Goal: Task Accomplishment & Management: Use online tool/utility

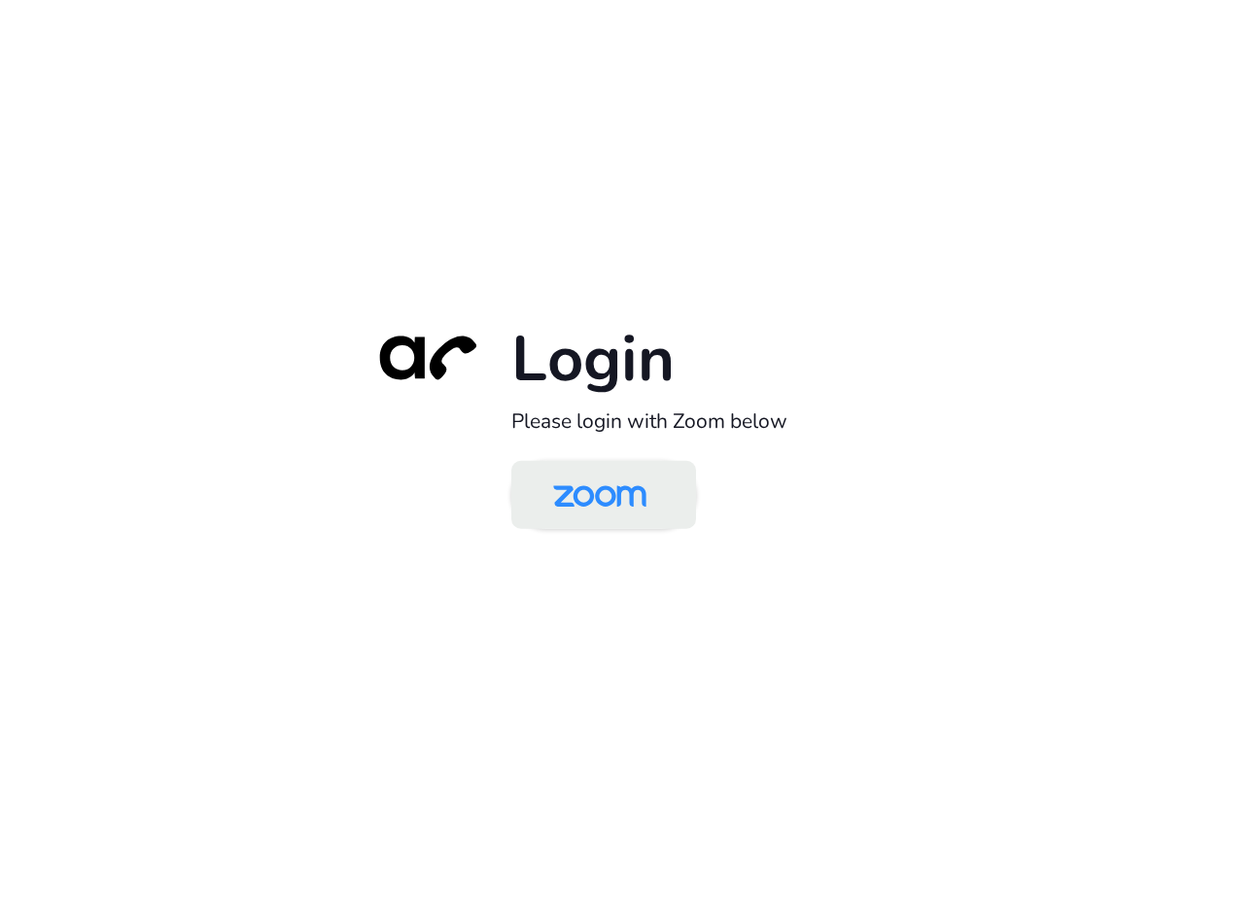
click at [584, 471] on img at bounding box center [600, 496] width 134 height 63
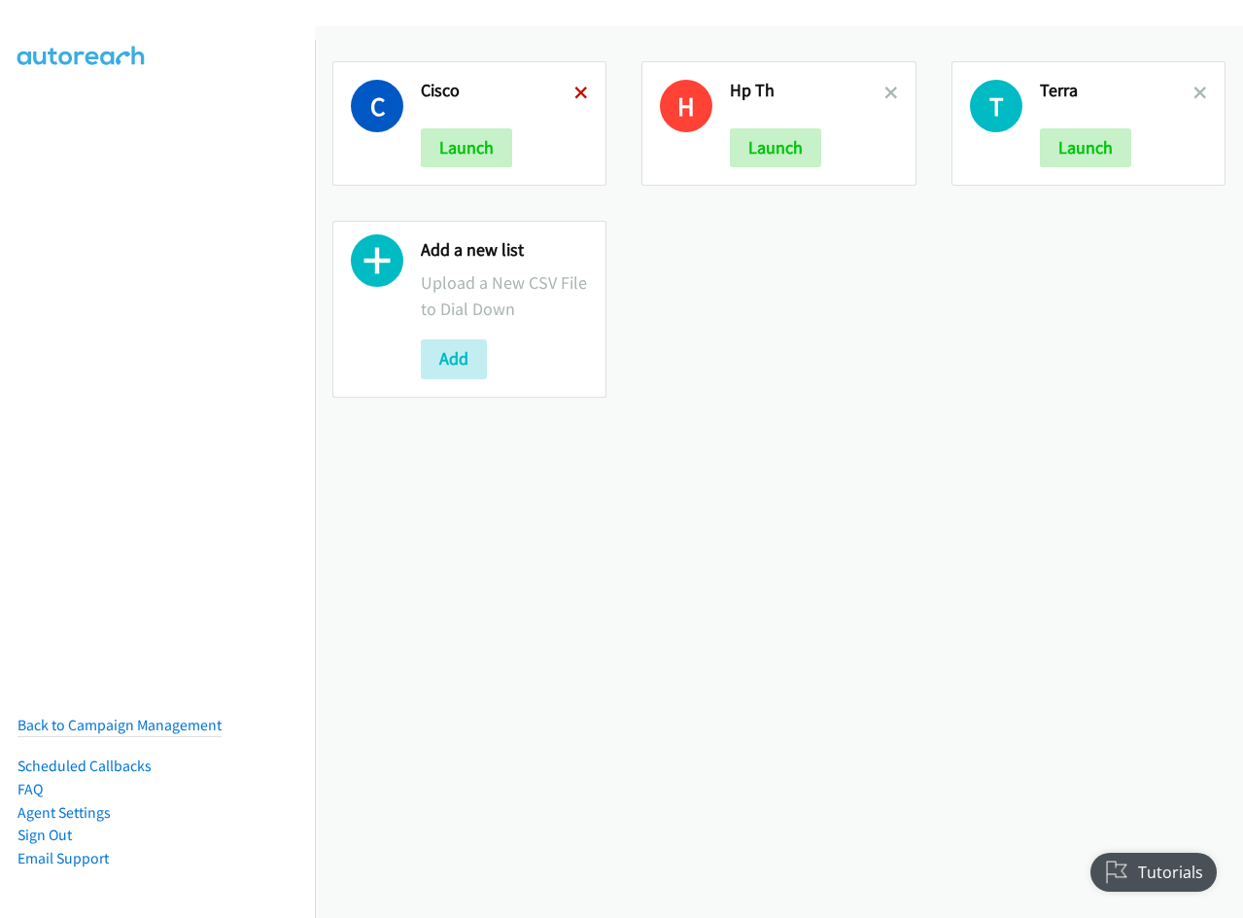
click at [577, 94] on icon at bounding box center [582, 94] width 14 height 14
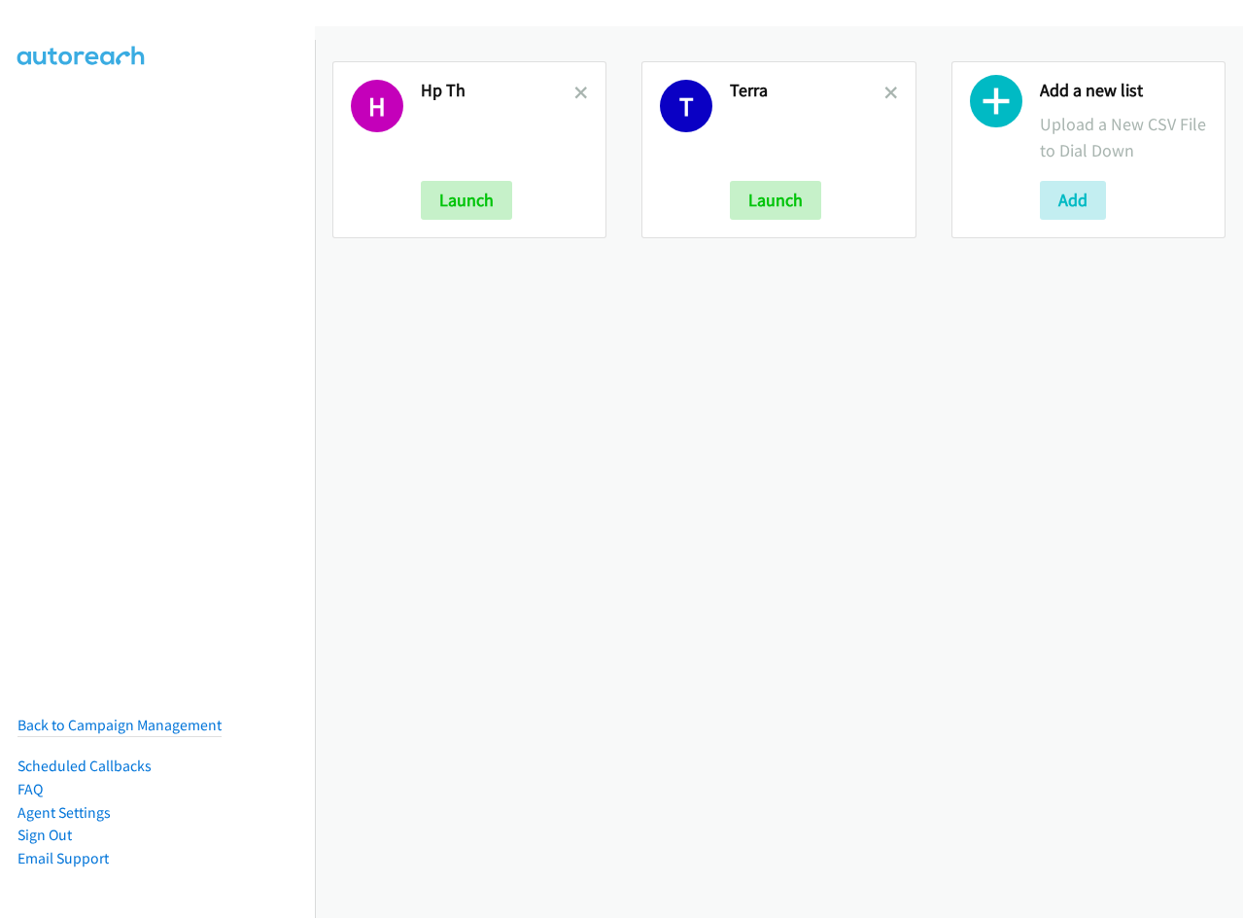
click at [577, 94] on icon at bounding box center [582, 94] width 14 height 14
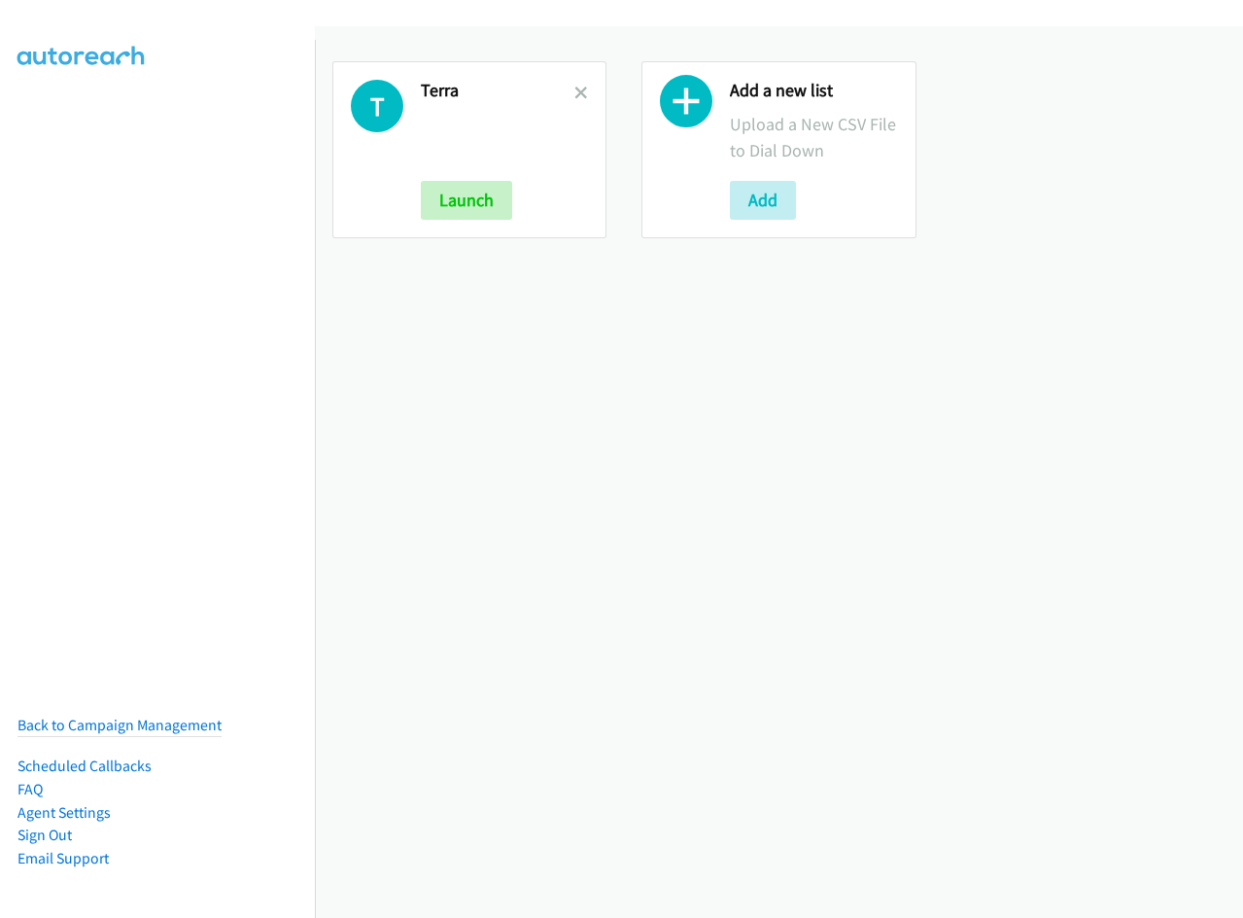
click at [577, 94] on icon at bounding box center [582, 94] width 14 height 14
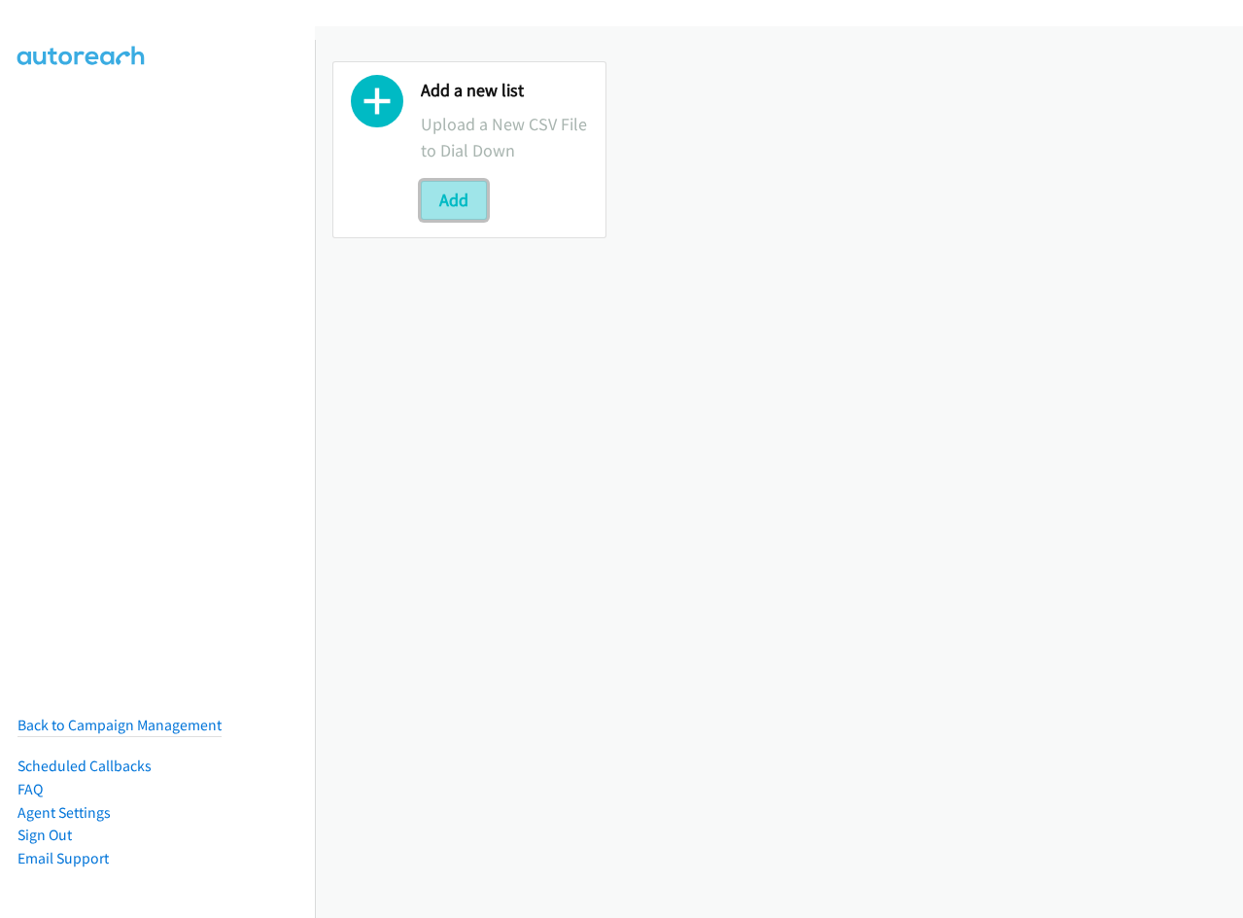
click at [466, 192] on button "Add" at bounding box center [454, 200] width 66 height 39
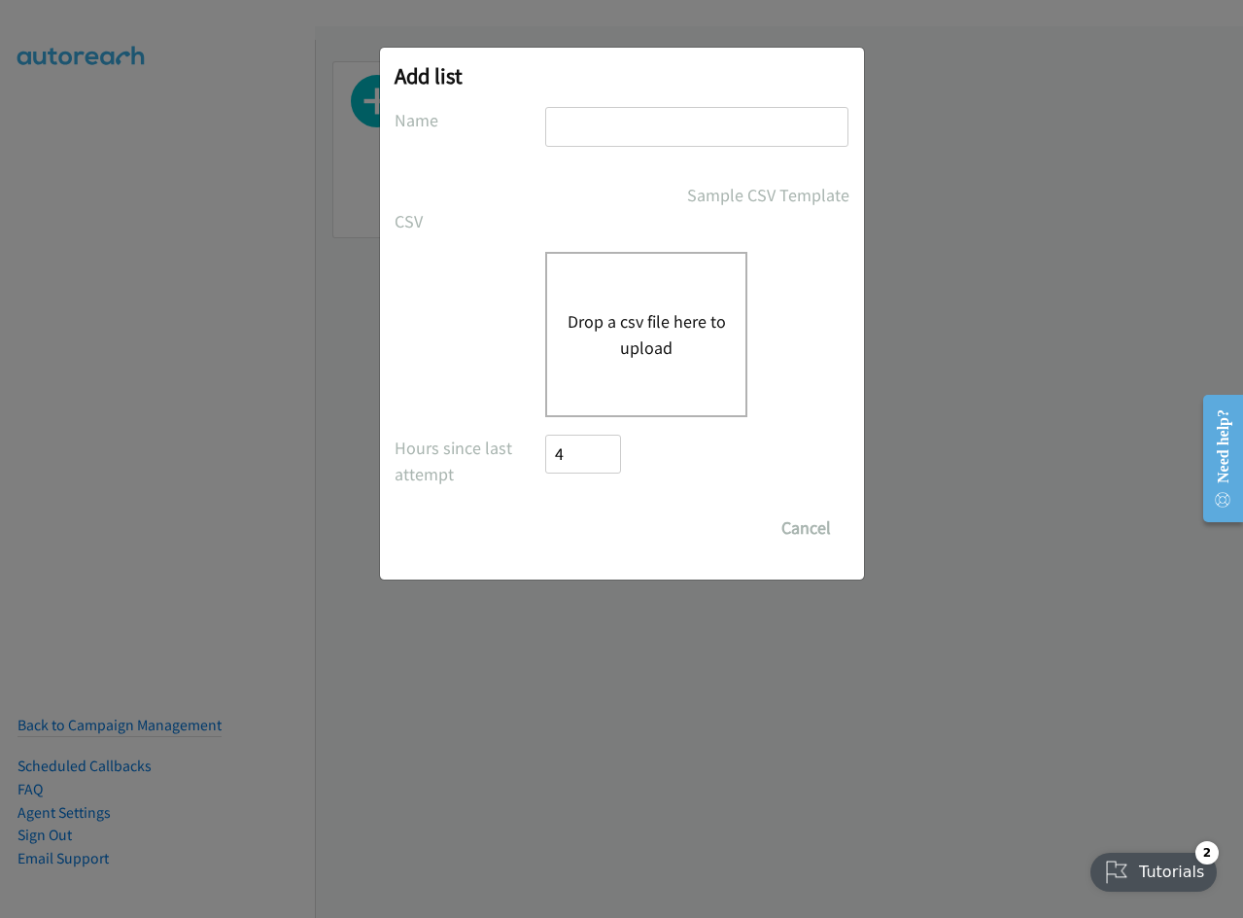
click at [686, 128] on input "text" at bounding box center [696, 127] width 303 height 40
type input "hp"
drag, startPoint x: 629, startPoint y: 332, endPoint x: 662, endPoint y: 332, distance: 33.1
click at [635, 332] on button "Drop a csv file here to upload" at bounding box center [646, 334] width 159 height 52
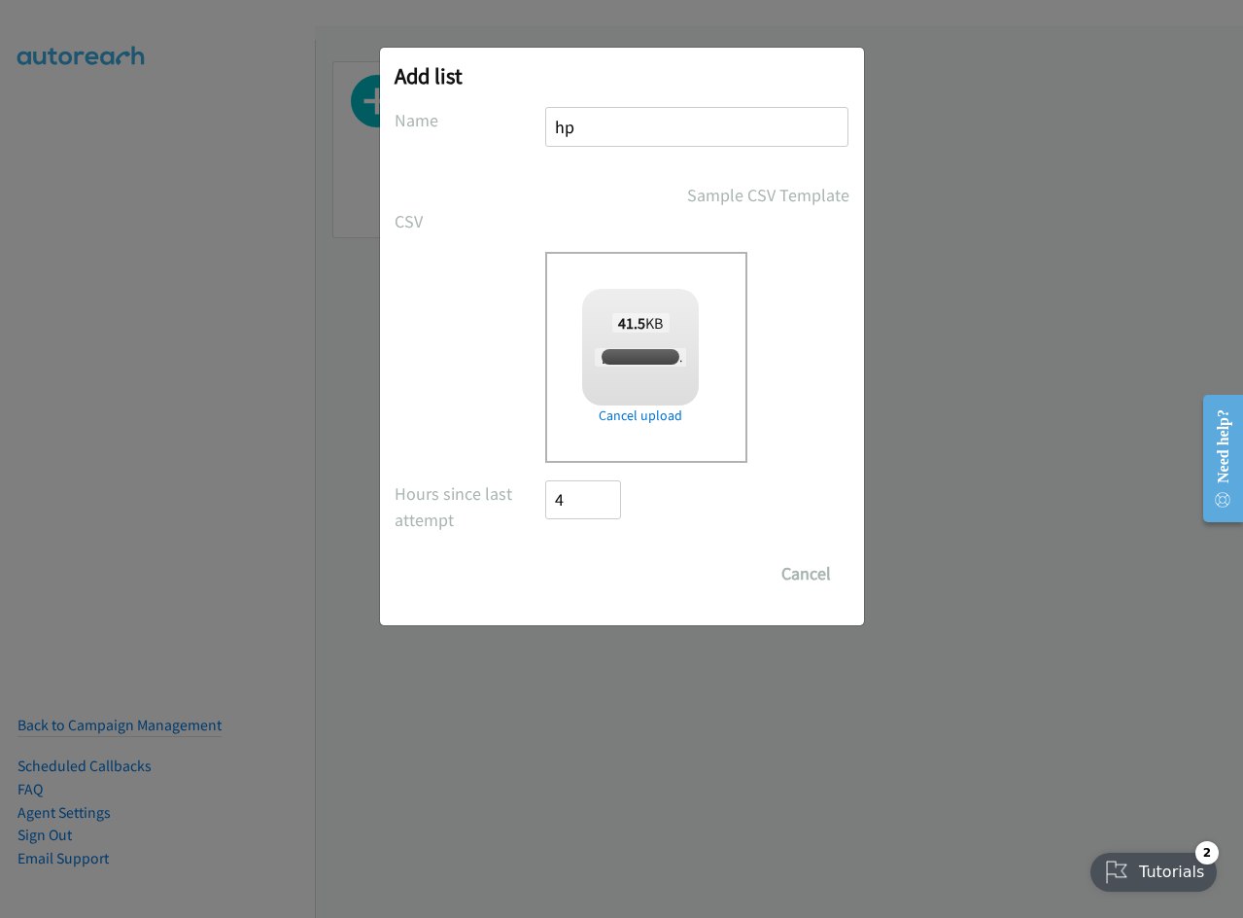
checkbox input "true"
click at [582, 576] on input "Save List" at bounding box center [597, 573] width 102 height 39
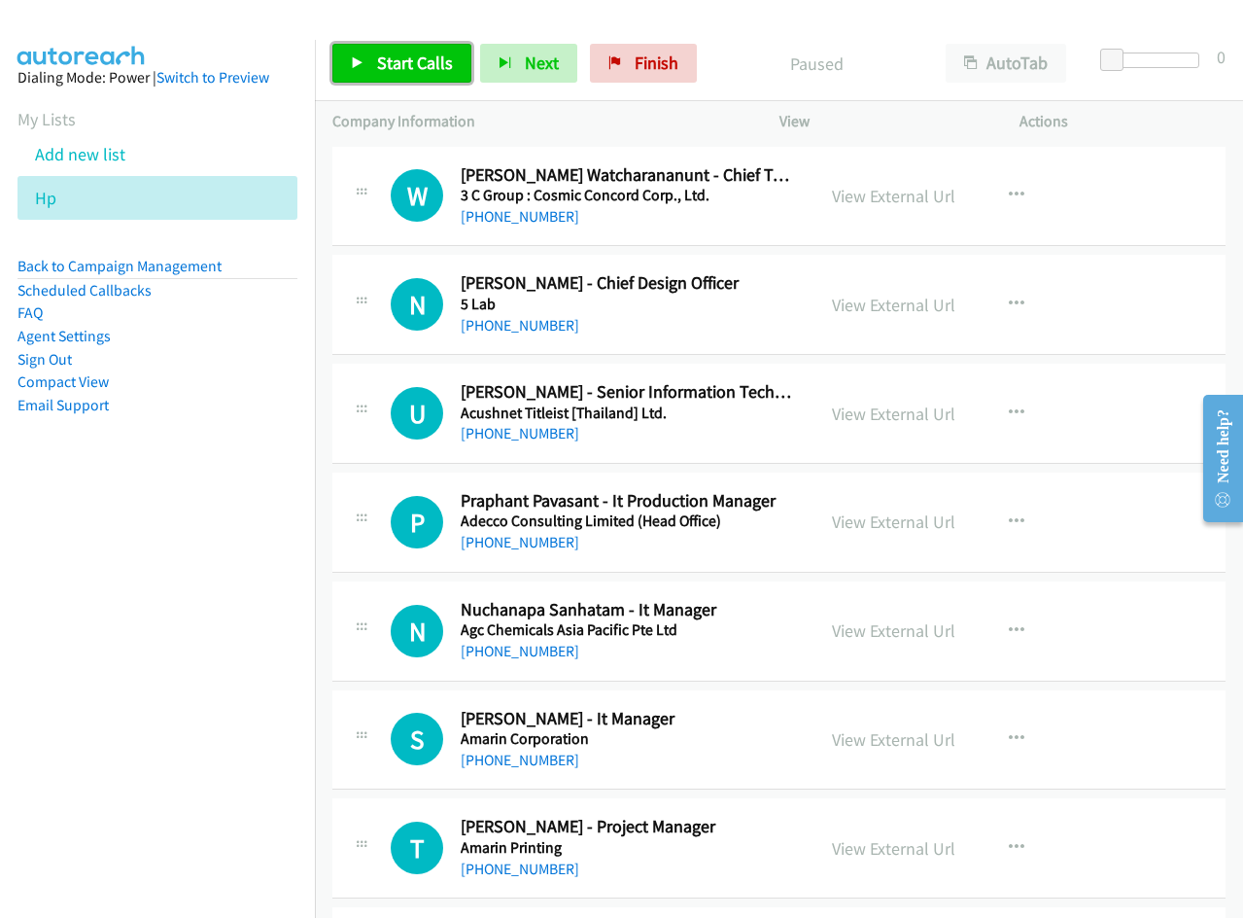
click at [396, 67] on span "Start Calls" at bounding box center [415, 63] width 76 height 22
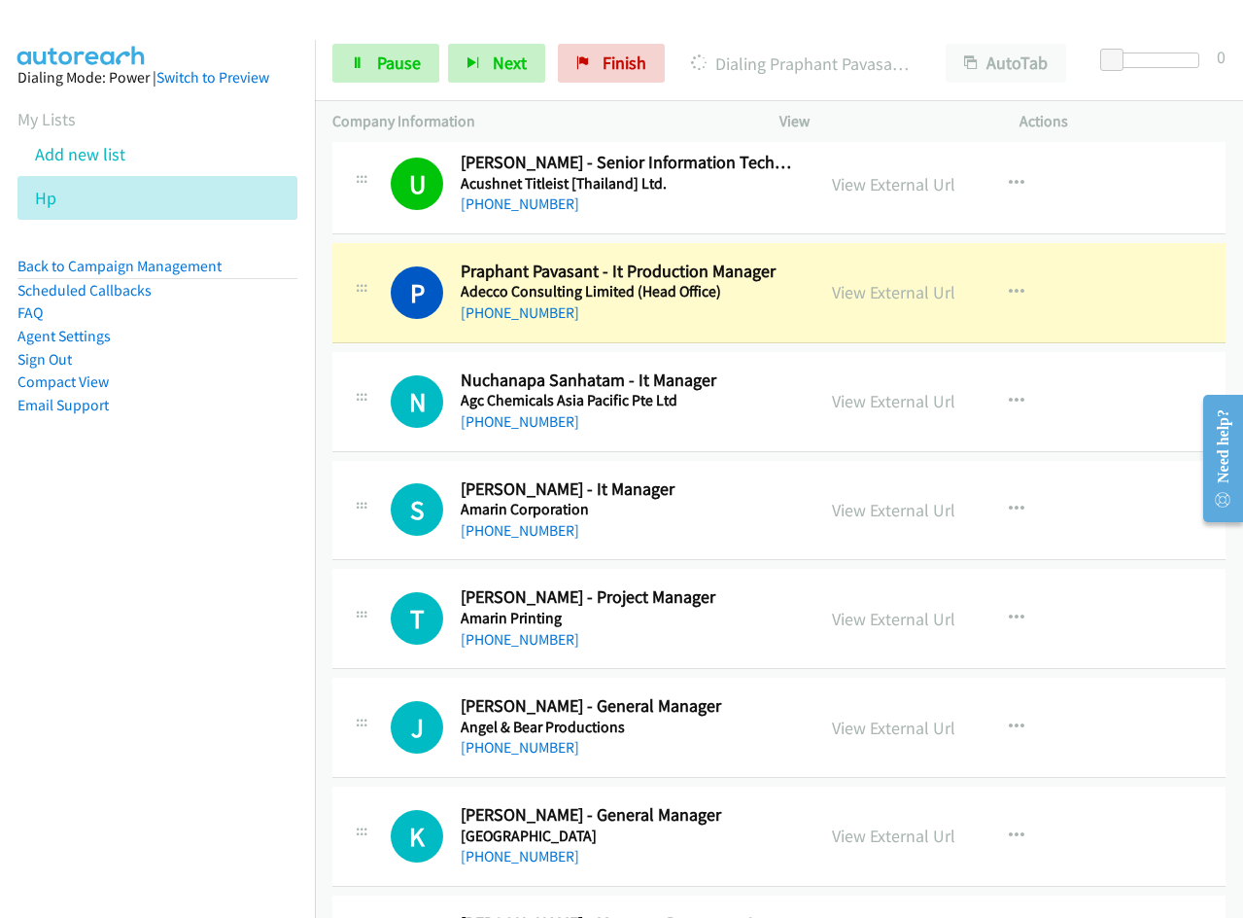
scroll to position [292, 0]
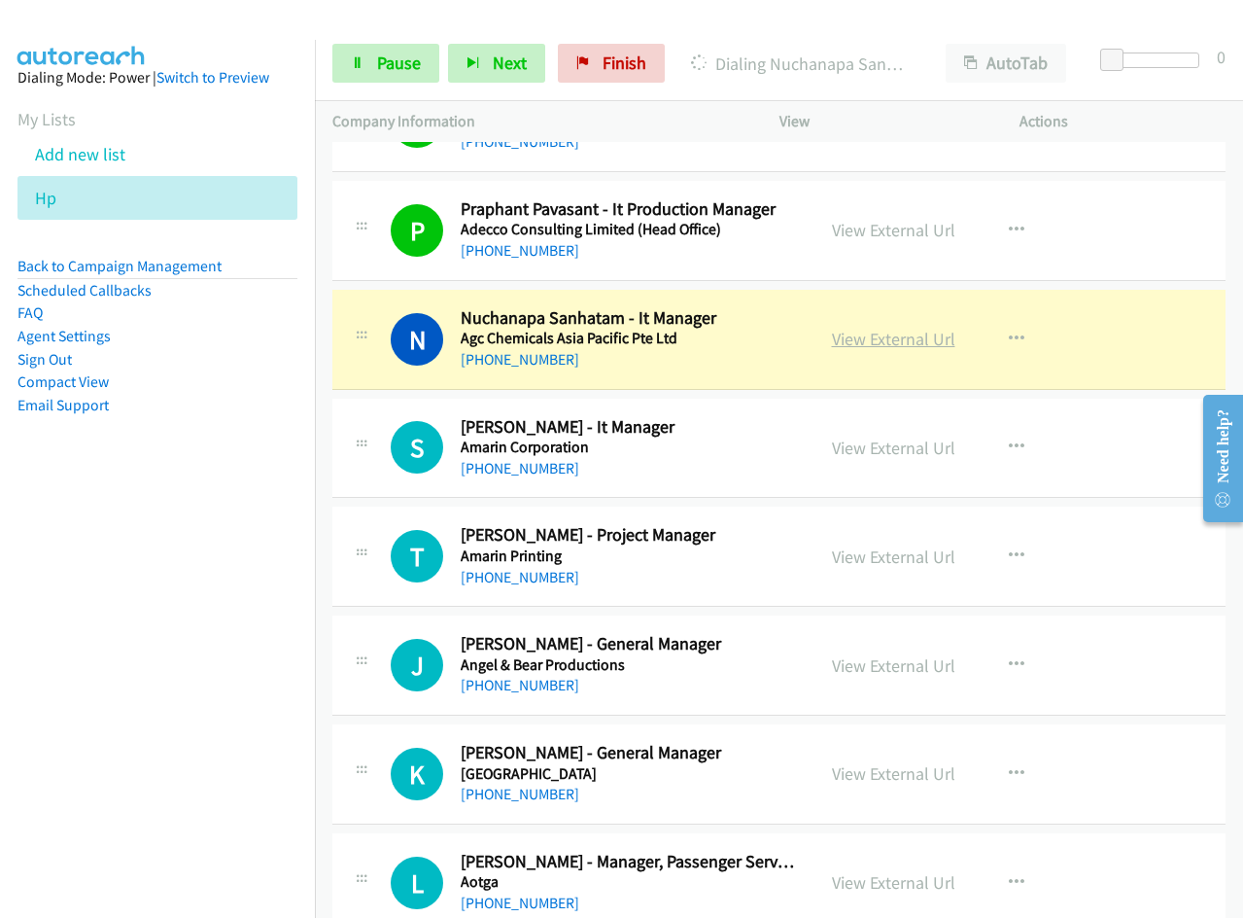
click at [908, 339] on link "View External Url" at bounding box center [893, 339] width 123 height 22
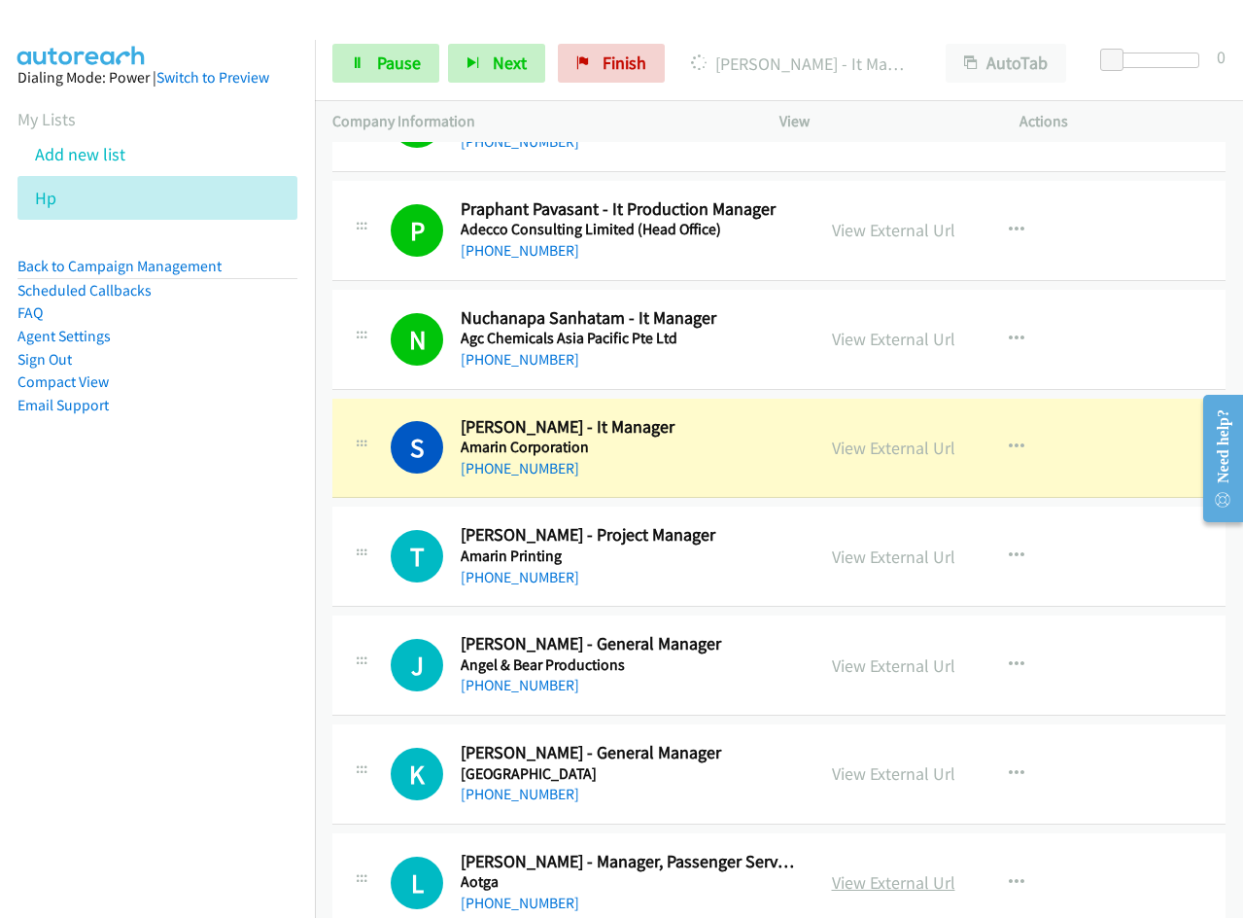
click at [901, 889] on link "View External Url" at bounding box center [893, 882] width 123 height 22
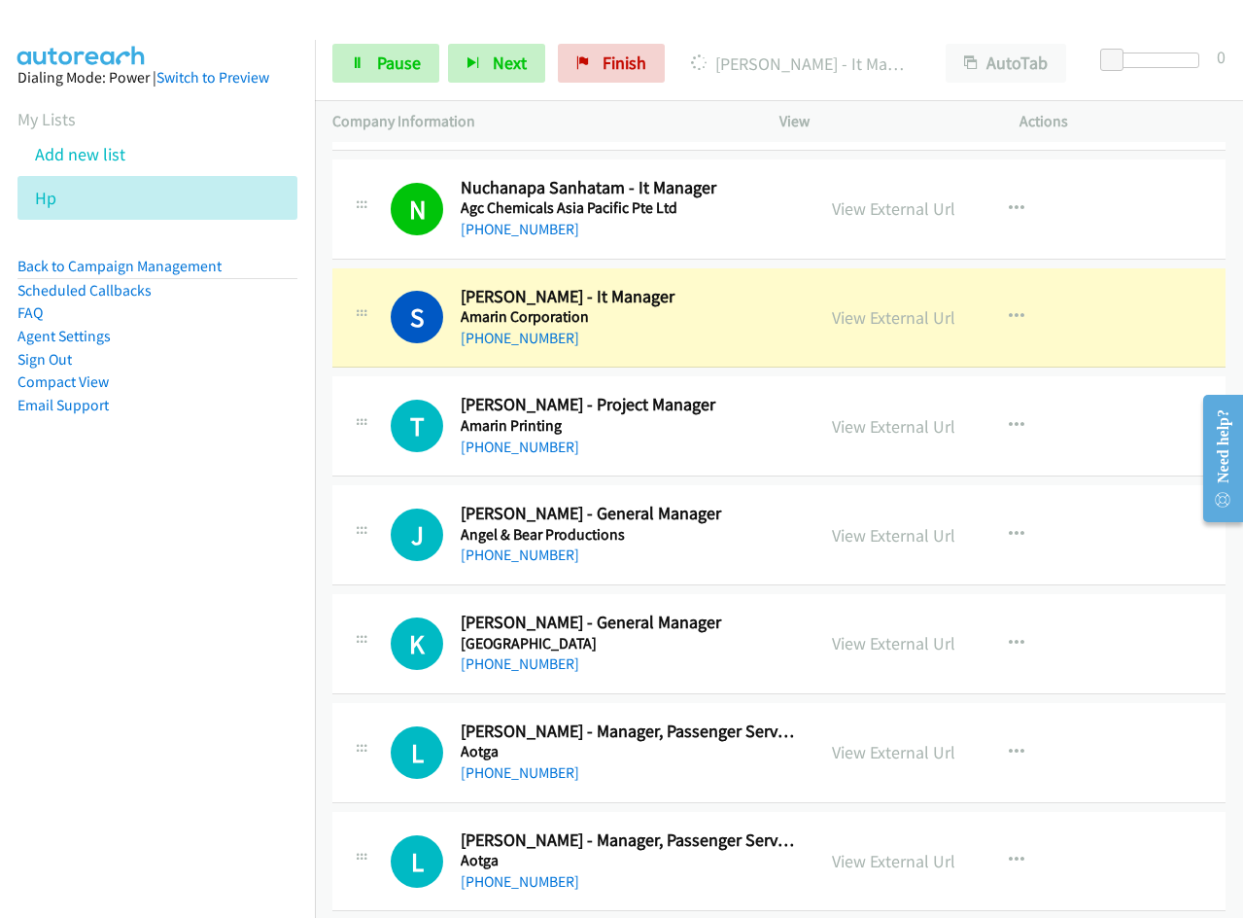
scroll to position [583, 0]
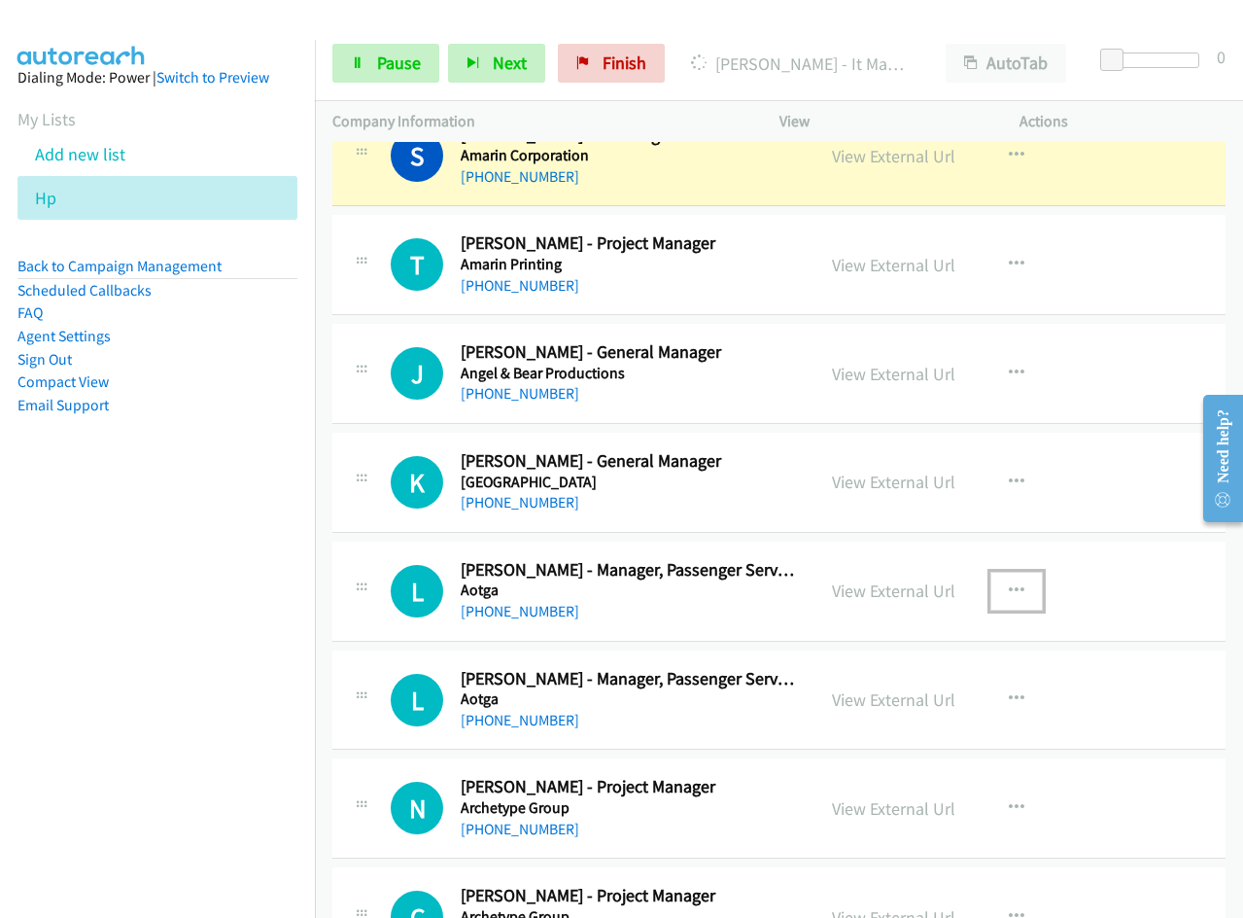
click at [1011, 583] on icon "button" at bounding box center [1017, 591] width 16 height 16
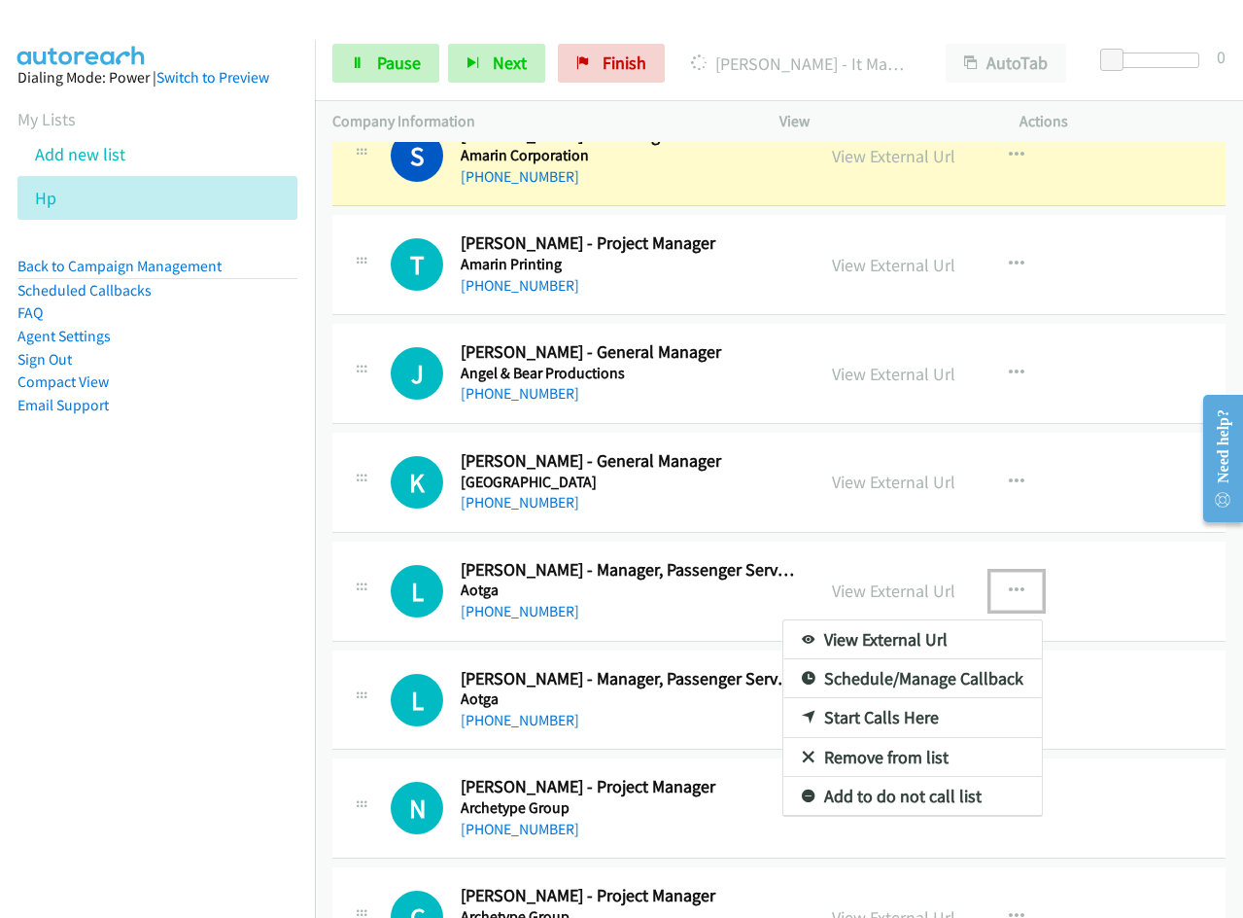
click at [913, 751] on link "Remove from list" at bounding box center [913, 757] width 259 height 39
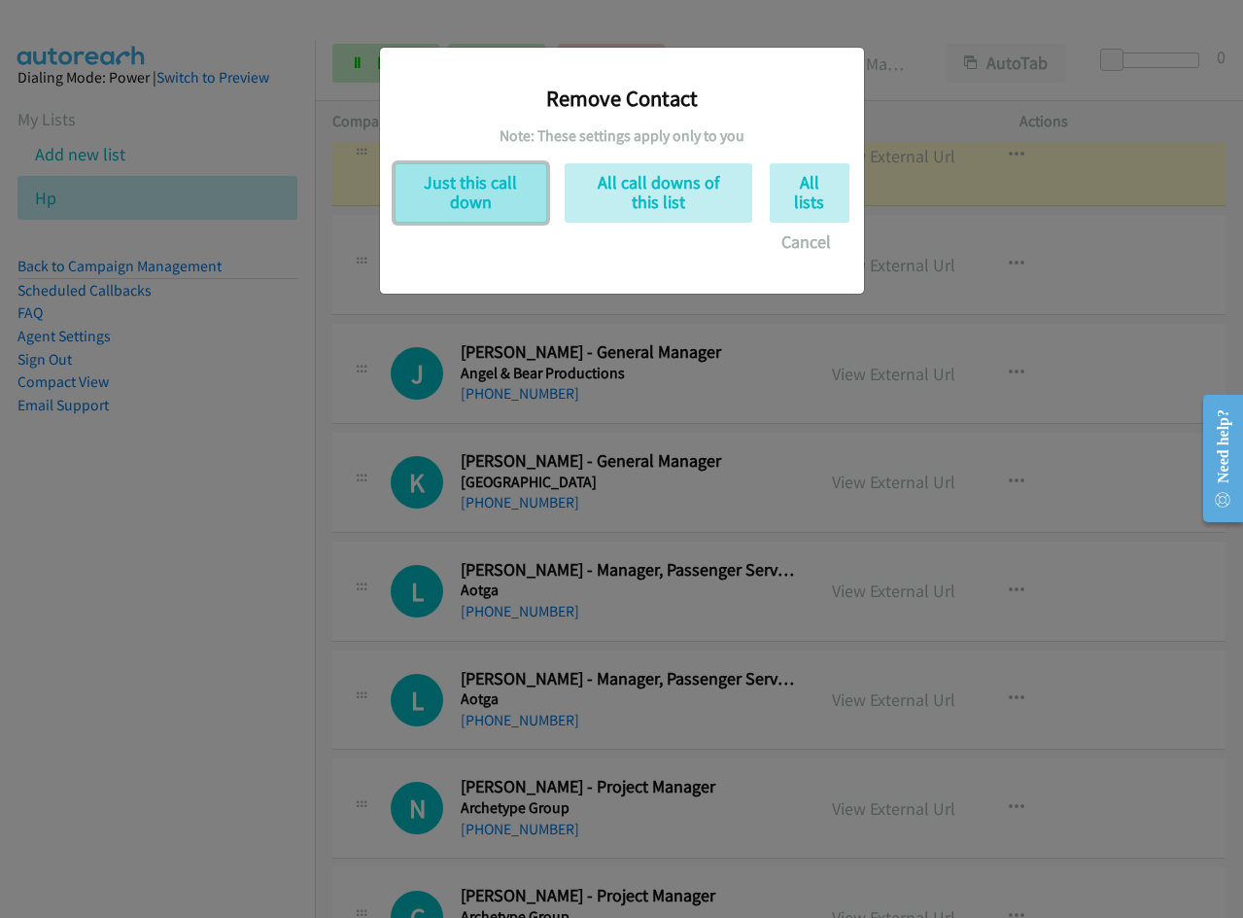
click at [475, 195] on button "Just this call down" at bounding box center [471, 192] width 153 height 59
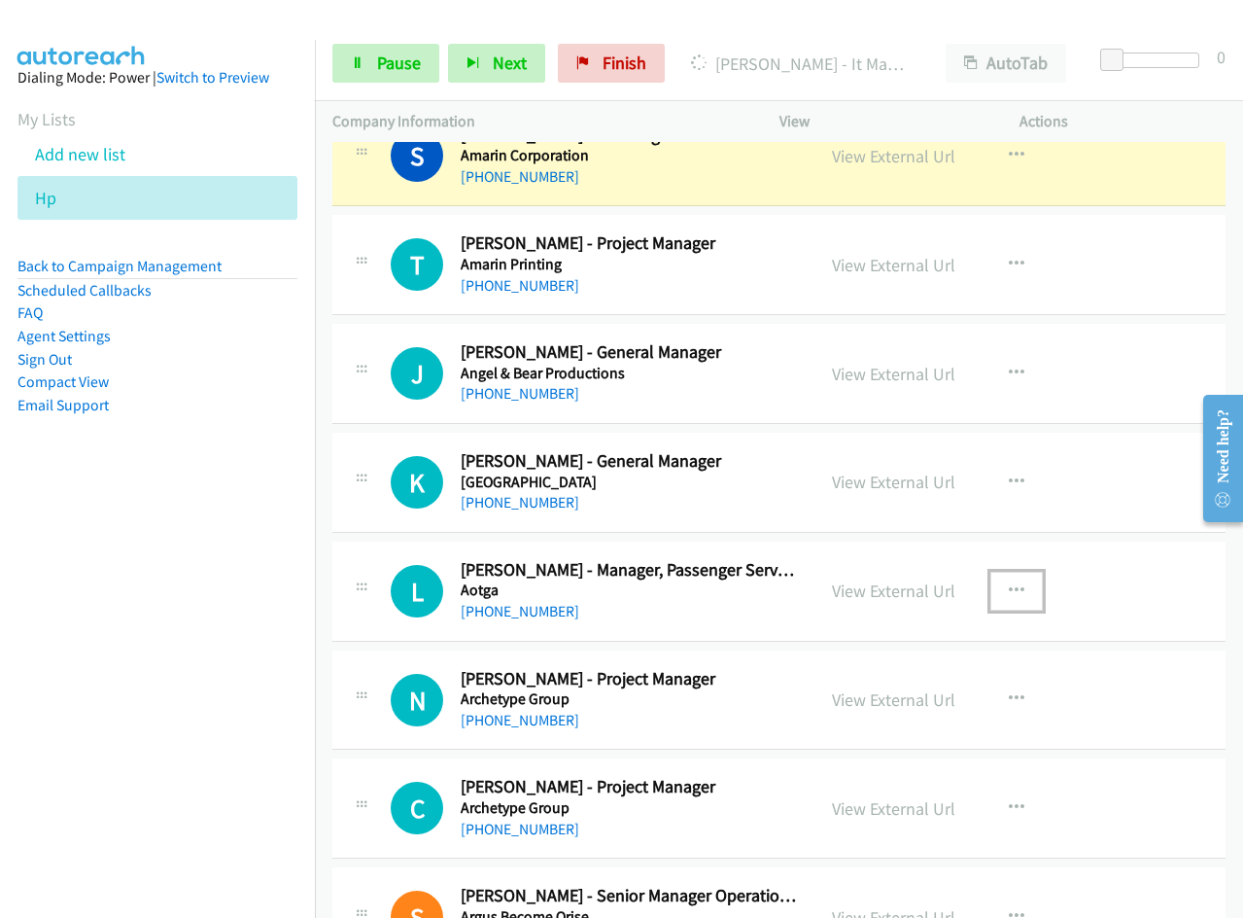
click at [1014, 587] on icon "button" at bounding box center [1017, 591] width 16 height 16
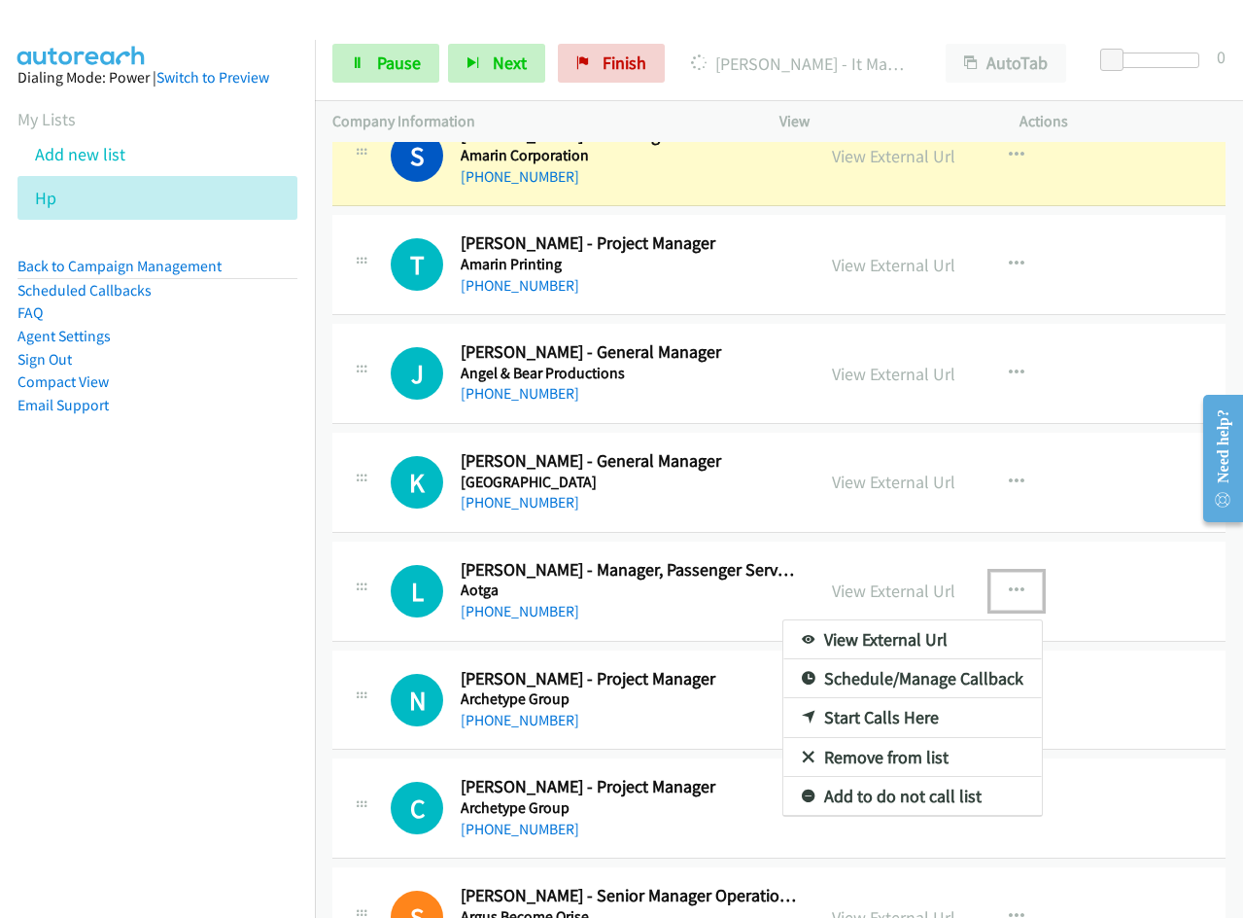
click at [851, 756] on link "Remove from list" at bounding box center [913, 757] width 259 height 39
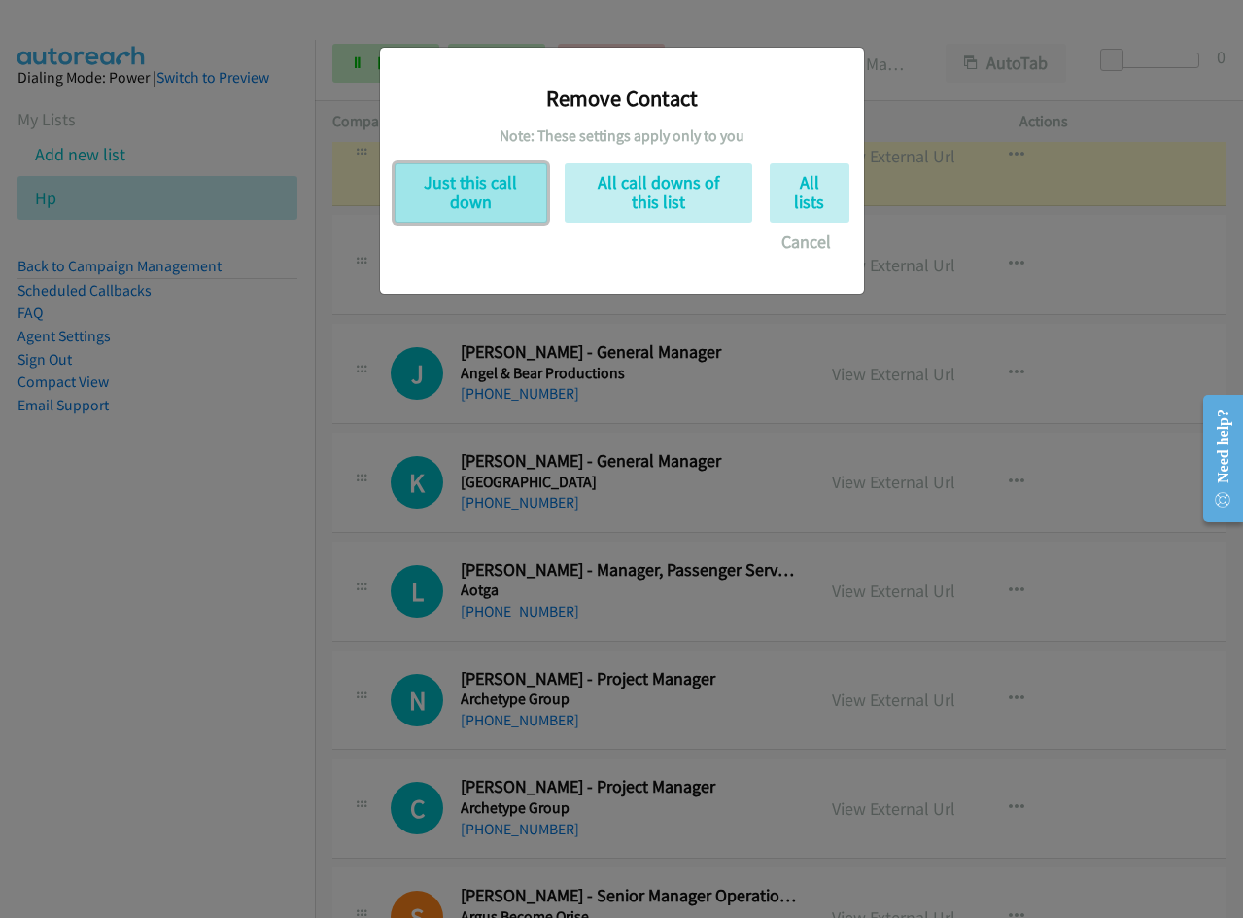
click at [431, 171] on button "Just this call down" at bounding box center [471, 192] width 153 height 59
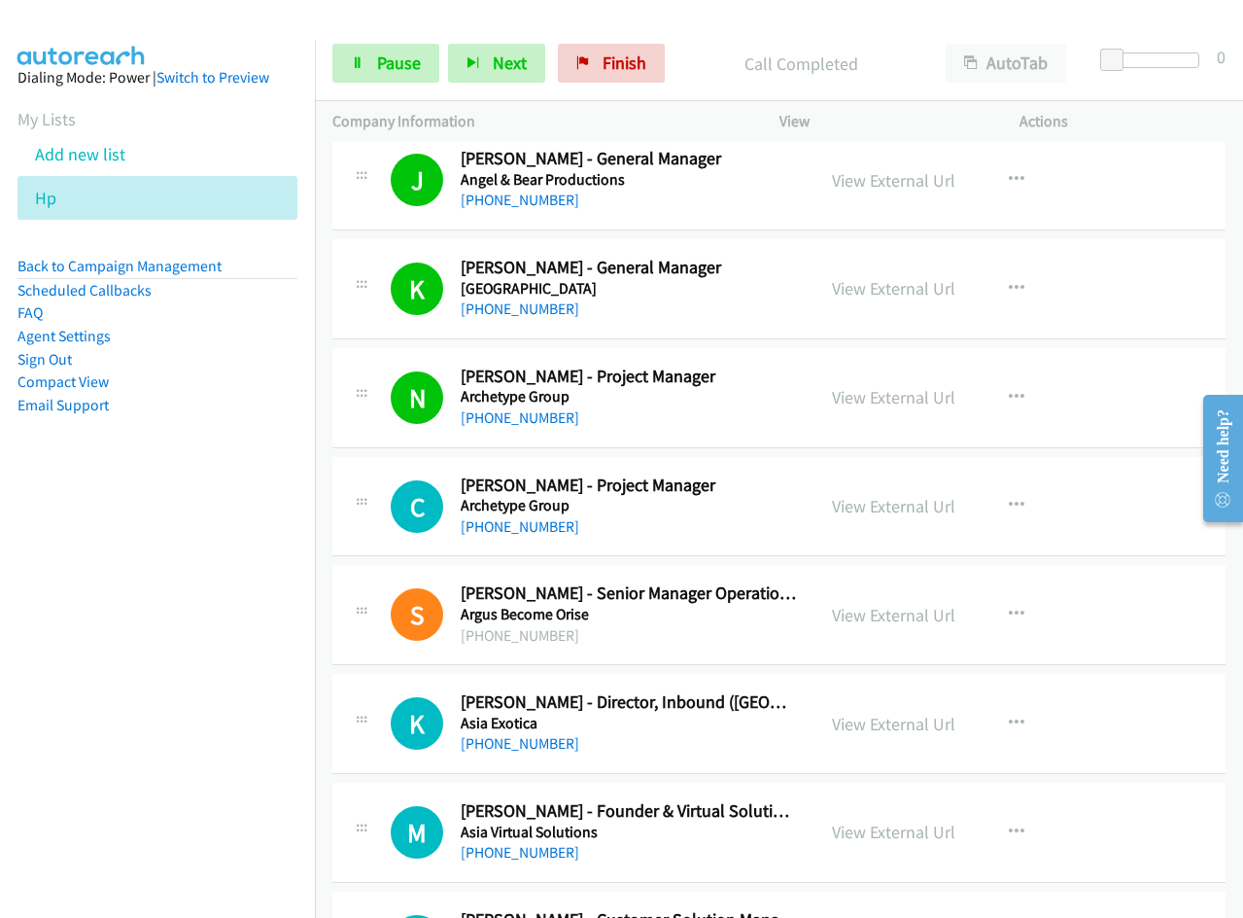
scroll to position [778, 0]
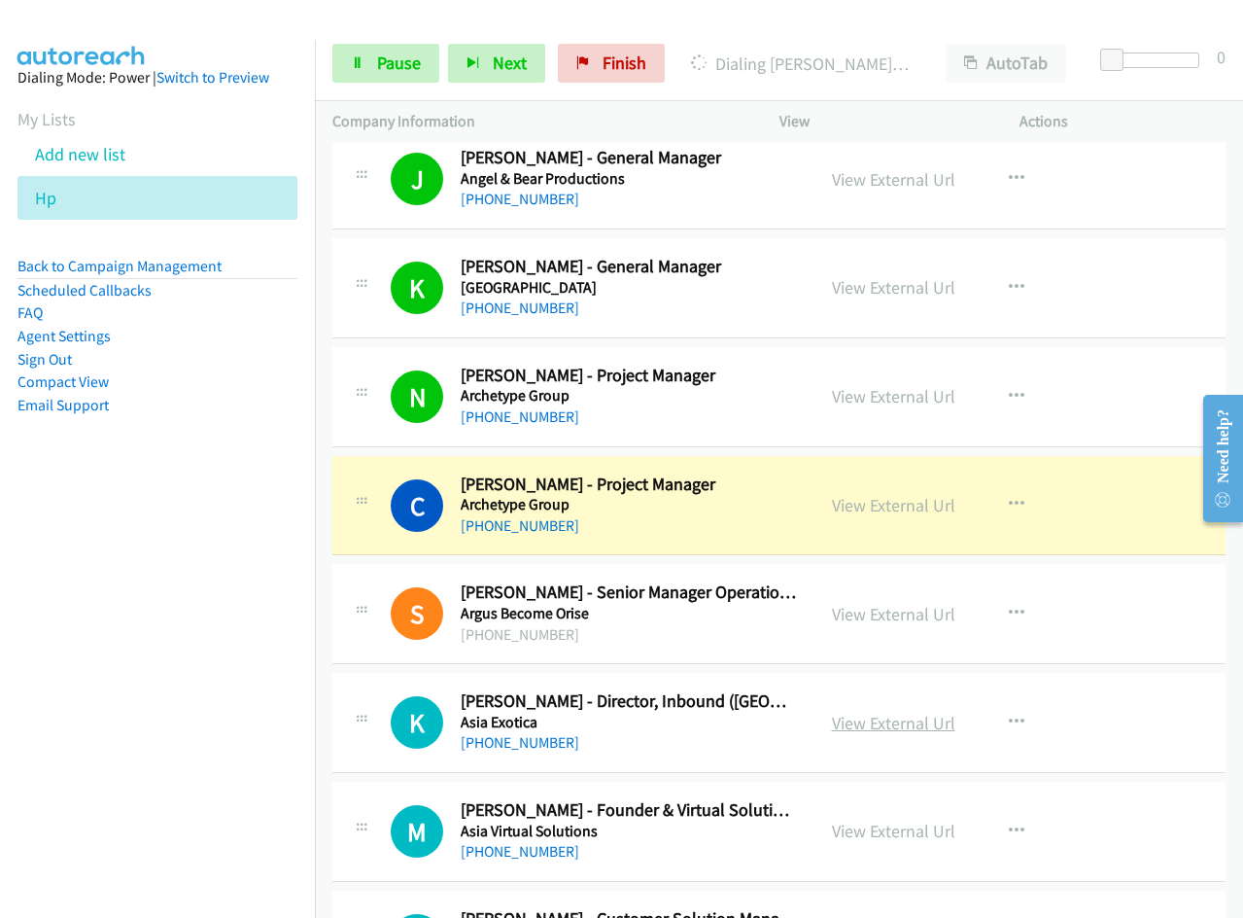
click at [889, 714] on link "View External Url" at bounding box center [893, 723] width 123 height 22
click at [881, 505] on link "View External Url" at bounding box center [893, 505] width 123 height 22
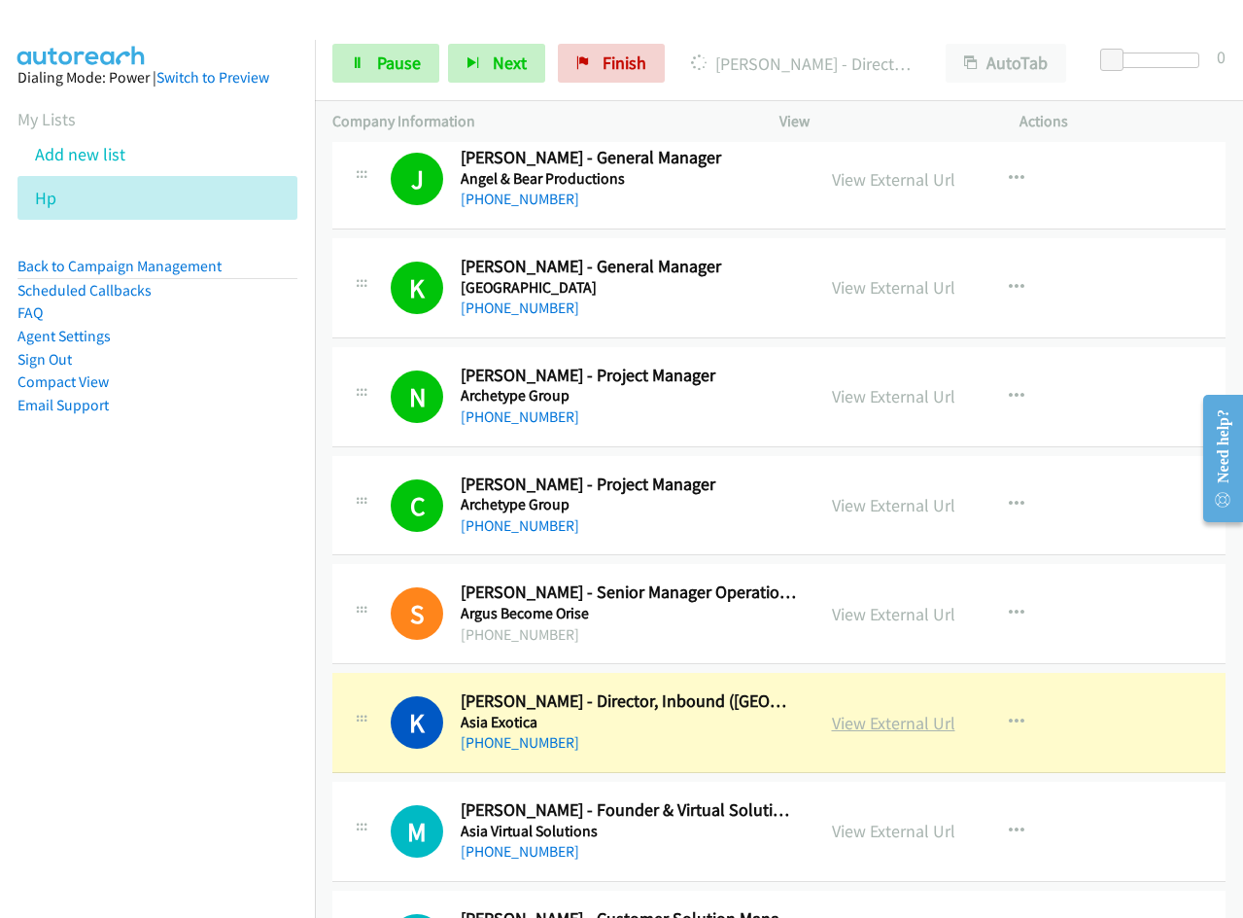
click at [902, 726] on link "View External Url" at bounding box center [893, 723] width 123 height 22
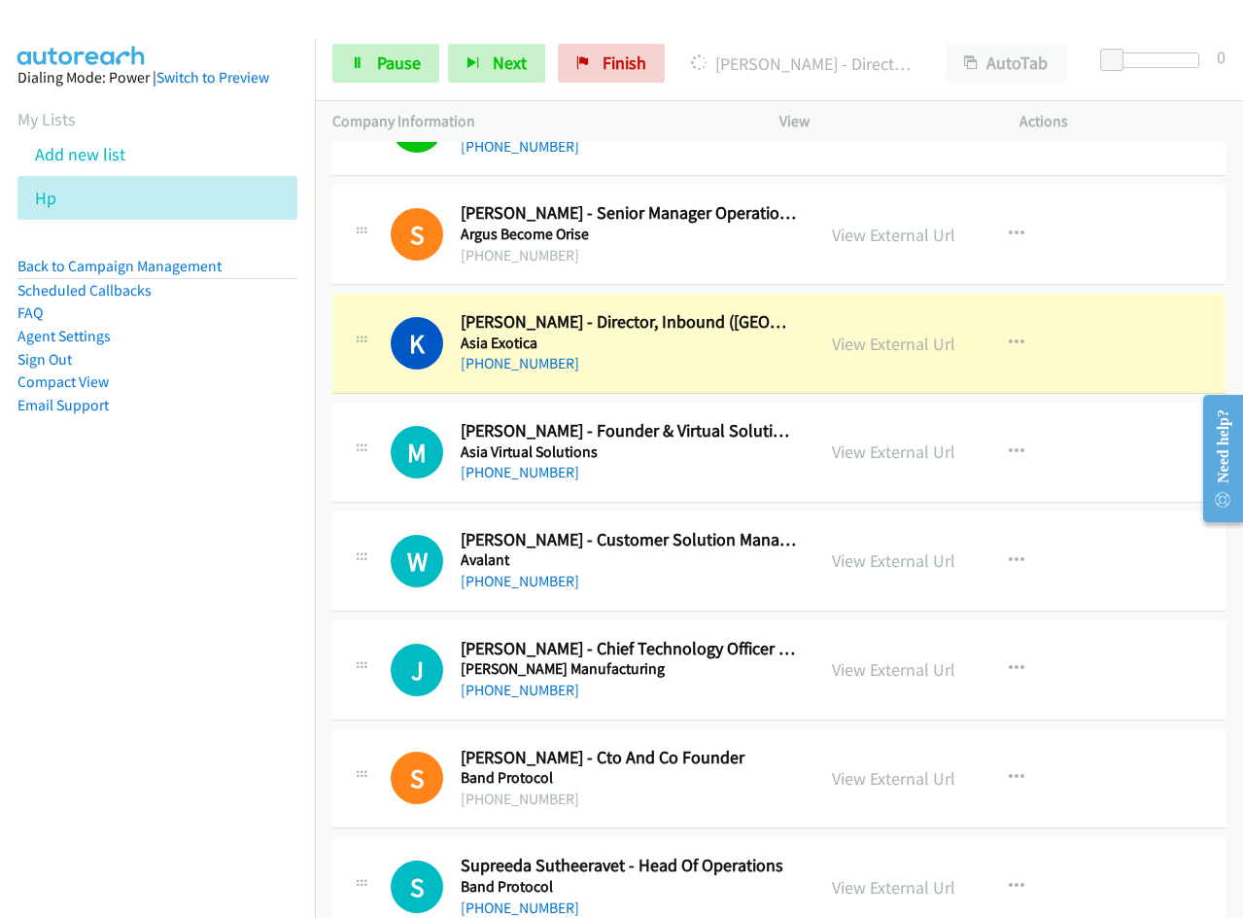
scroll to position [1167, 0]
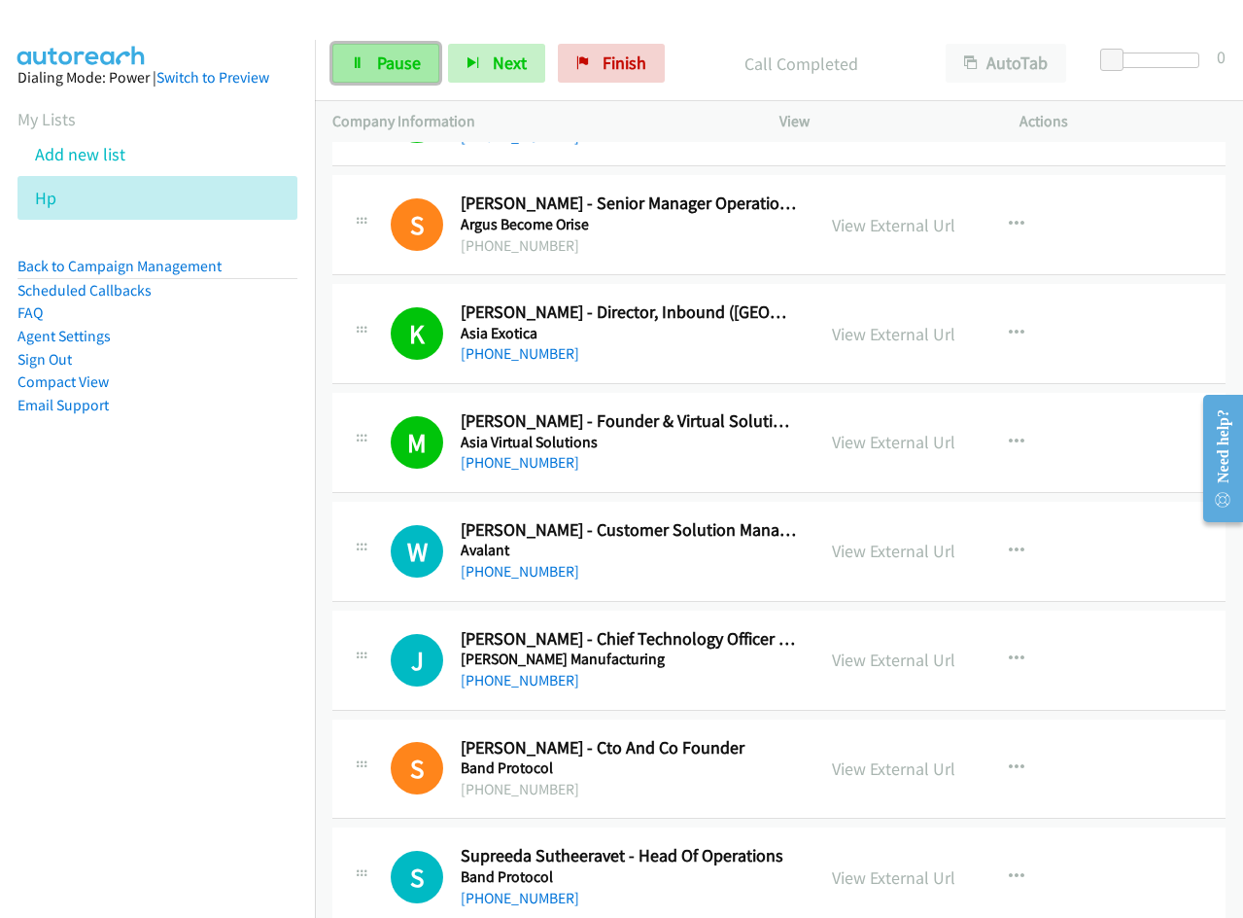
click at [375, 71] on link "Pause" at bounding box center [385, 63] width 107 height 39
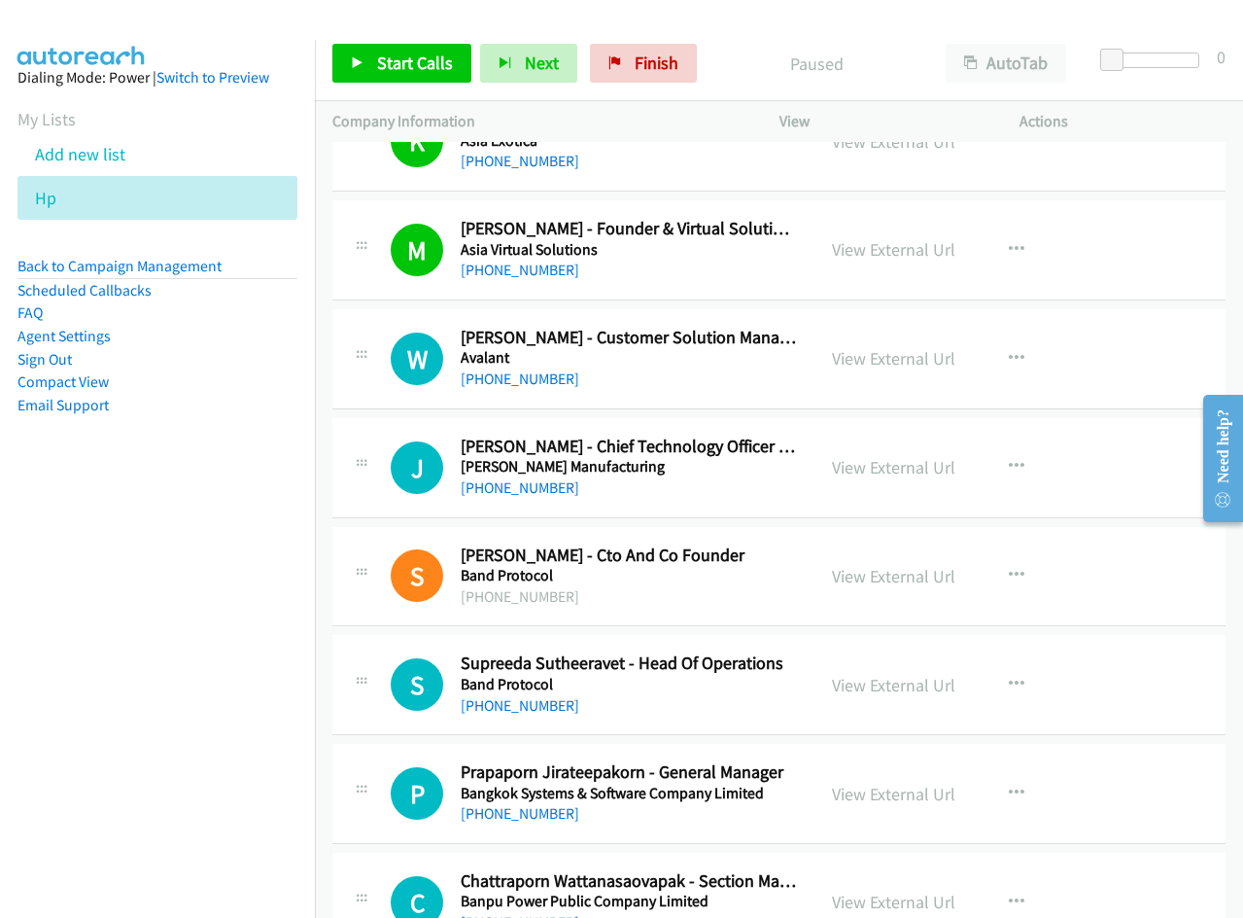
scroll to position [1361, 0]
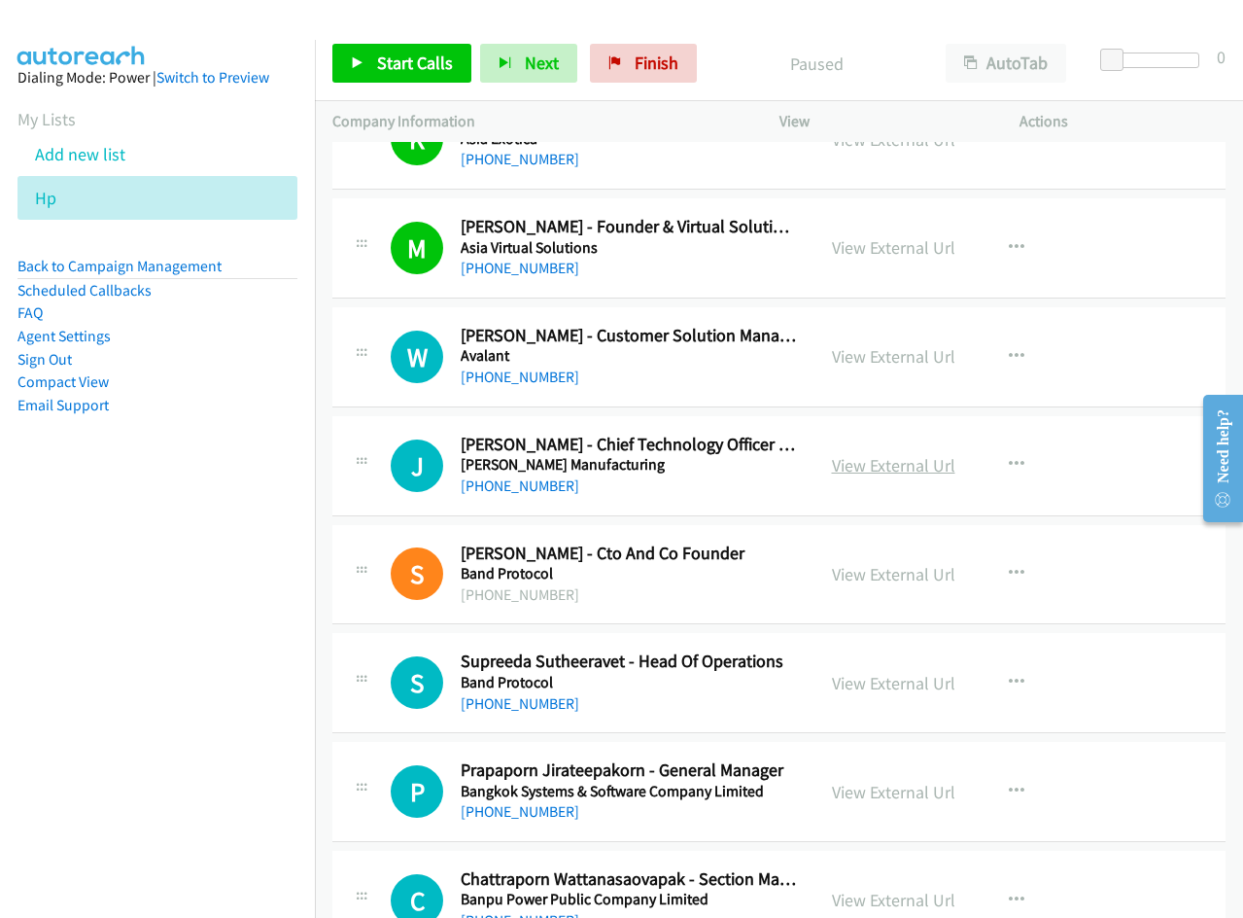
click at [863, 465] on link "View External Url" at bounding box center [893, 465] width 123 height 22
click at [918, 568] on link "View External Url" at bounding box center [893, 574] width 123 height 22
click at [883, 679] on link "View External Url" at bounding box center [893, 683] width 123 height 22
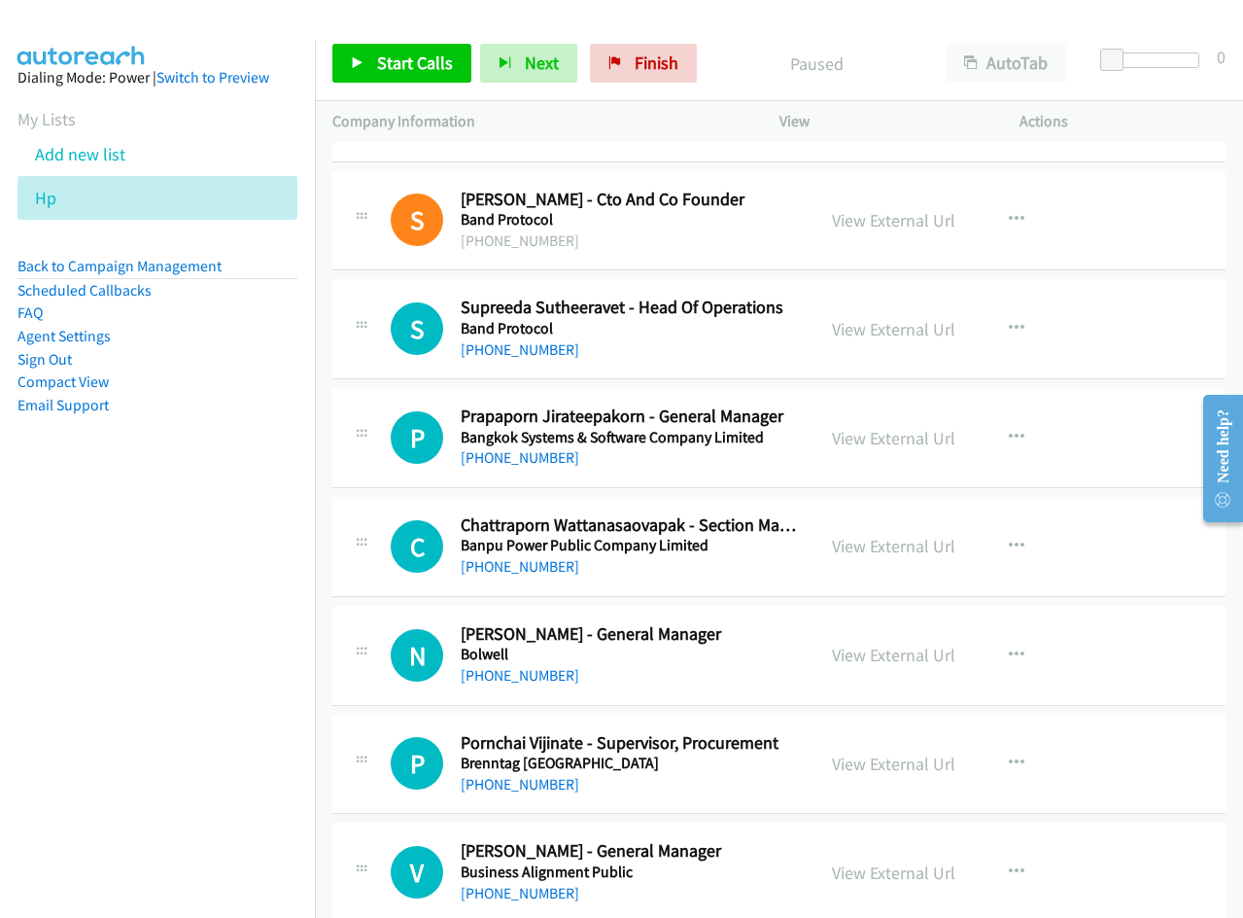
scroll to position [1750, 0]
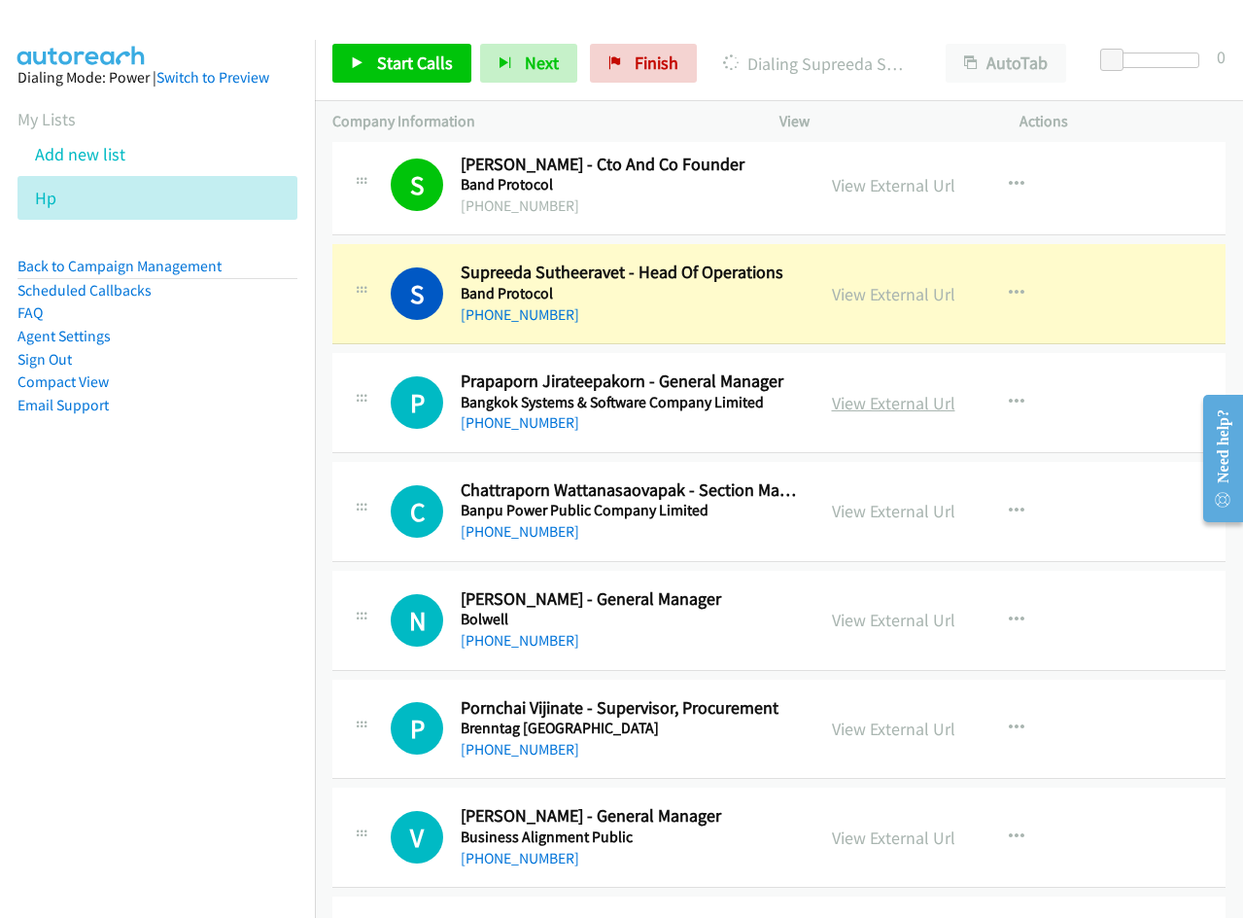
click at [884, 406] on link "View External Url" at bounding box center [893, 403] width 123 height 22
click at [866, 618] on link "View External Url" at bounding box center [893, 620] width 123 height 22
click at [864, 730] on link "View External Url" at bounding box center [893, 728] width 123 height 22
click at [912, 831] on link "View External Url" at bounding box center [893, 837] width 123 height 22
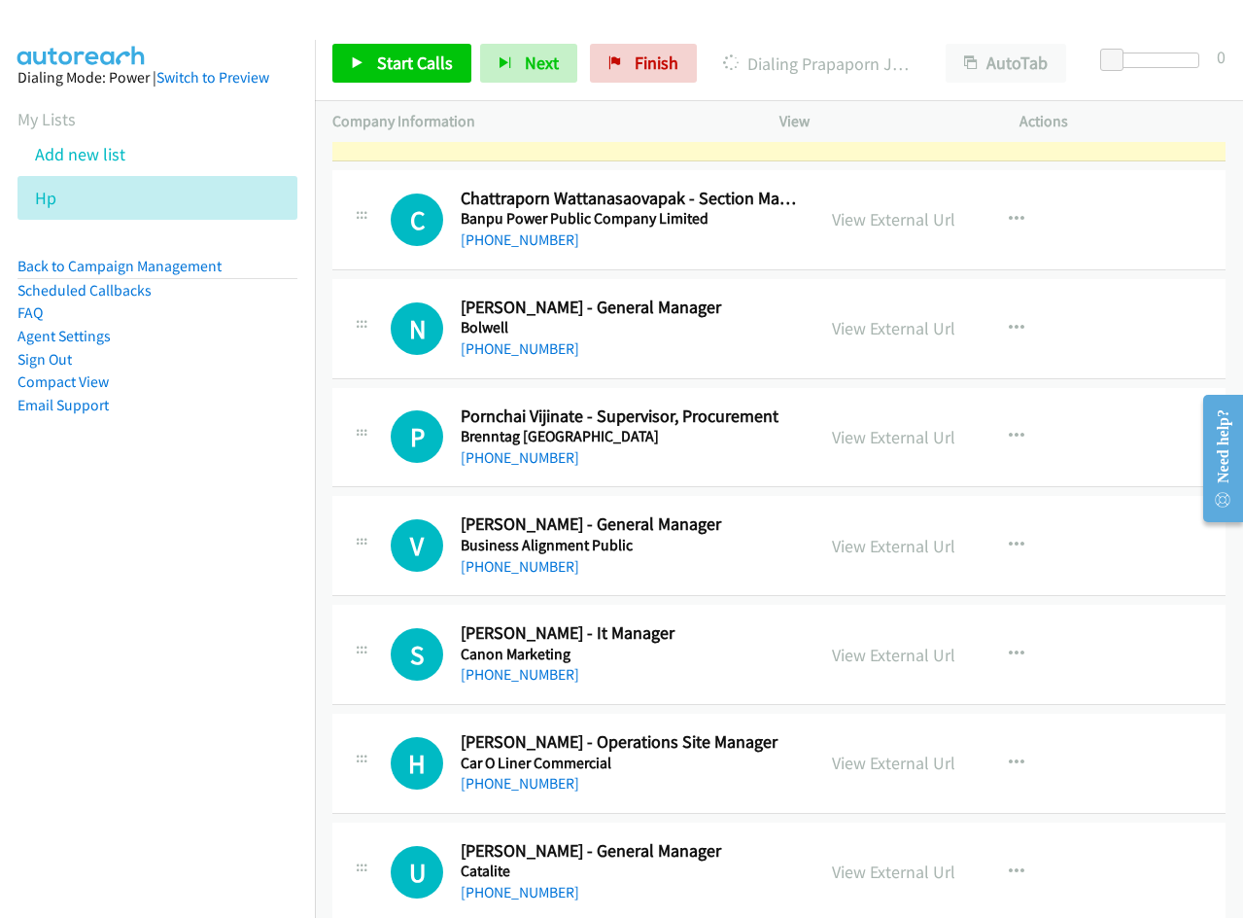
scroll to position [2139, 0]
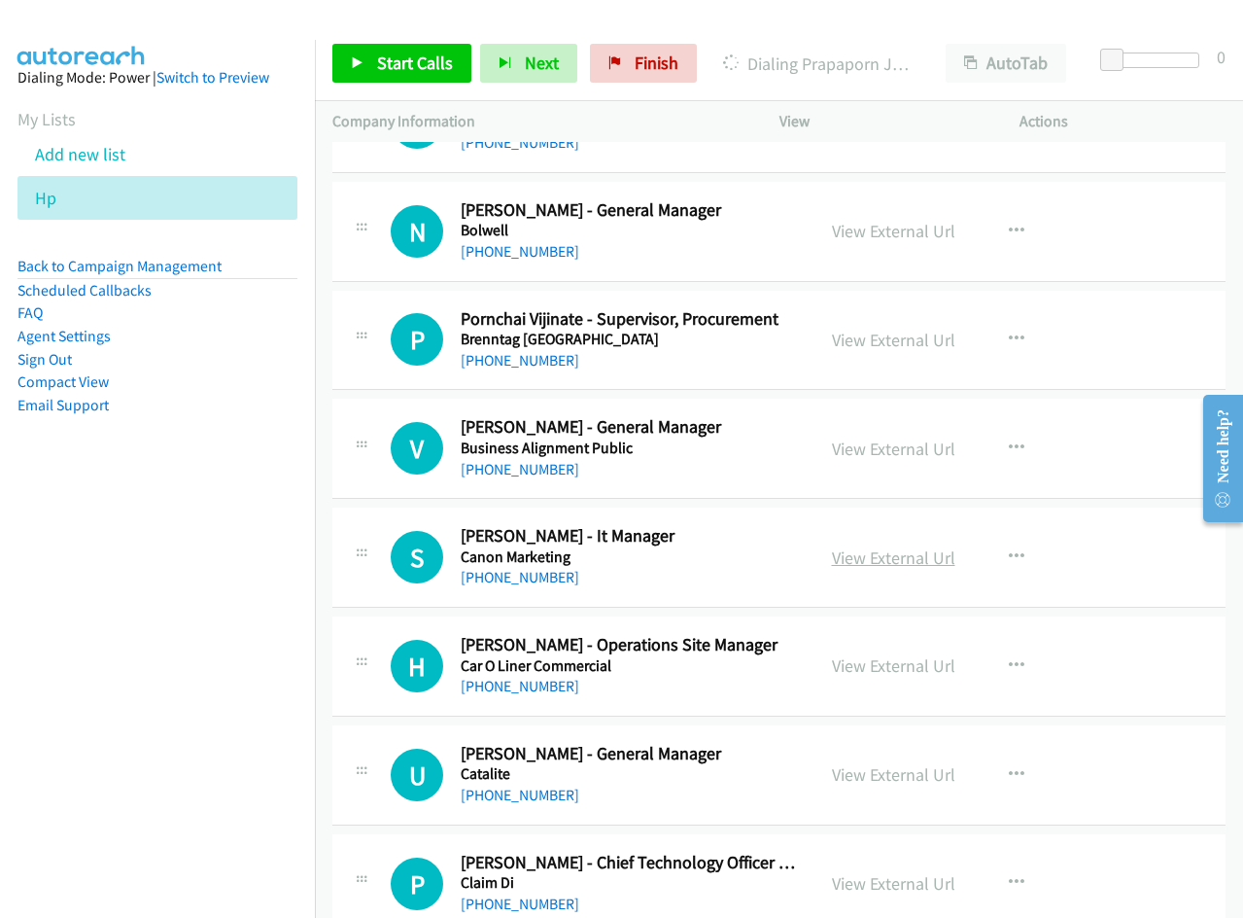
click at [878, 550] on link "View External Url" at bounding box center [893, 557] width 123 height 22
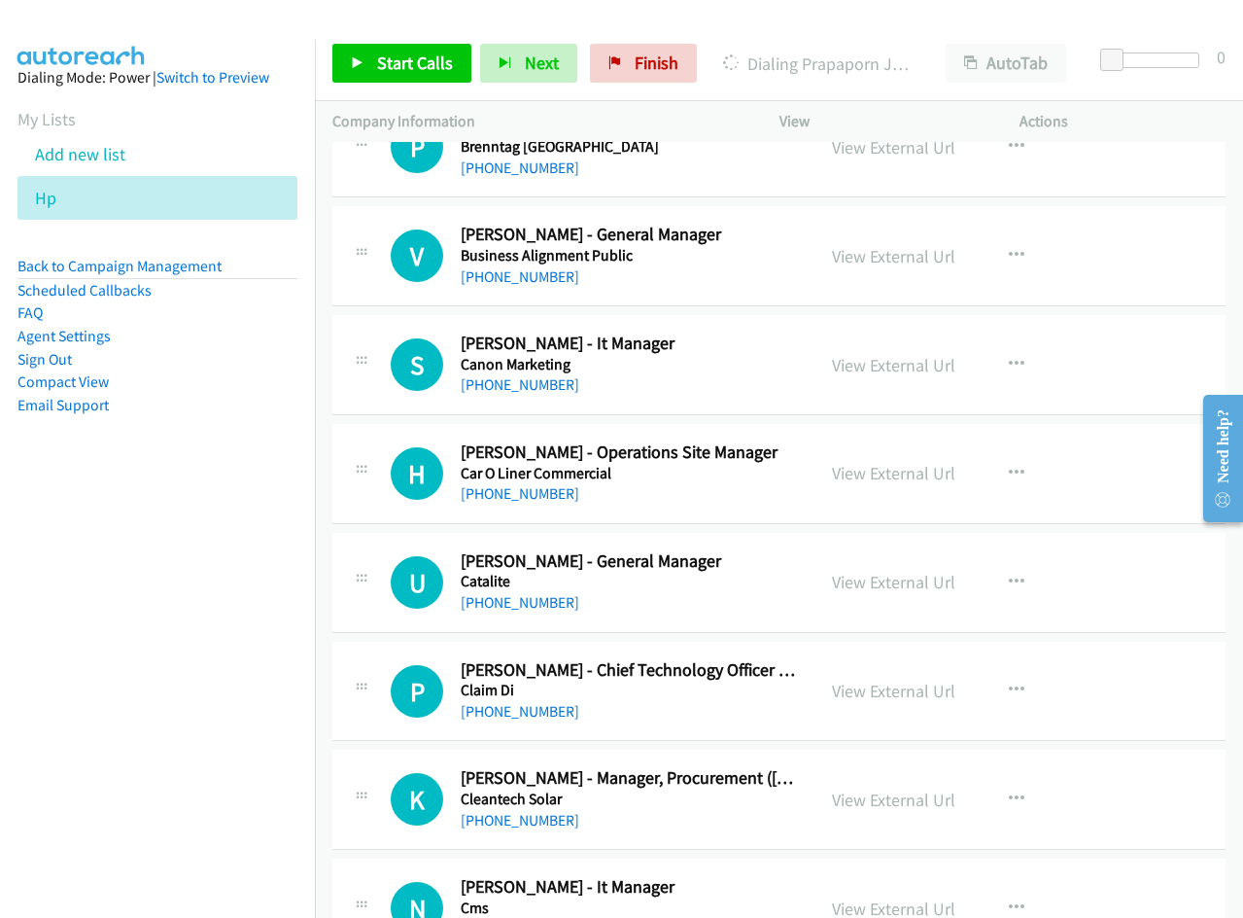
scroll to position [2333, 0]
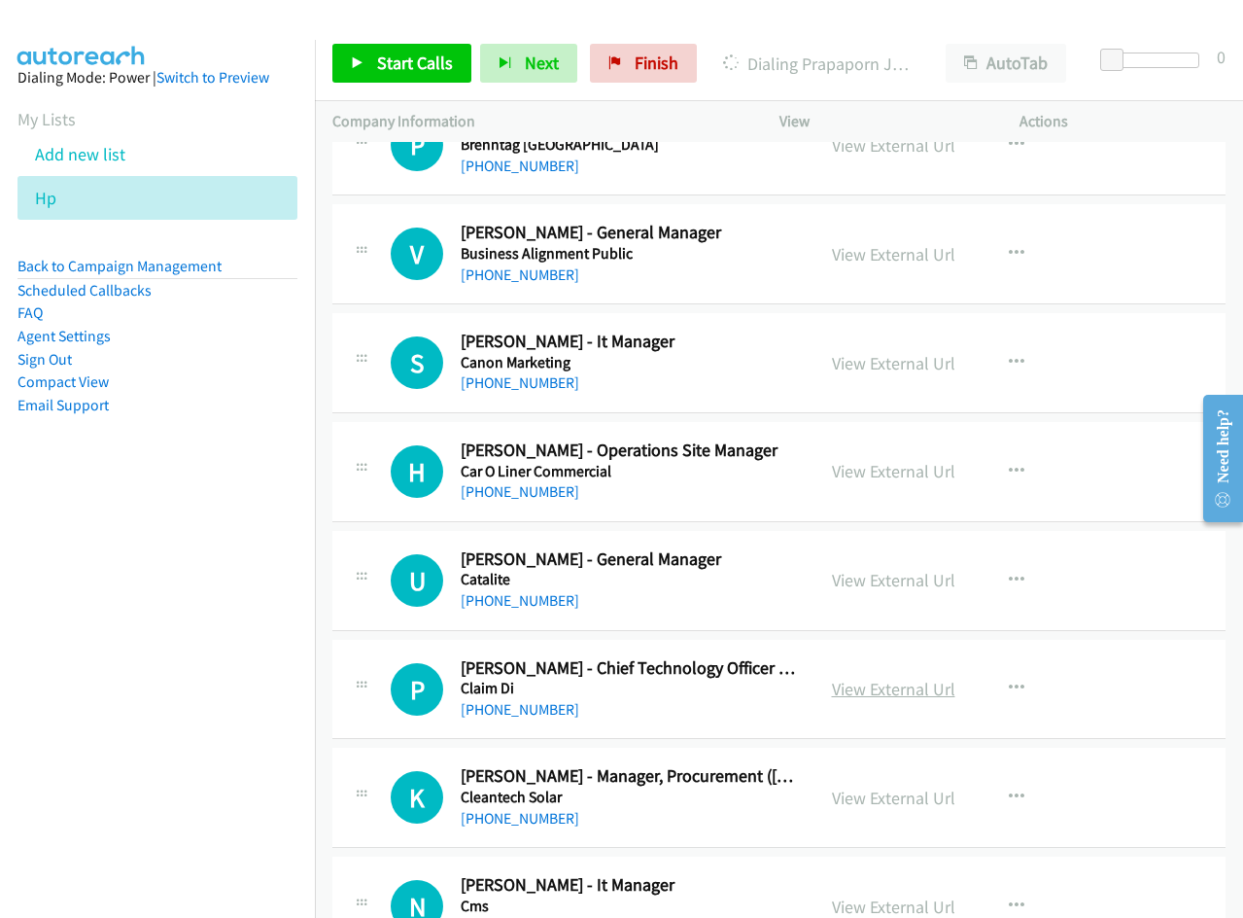
click at [863, 688] on link "View External Url" at bounding box center [893, 689] width 123 height 22
click at [872, 794] on link "View External Url" at bounding box center [893, 797] width 123 height 22
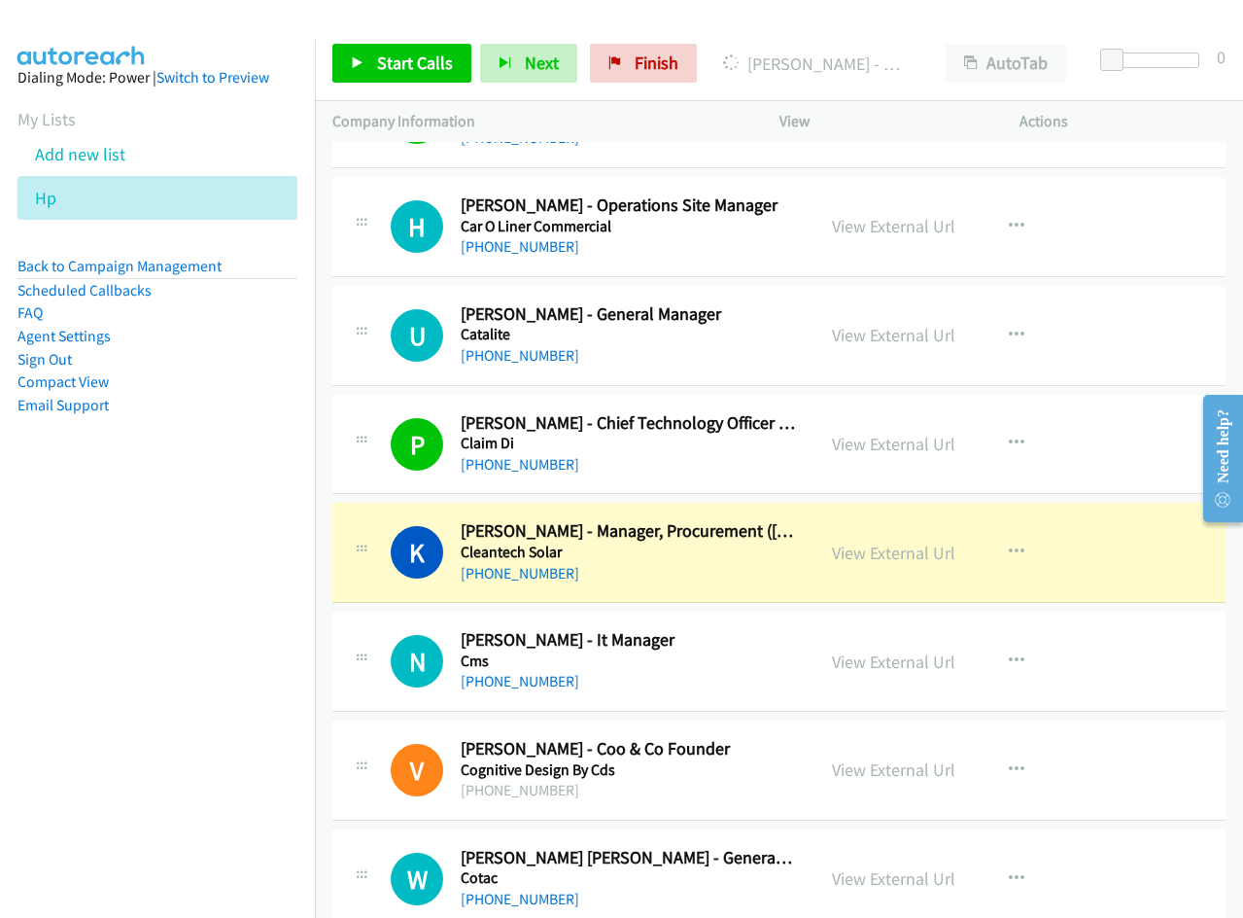
scroll to position [2722, 0]
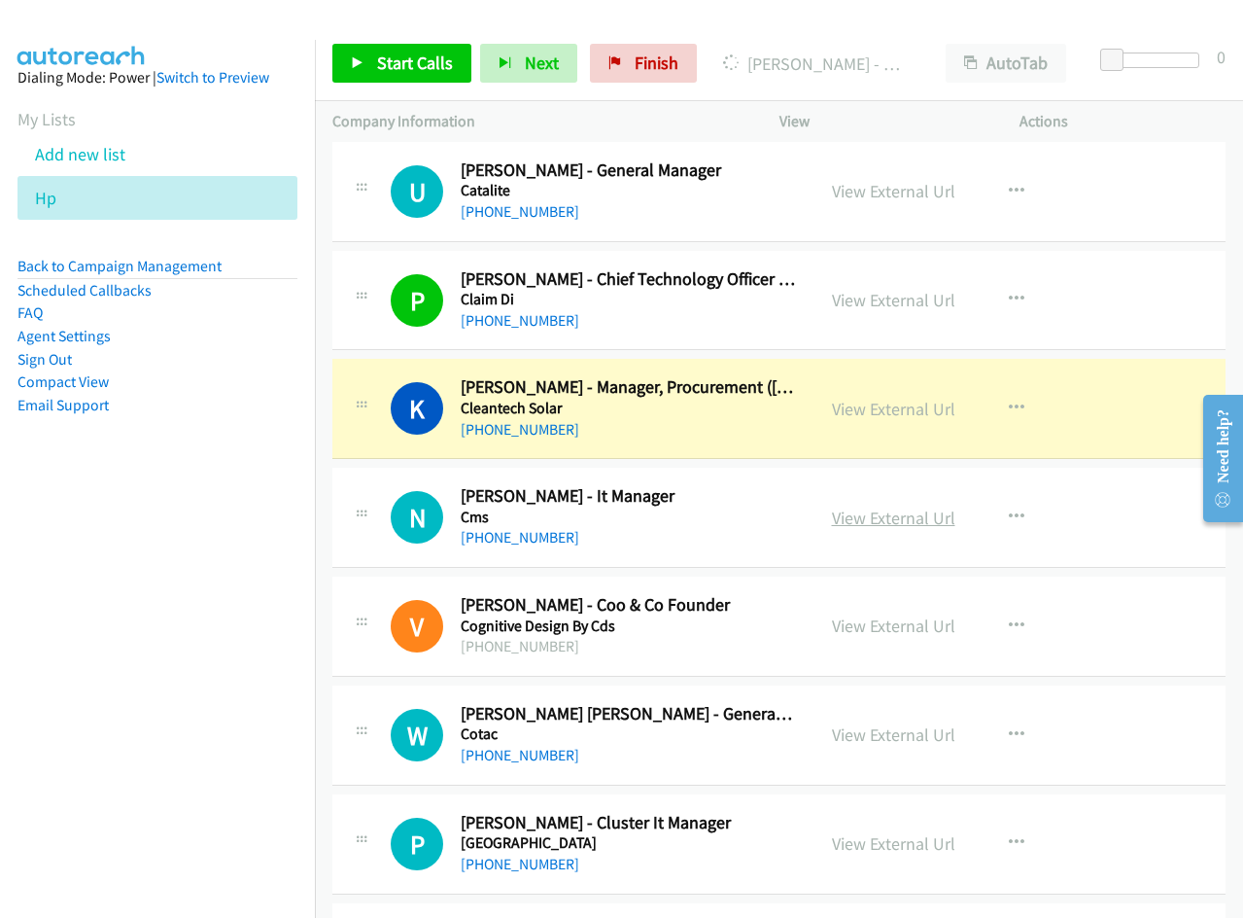
click at [874, 511] on link "View External Url" at bounding box center [893, 517] width 123 height 22
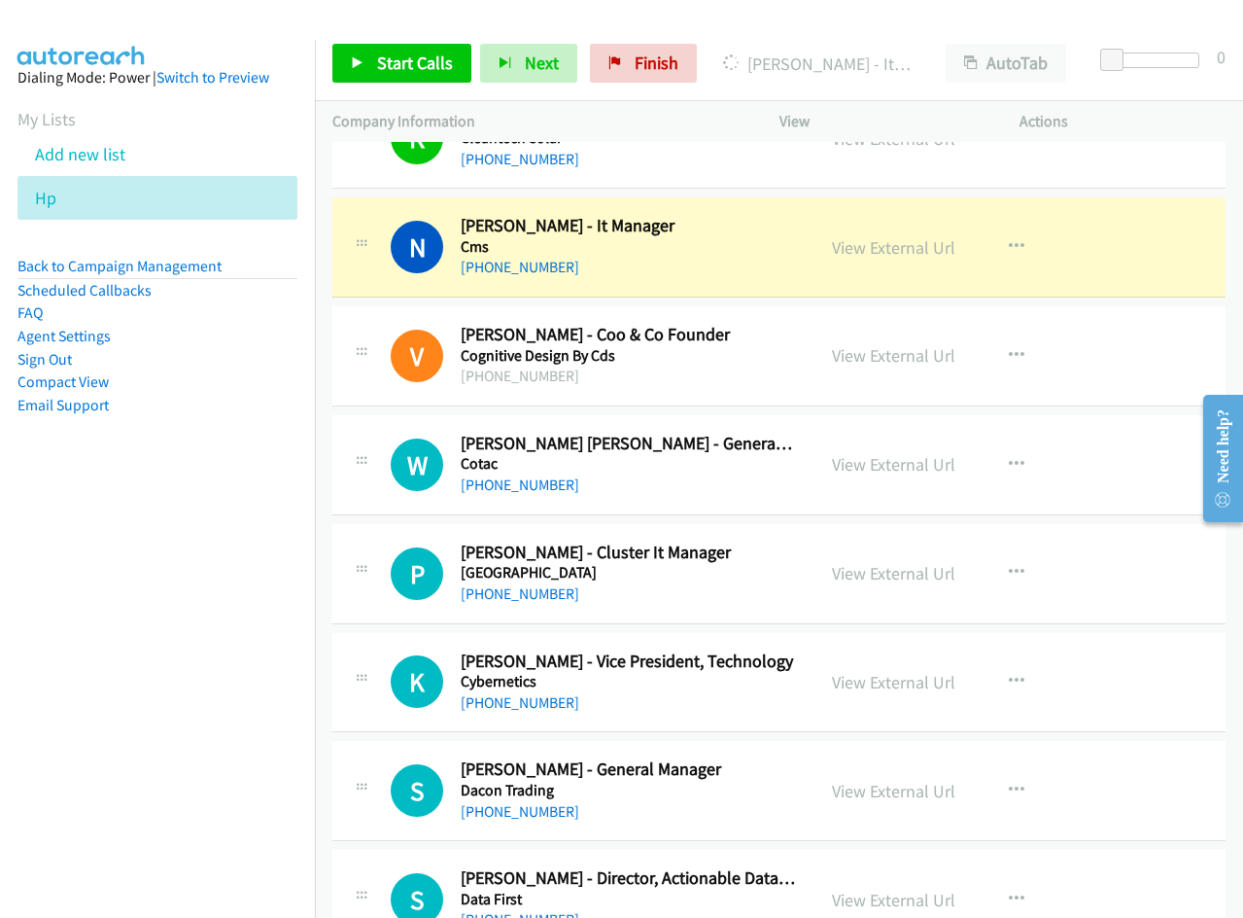
scroll to position [3014, 0]
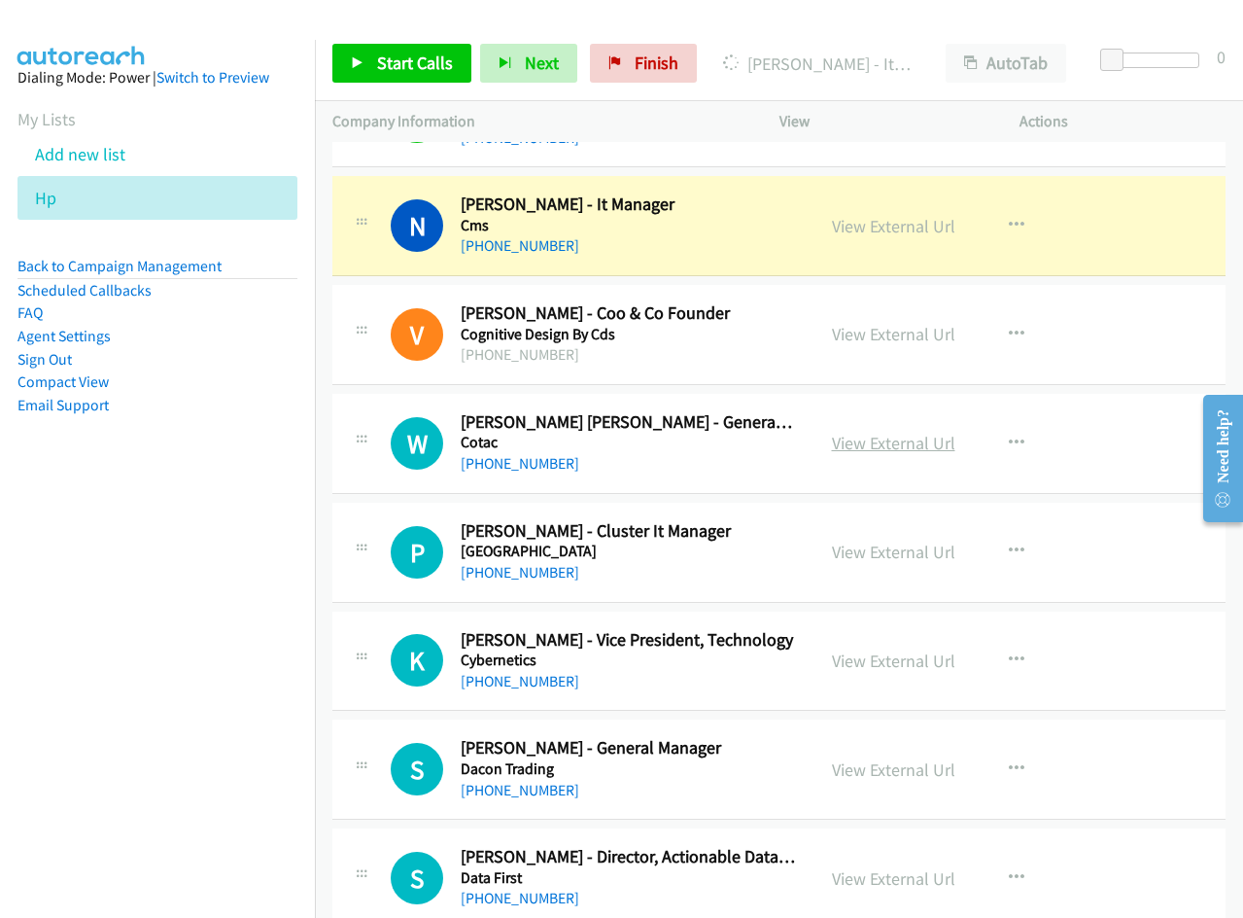
click at [864, 439] on link "View External Url" at bounding box center [893, 443] width 123 height 22
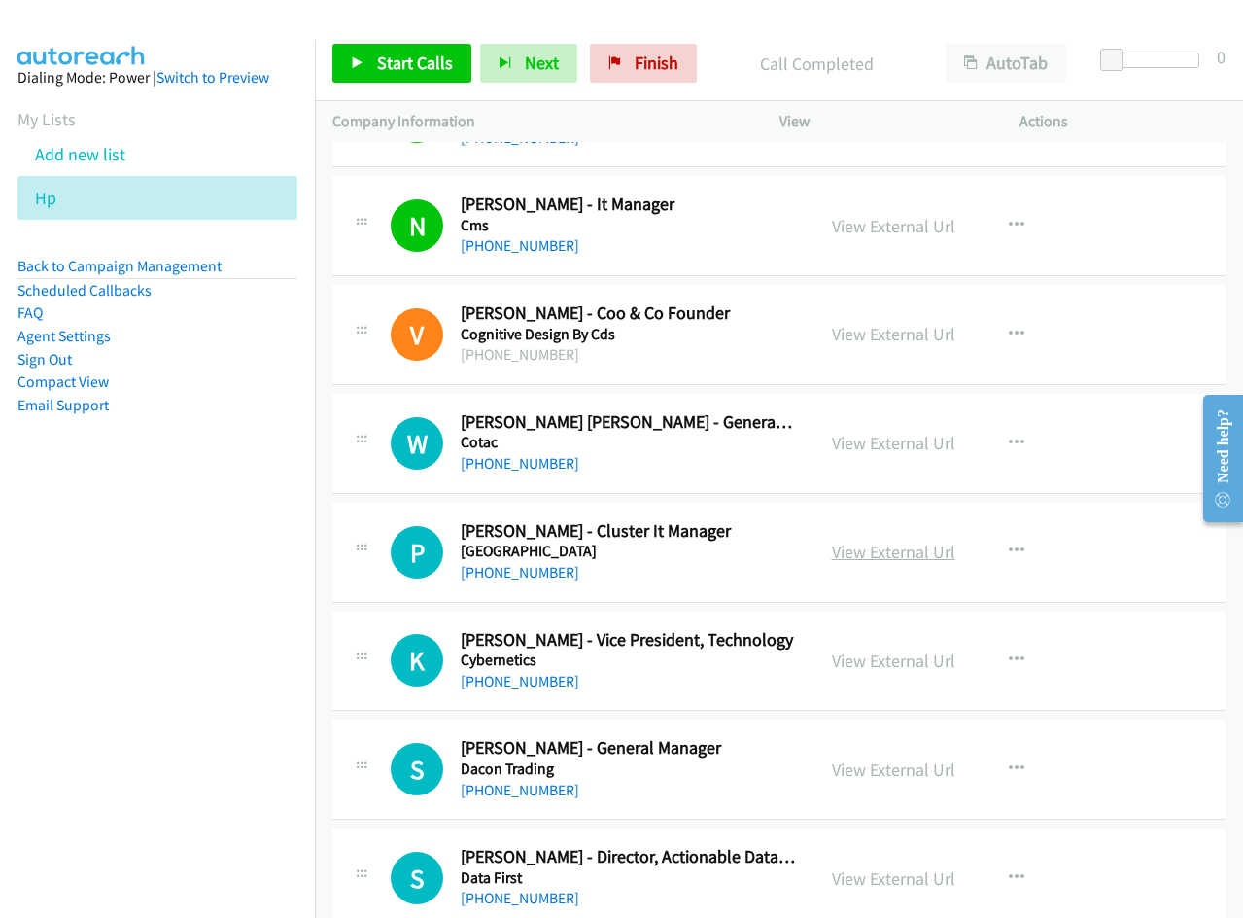
click at [911, 551] on link "View External Url" at bounding box center [893, 552] width 123 height 22
click at [898, 660] on link "View External Url" at bounding box center [893, 660] width 123 height 22
click at [893, 777] on link "View External Url" at bounding box center [893, 769] width 123 height 22
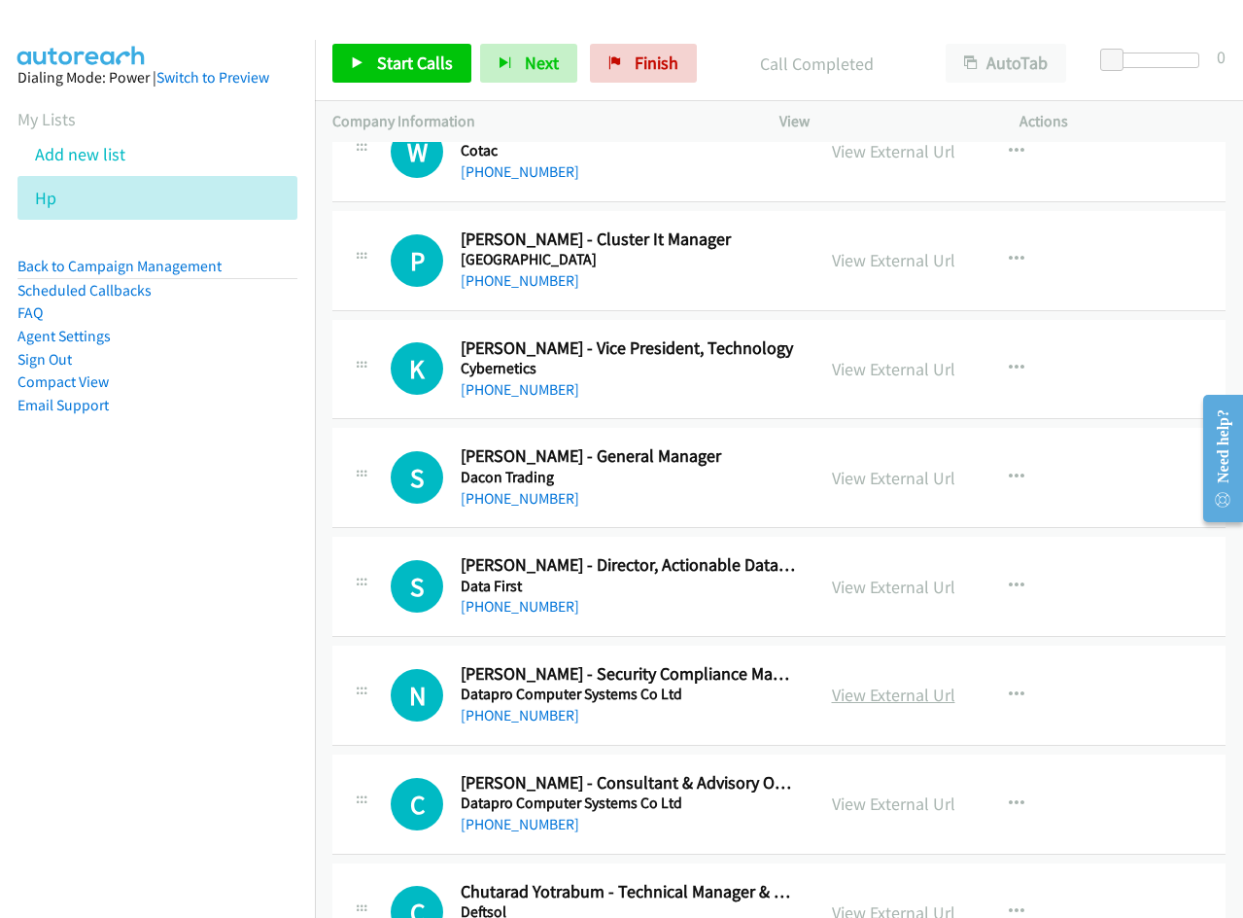
scroll to position [3402, 0]
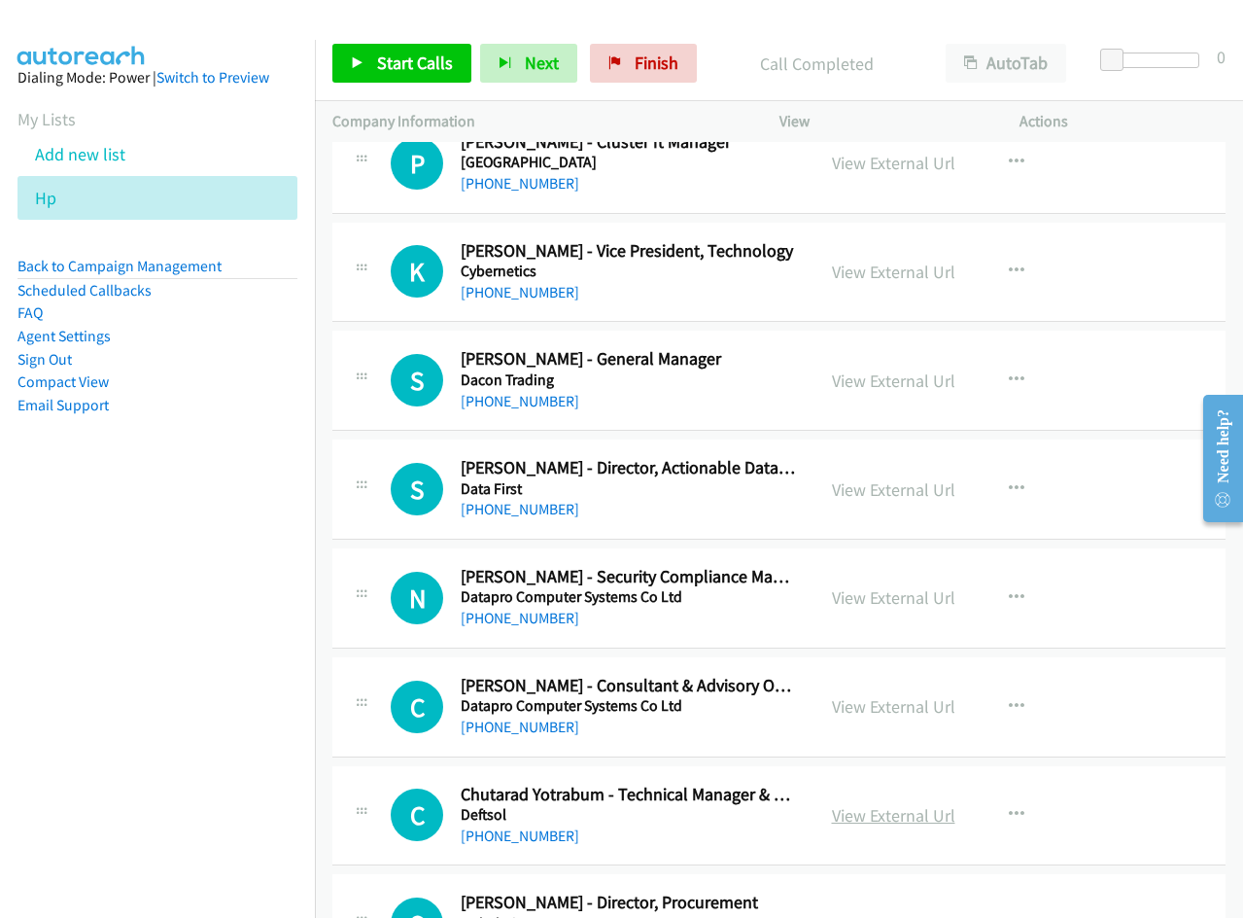
click at [862, 816] on link "View External Url" at bounding box center [893, 815] width 123 height 22
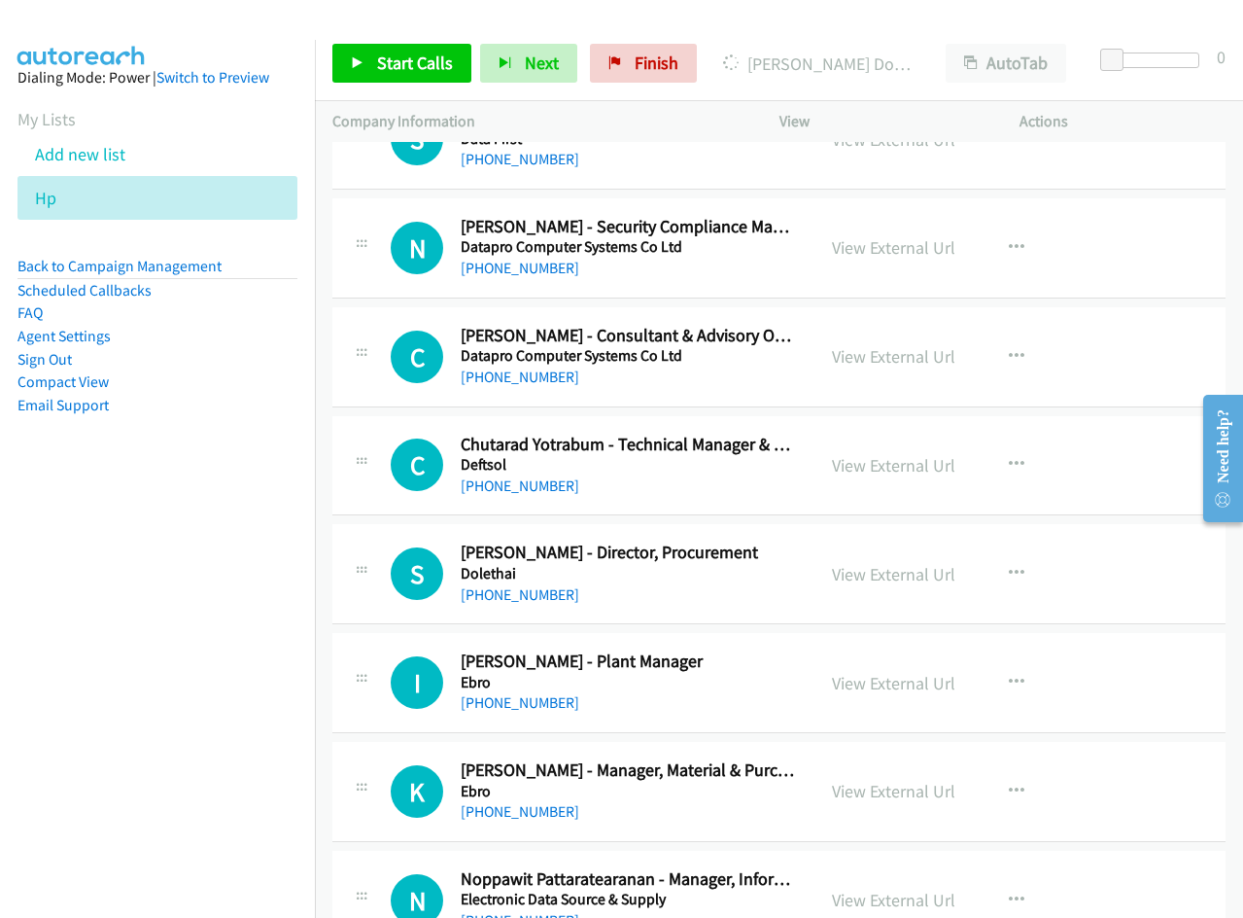
scroll to position [3791, 0]
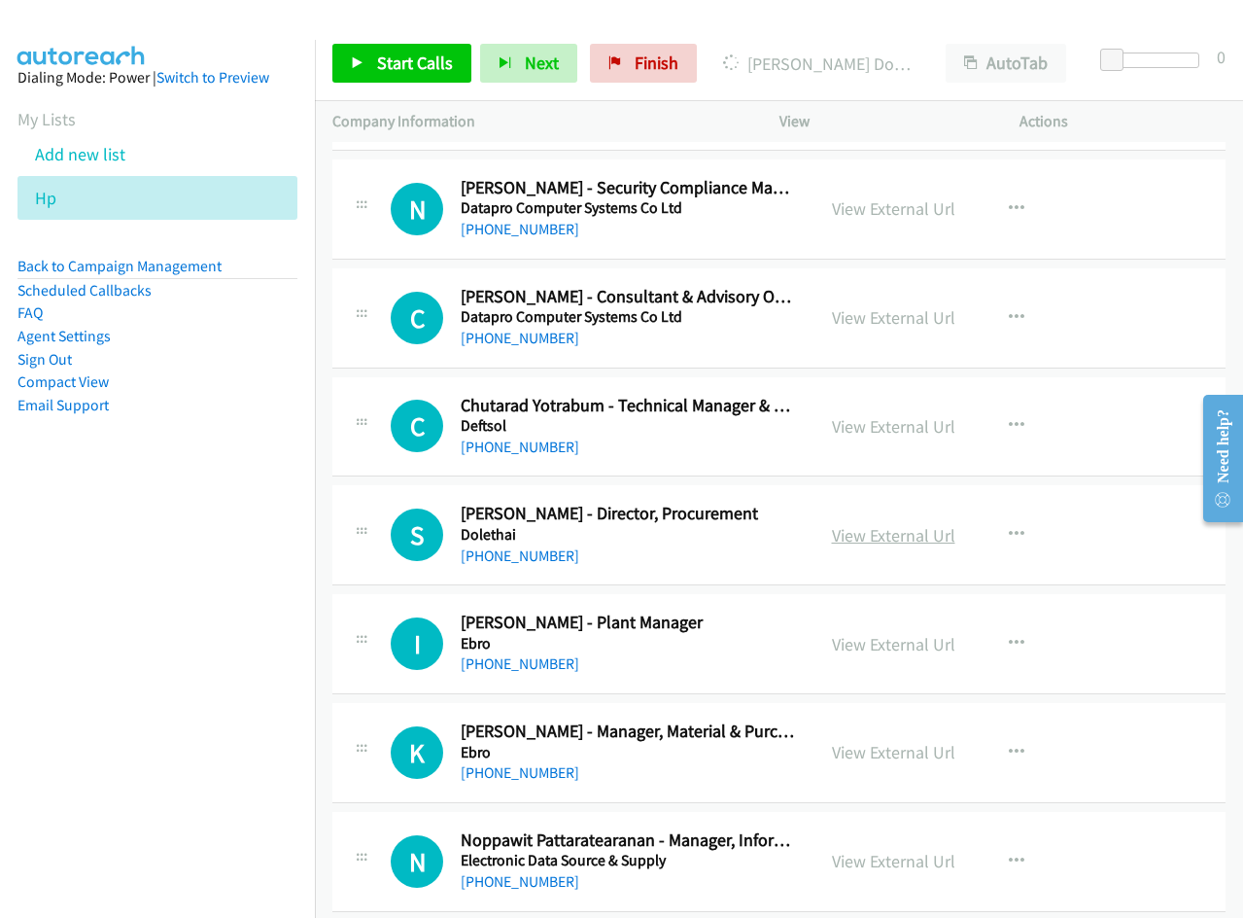
click at [856, 541] on link "View External Url" at bounding box center [893, 535] width 123 height 22
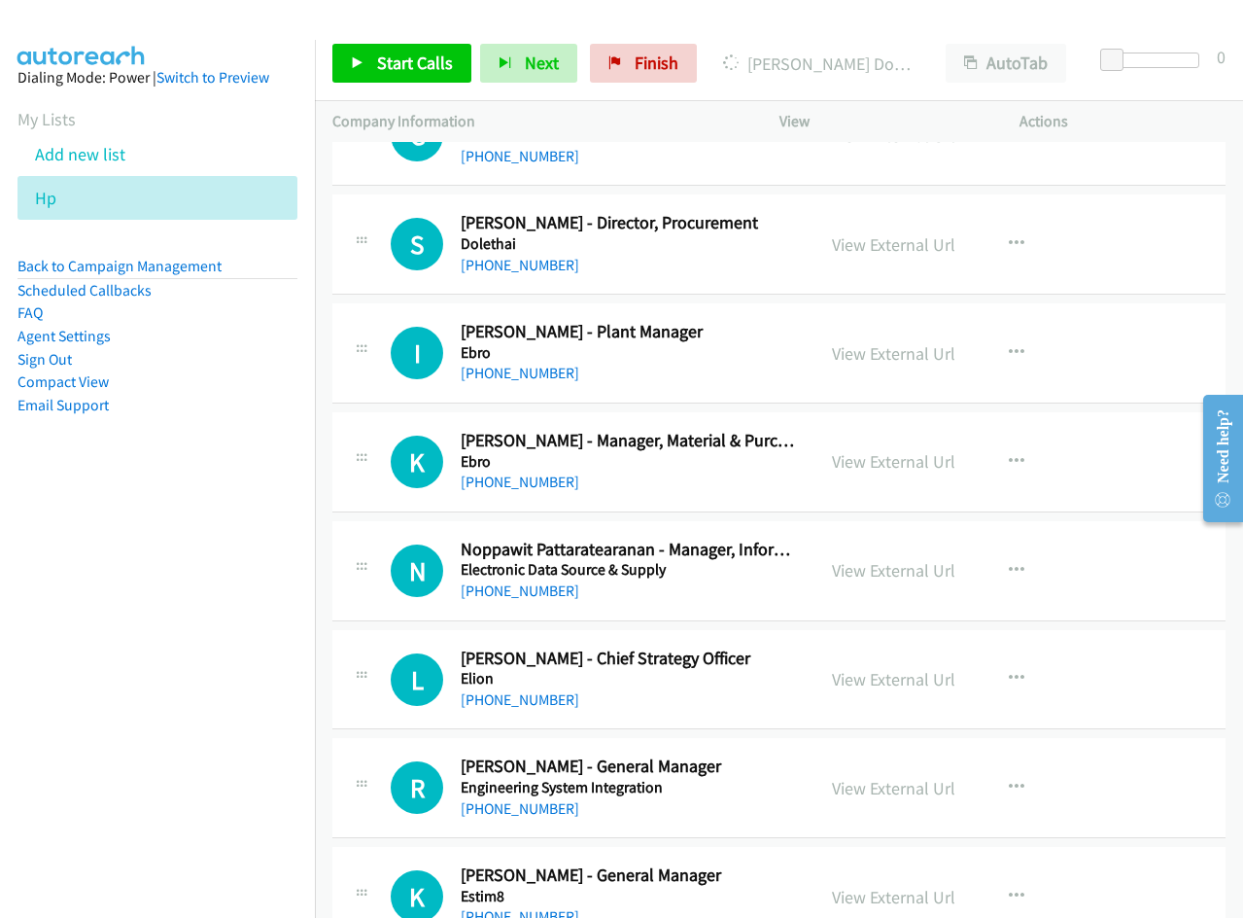
scroll to position [4083, 0]
click at [869, 460] on link "View External Url" at bounding box center [893, 460] width 123 height 22
click at [858, 572] on link "View External Url" at bounding box center [893, 569] width 123 height 22
drag, startPoint x: 889, startPoint y: 789, endPoint x: 867, endPoint y: 750, distance: 45.2
click at [883, 787] on link "View External Url" at bounding box center [893, 787] width 123 height 22
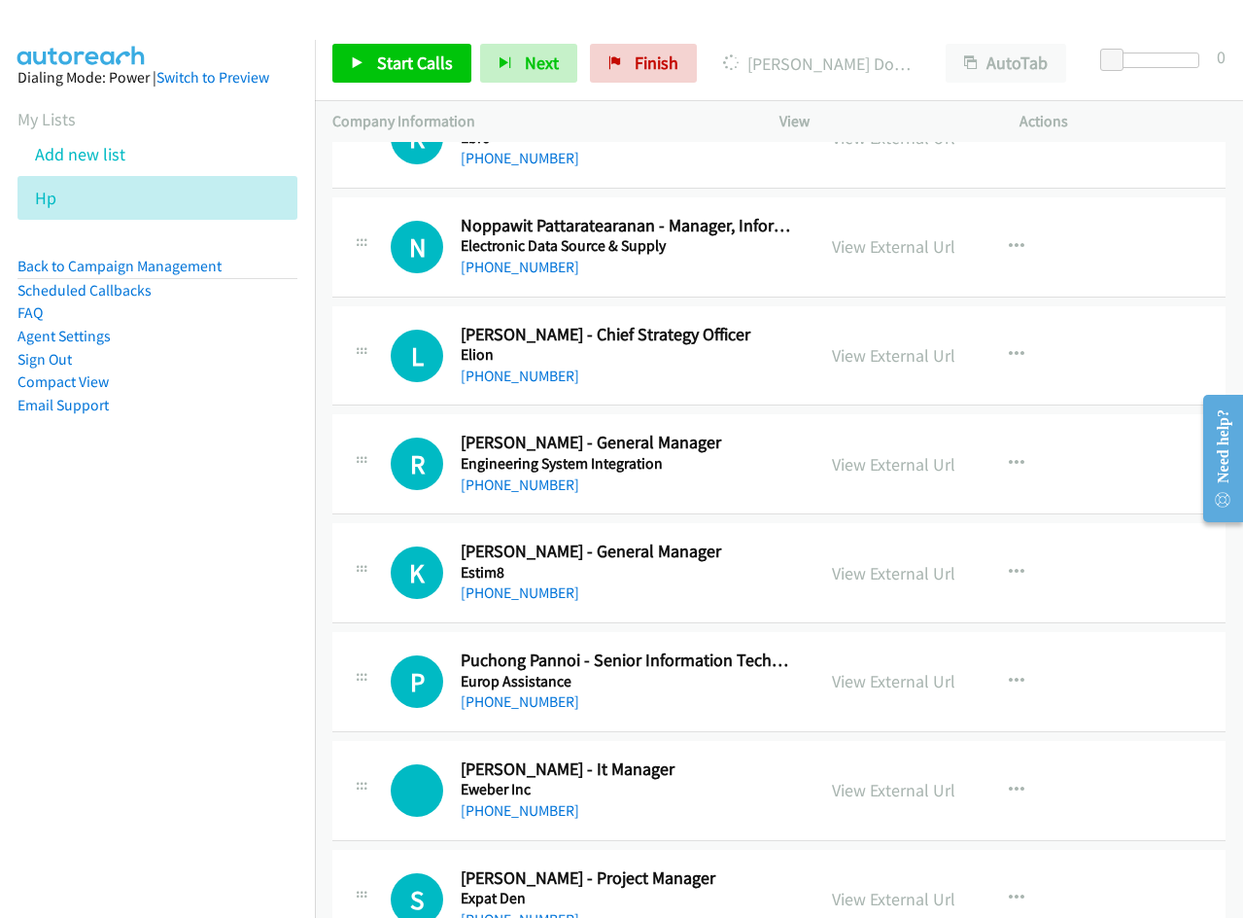
scroll to position [4472, 0]
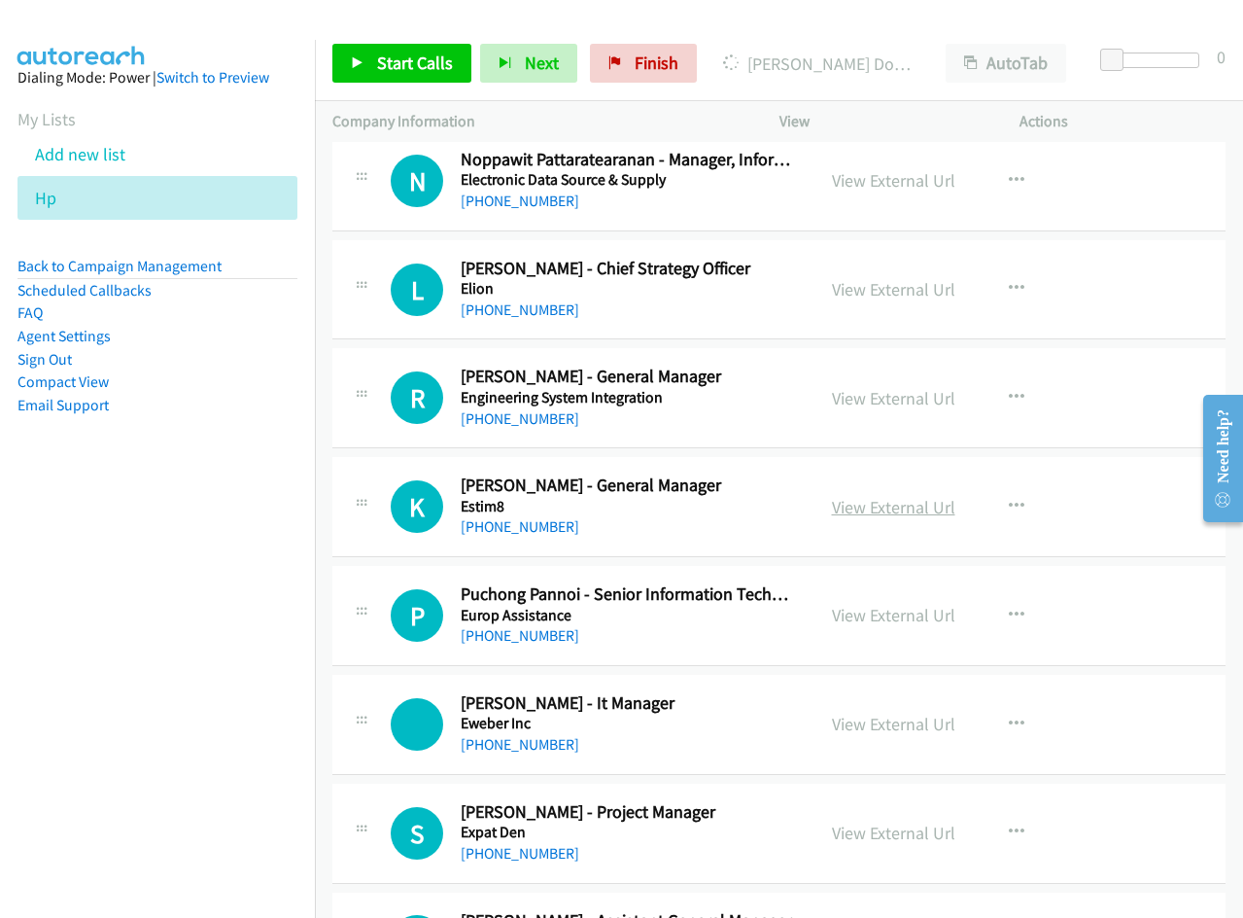
click at [878, 503] on link "View External Url" at bounding box center [893, 507] width 123 height 22
click at [897, 611] on link "View External Url" at bounding box center [893, 615] width 123 height 22
click at [905, 720] on link "View External Url" at bounding box center [893, 724] width 123 height 22
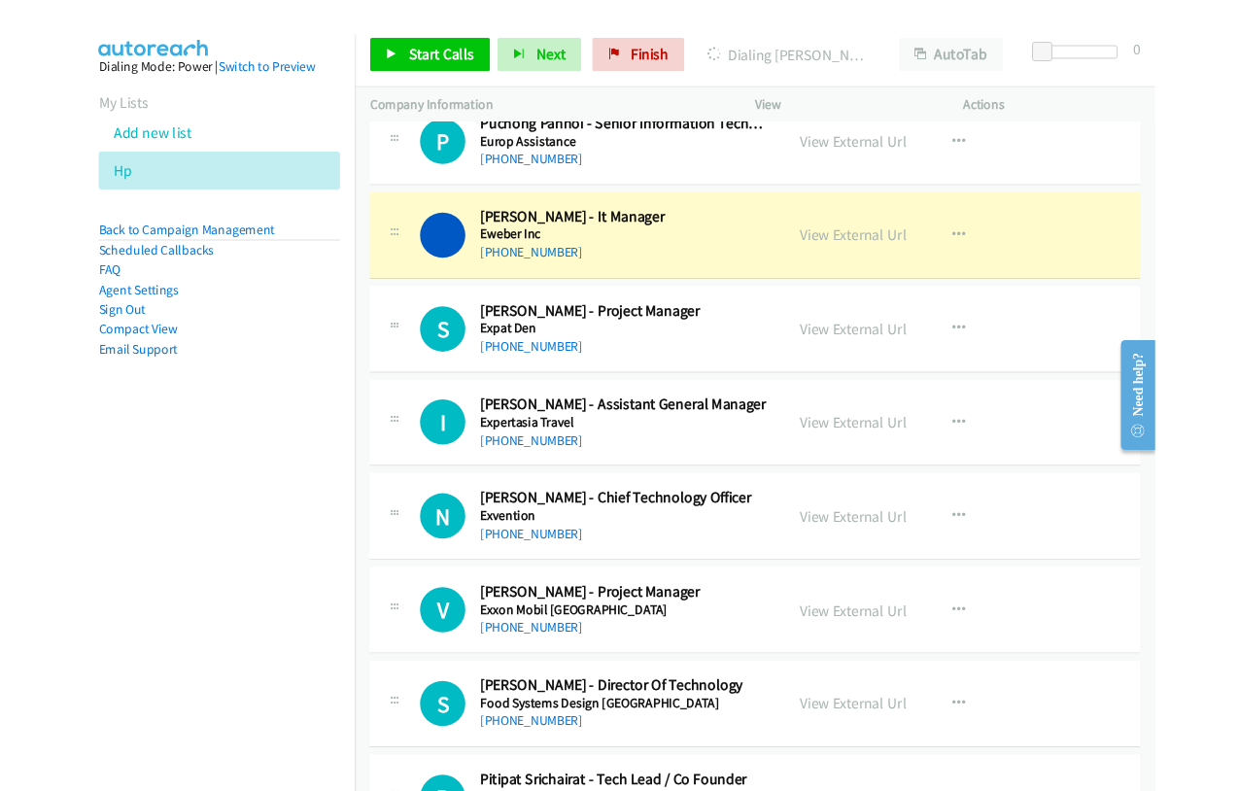
scroll to position [4958, 0]
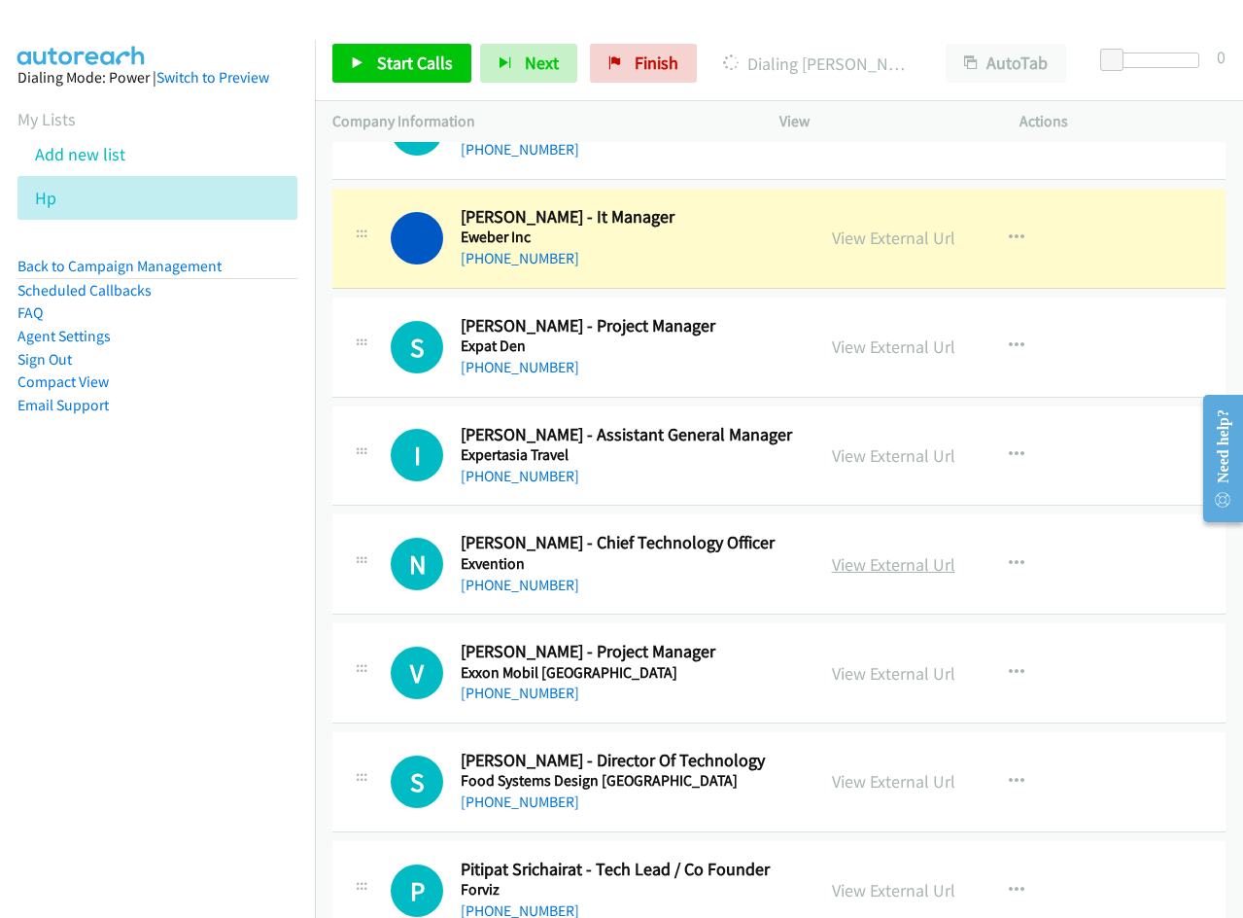
click at [870, 562] on link "View External Url" at bounding box center [893, 564] width 123 height 22
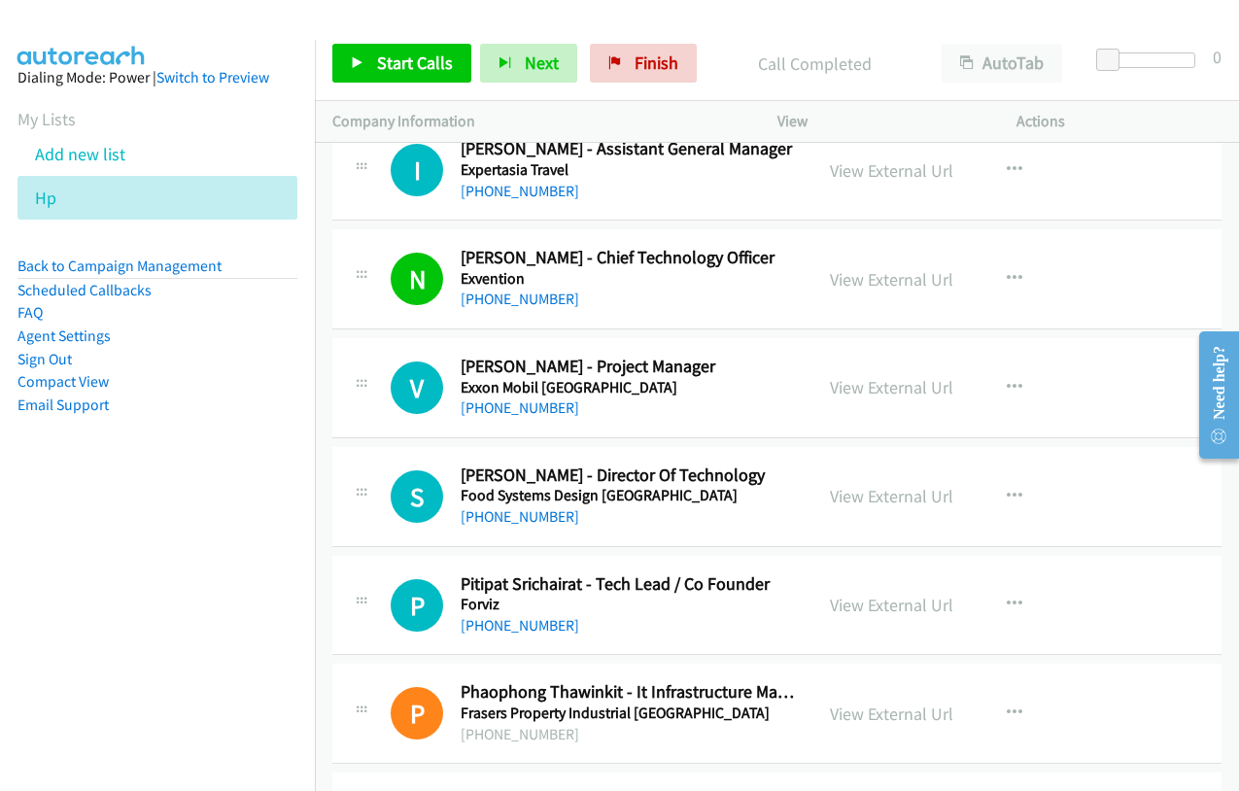
scroll to position [5250, 0]
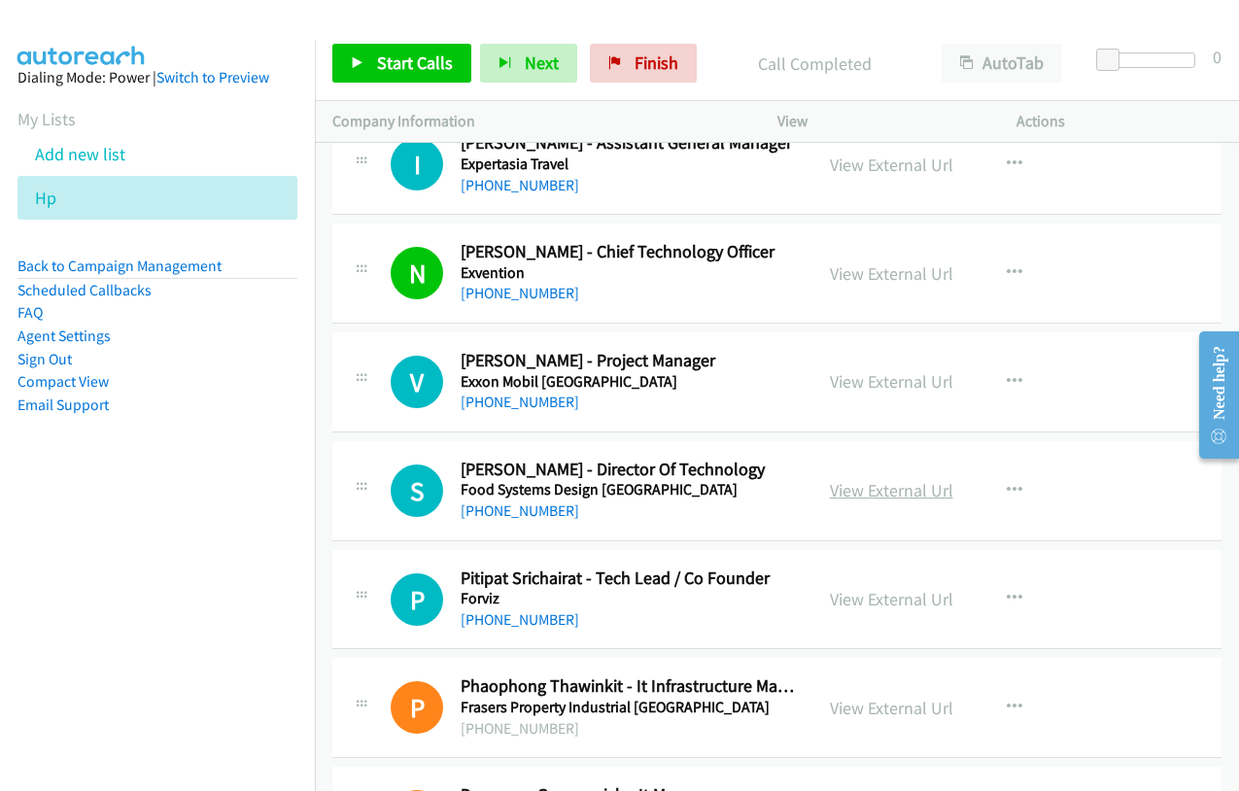
click at [886, 495] on link "View External Url" at bounding box center [891, 490] width 123 height 22
click at [864, 589] on link "View External Url" at bounding box center [891, 599] width 123 height 22
click at [869, 712] on link "View External Url" at bounding box center [891, 708] width 123 height 22
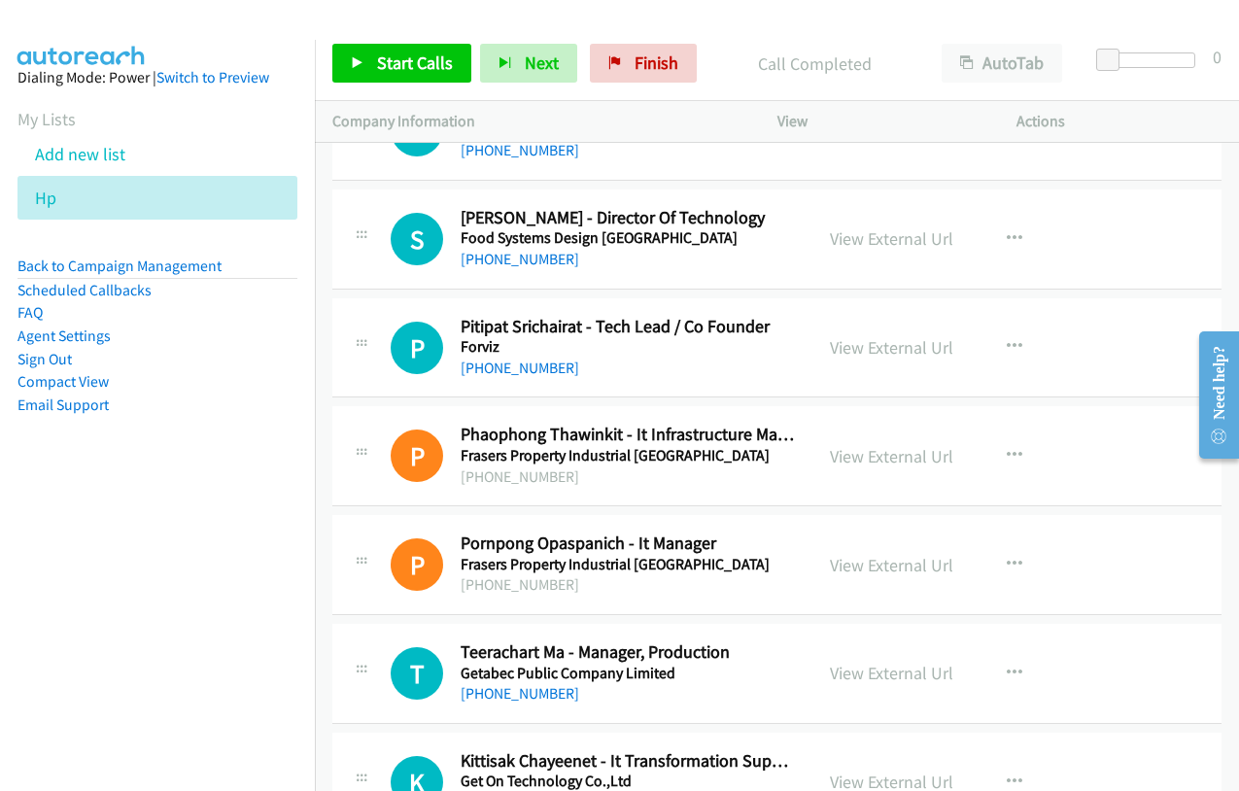
scroll to position [5541, 0]
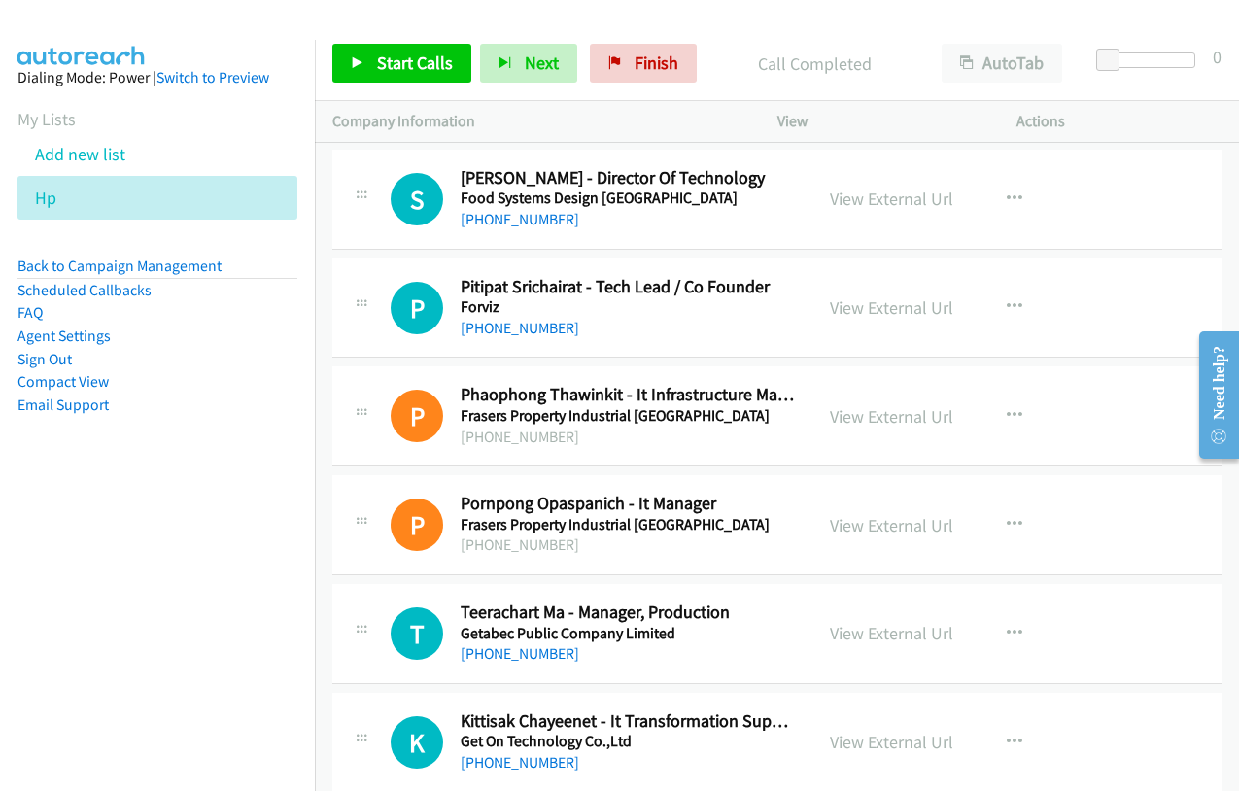
click at [890, 529] on link "View External Url" at bounding box center [891, 525] width 123 height 22
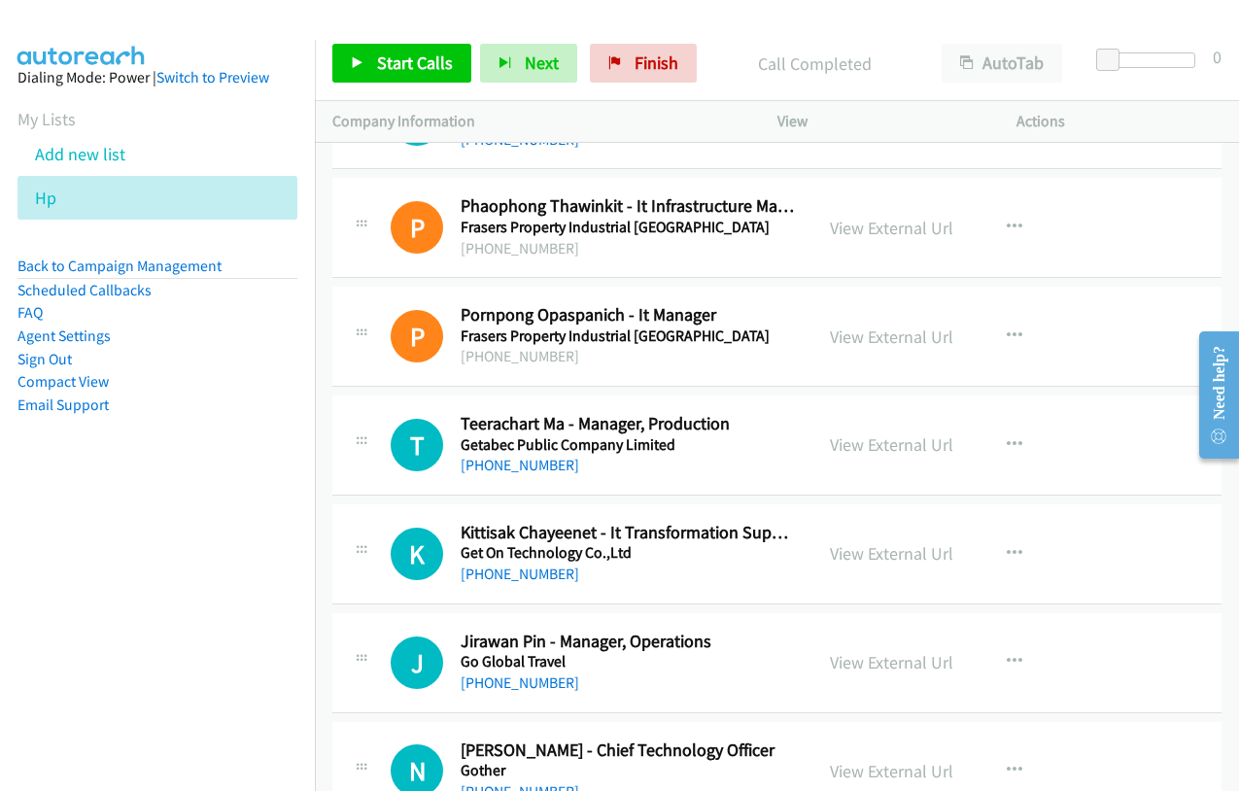
scroll to position [5736, 0]
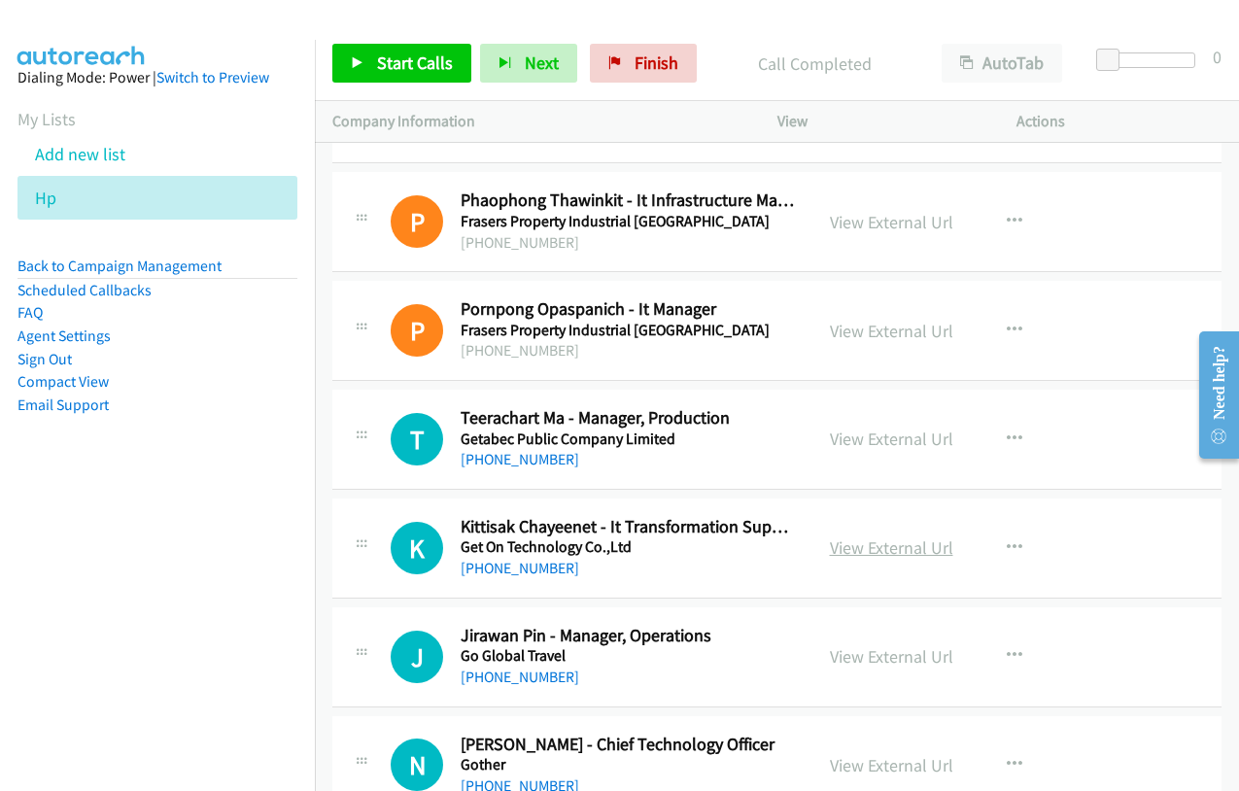
click at [877, 540] on link "View External Url" at bounding box center [891, 548] width 123 height 22
click at [882, 655] on link "View External Url" at bounding box center [891, 657] width 123 height 22
click at [904, 771] on link "View External Url" at bounding box center [891, 765] width 123 height 22
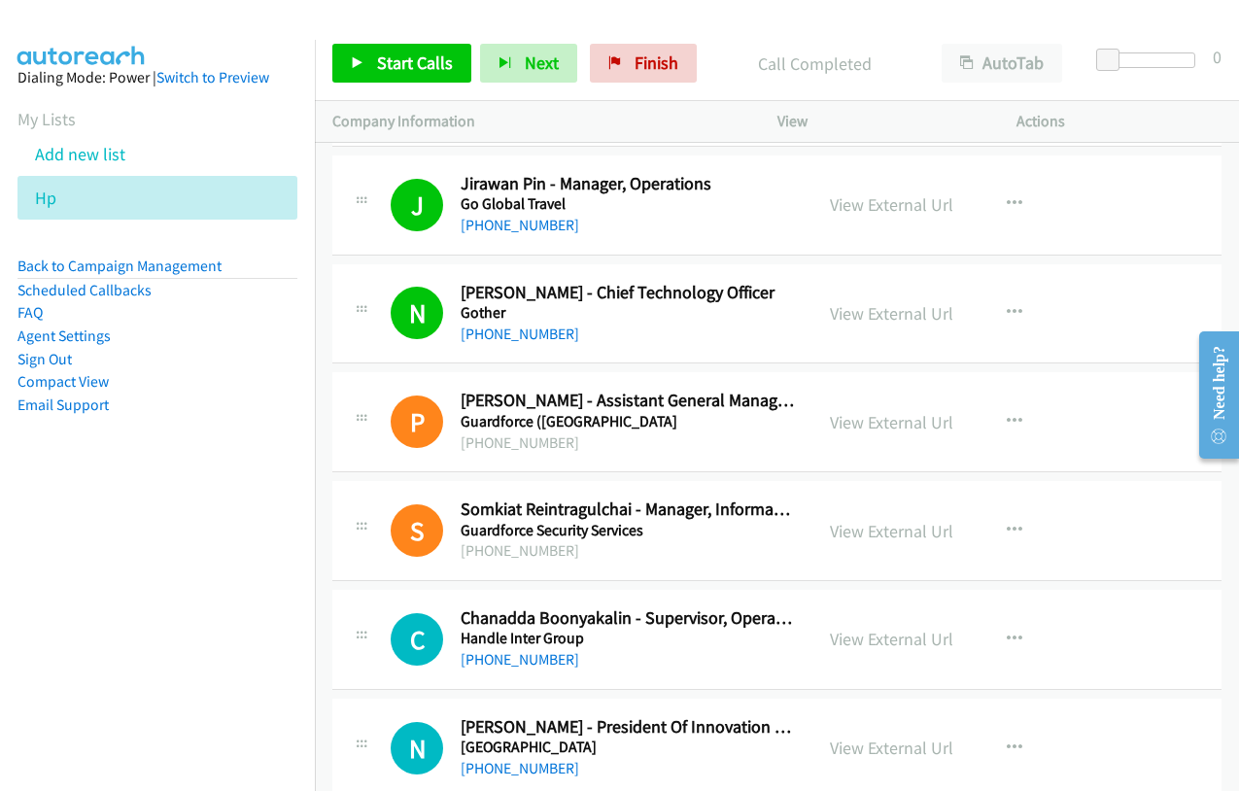
scroll to position [6222, 0]
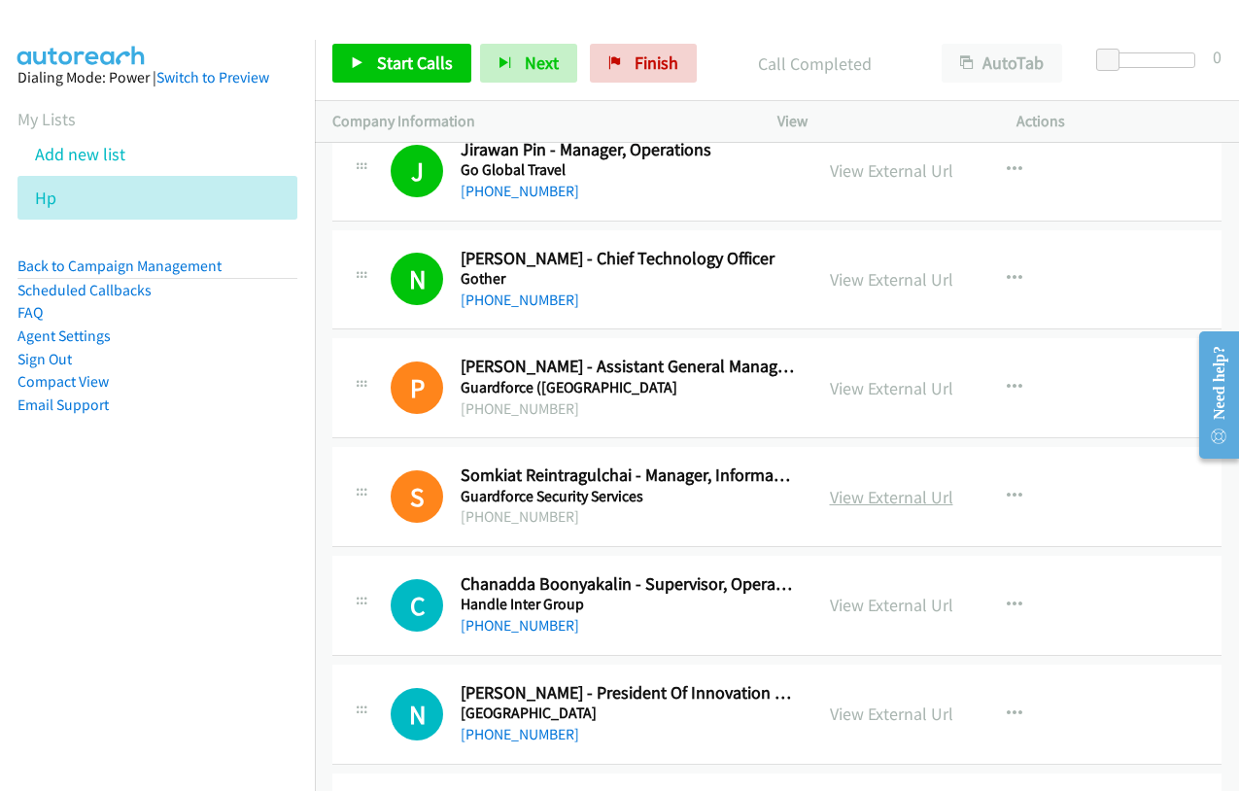
click at [855, 503] on link "View External Url" at bounding box center [891, 497] width 123 height 22
click at [893, 602] on link "View External Url" at bounding box center [891, 605] width 123 height 22
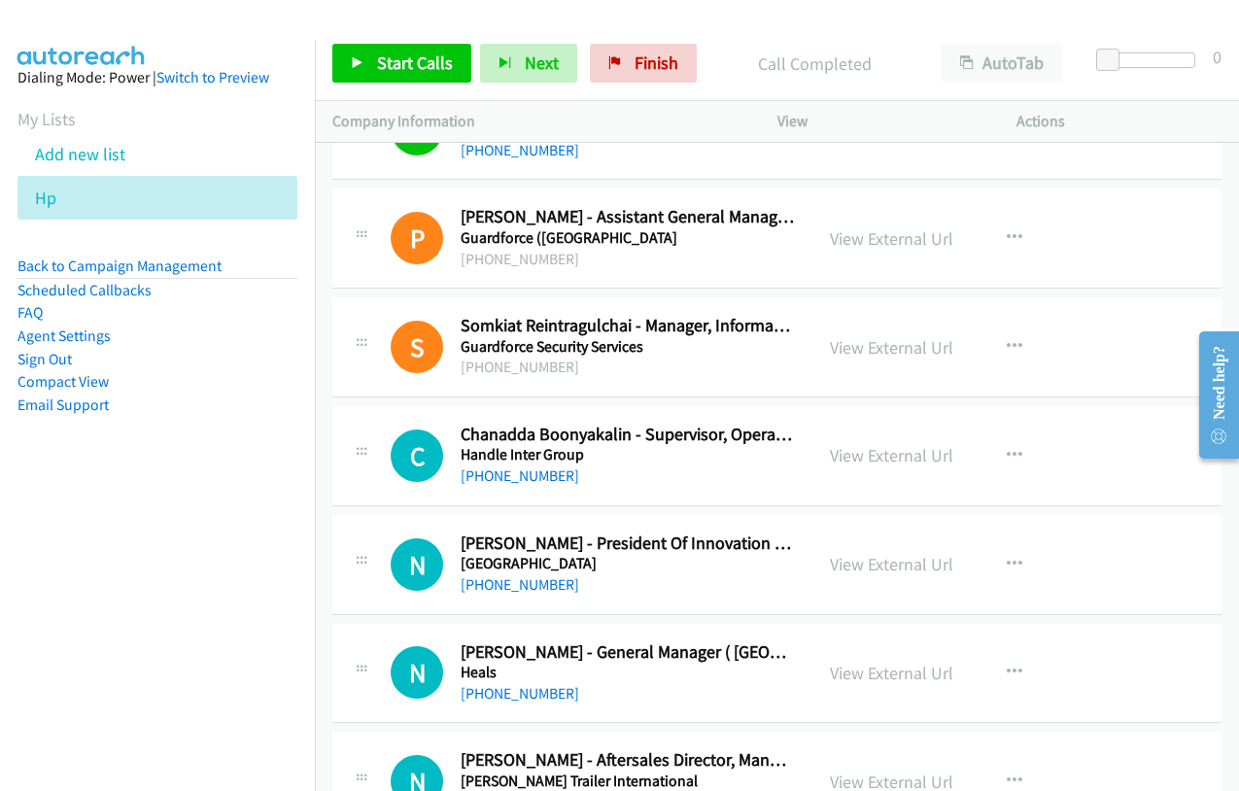
scroll to position [6416, 0]
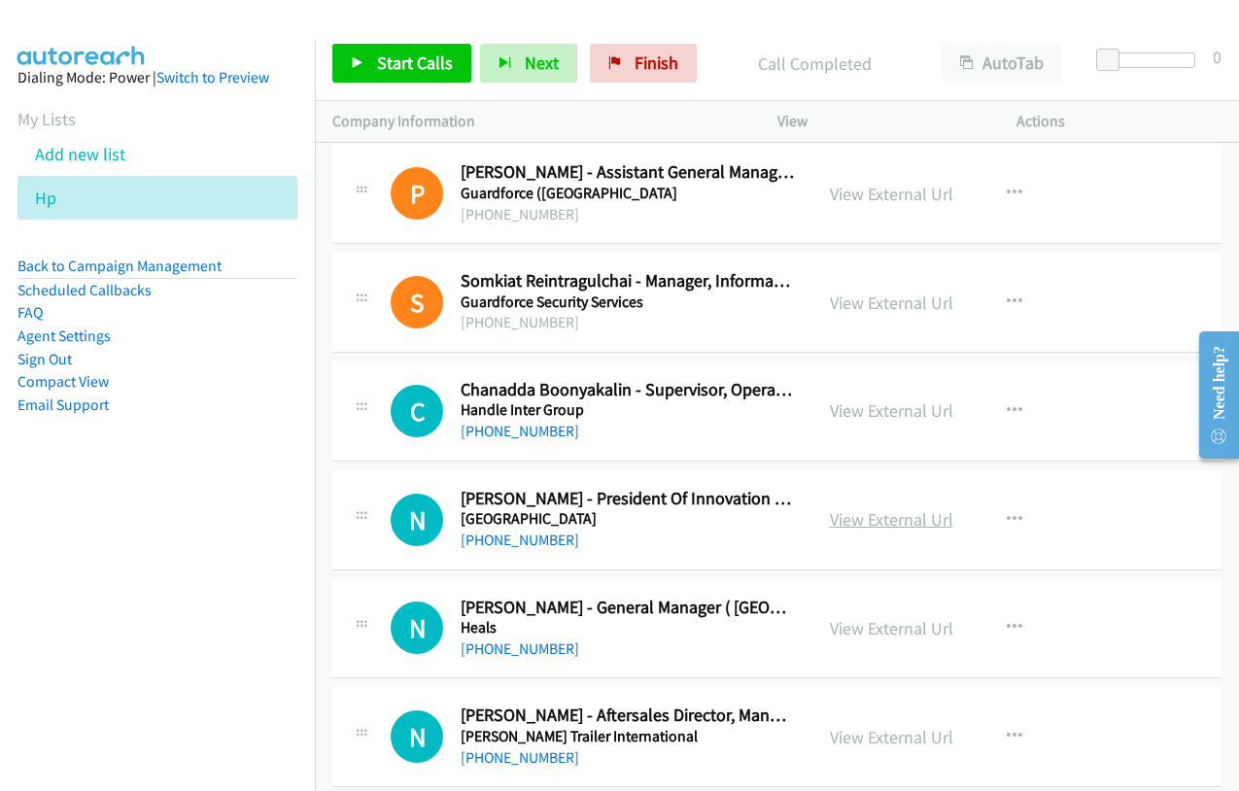
click at [870, 519] on link "View External Url" at bounding box center [891, 519] width 123 height 22
click at [867, 629] on link "View External Url" at bounding box center [891, 628] width 123 height 22
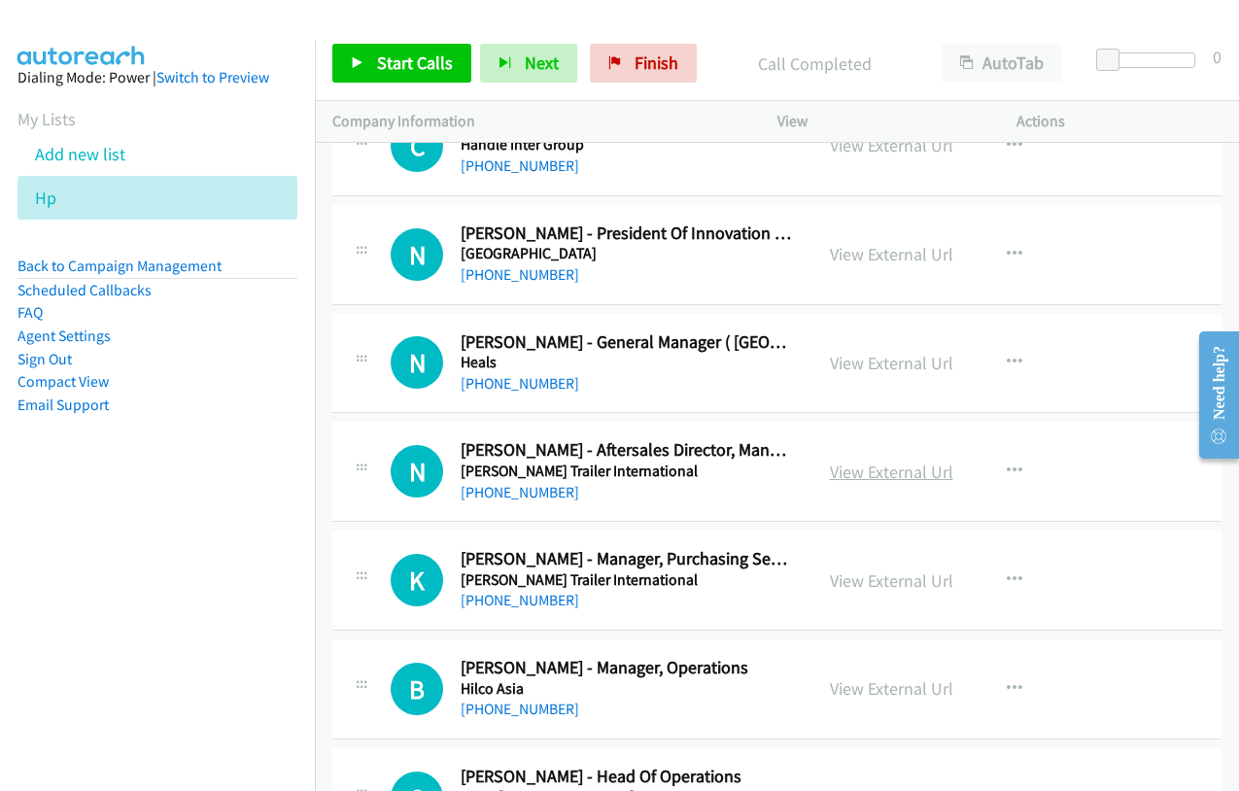
scroll to position [6708, 0]
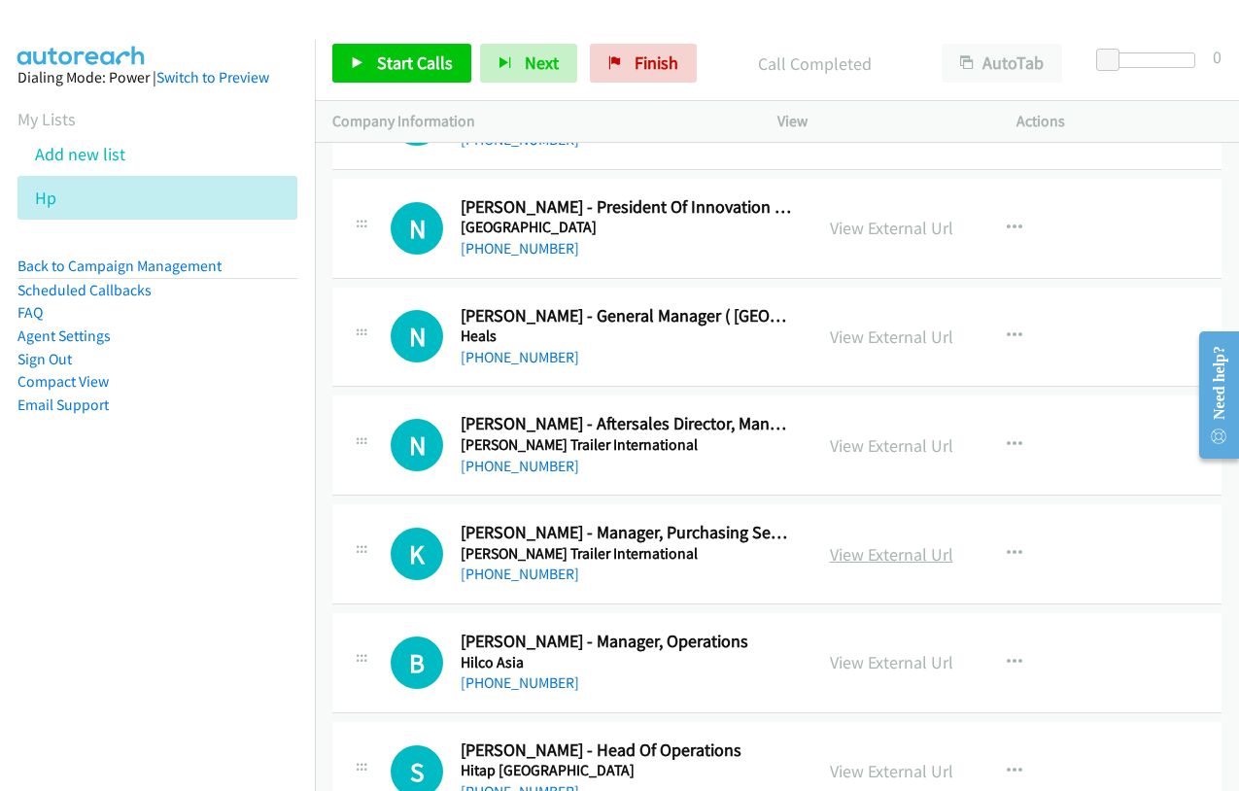
click at [891, 547] on link "View External Url" at bounding box center [891, 554] width 123 height 22
click at [893, 661] on link "View External Url" at bounding box center [891, 662] width 123 height 22
click at [879, 773] on link "View External Url" at bounding box center [891, 771] width 123 height 22
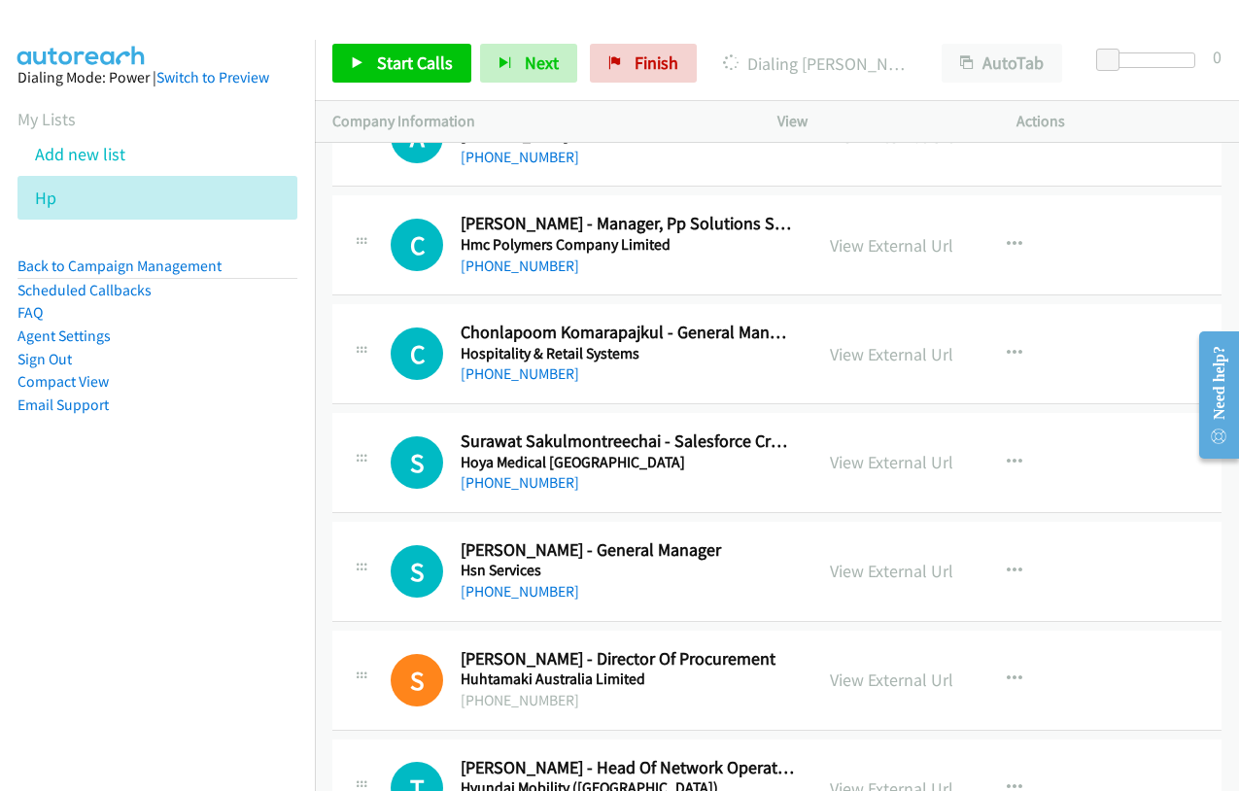
scroll to position [7485, 0]
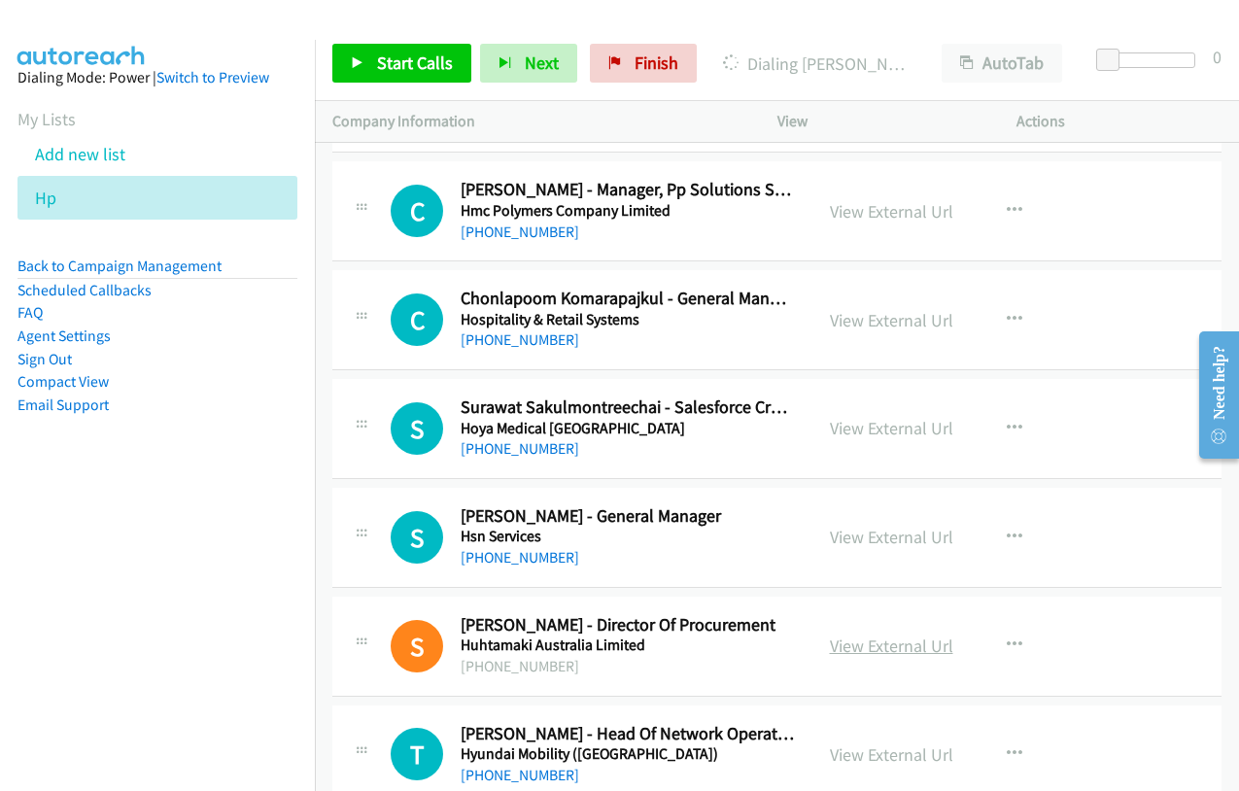
click at [880, 646] on link "View External Url" at bounding box center [891, 646] width 123 height 22
click at [879, 537] on link "View External Url" at bounding box center [891, 537] width 123 height 22
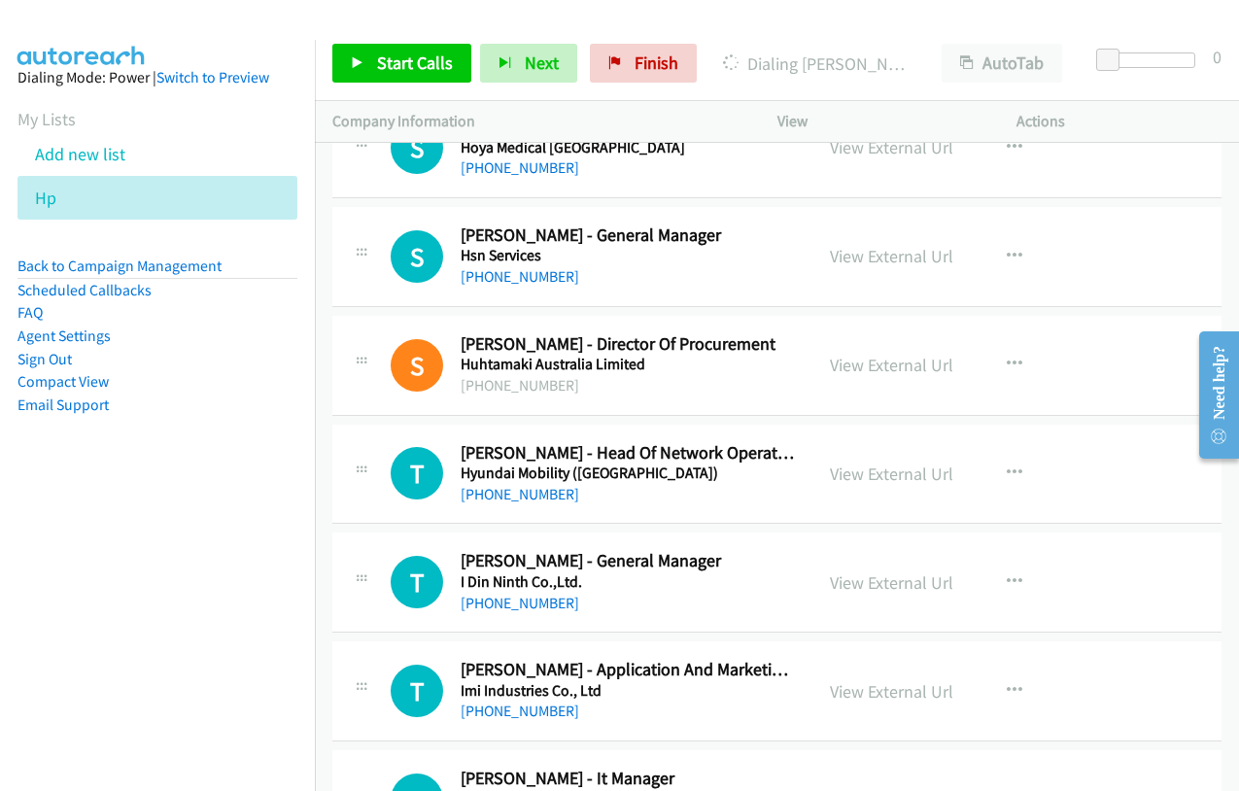
scroll to position [7777, 0]
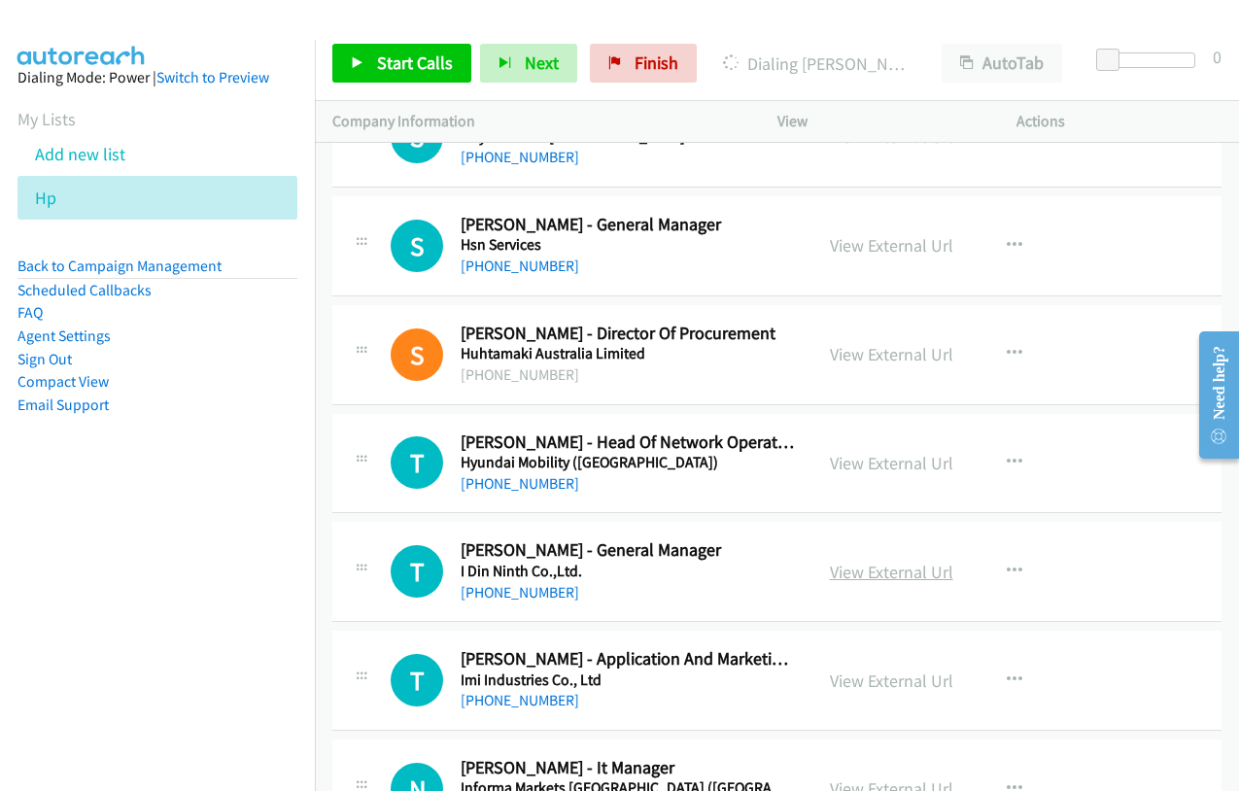
click at [914, 569] on link "View External Url" at bounding box center [891, 572] width 123 height 22
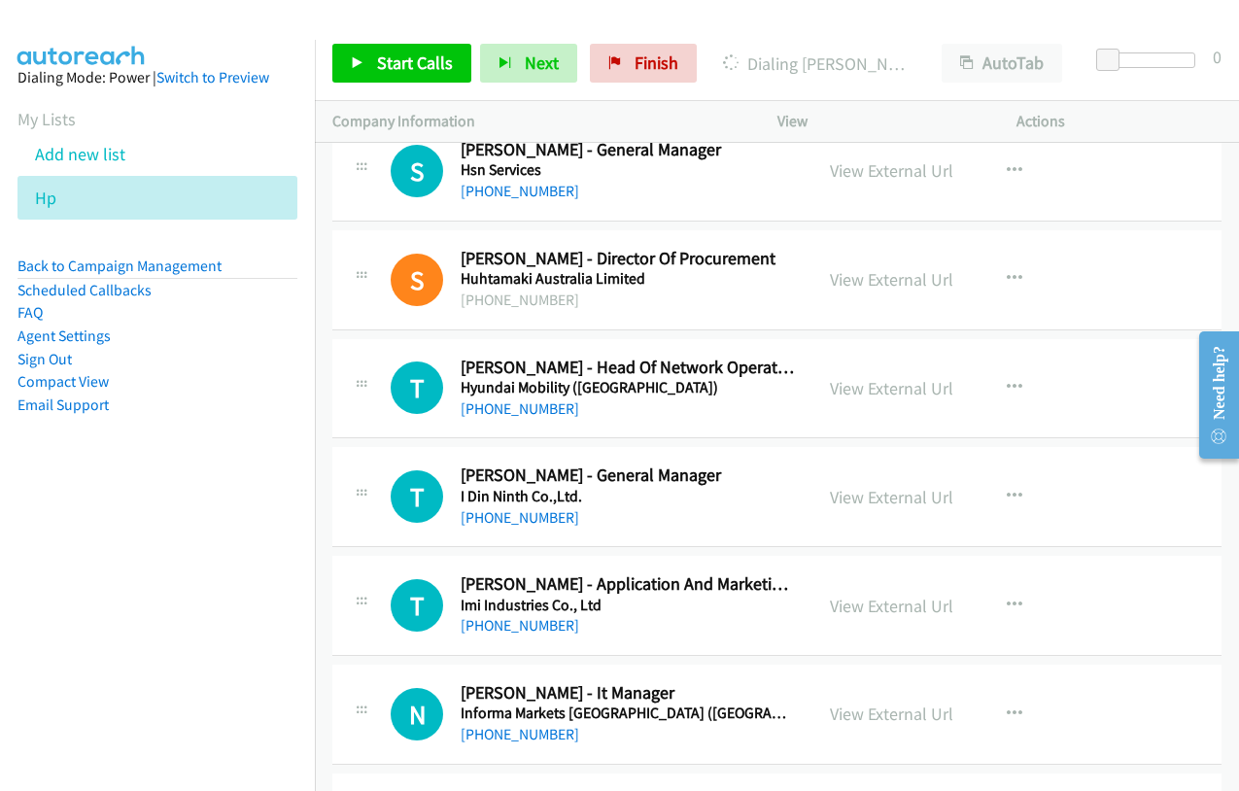
scroll to position [7972, 0]
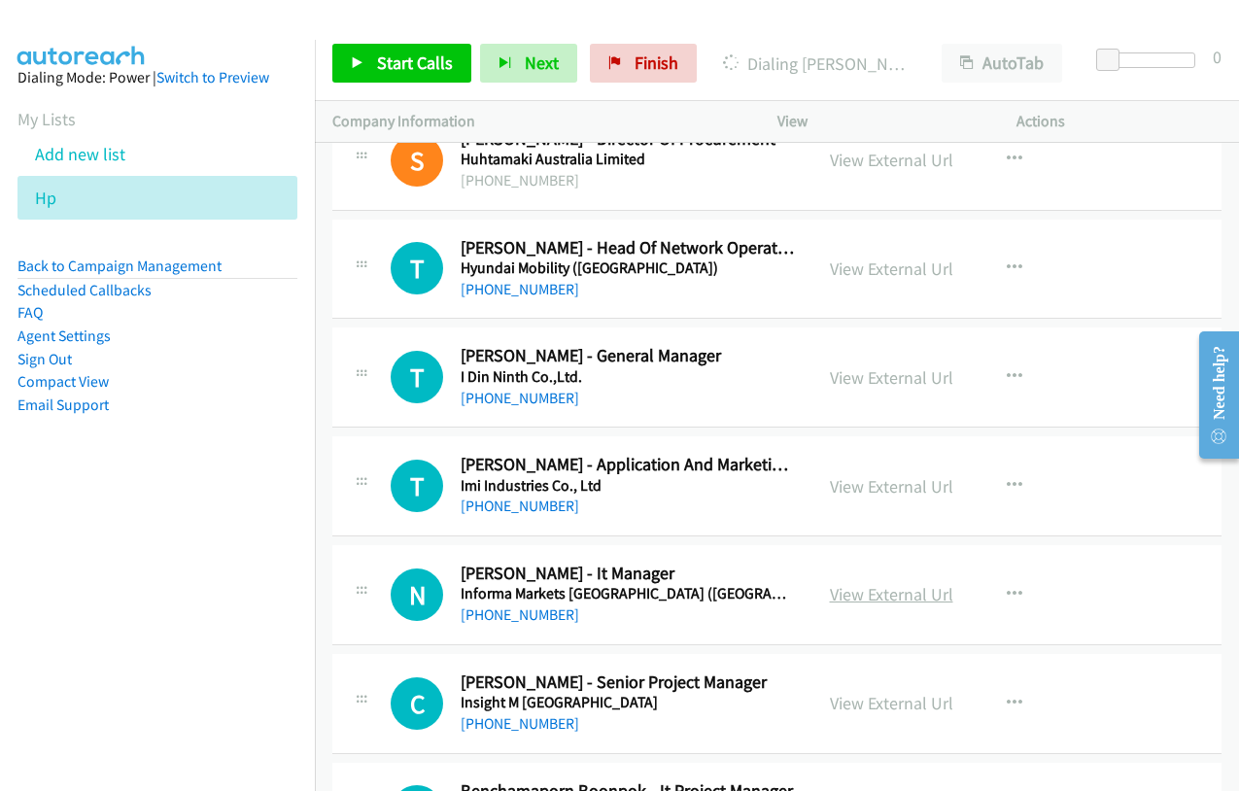
click at [892, 588] on link "View External Url" at bounding box center [891, 594] width 123 height 22
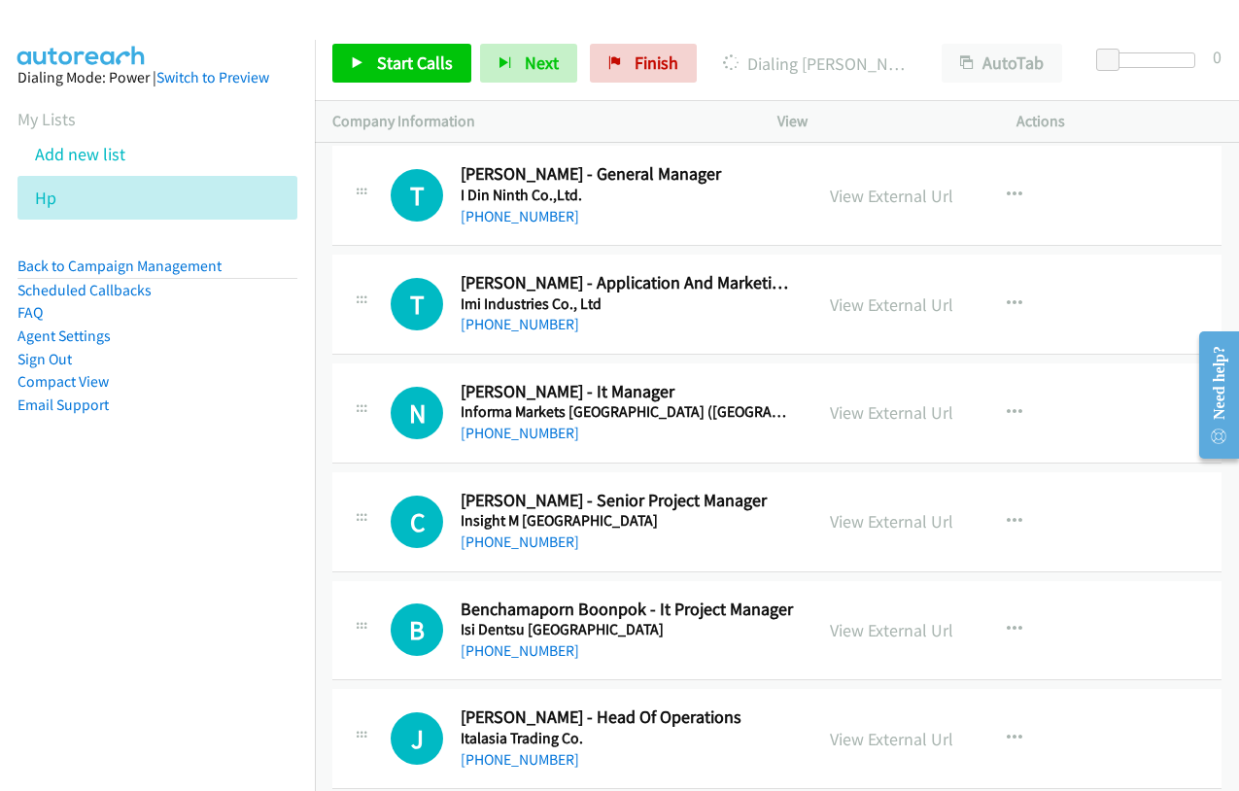
scroll to position [8166, 0]
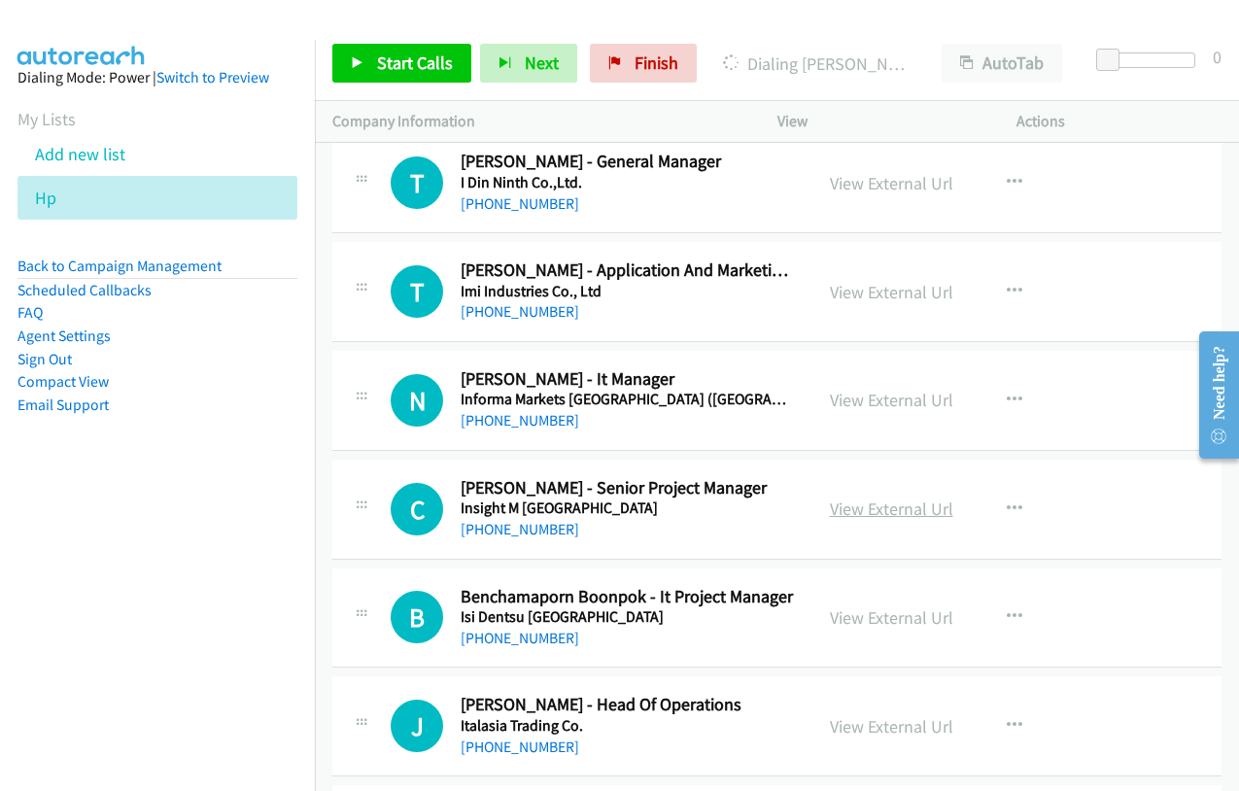
click at [886, 507] on link "View External Url" at bounding box center [891, 509] width 123 height 22
click at [884, 618] on link "View External Url" at bounding box center [891, 618] width 123 height 22
click at [725, 700] on h2 "[PERSON_NAME] - Head Of Operations" at bounding box center [628, 705] width 334 height 22
click at [859, 736] on link "View External Url" at bounding box center [891, 726] width 123 height 22
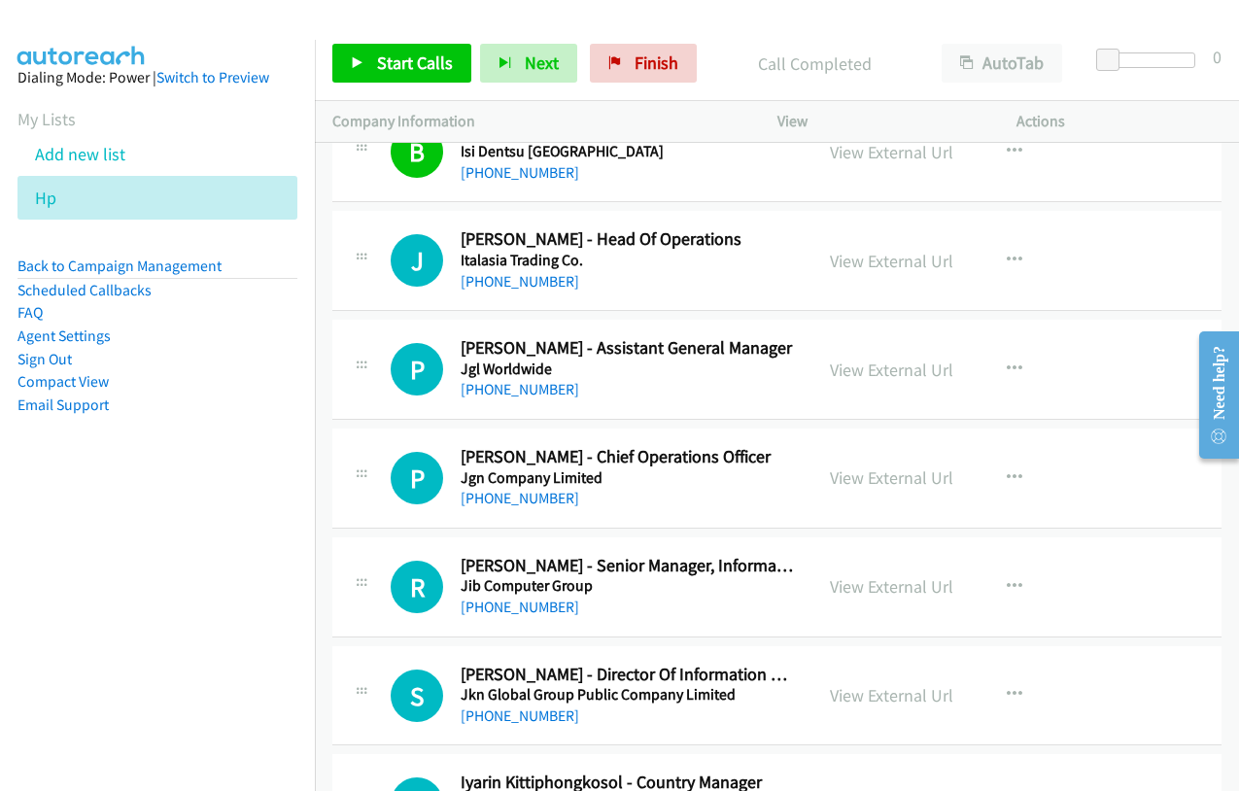
scroll to position [8652, 0]
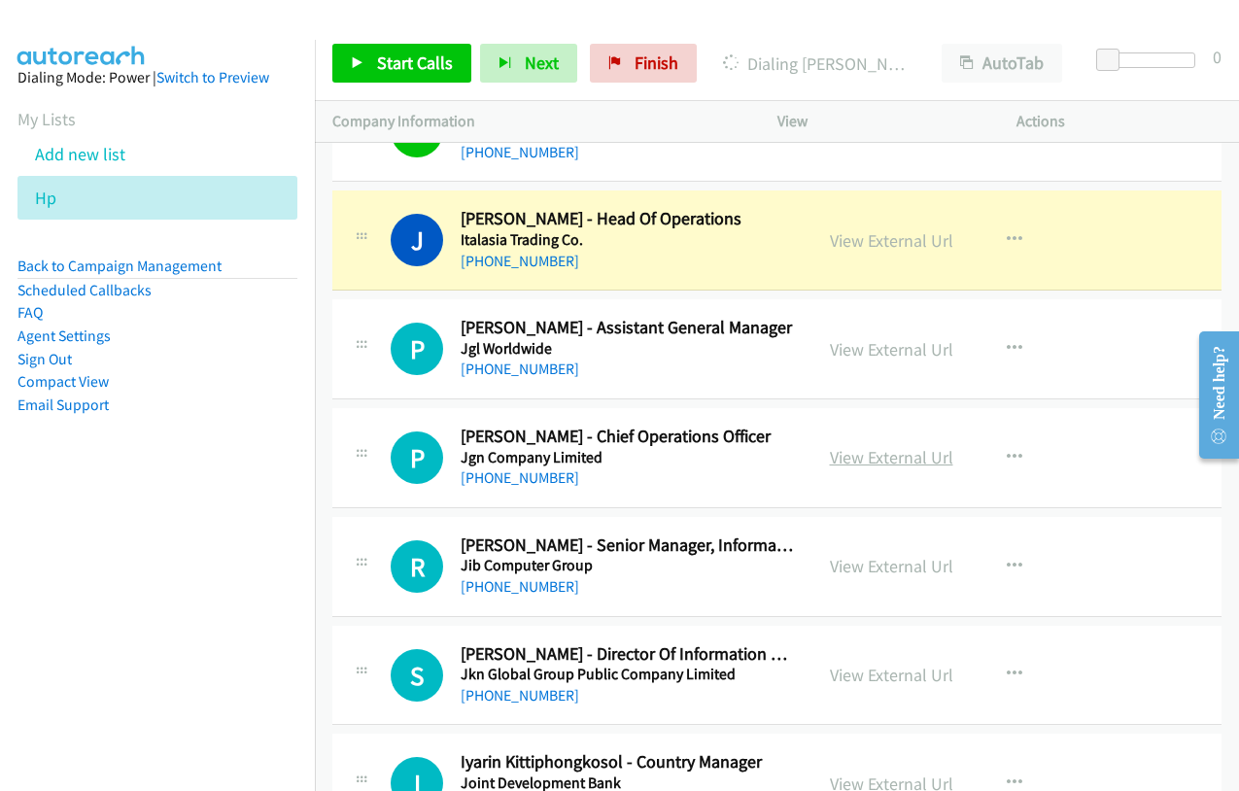
click at [848, 461] on link "View External Url" at bounding box center [891, 457] width 123 height 22
click at [854, 567] on link "View External Url" at bounding box center [891, 566] width 123 height 22
click at [857, 680] on link "View External Url" at bounding box center [891, 675] width 123 height 22
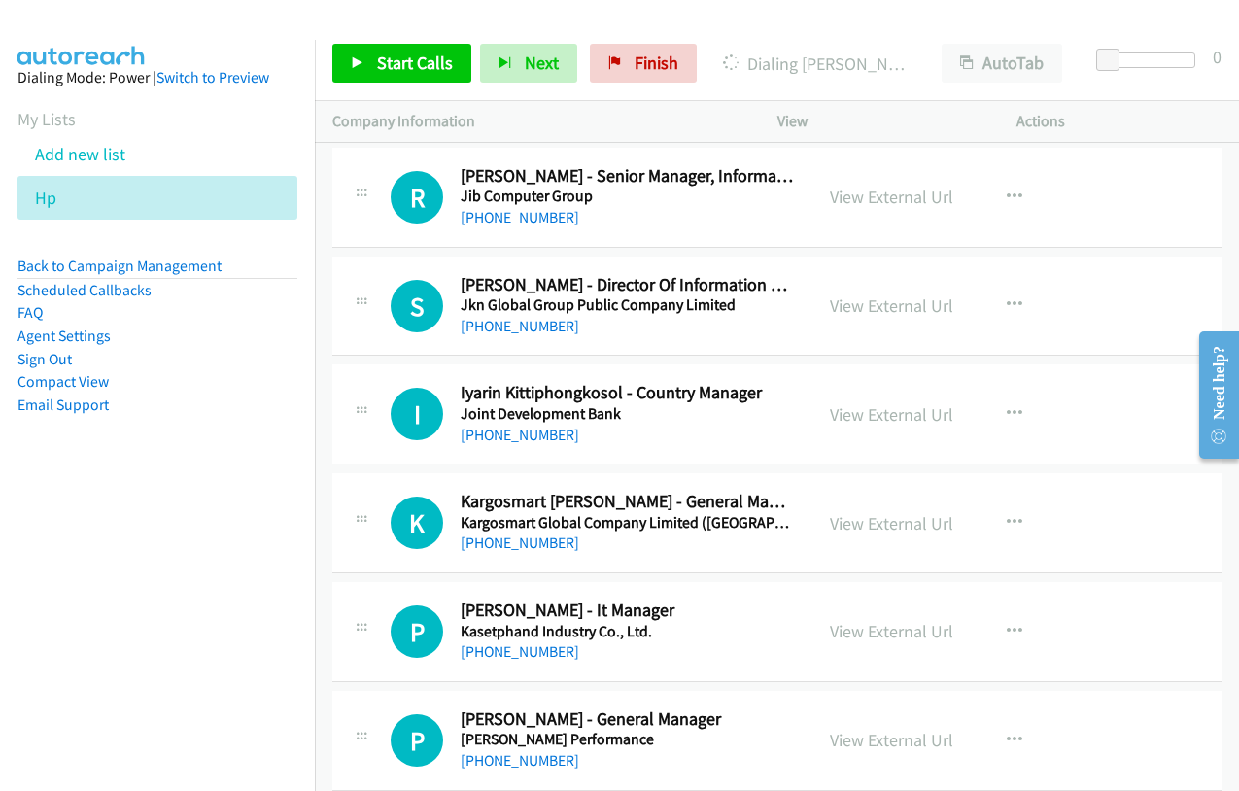
scroll to position [9041, 0]
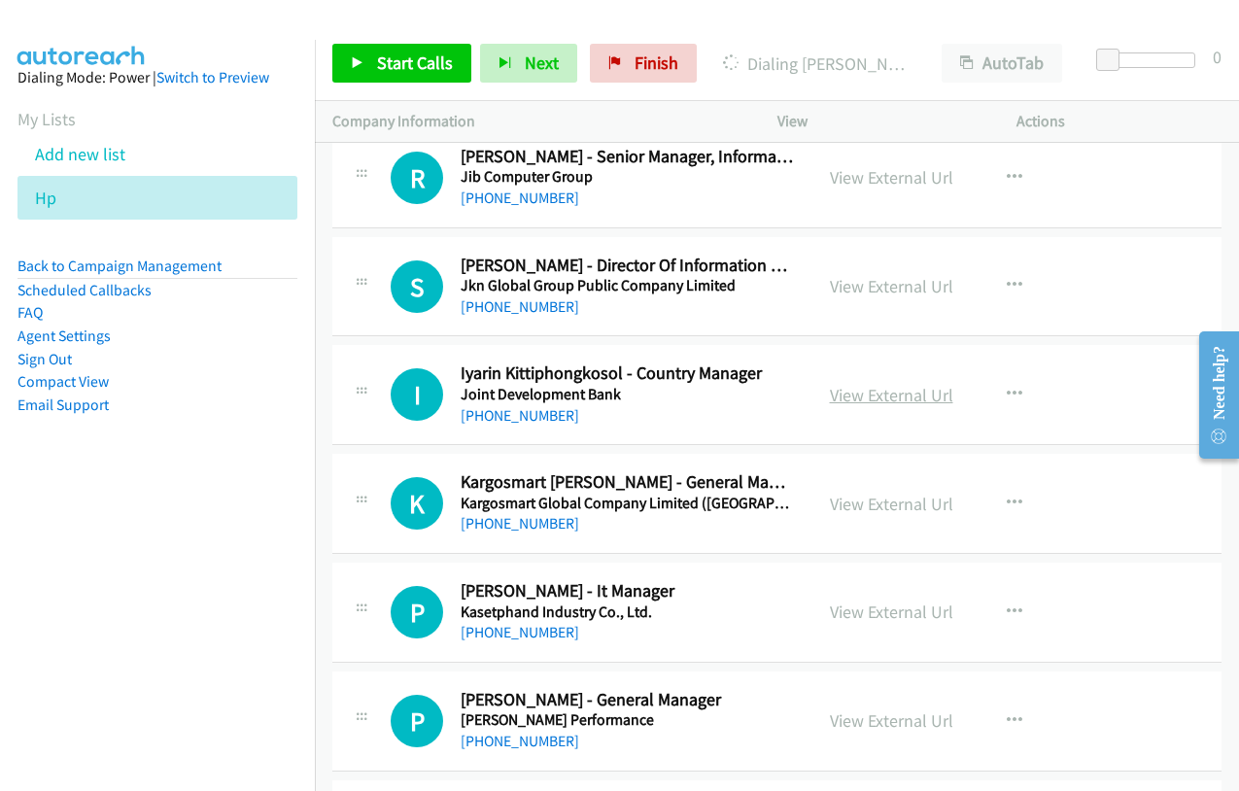
click at [855, 400] on link "View External Url" at bounding box center [891, 395] width 123 height 22
click at [875, 502] on link "View External Url" at bounding box center [891, 504] width 123 height 22
click at [859, 619] on link "View External Url" at bounding box center [891, 612] width 123 height 22
click at [874, 721] on link "View External Url" at bounding box center [891, 721] width 123 height 22
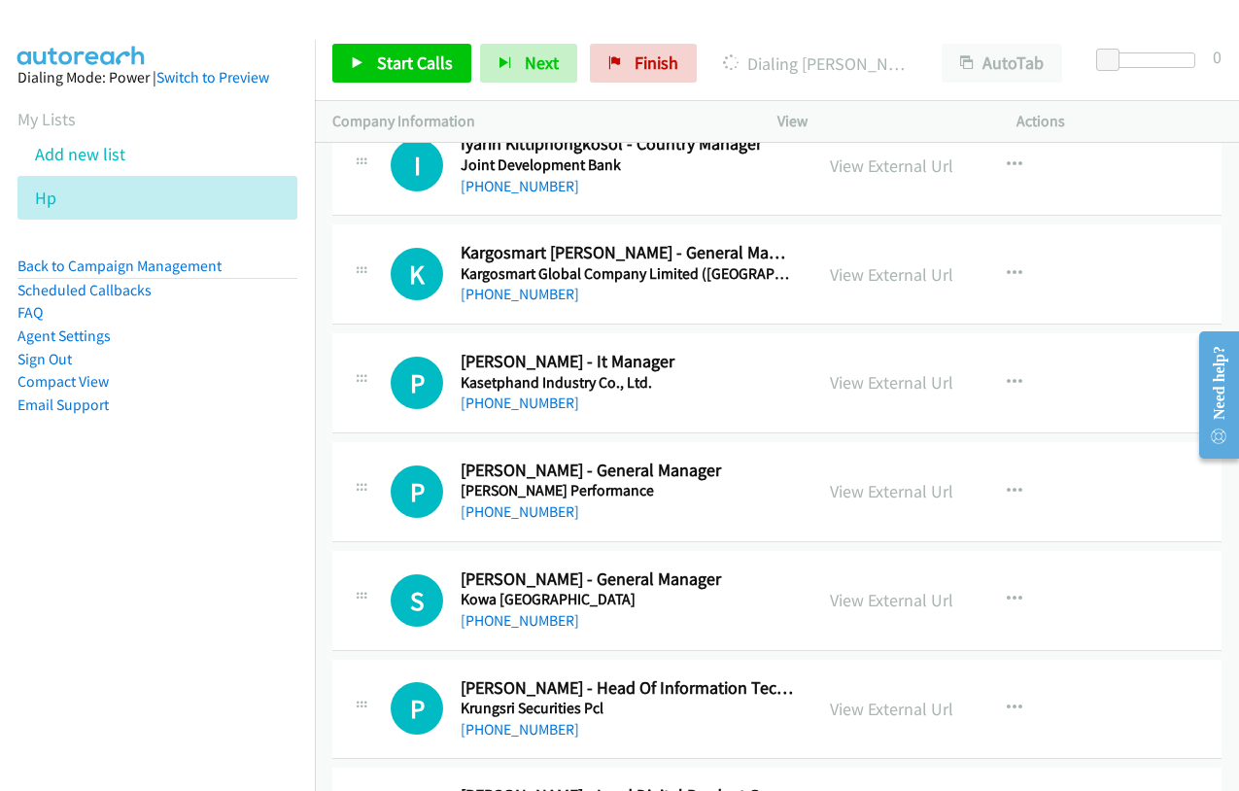
scroll to position [9333, 0]
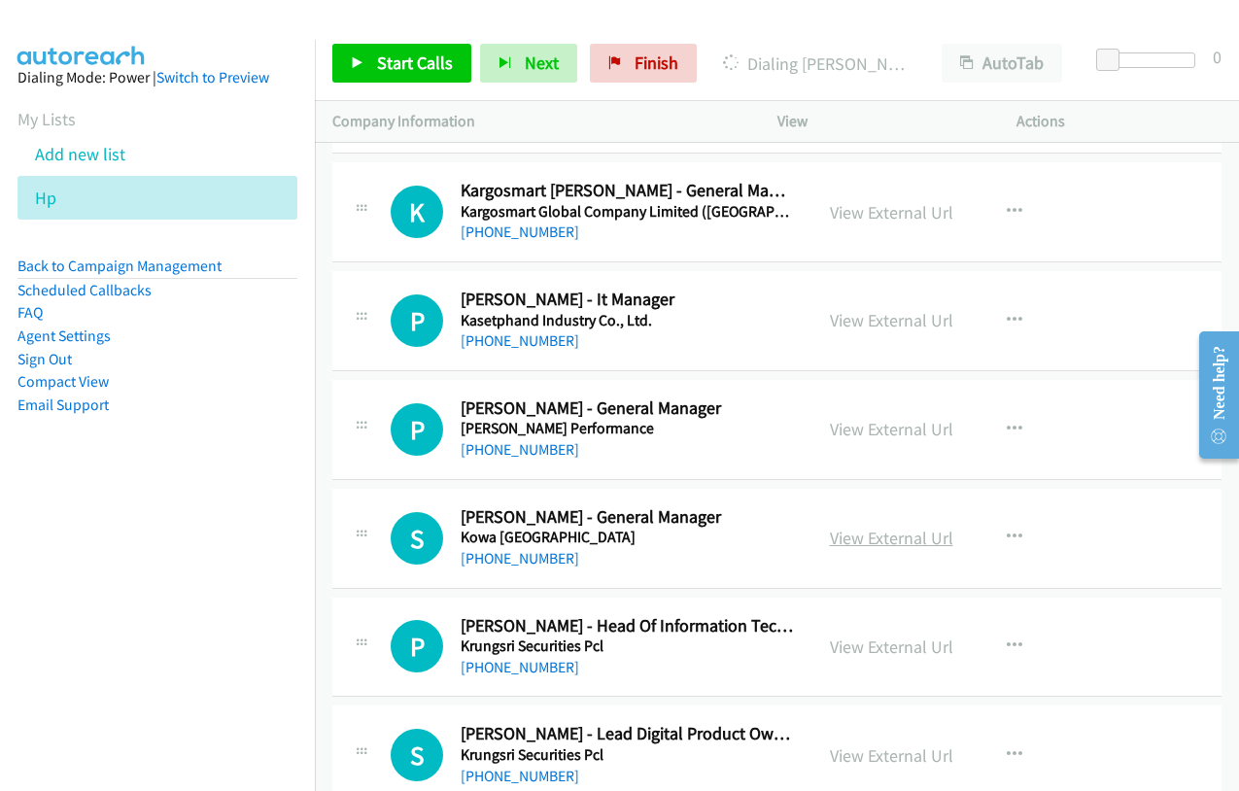
click at [858, 536] on link "View External Url" at bounding box center [891, 538] width 123 height 22
click at [876, 639] on link "View External Url" at bounding box center [891, 647] width 123 height 22
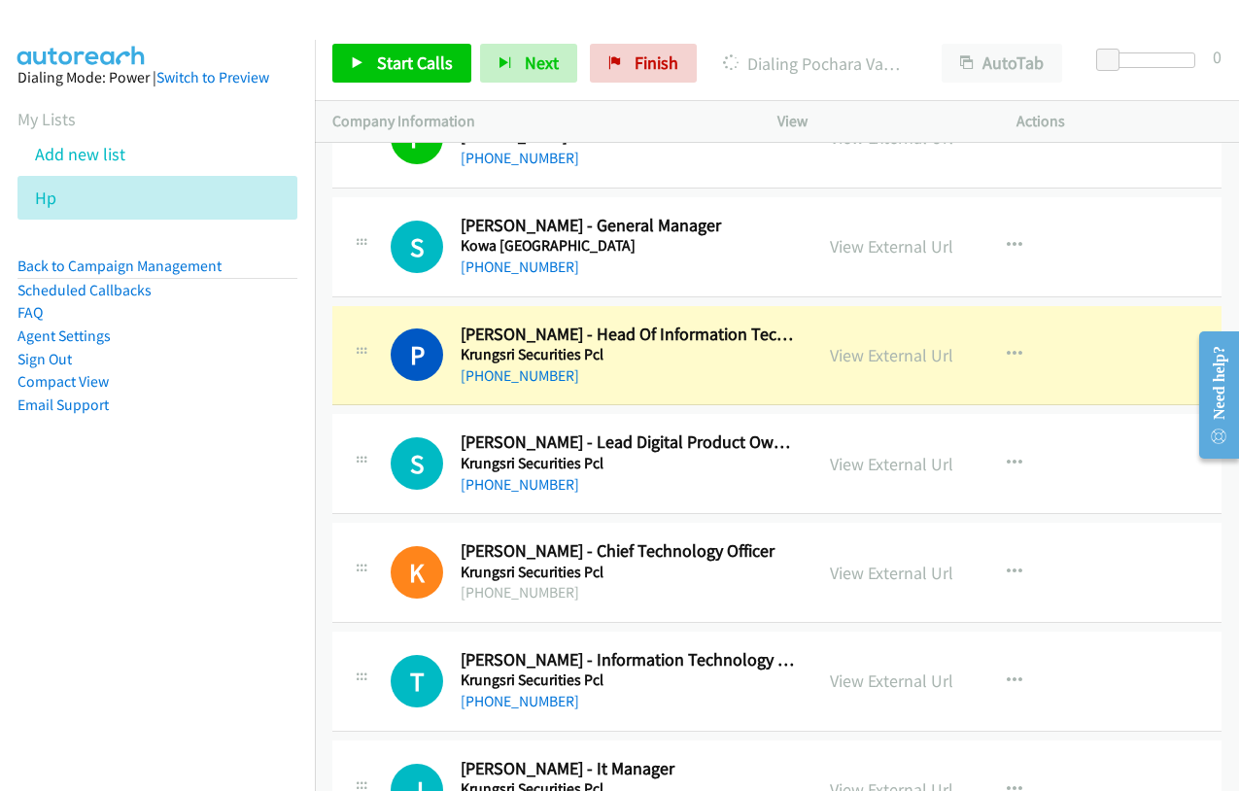
scroll to position [9721, 0]
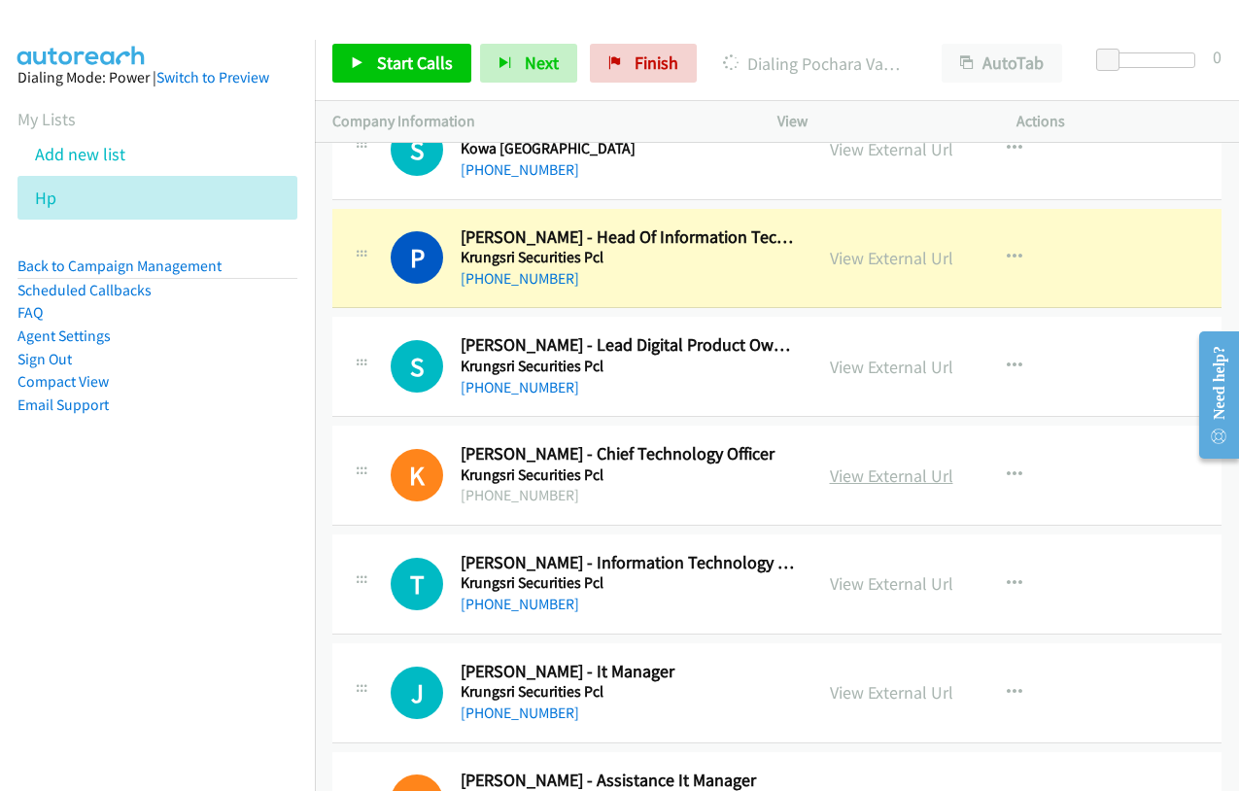
click at [881, 469] on link "View External Url" at bounding box center [891, 476] width 123 height 22
click at [877, 577] on link "View External Url" at bounding box center [891, 584] width 123 height 22
click at [895, 683] on link "View External Url" at bounding box center [891, 692] width 123 height 22
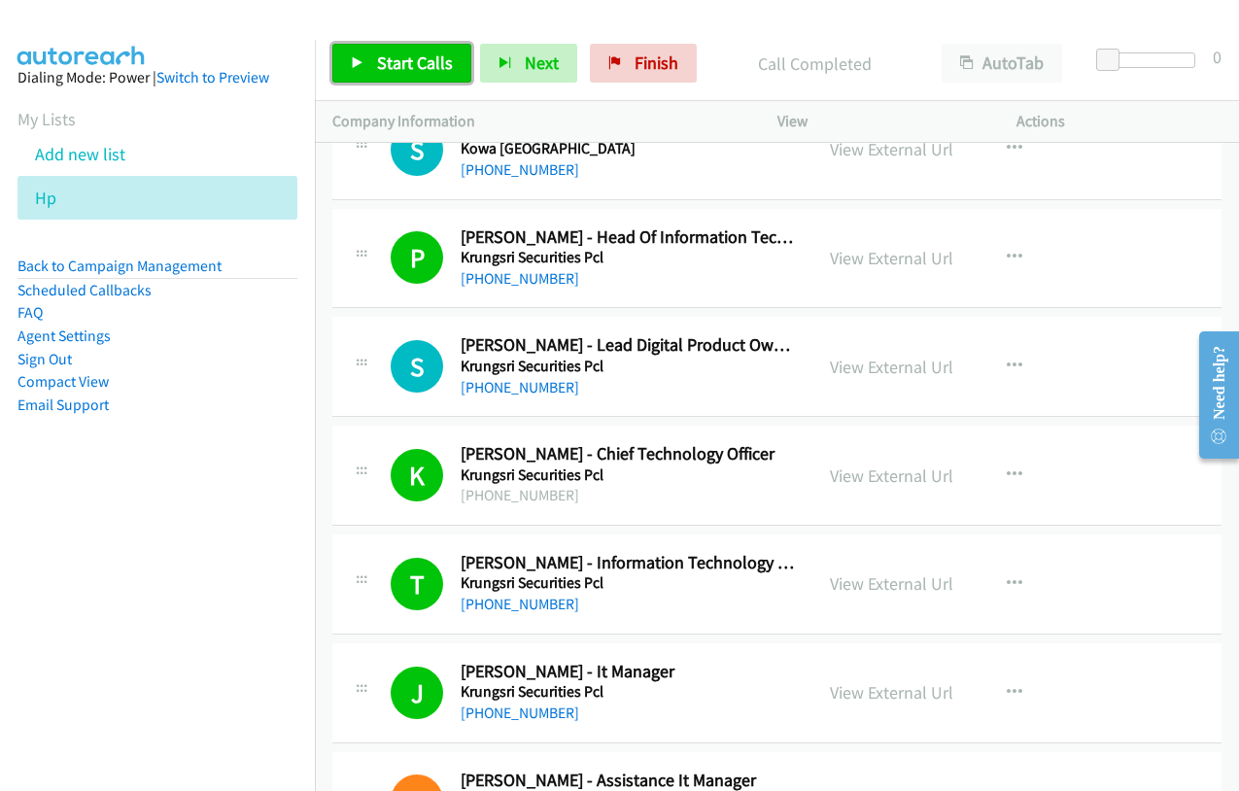
click at [391, 75] on link "Start Calls" at bounding box center [401, 63] width 139 height 39
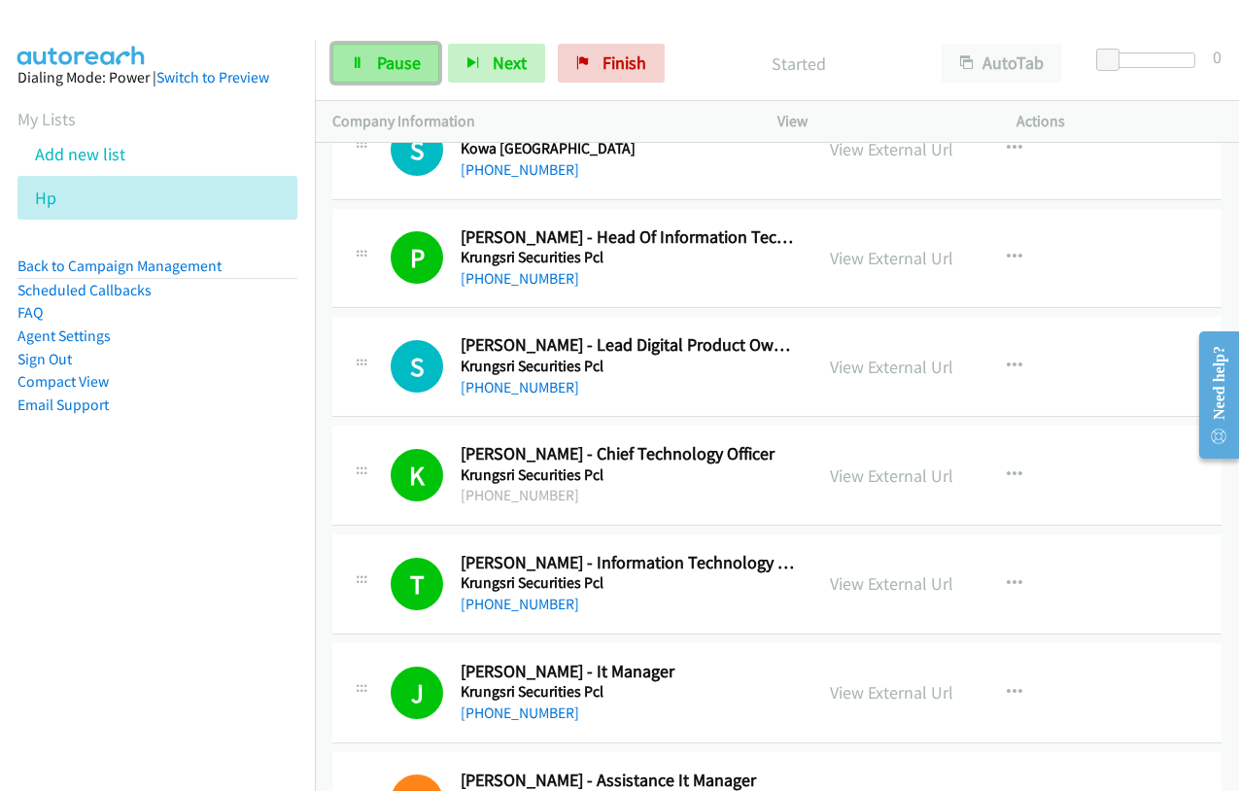
click at [377, 60] on span "Pause" at bounding box center [399, 63] width 44 height 22
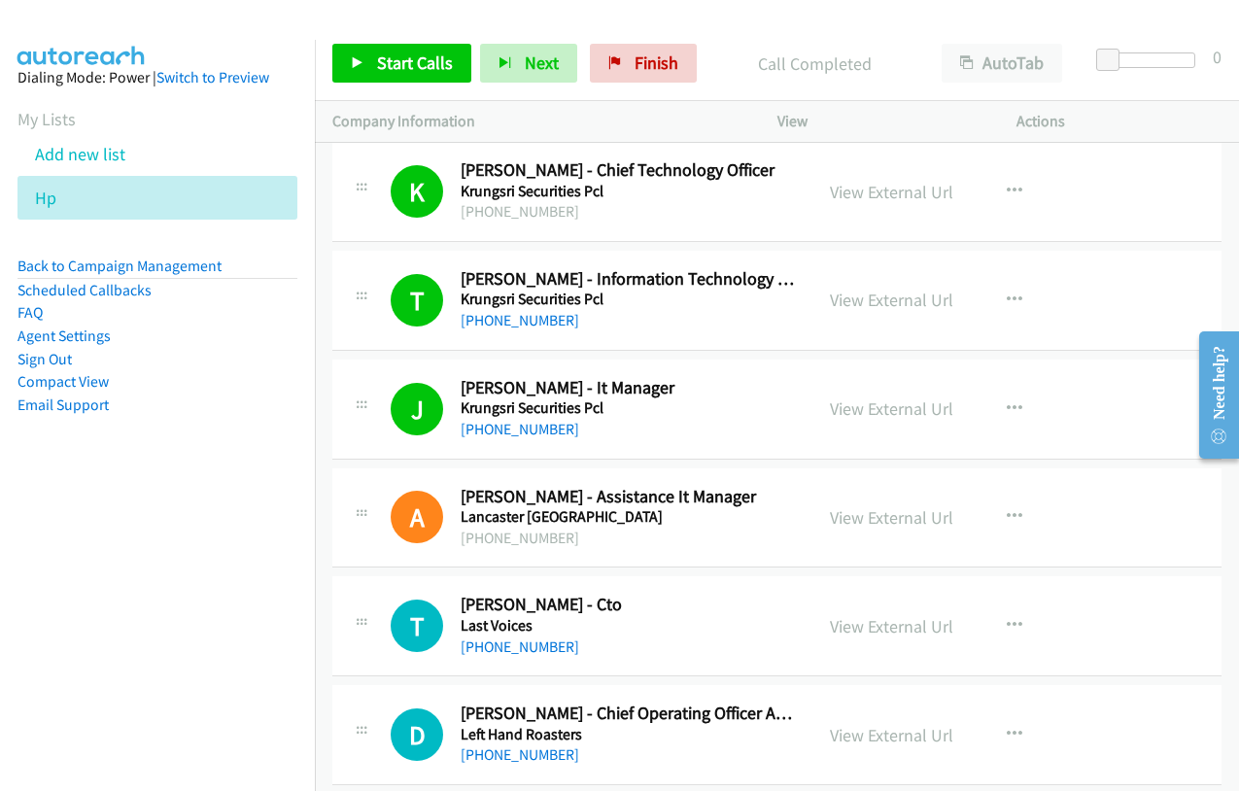
scroll to position [10013, 0]
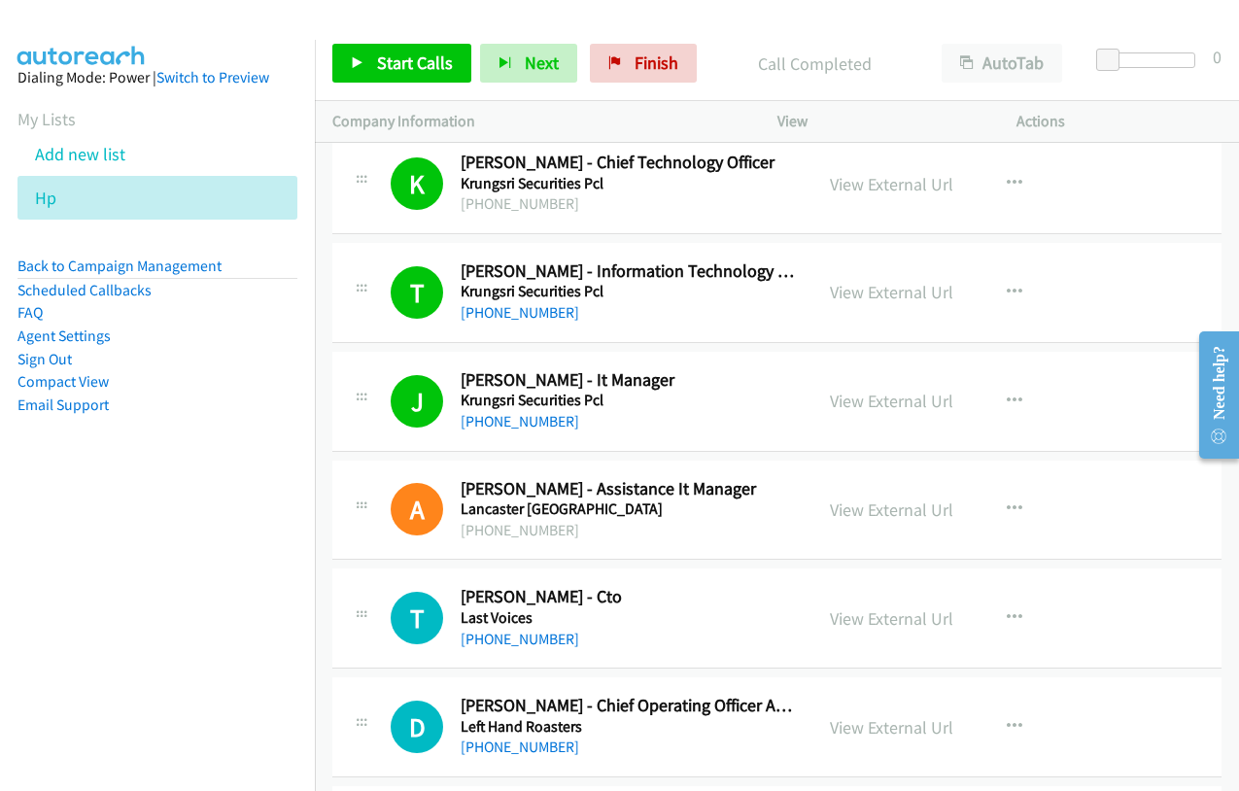
click at [731, 531] on div "[PHONE_NUMBER]" at bounding box center [628, 530] width 334 height 23
click at [1007, 502] on icon "button" at bounding box center [1015, 510] width 16 height 16
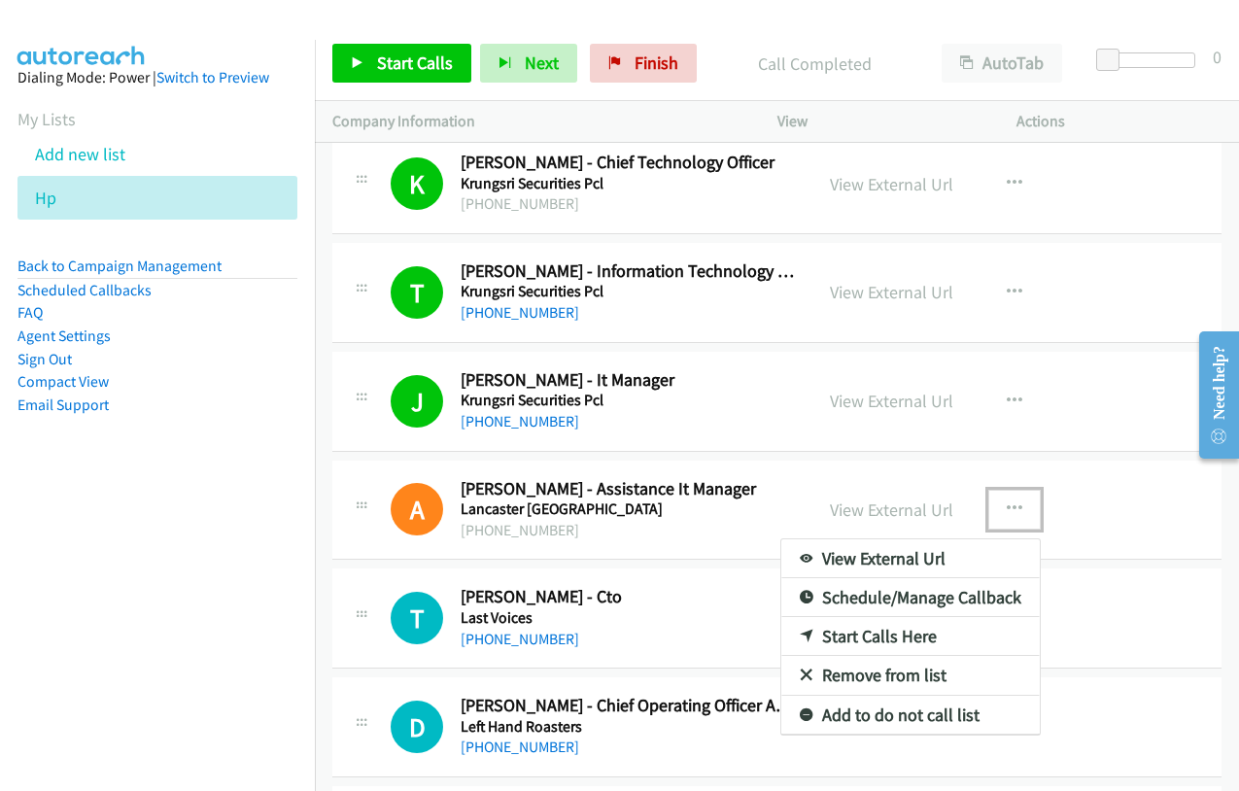
click at [900, 640] on link "Start Calls Here" at bounding box center [911, 636] width 259 height 39
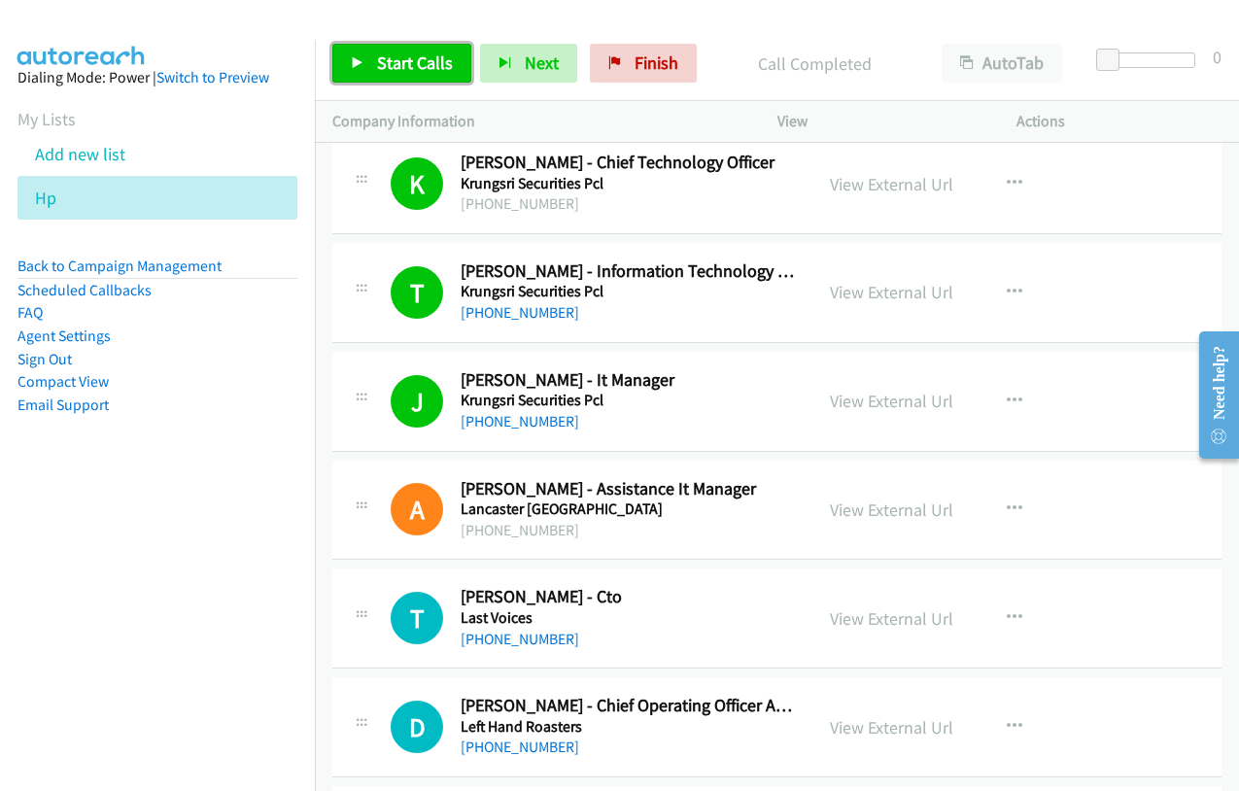
click at [383, 64] on span "Start Calls" at bounding box center [415, 63] width 76 height 22
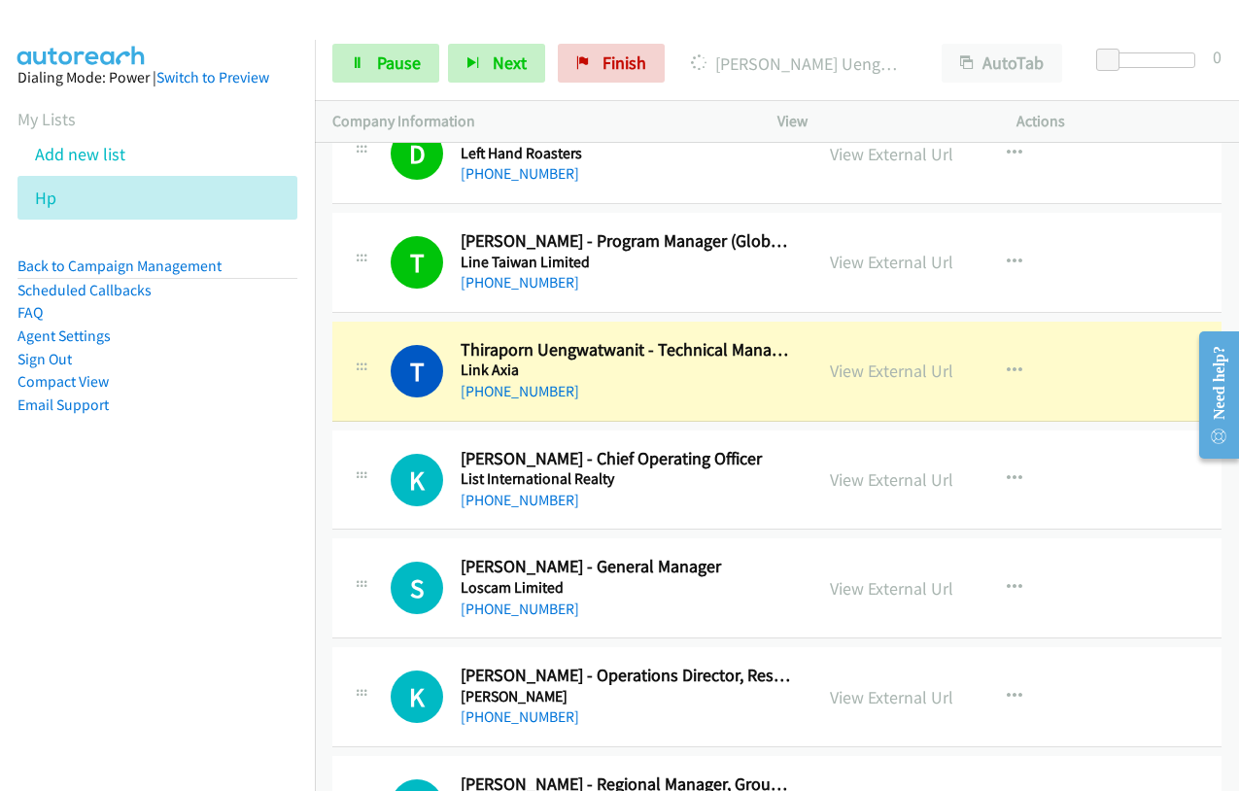
scroll to position [10596, 0]
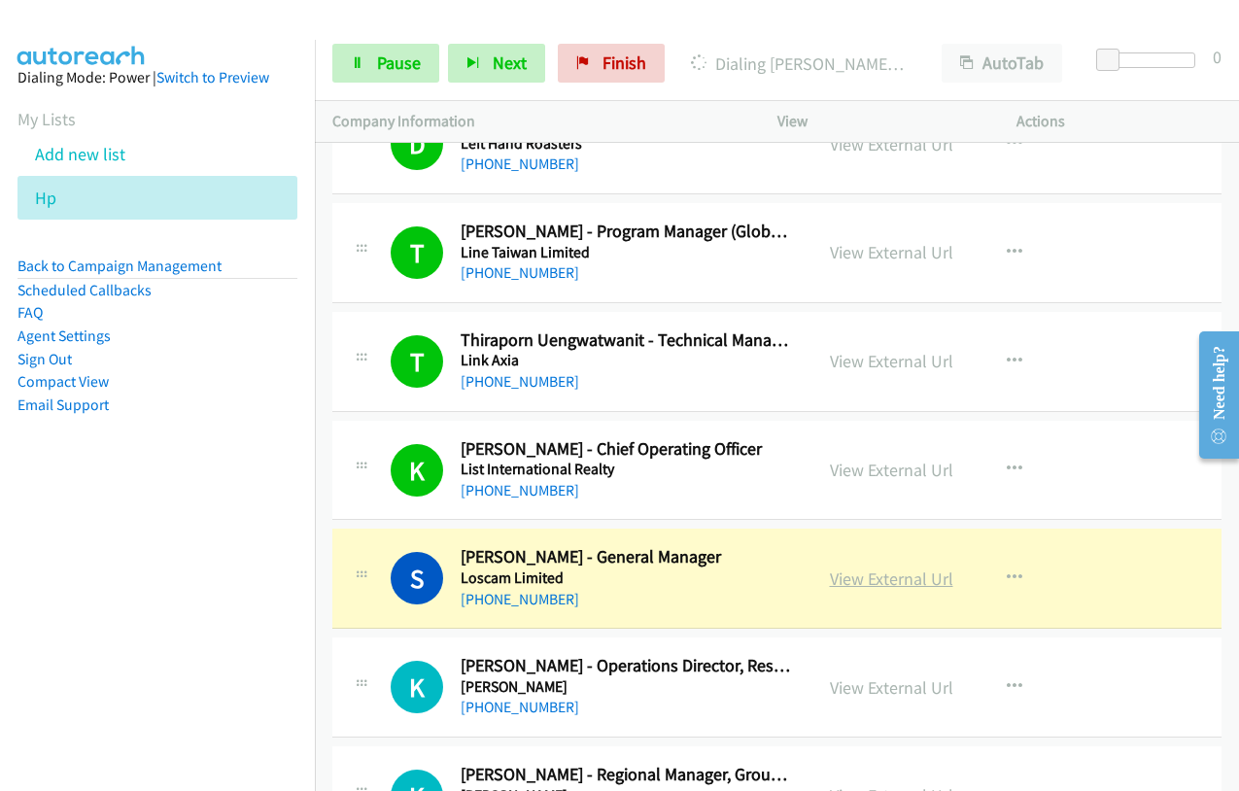
click at [855, 576] on link "View External Url" at bounding box center [891, 579] width 123 height 22
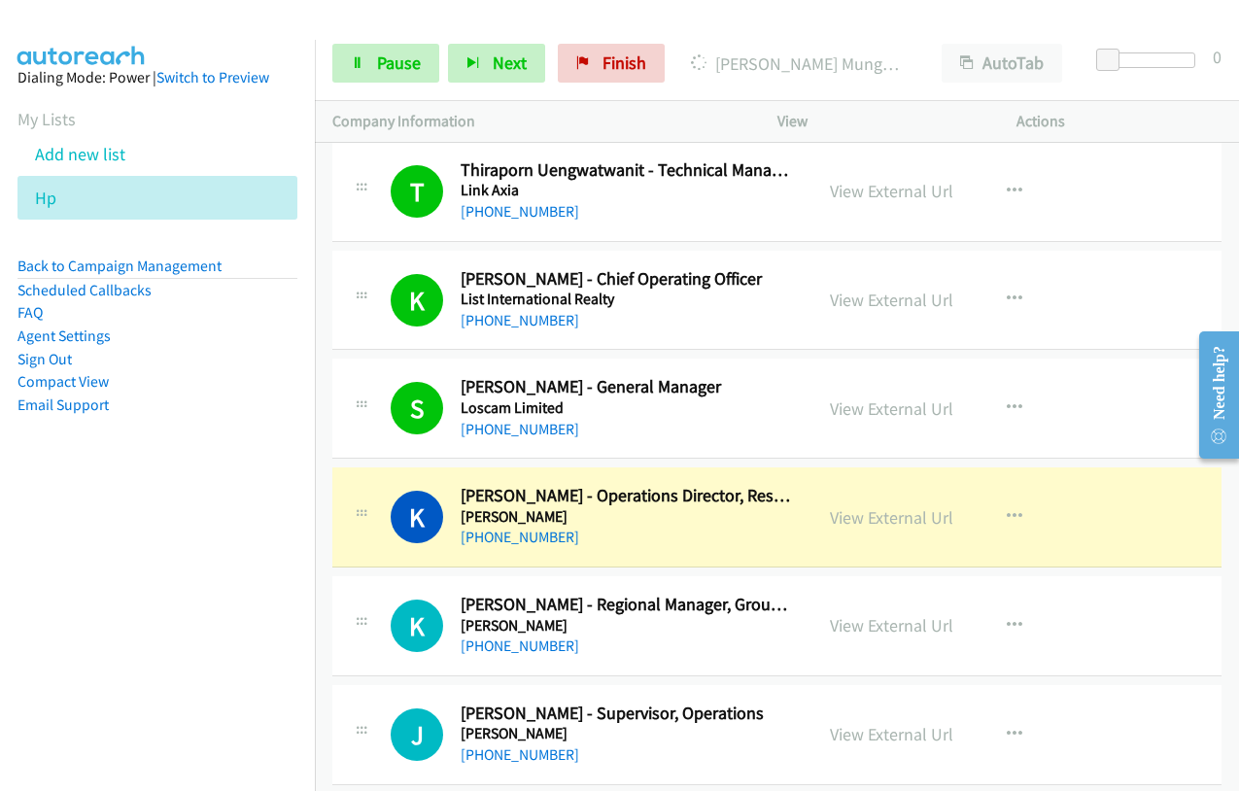
scroll to position [10888, 0]
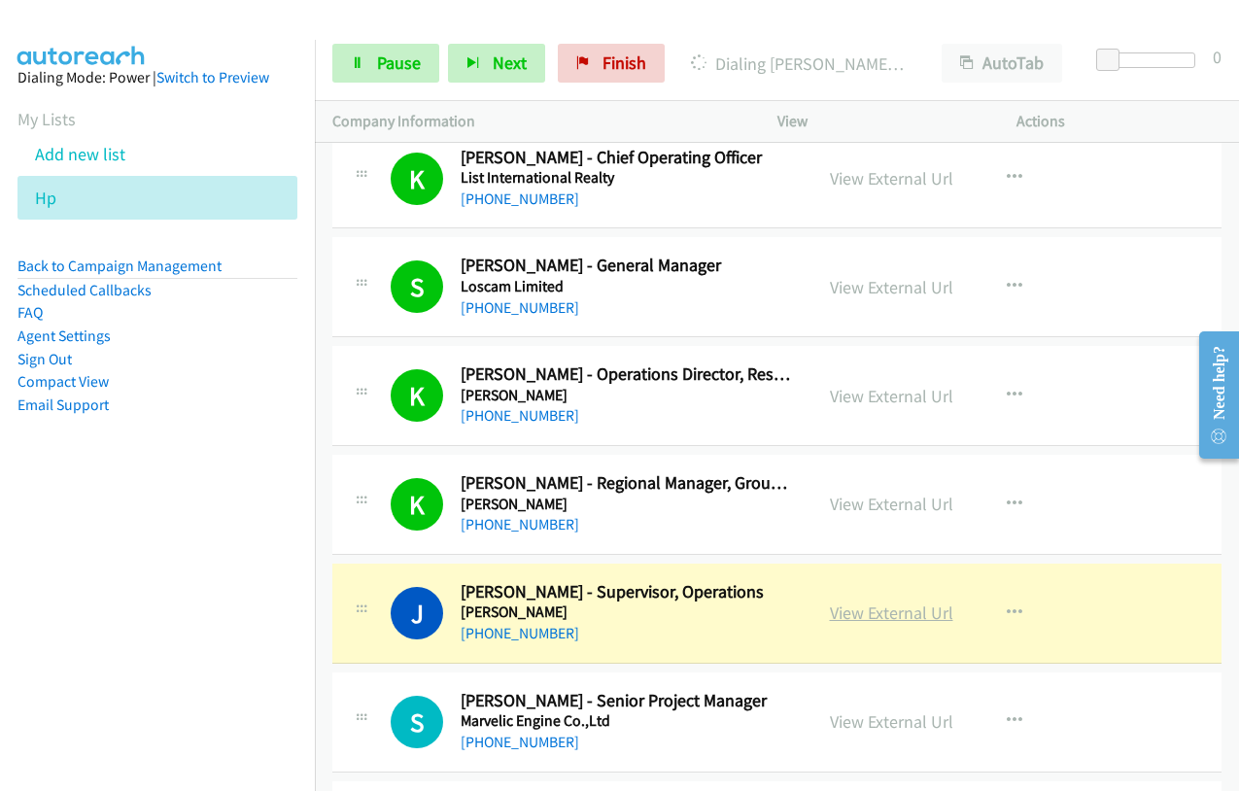
click at [866, 611] on link "View External Url" at bounding box center [891, 613] width 123 height 22
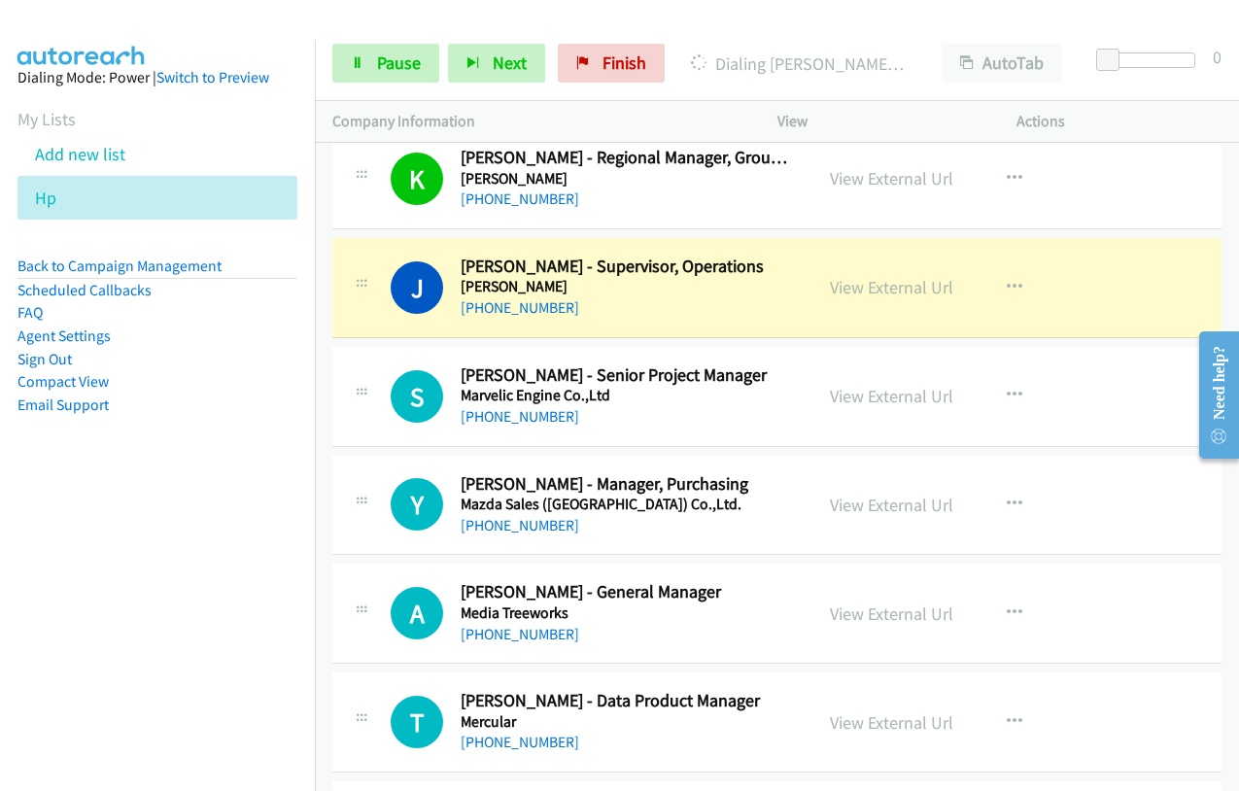
scroll to position [11180, 0]
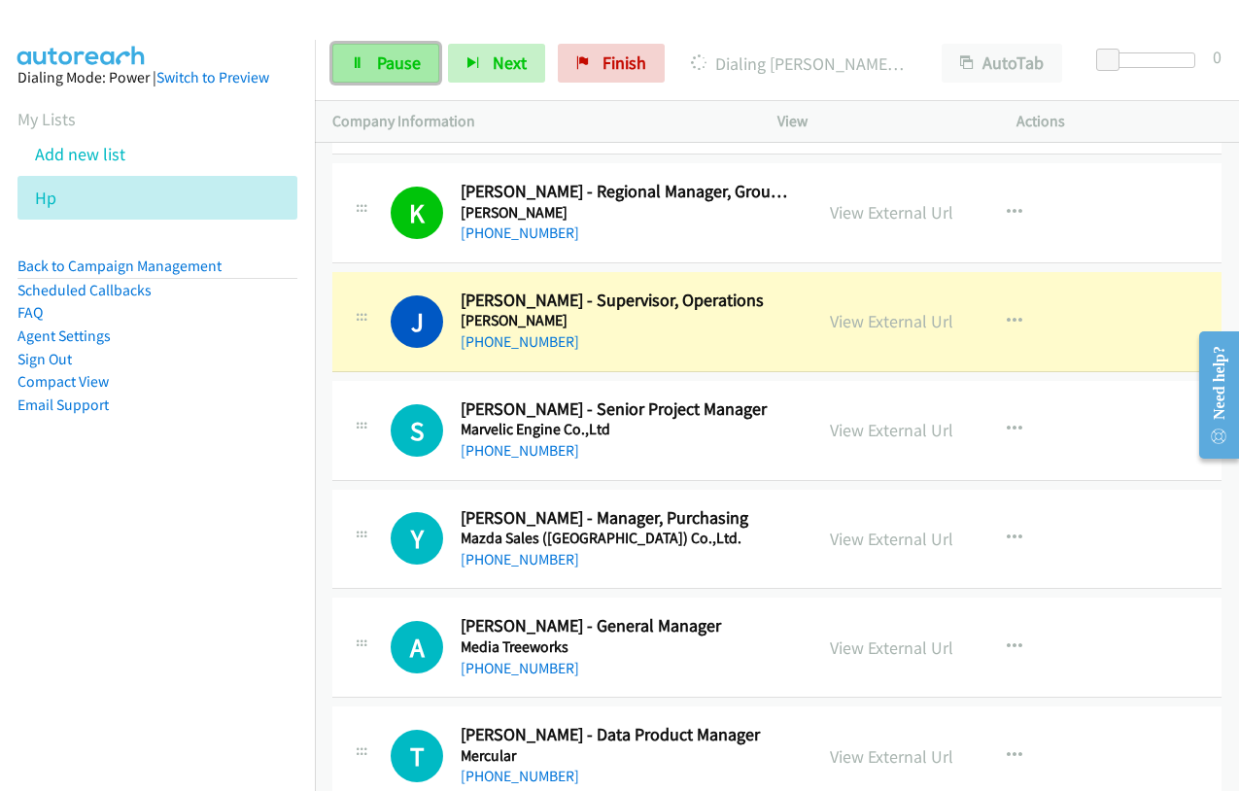
click at [375, 54] on link "Pause" at bounding box center [385, 63] width 107 height 39
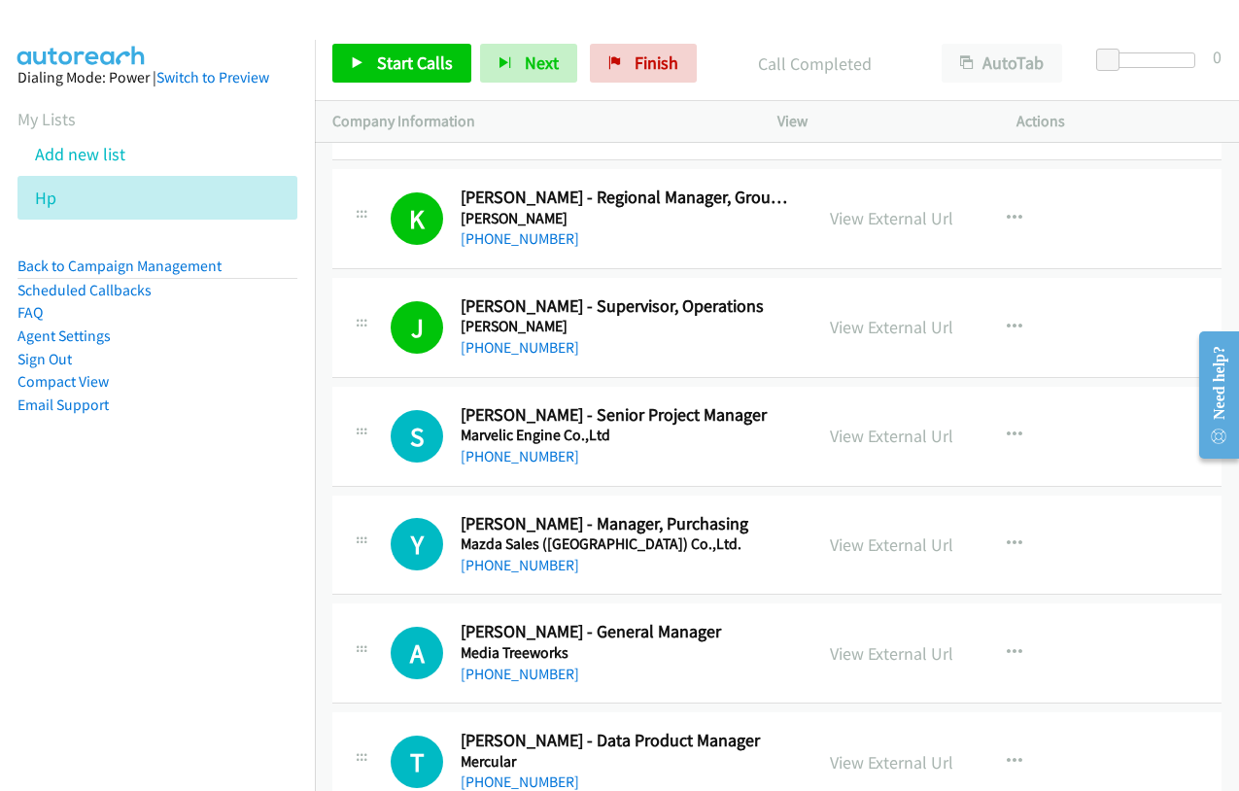
scroll to position [11277, 0]
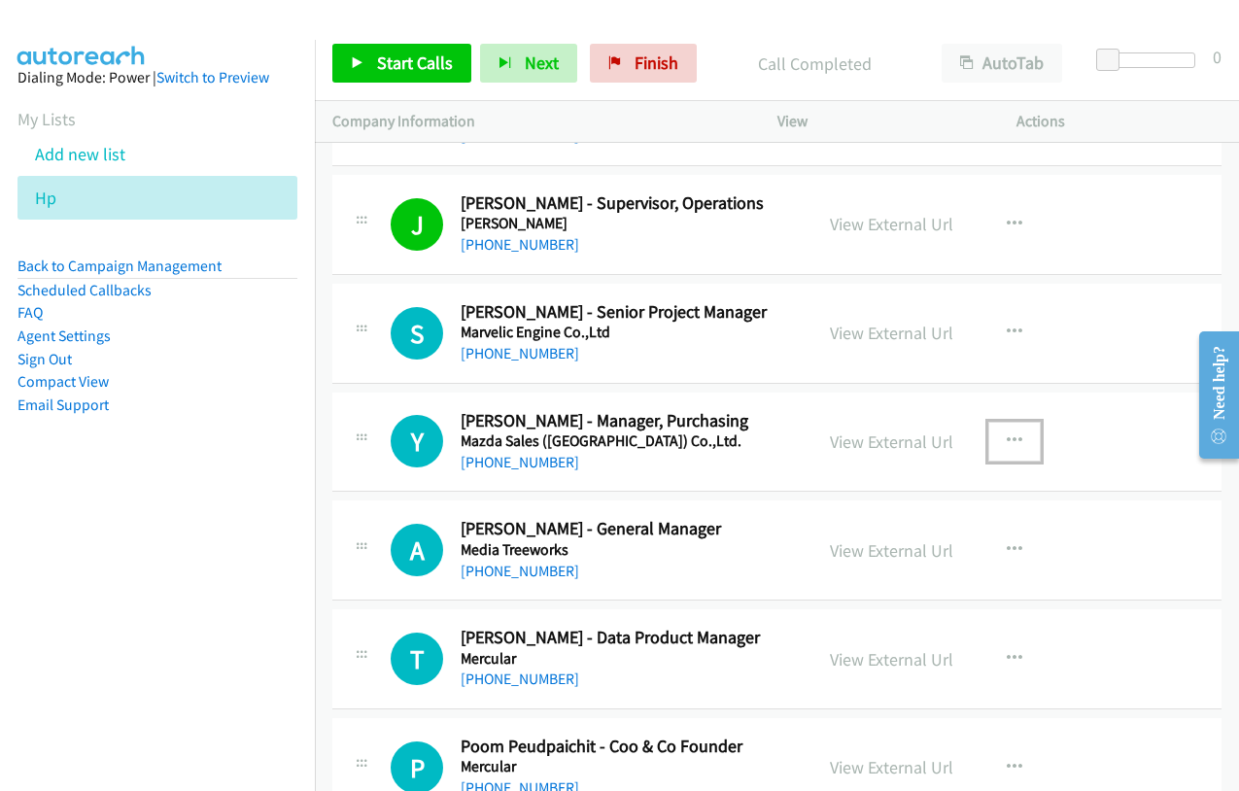
click at [1008, 440] on icon "button" at bounding box center [1015, 442] width 16 height 16
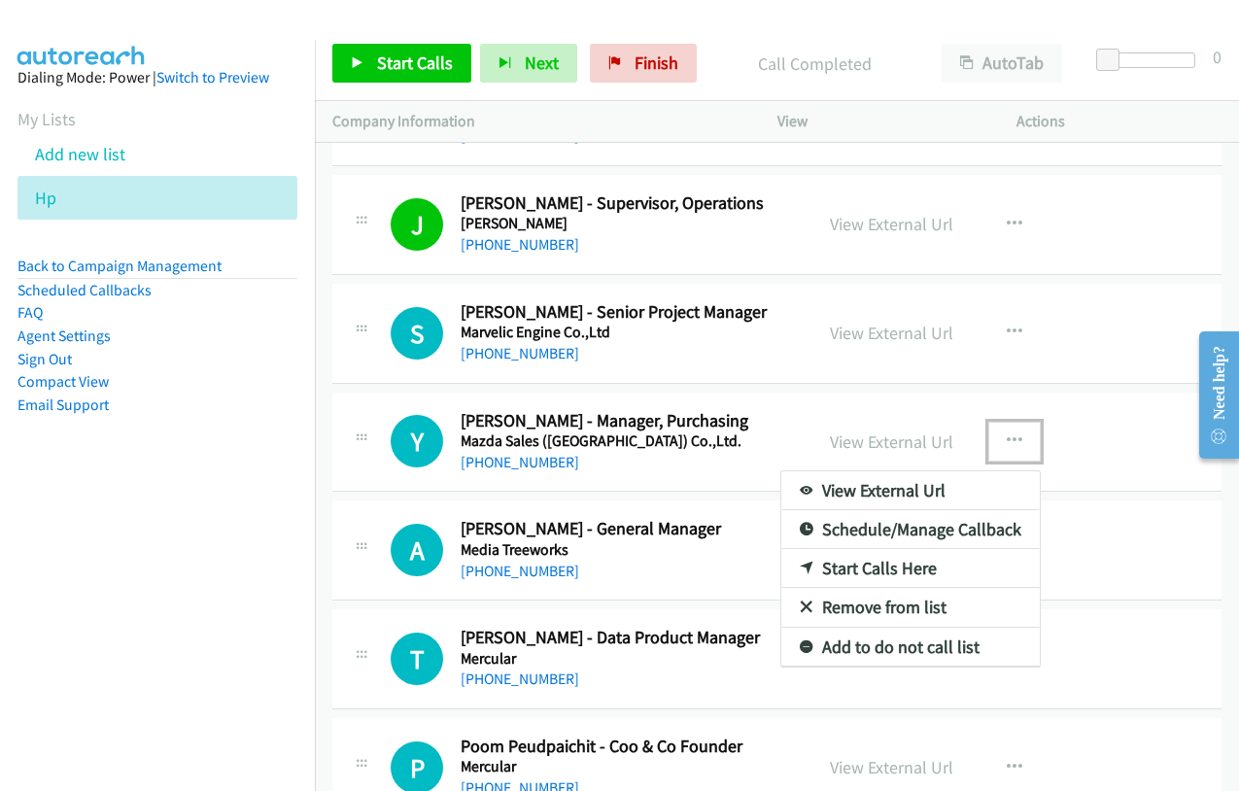
click at [894, 567] on link "Start Calls Here" at bounding box center [911, 568] width 259 height 39
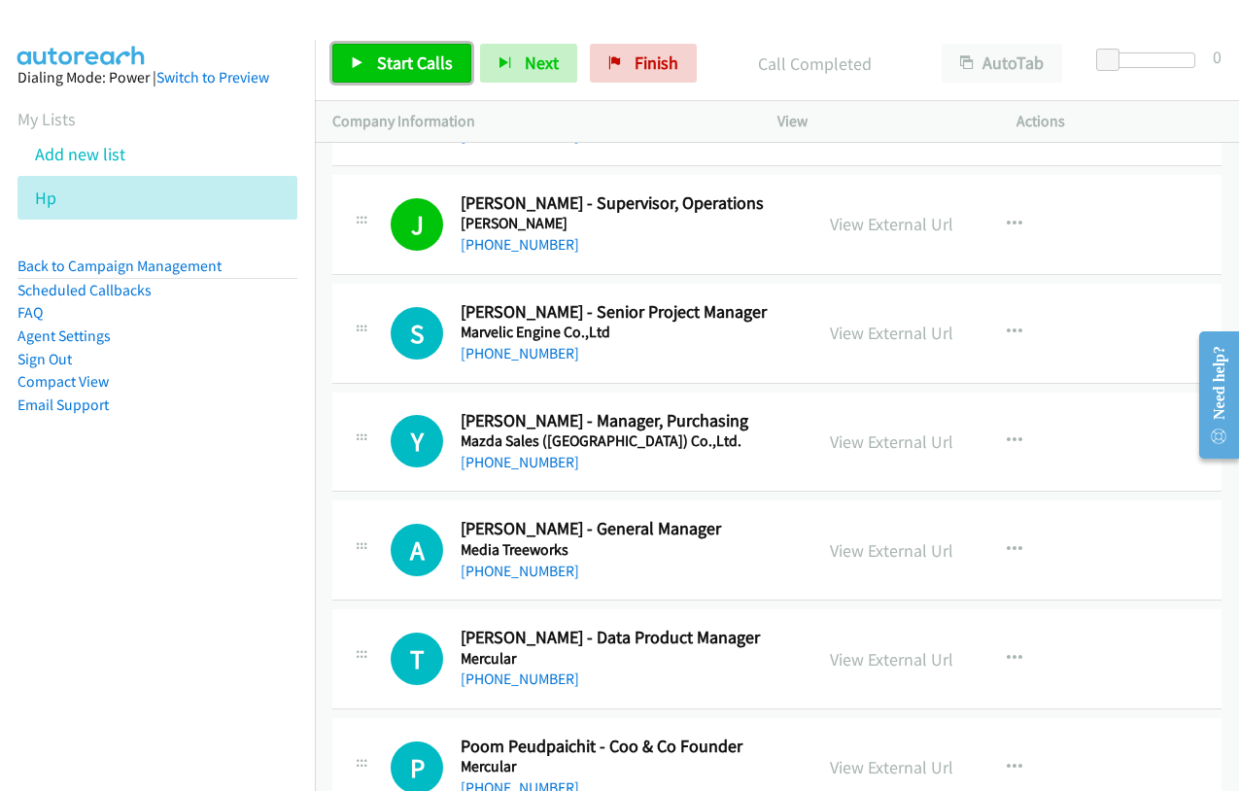
click at [436, 73] on span "Start Calls" at bounding box center [415, 63] width 76 height 22
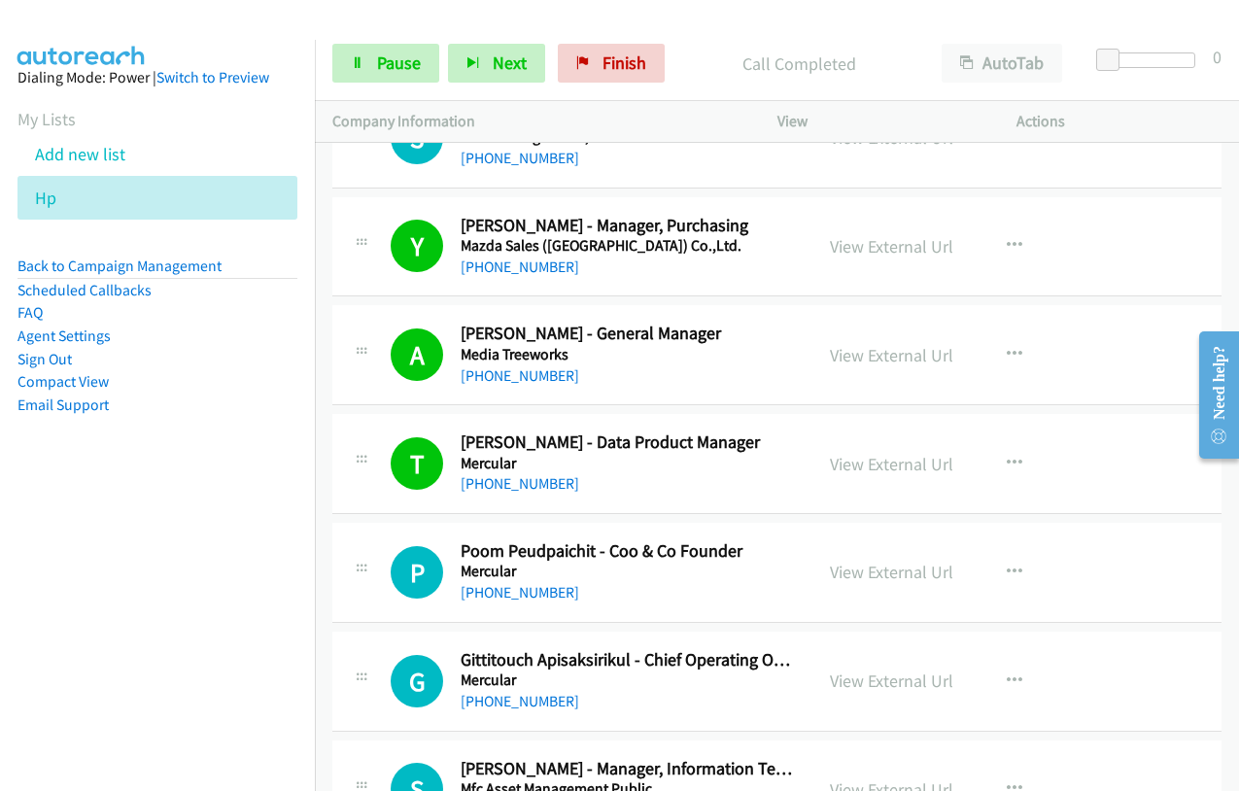
scroll to position [11568, 0]
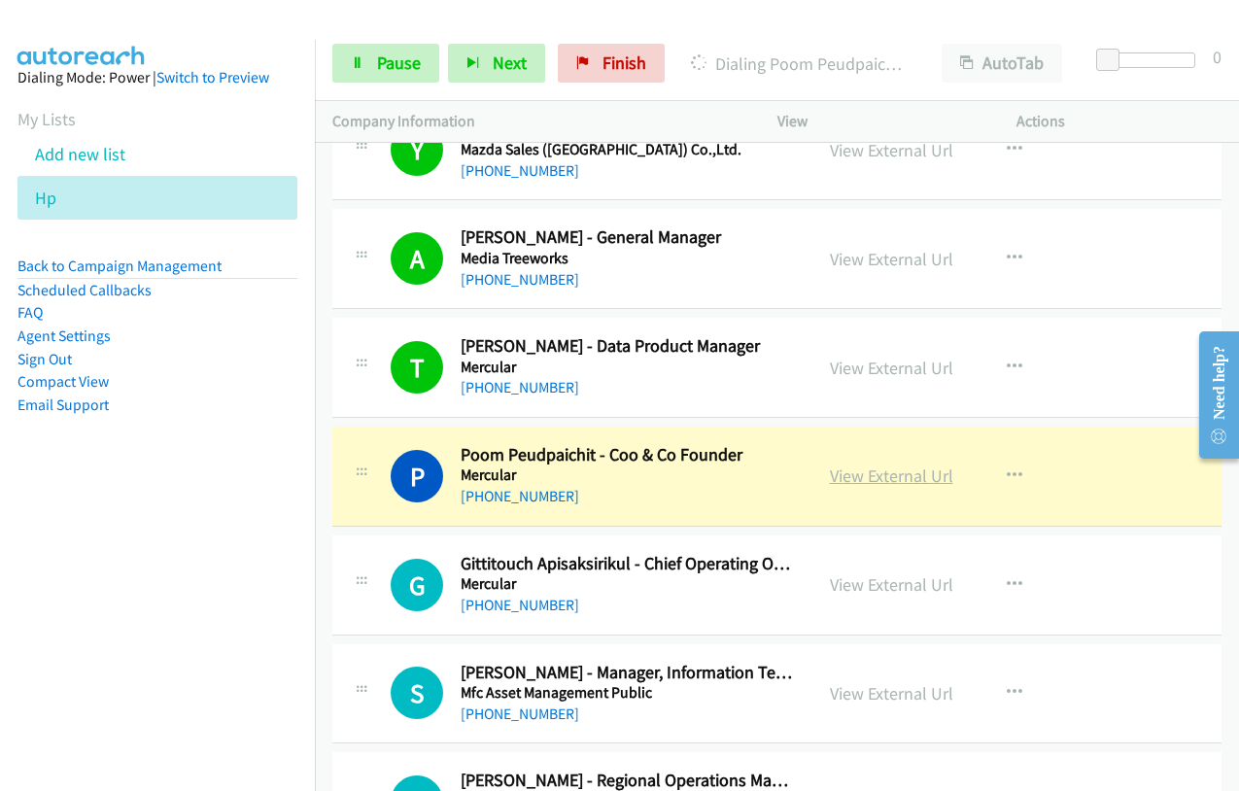
click at [838, 481] on link "View External Url" at bounding box center [891, 476] width 123 height 22
click at [392, 62] on span "Pause" at bounding box center [399, 63] width 44 height 22
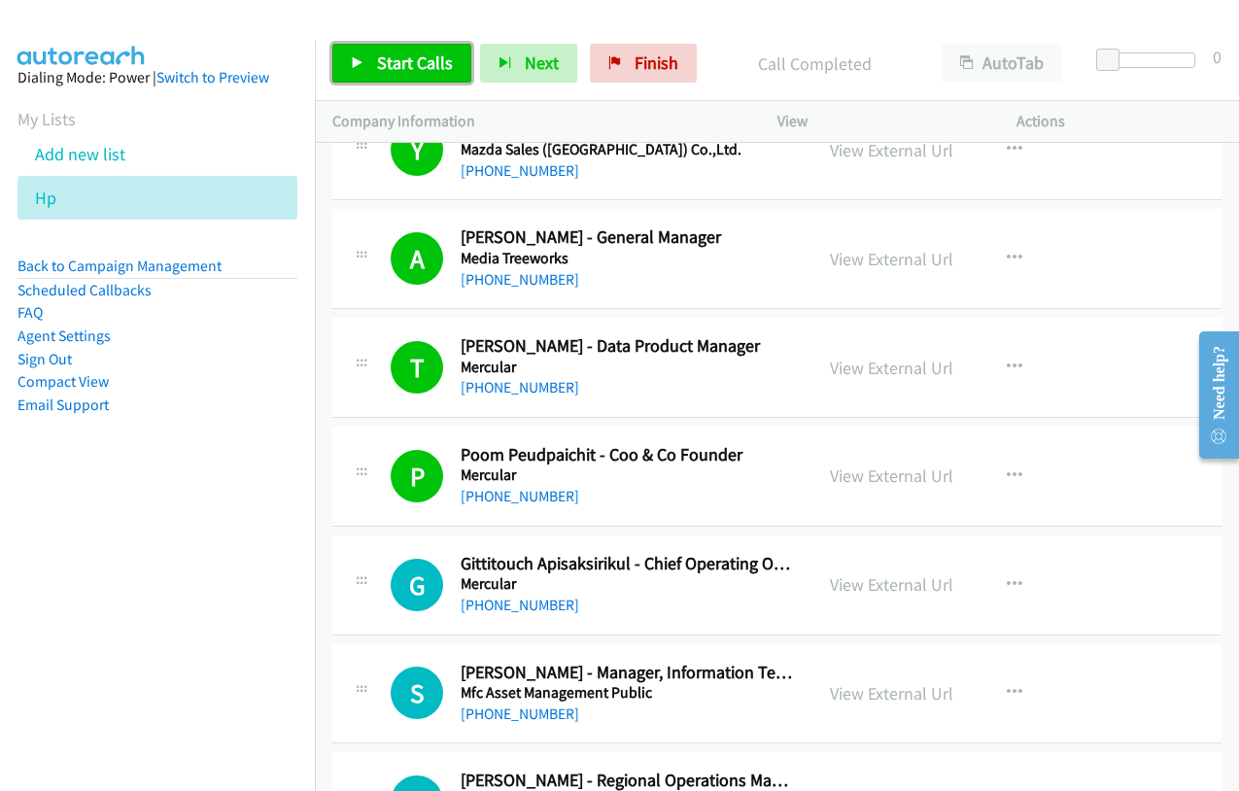
click at [378, 60] on span "Start Calls" at bounding box center [415, 63] width 76 height 22
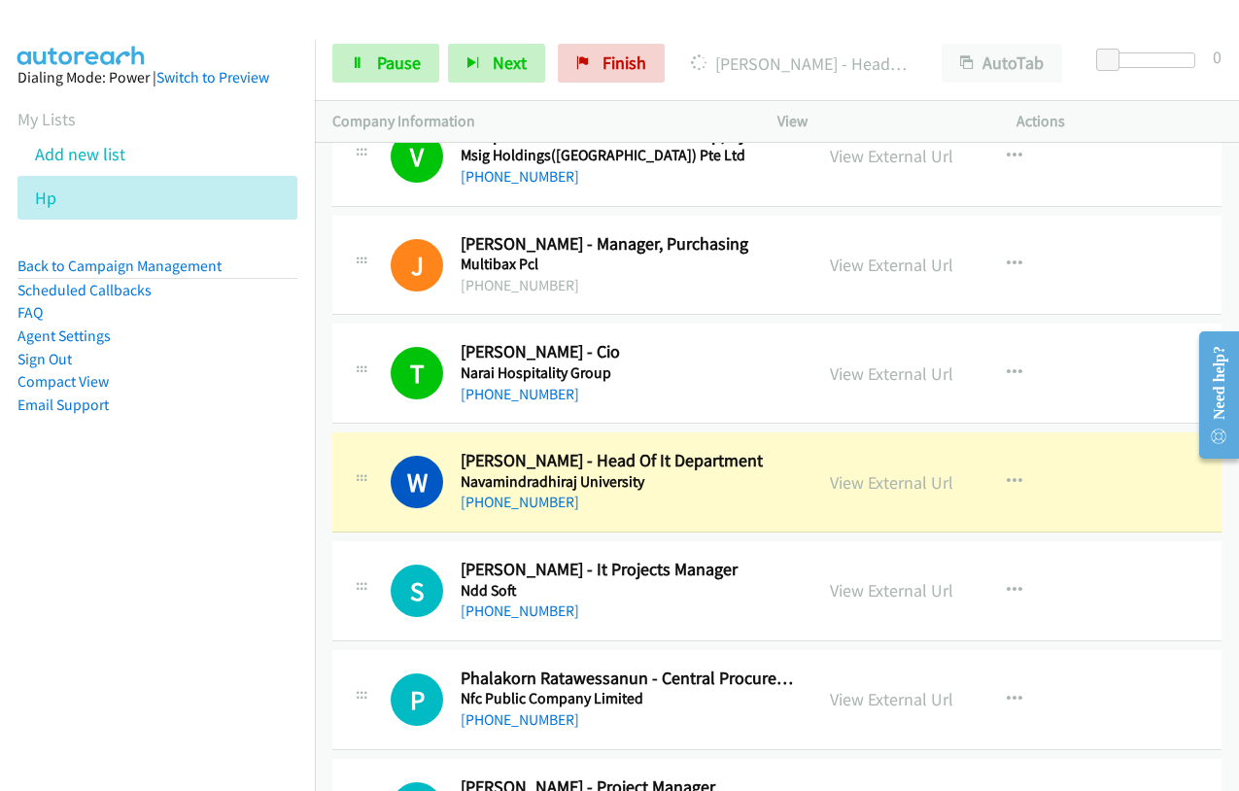
scroll to position [12638, 0]
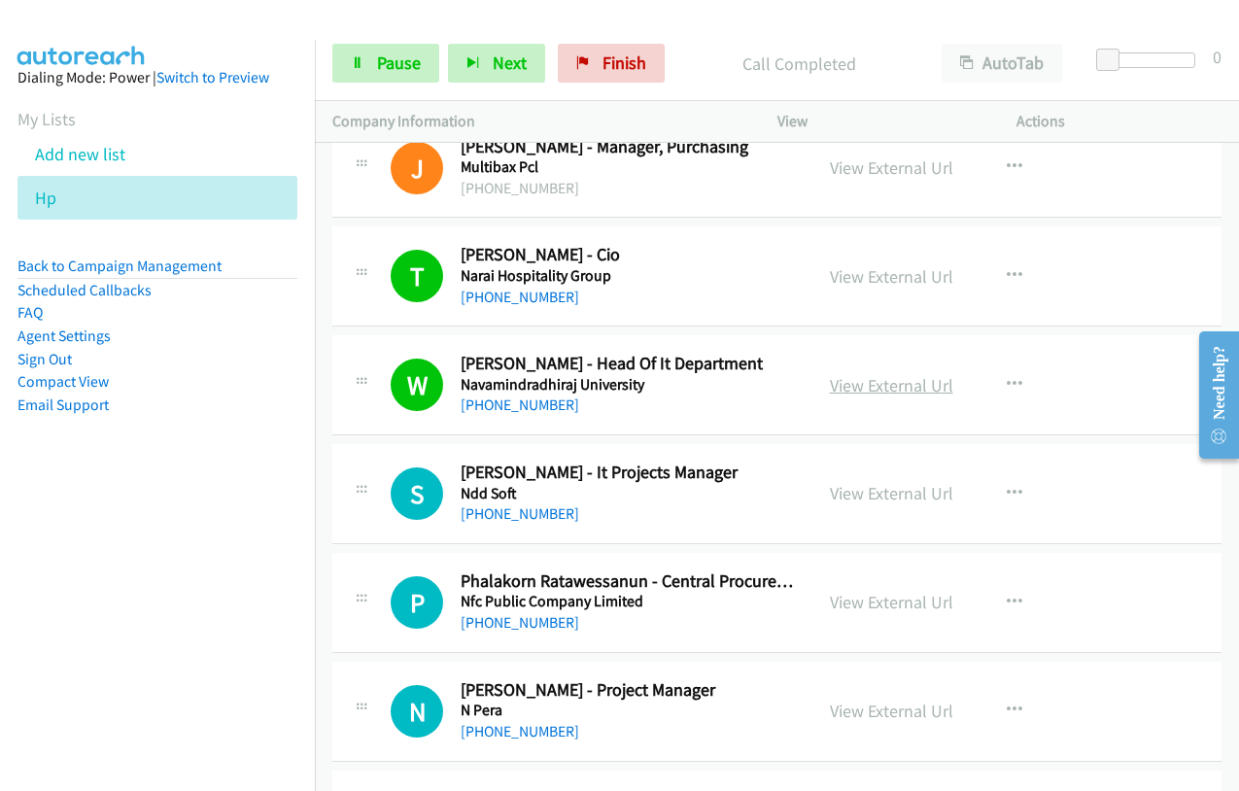
click at [885, 383] on link "View External Url" at bounding box center [891, 385] width 123 height 22
click at [387, 75] on link "Pause" at bounding box center [385, 63] width 107 height 39
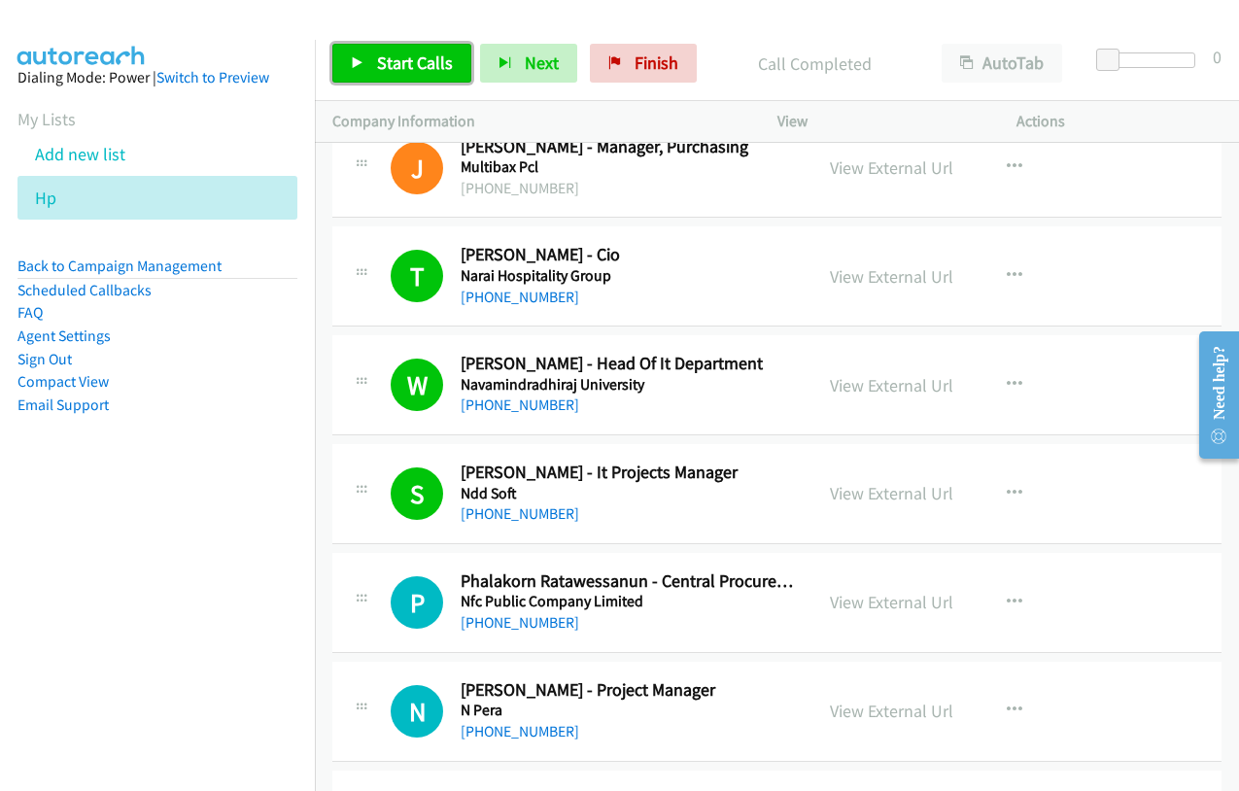
click at [388, 65] on span "Start Calls" at bounding box center [415, 63] width 76 height 22
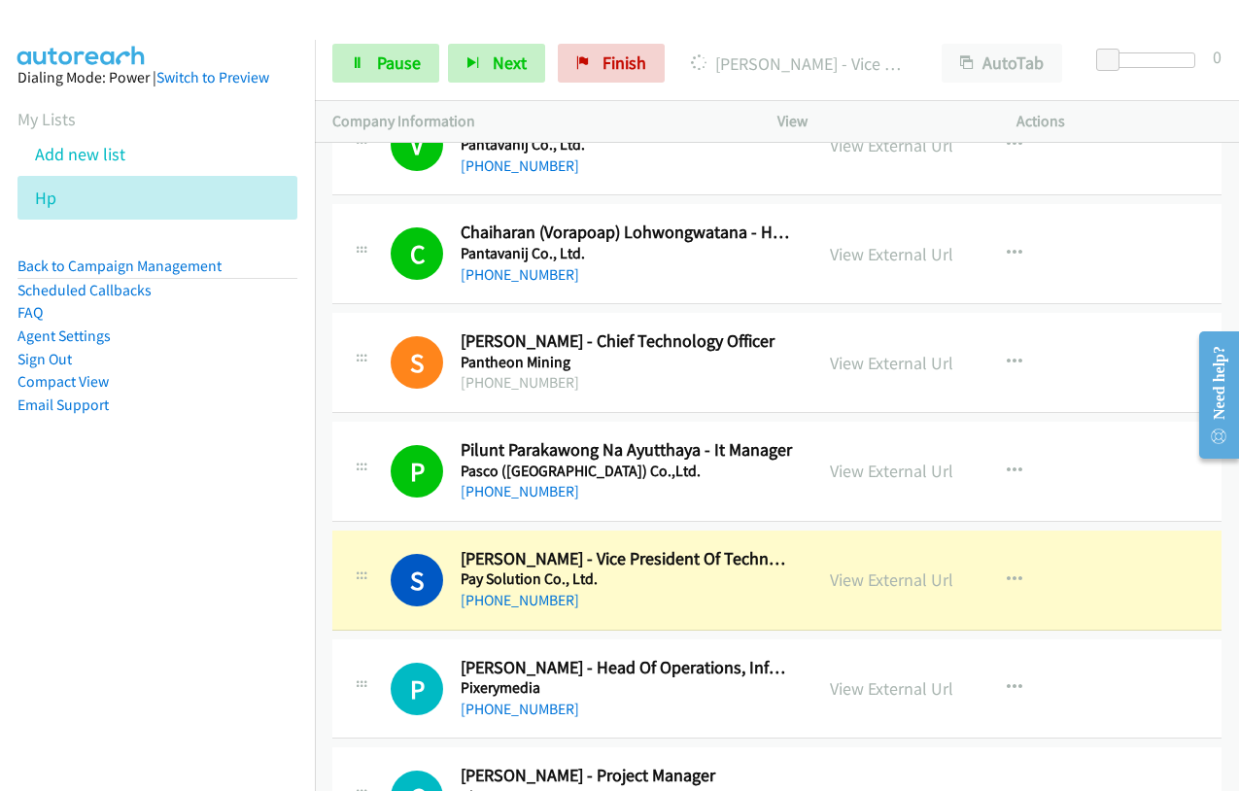
scroll to position [14096, 0]
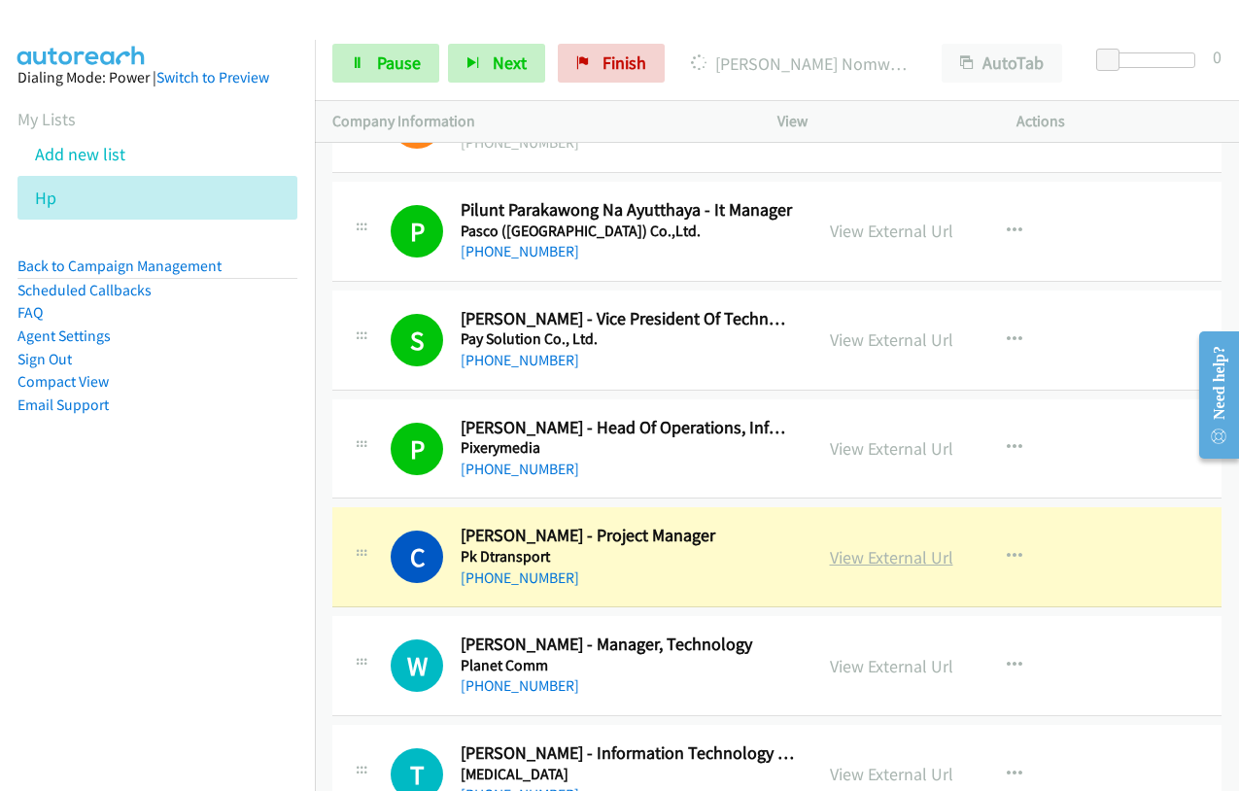
click at [894, 556] on link "View External Url" at bounding box center [891, 557] width 123 height 22
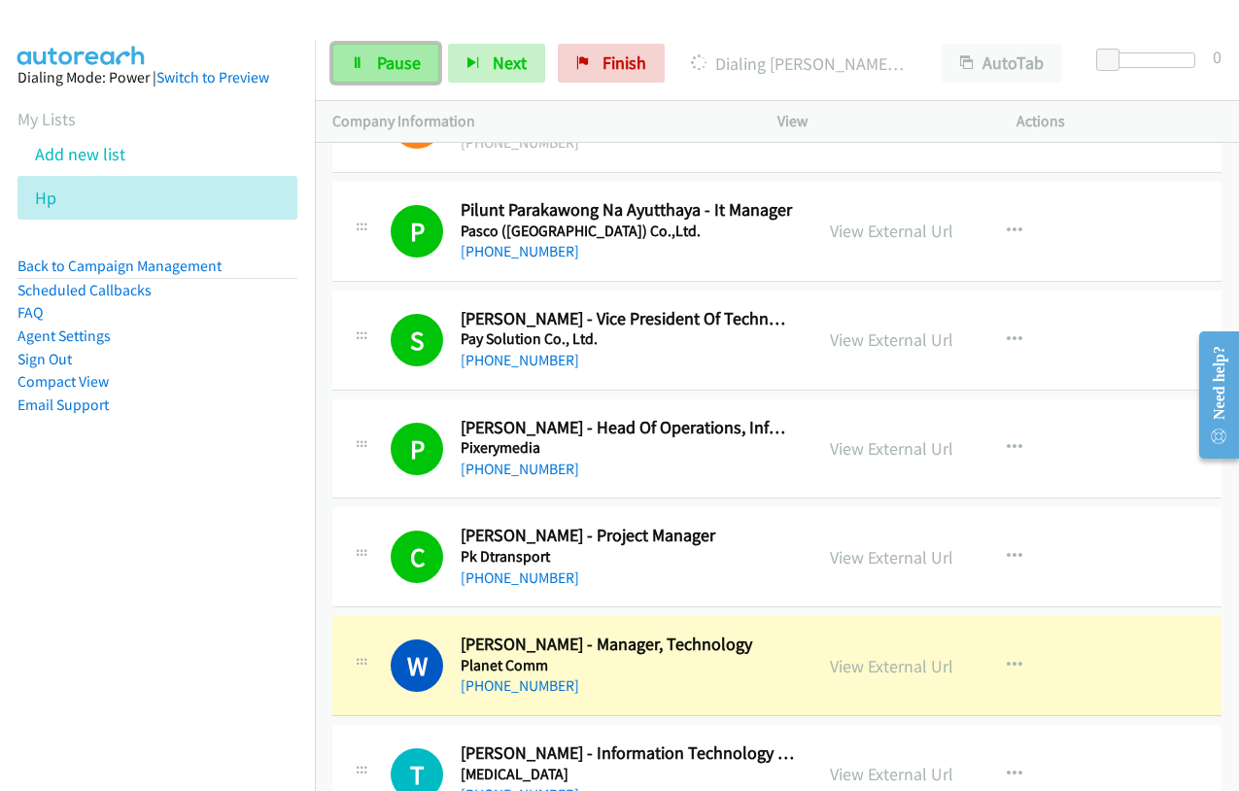
click at [369, 55] on link "Pause" at bounding box center [385, 63] width 107 height 39
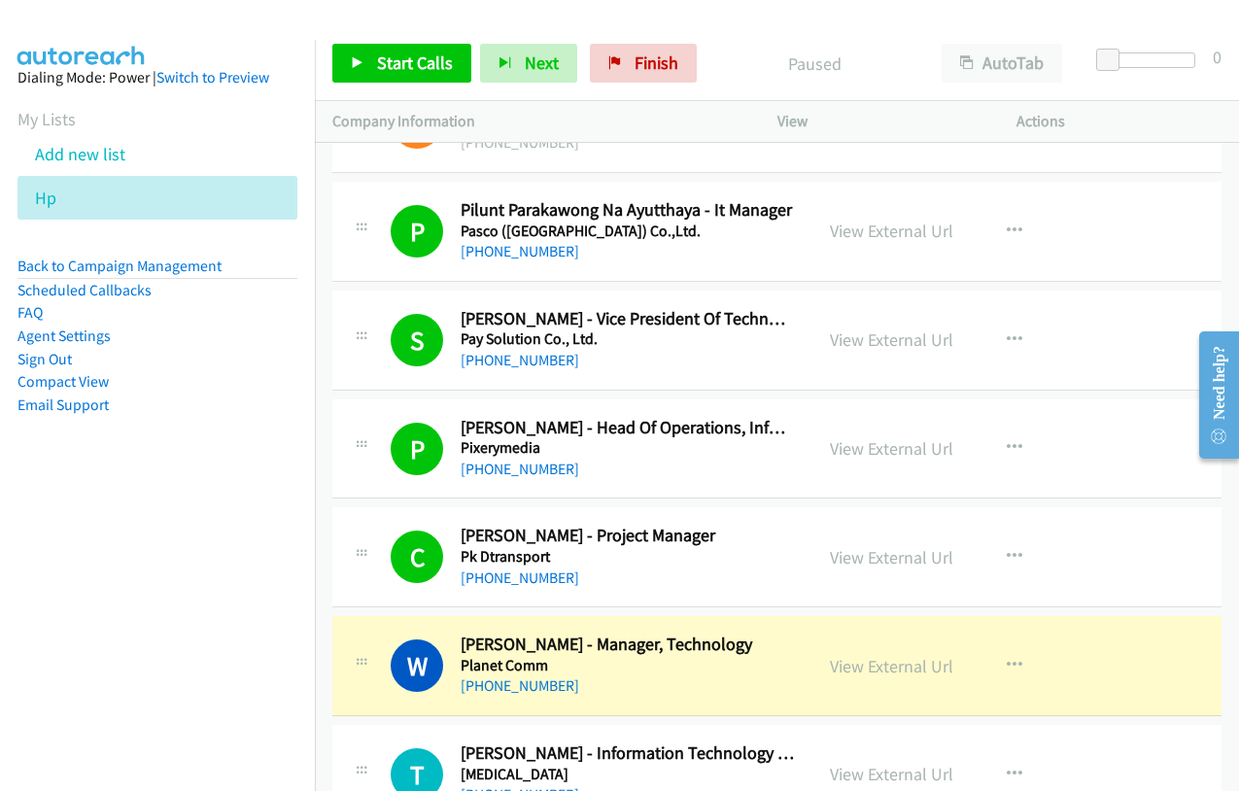
scroll to position [14193, 0]
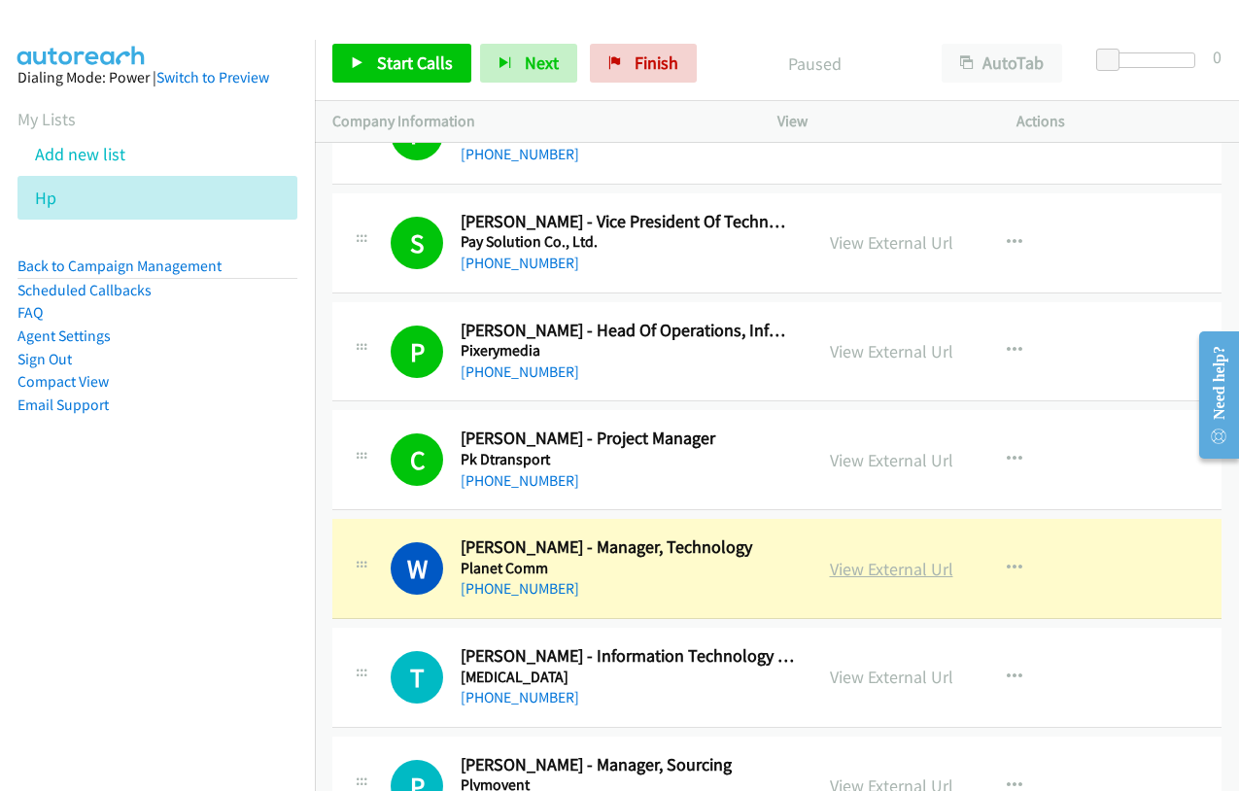
click at [871, 570] on link "View External Url" at bounding box center [891, 569] width 123 height 22
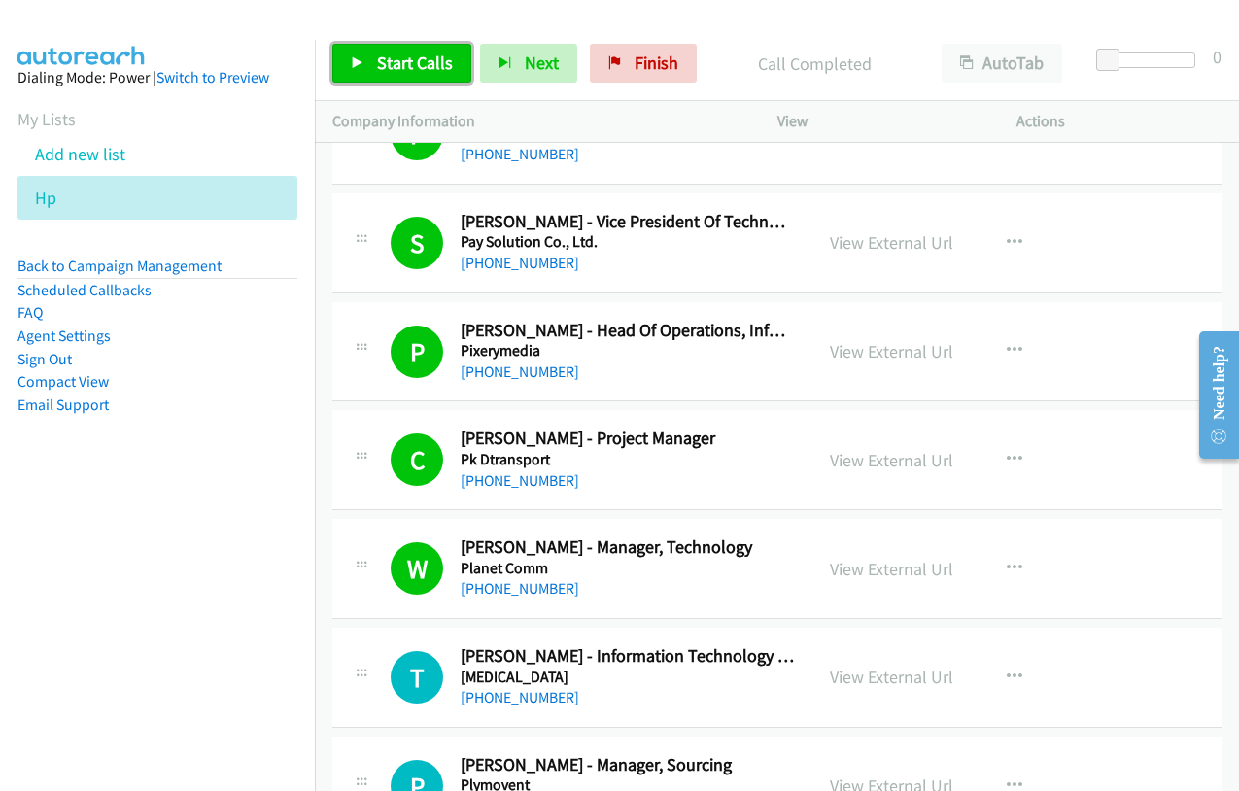
click at [387, 53] on span "Start Calls" at bounding box center [415, 63] width 76 height 22
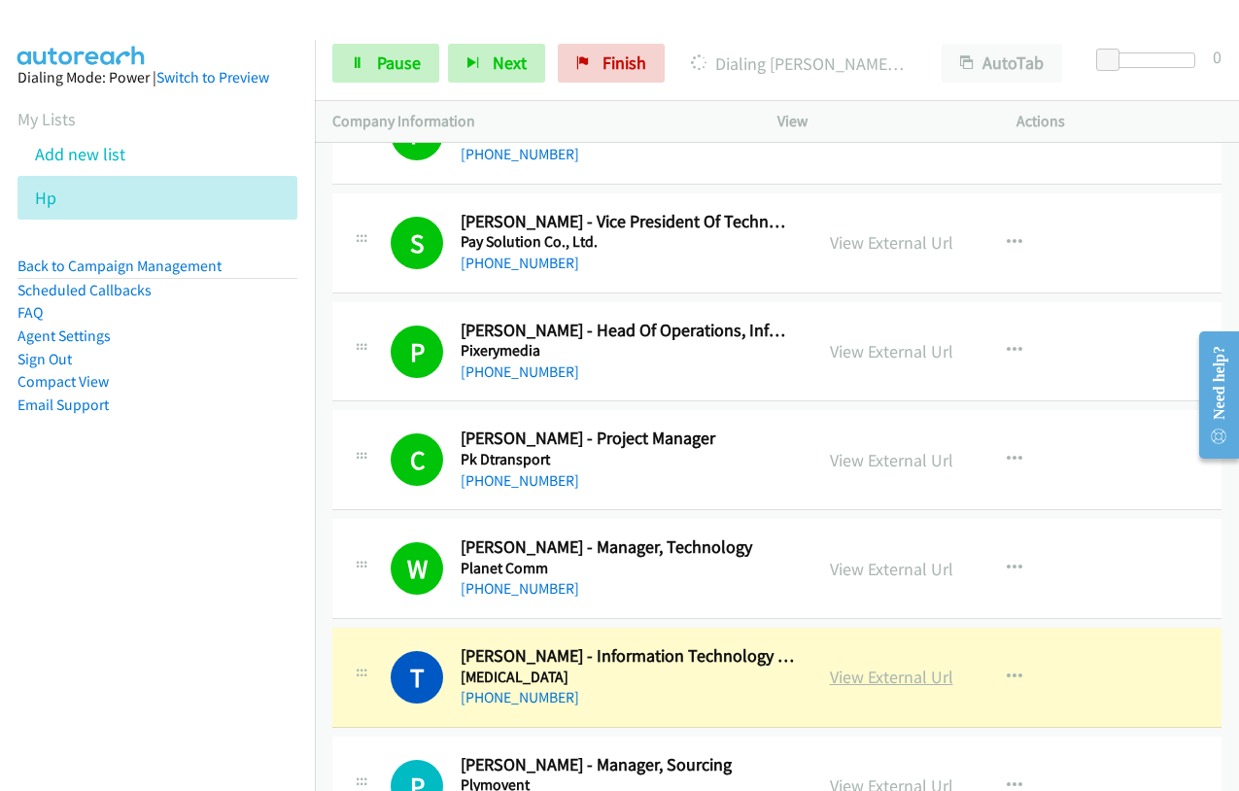
click at [881, 679] on link "View External Url" at bounding box center [891, 677] width 123 height 22
click at [385, 66] on span "Pause" at bounding box center [399, 63] width 44 height 22
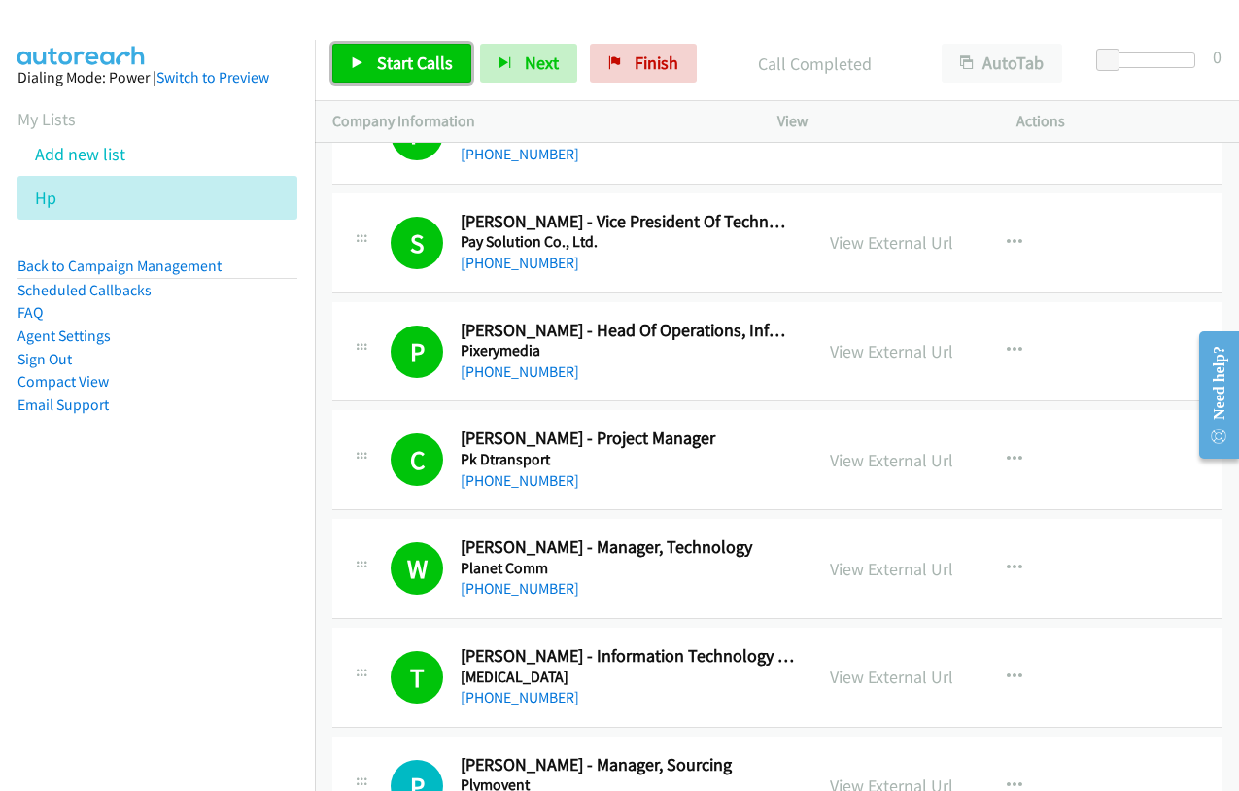
click at [359, 63] on icon at bounding box center [358, 64] width 14 height 14
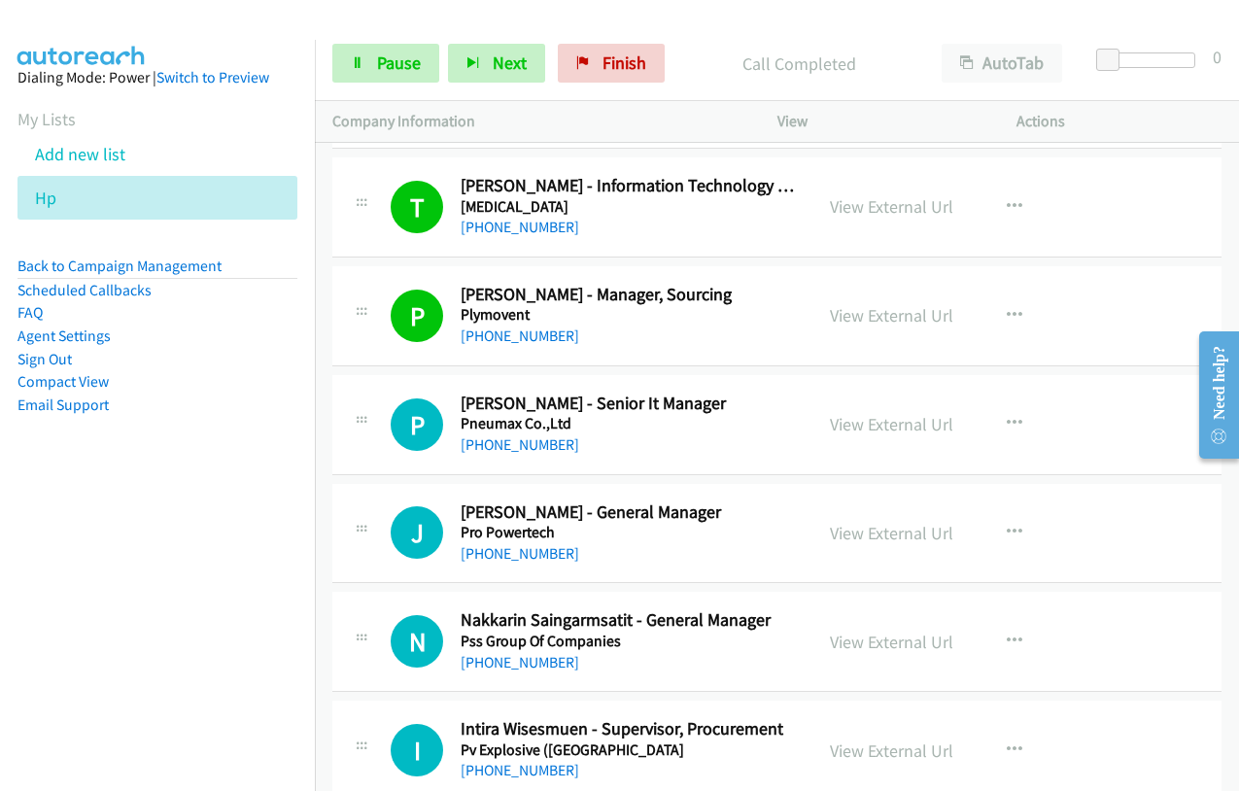
scroll to position [14679, 0]
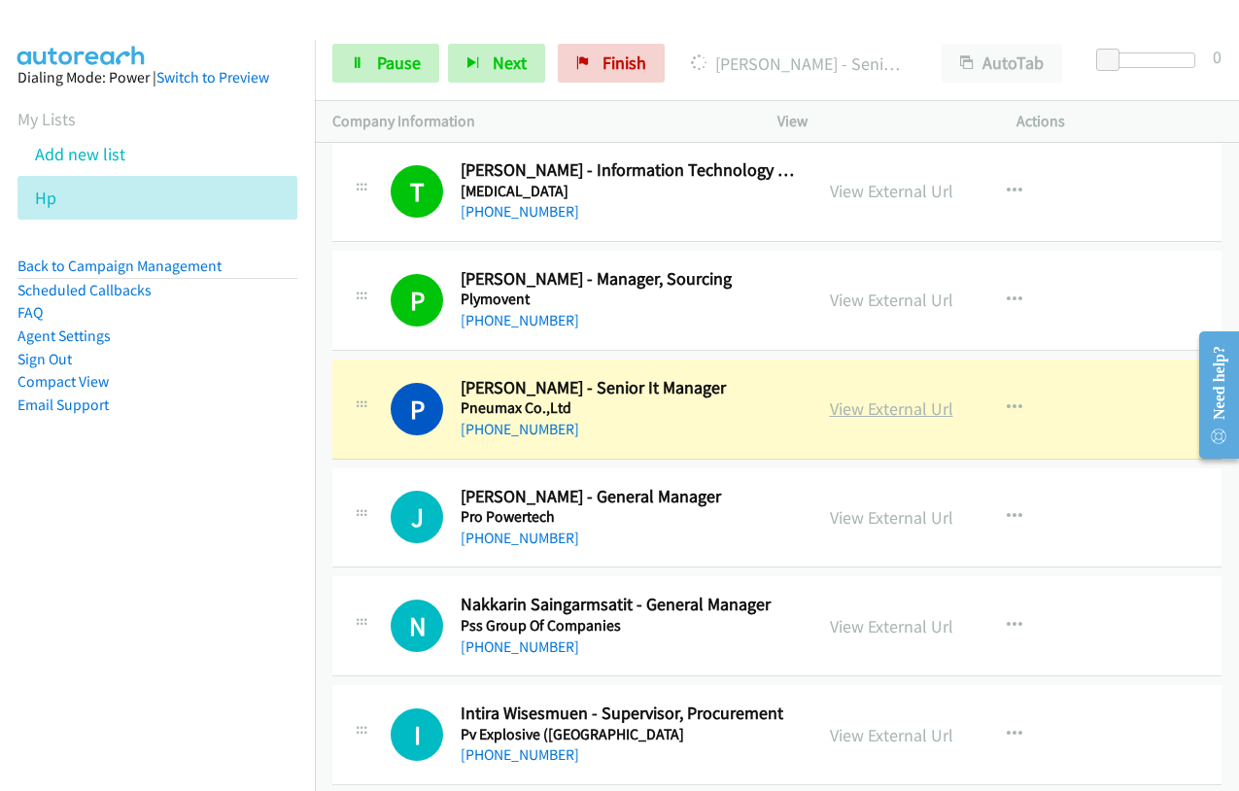
click at [867, 405] on link "View External Url" at bounding box center [891, 409] width 123 height 22
click at [388, 78] on link "Pause" at bounding box center [385, 63] width 107 height 39
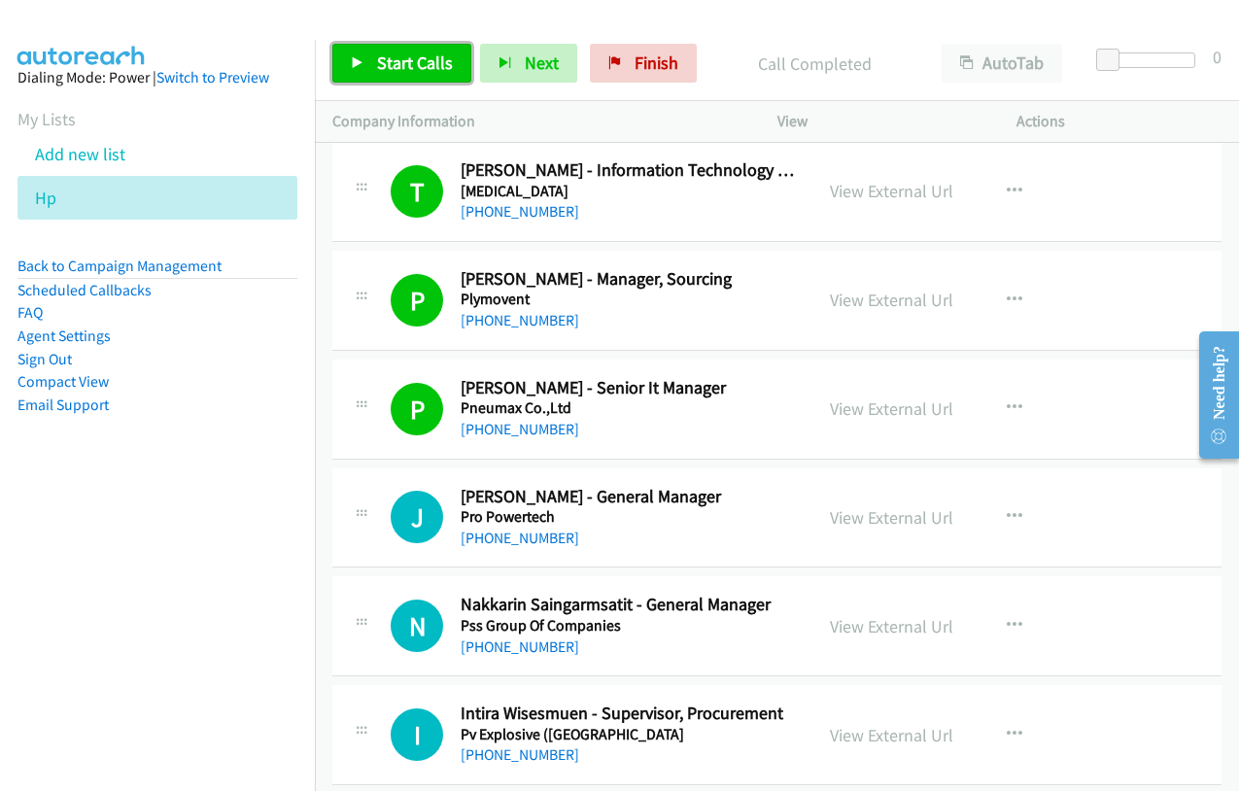
drag, startPoint x: 411, startPoint y: 64, endPoint x: 431, endPoint y: 63, distance: 19.5
click at [411, 64] on span "Start Calls" at bounding box center [415, 63] width 76 height 22
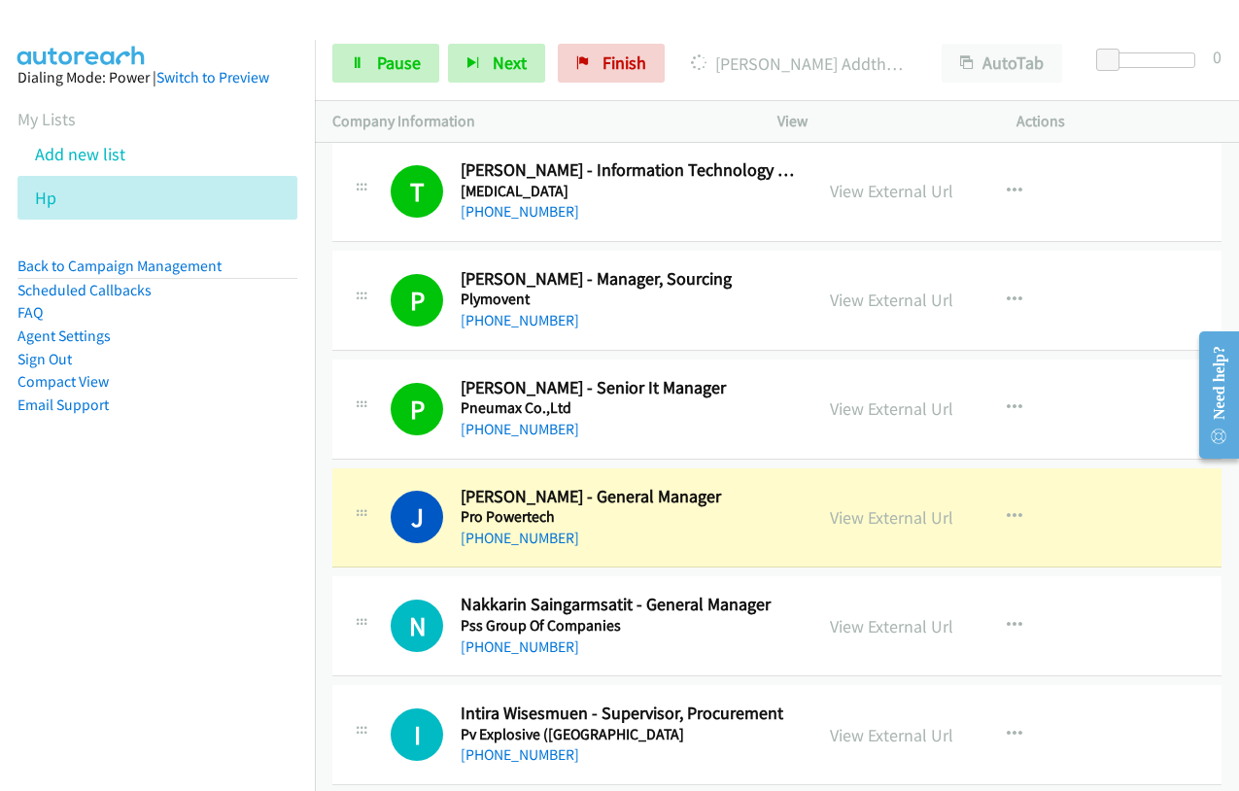
scroll to position [14777, 0]
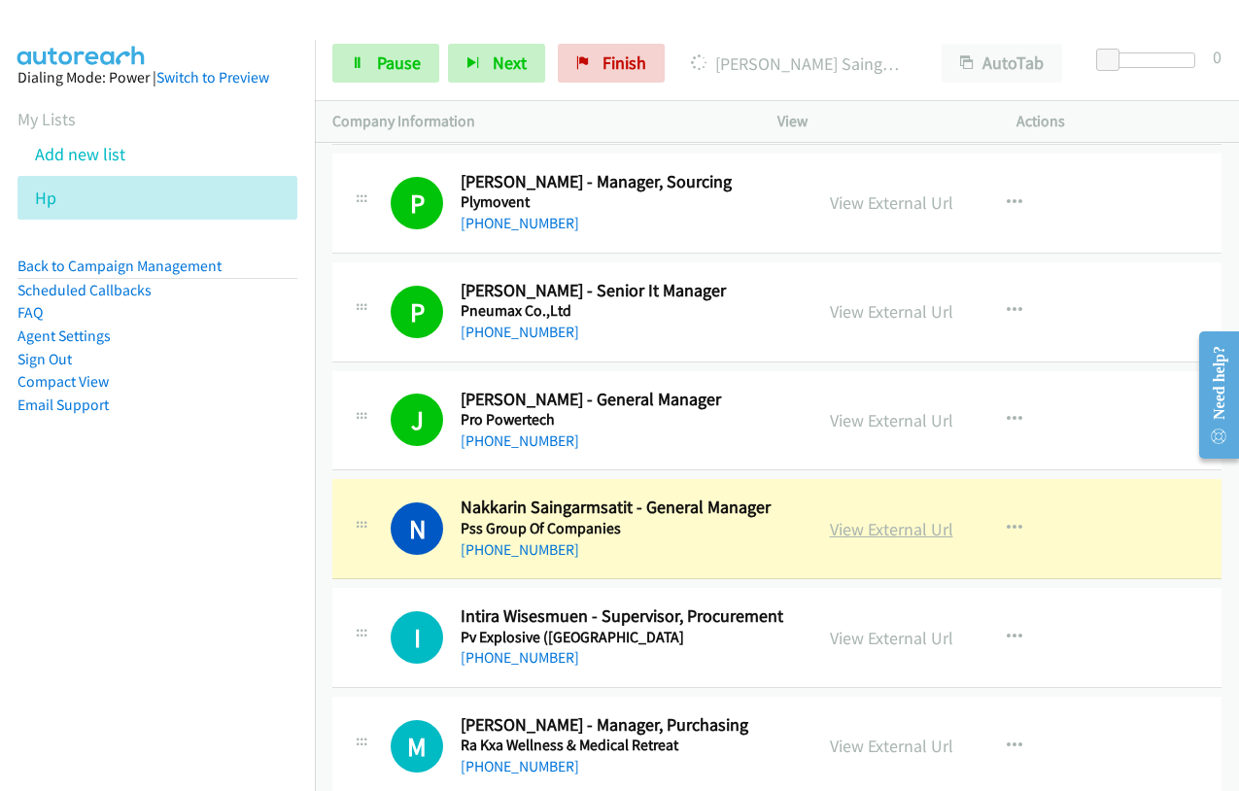
click at [861, 532] on link "View External Url" at bounding box center [891, 529] width 123 height 22
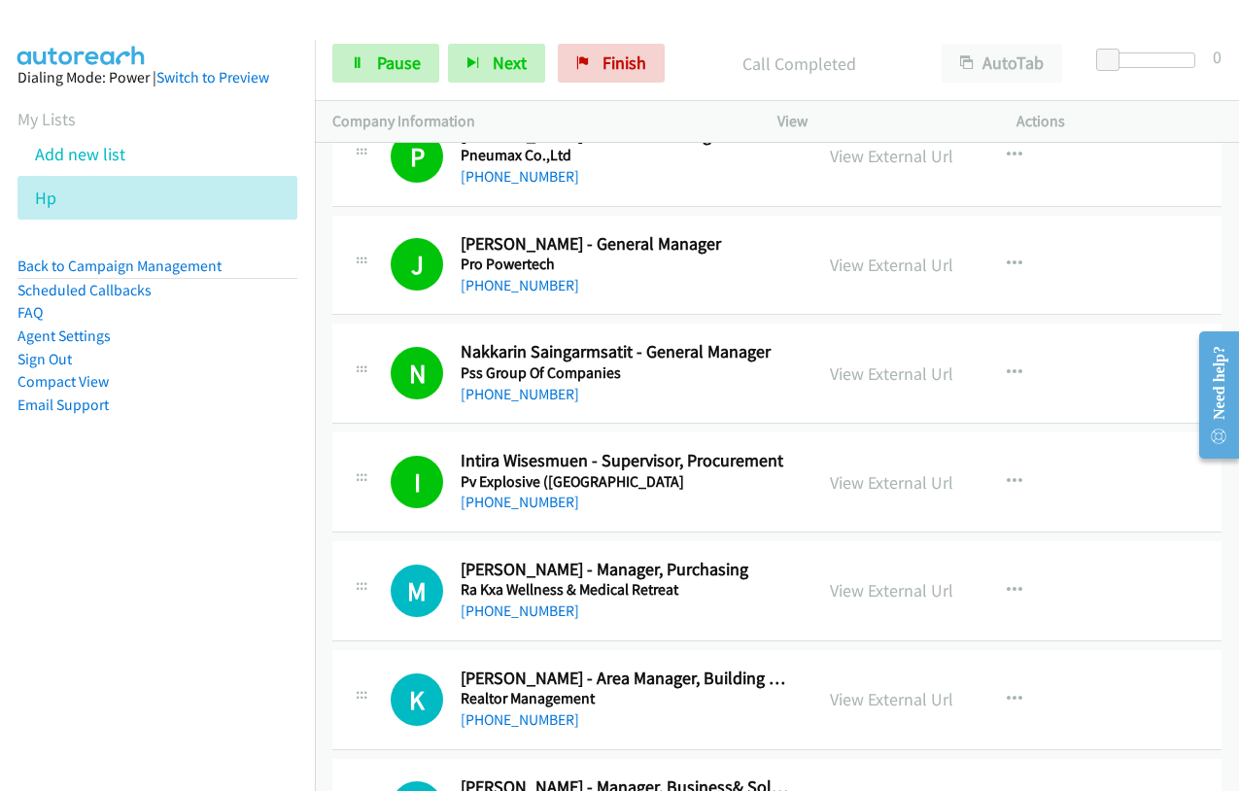
scroll to position [14971, 0]
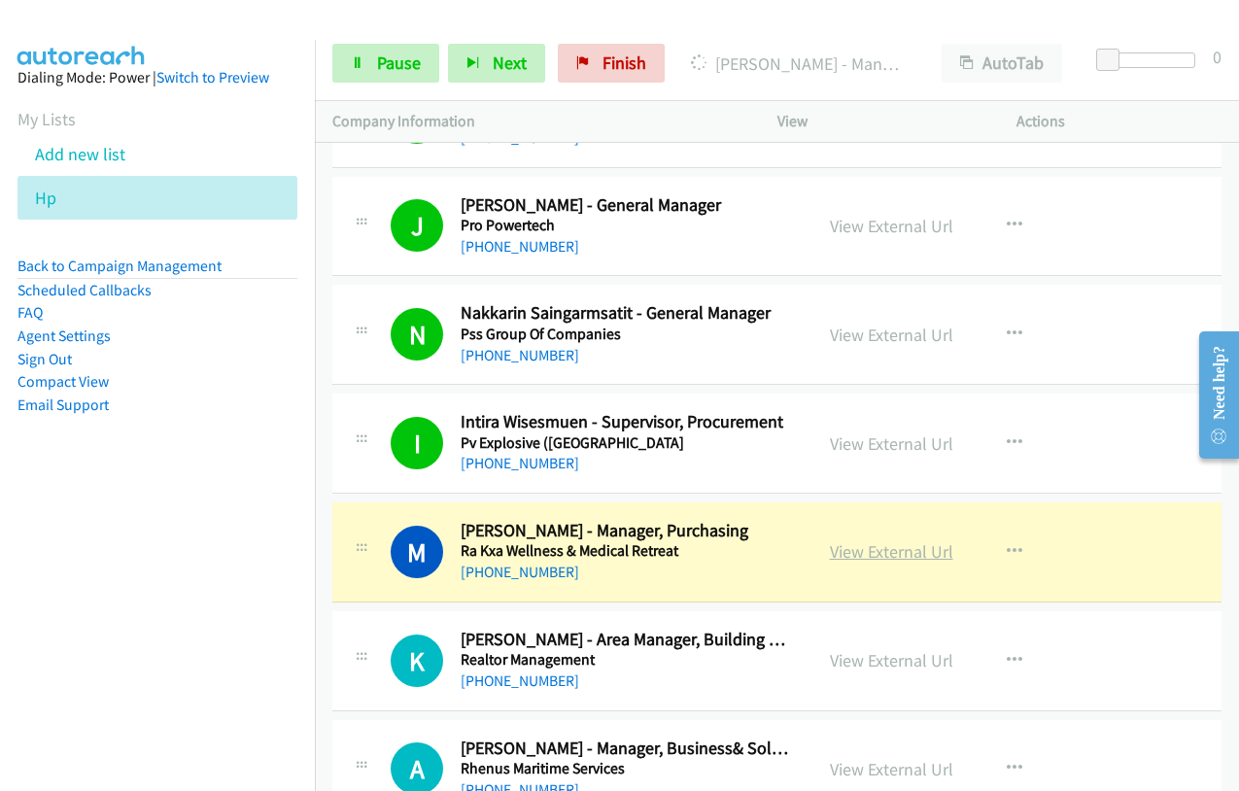
click at [862, 557] on link "View External Url" at bounding box center [891, 552] width 123 height 22
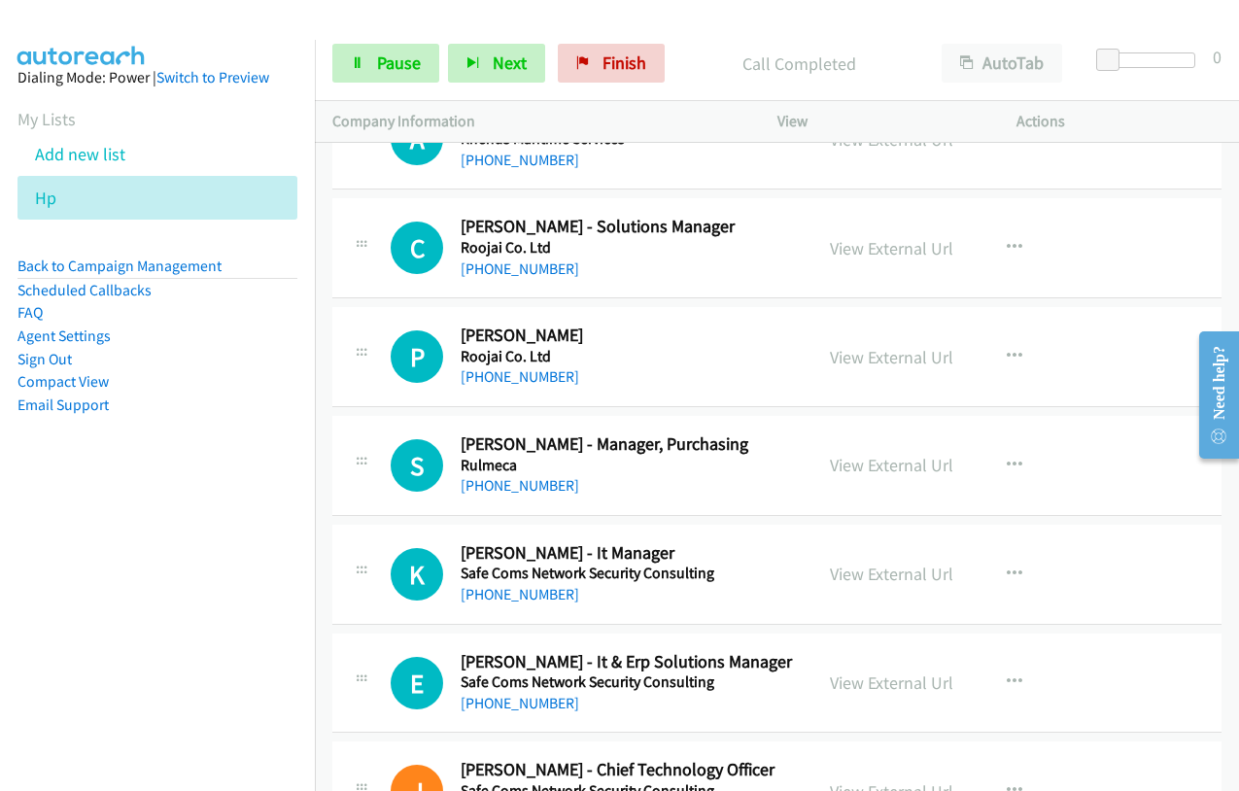
scroll to position [15651, 0]
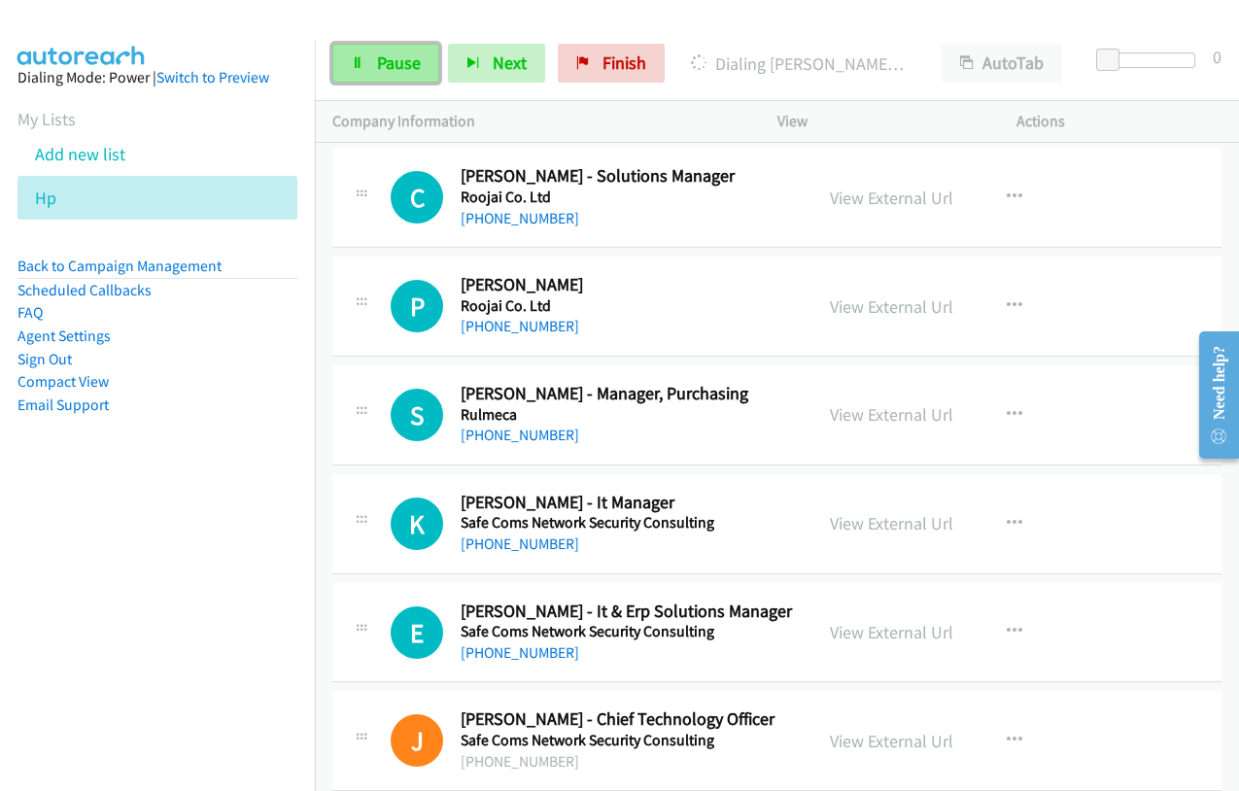
drag, startPoint x: 365, startPoint y: 65, endPoint x: 379, endPoint y: 66, distance: 14.6
click at [365, 65] on link "Pause" at bounding box center [385, 63] width 107 height 39
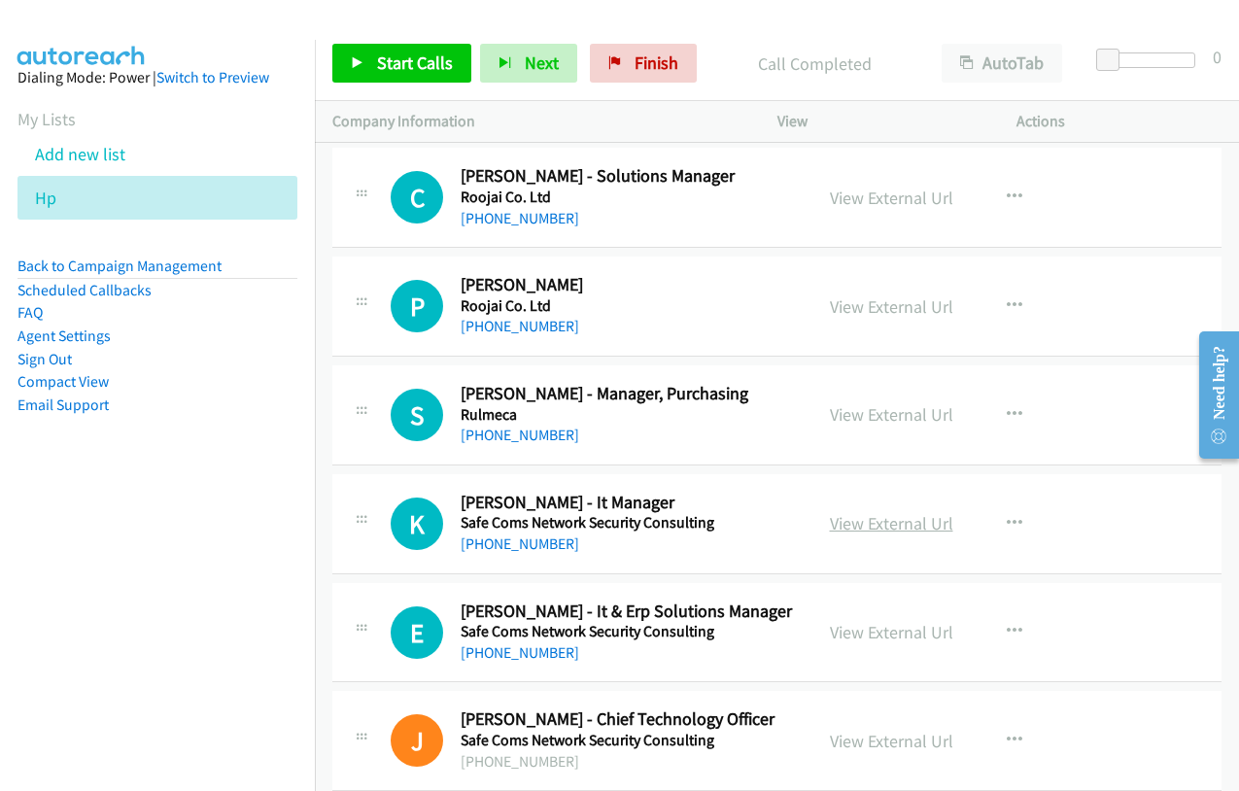
click at [908, 527] on link "View External Url" at bounding box center [891, 523] width 123 height 22
click at [870, 636] on link "View External Url" at bounding box center [891, 632] width 123 height 22
click at [855, 750] on link "View External Url" at bounding box center [891, 741] width 123 height 22
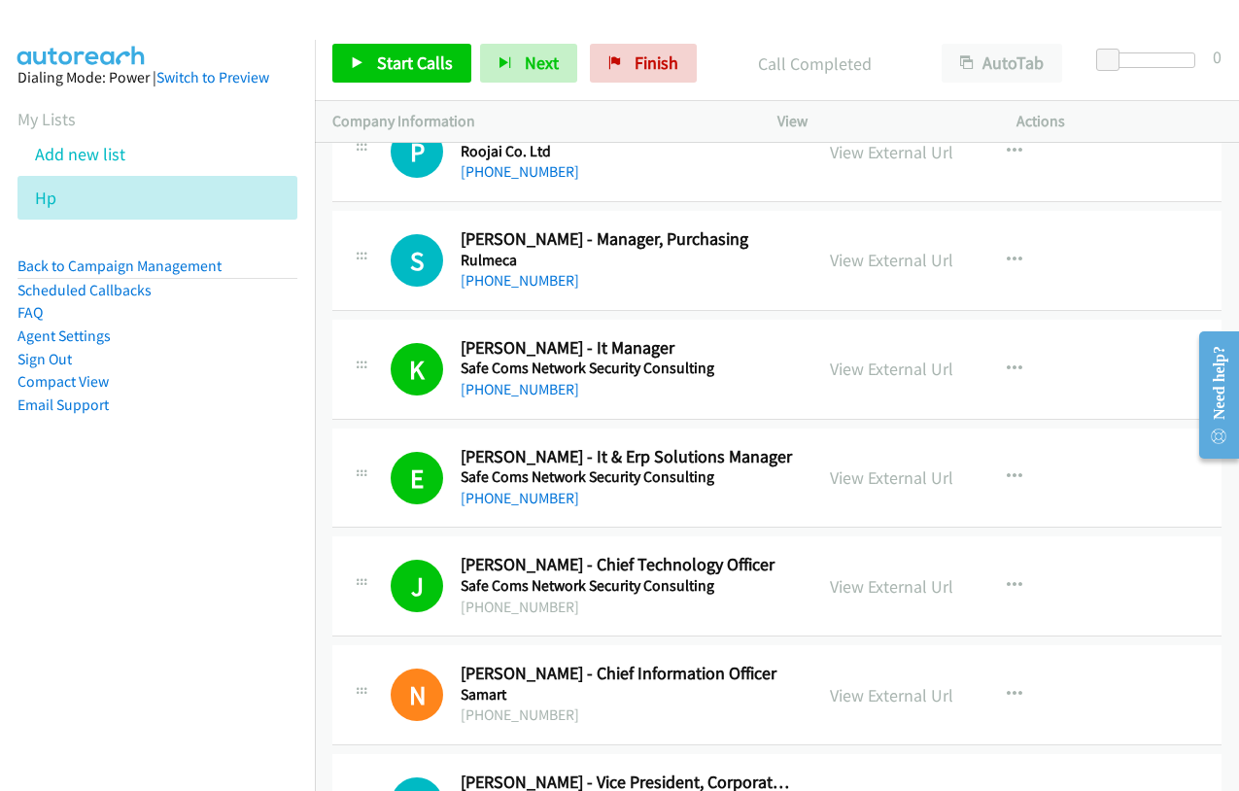
scroll to position [15943, 0]
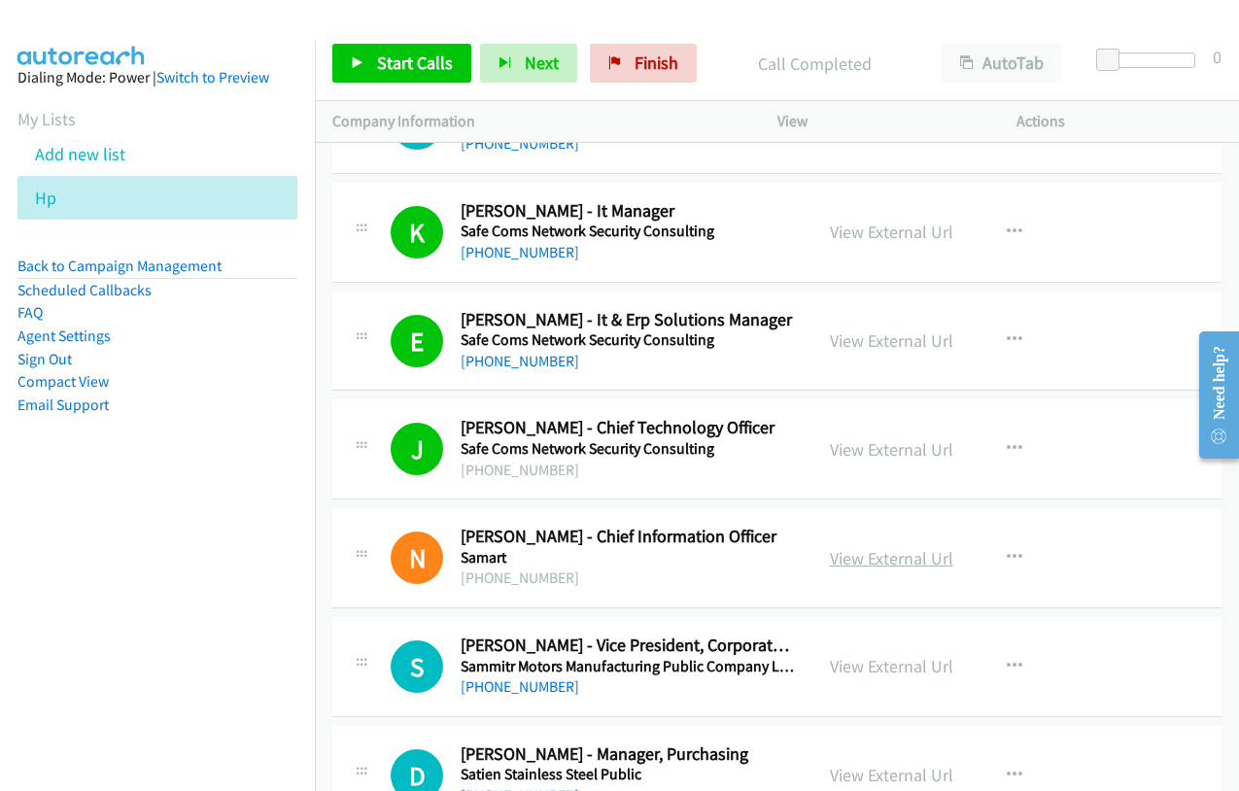
click at [895, 560] on link "View External Url" at bounding box center [891, 558] width 123 height 22
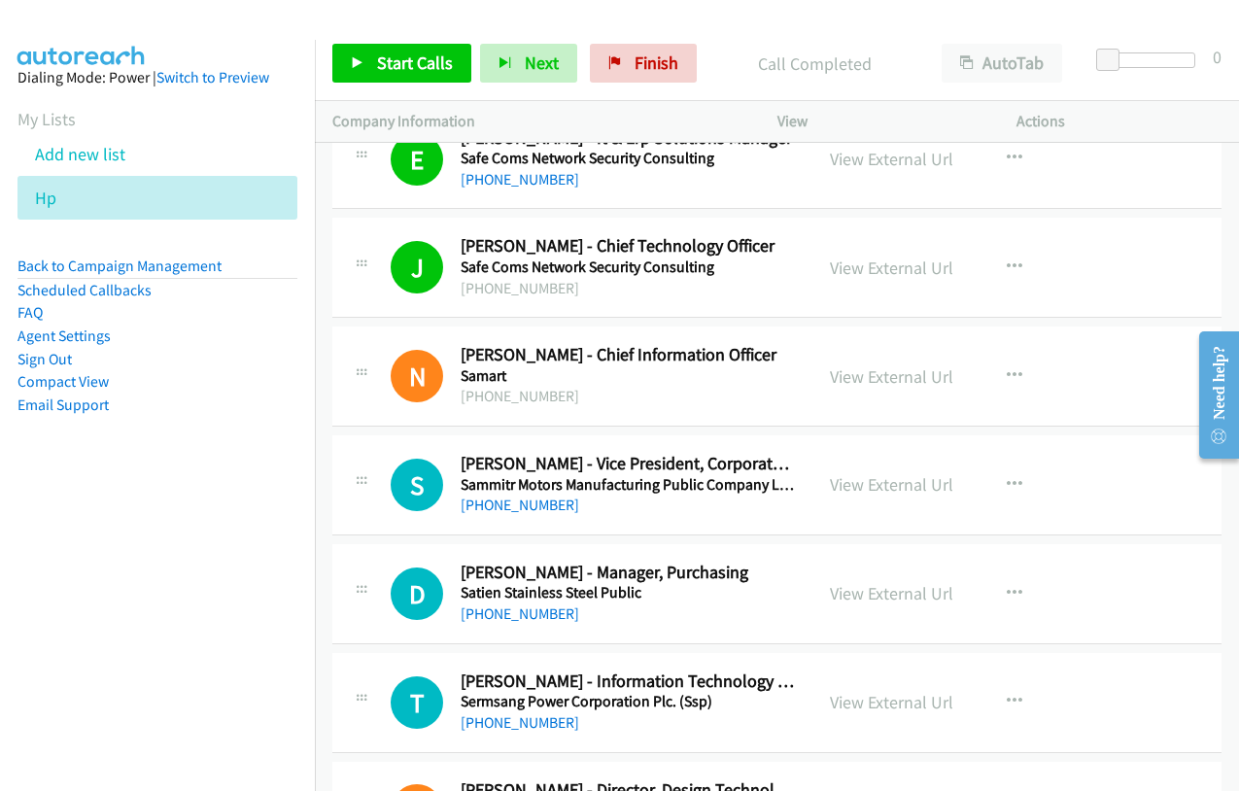
scroll to position [16138, 0]
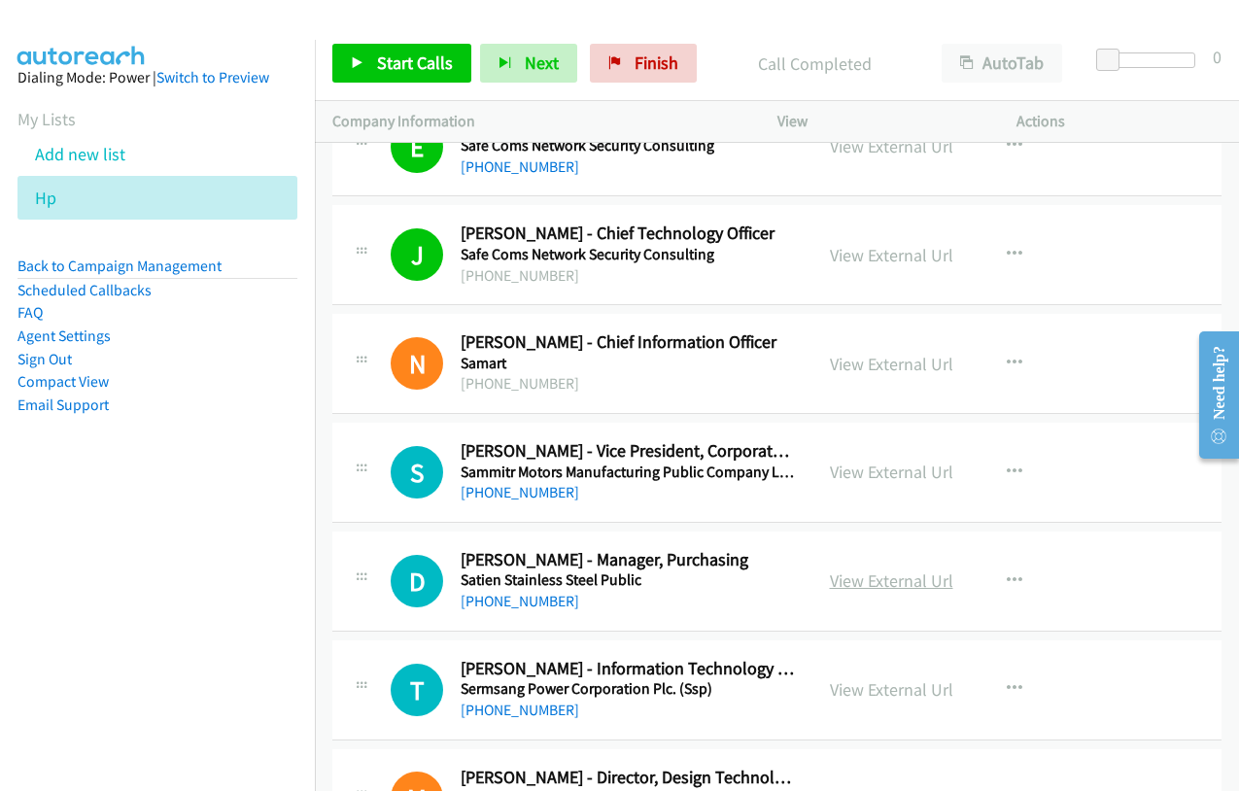
click at [857, 576] on link "View External Url" at bounding box center [891, 581] width 123 height 22
click at [881, 695] on link "View External Url" at bounding box center [891, 690] width 123 height 22
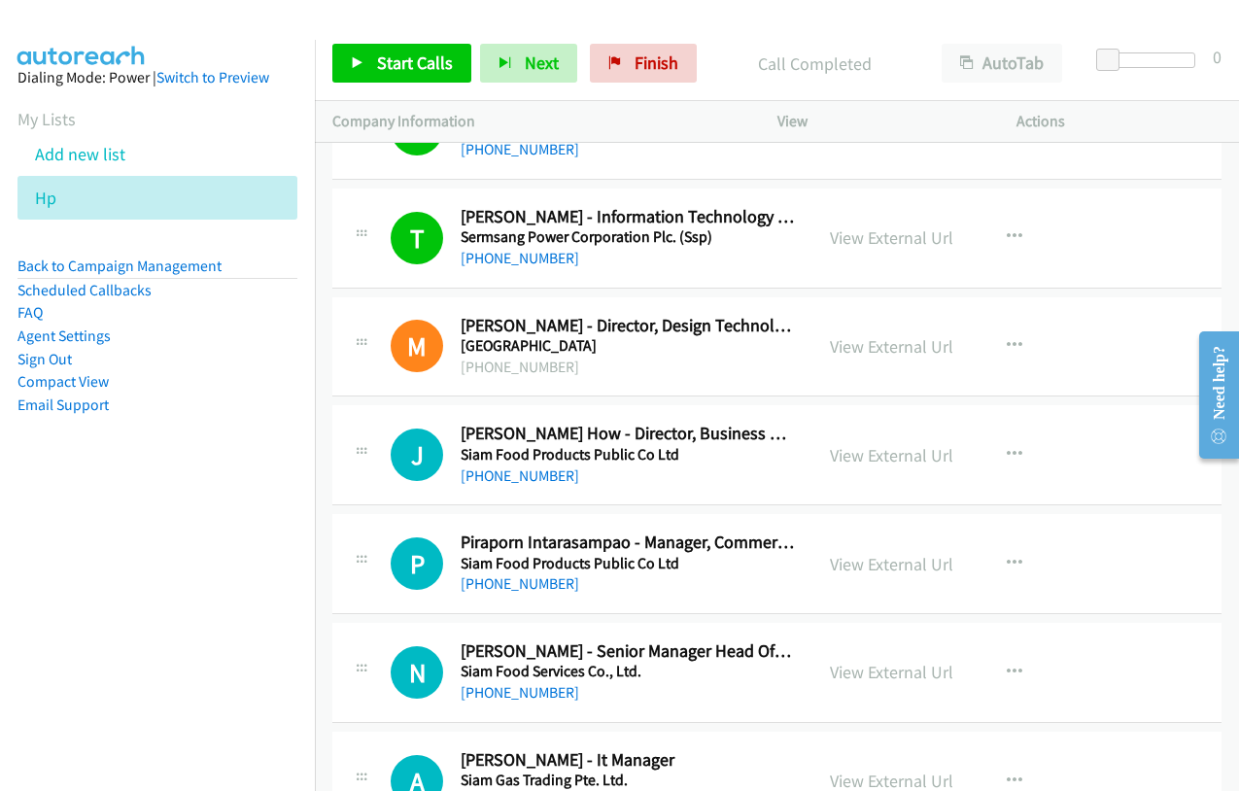
scroll to position [16624, 0]
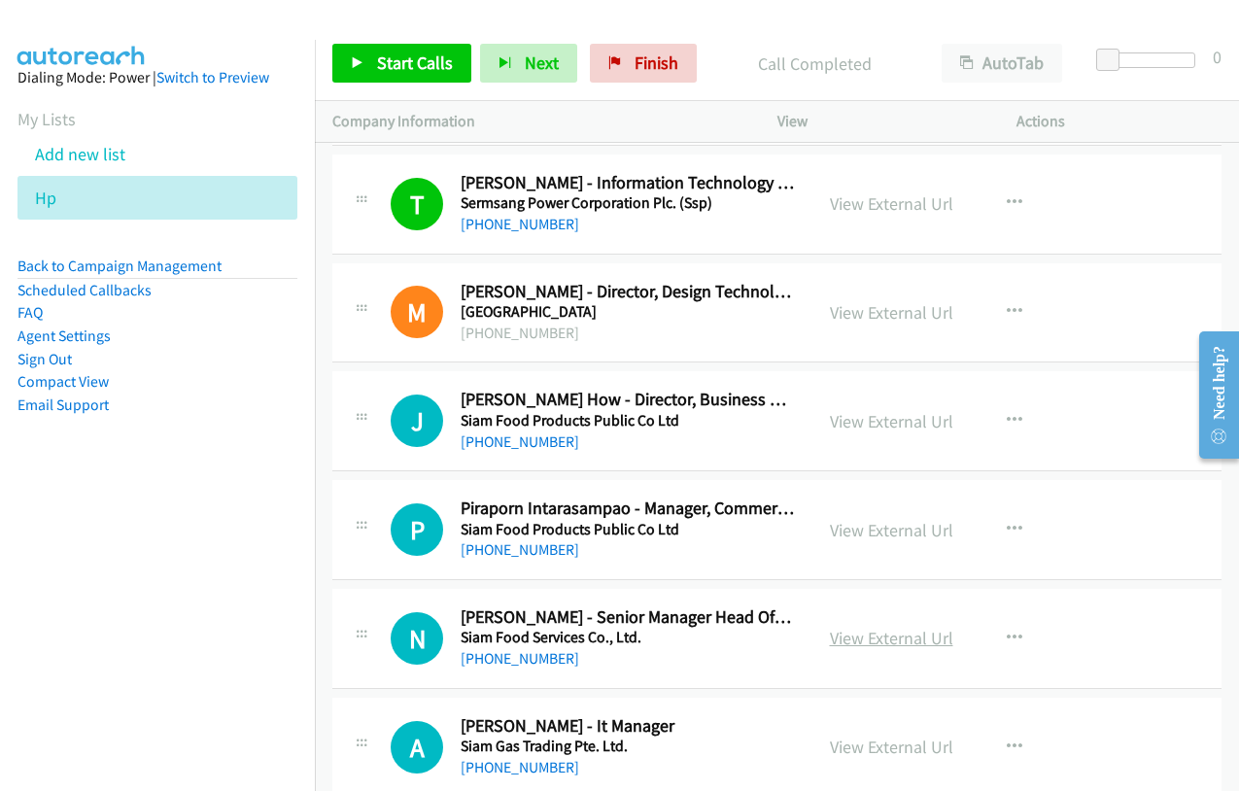
click at [867, 639] on link "View External Url" at bounding box center [891, 638] width 123 height 22
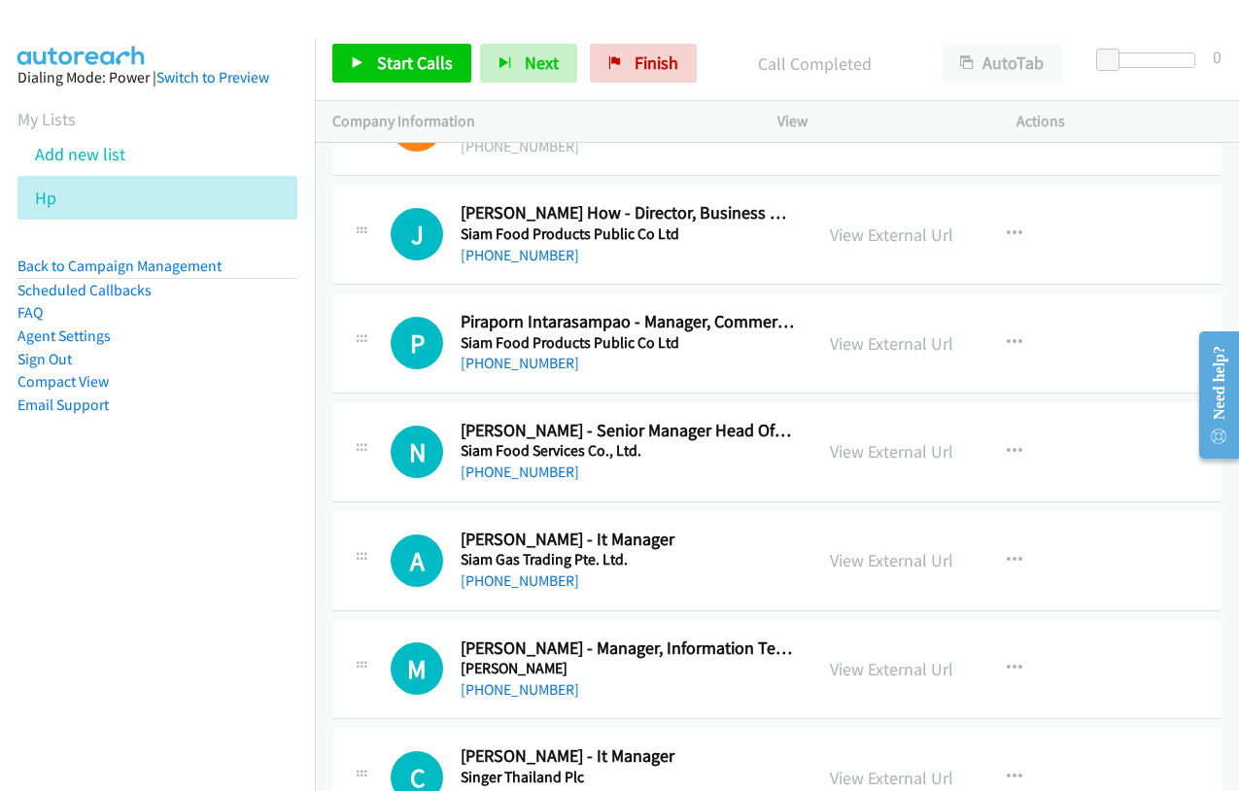
scroll to position [16818, 0]
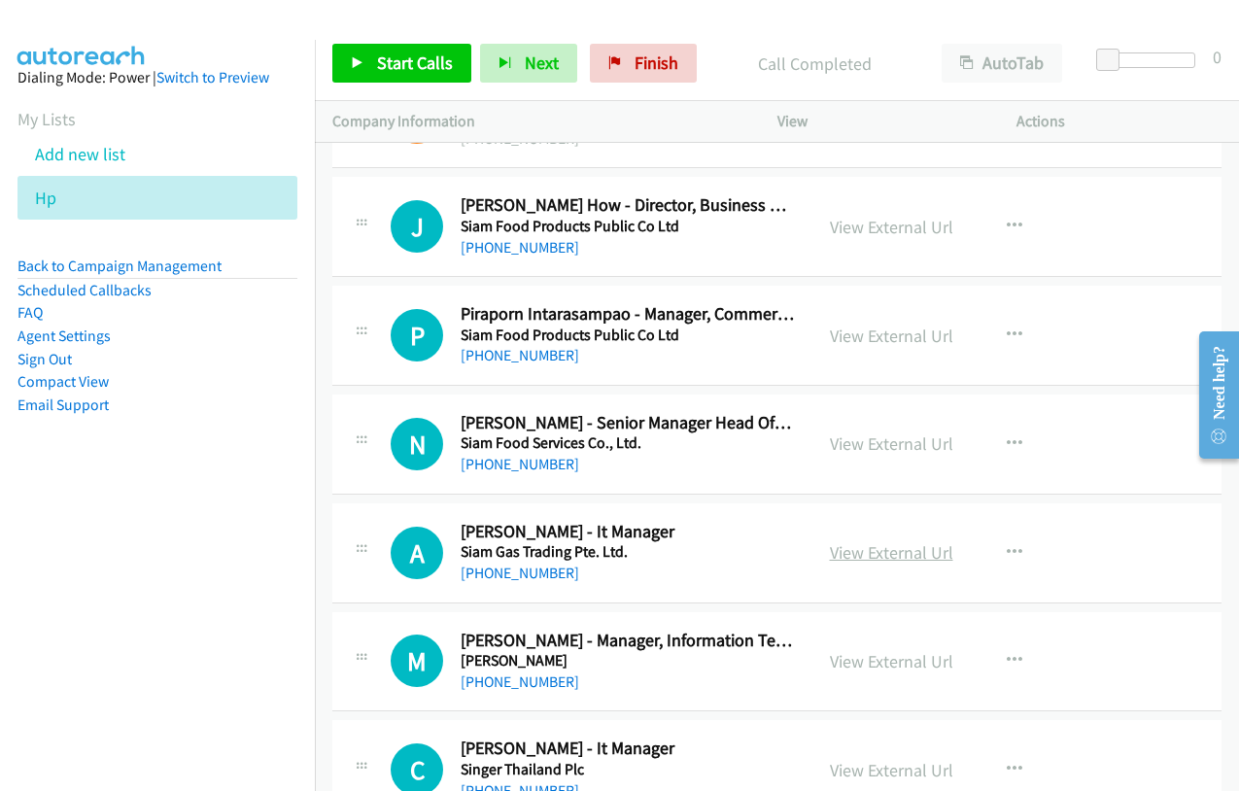
click at [863, 557] on link "View External Url" at bounding box center [891, 552] width 123 height 22
click at [869, 665] on link "View External Url" at bounding box center [891, 661] width 123 height 22
click at [874, 763] on link "View External Url" at bounding box center [891, 770] width 123 height 22
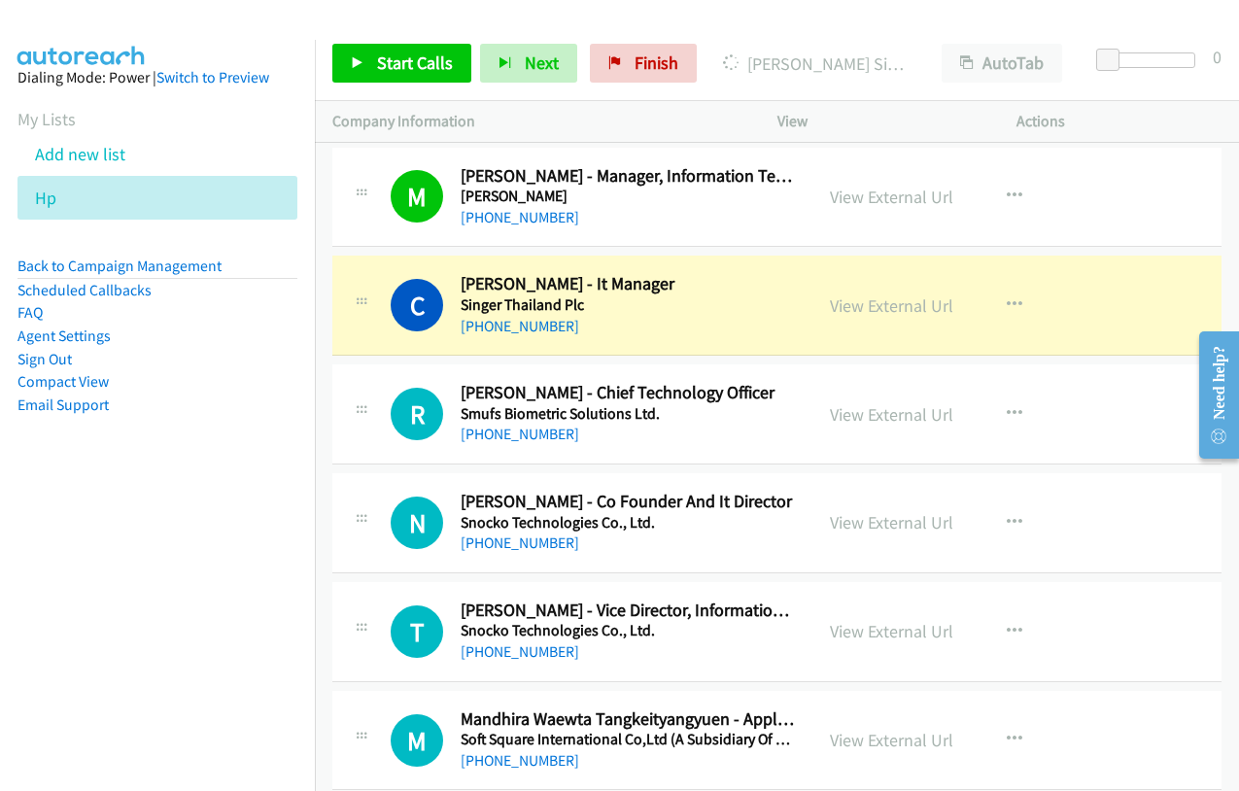
scroll to position [17304, 0]
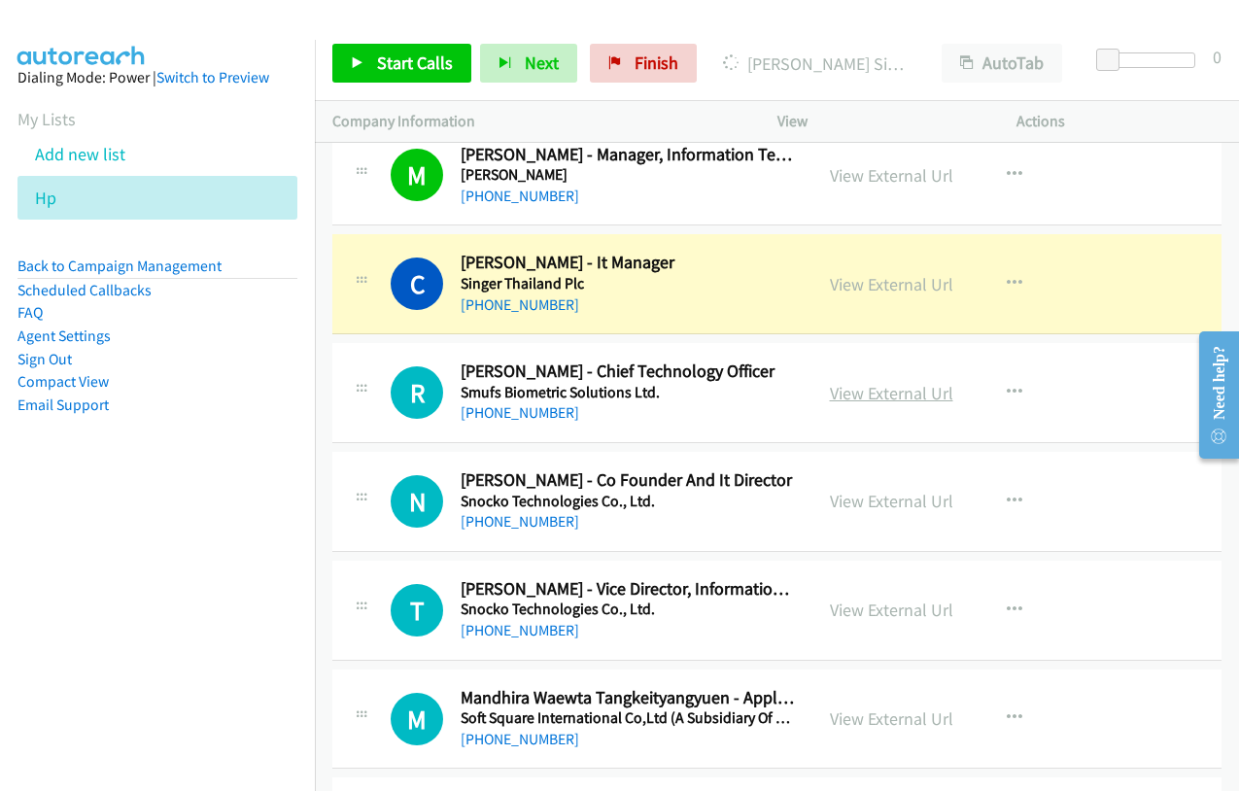
click at [849, 396] on link "View External Url" at bounding box center [891, 393] width 123 height 22
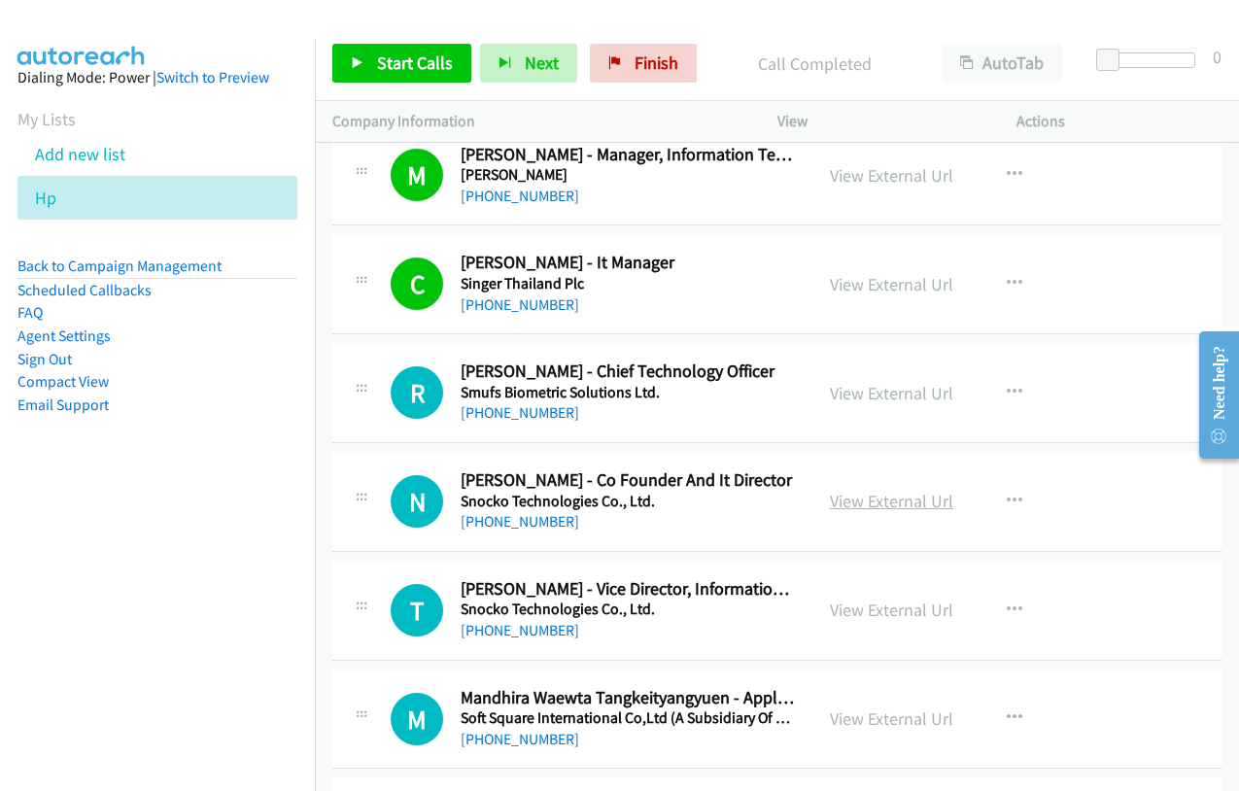
click at [863, 510] on link "View External Url" at bounding box center [891, 501] width 123 height 22
click at [870, 611] on link "View External Url" at bounding box center [891, 610] width 123 height 22
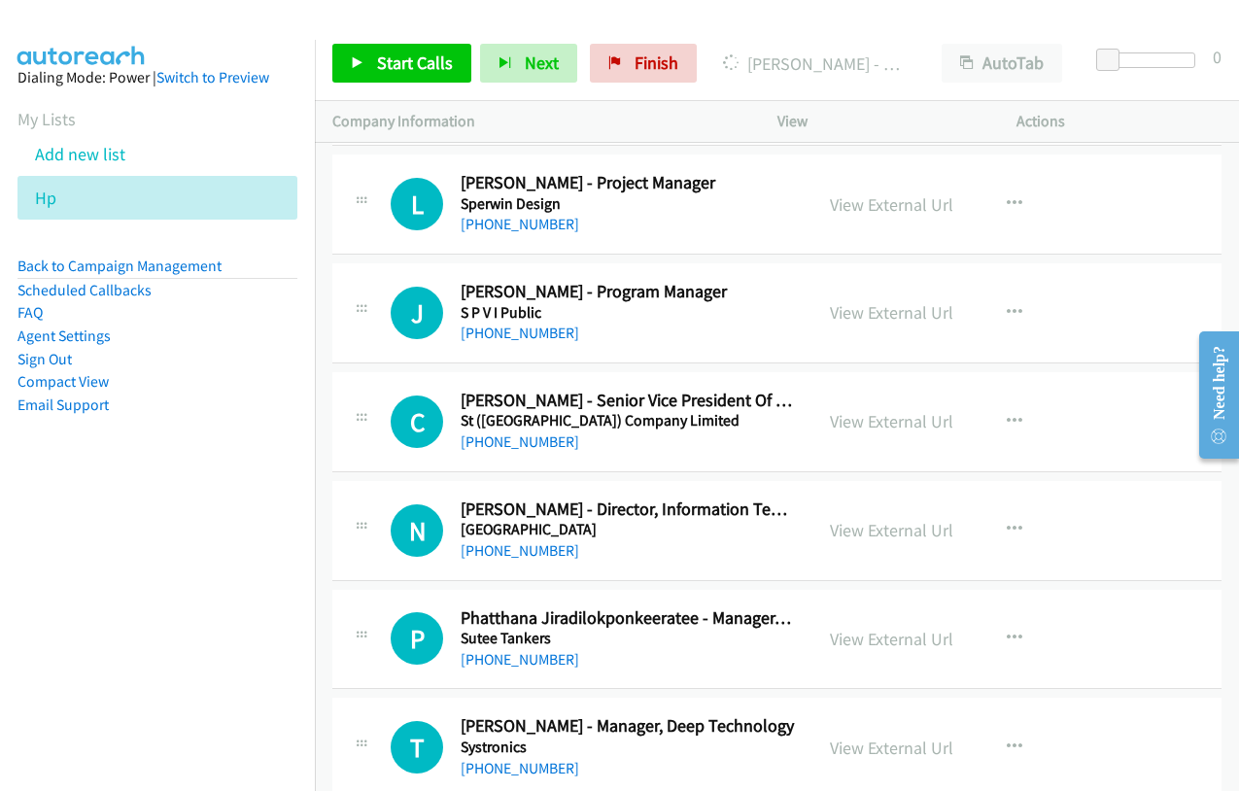
scroll to position [18082, 0]
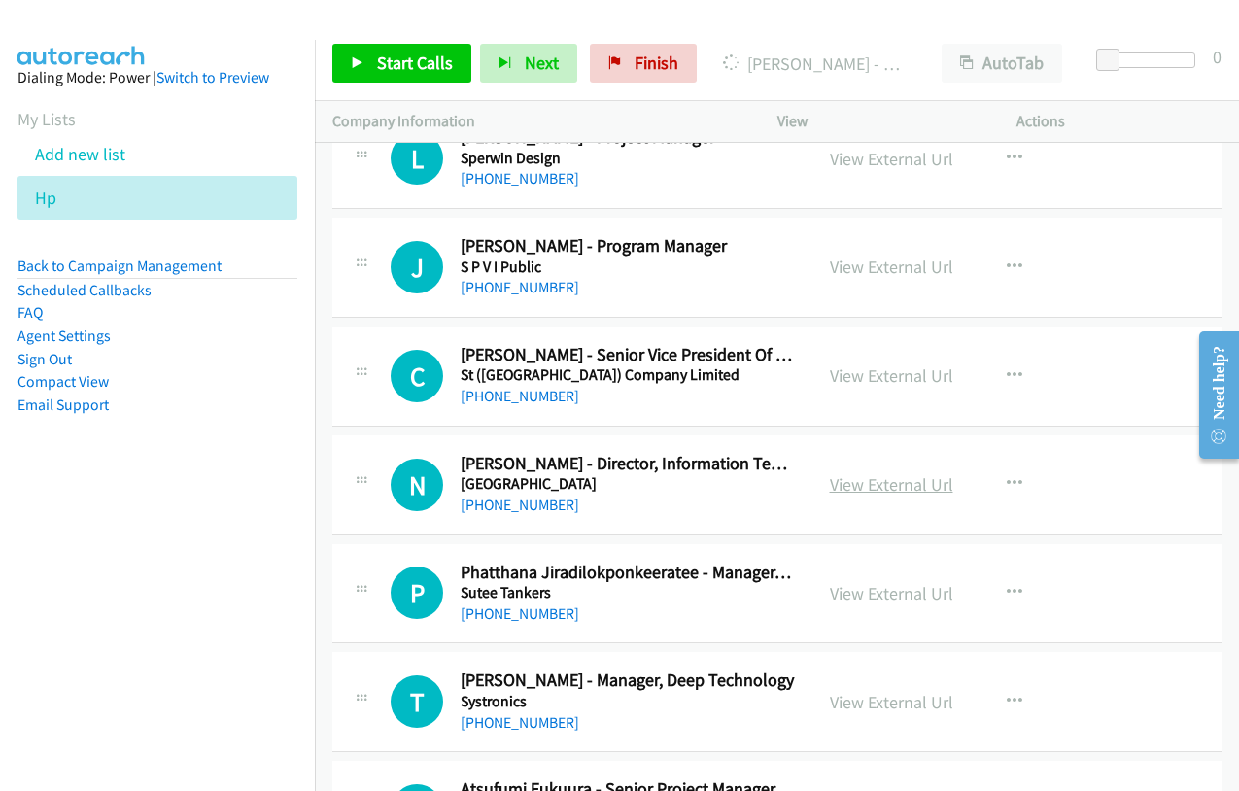
click at [878, 487] on link "View External Url" at bounding box center [891, 484] width 123 height 22
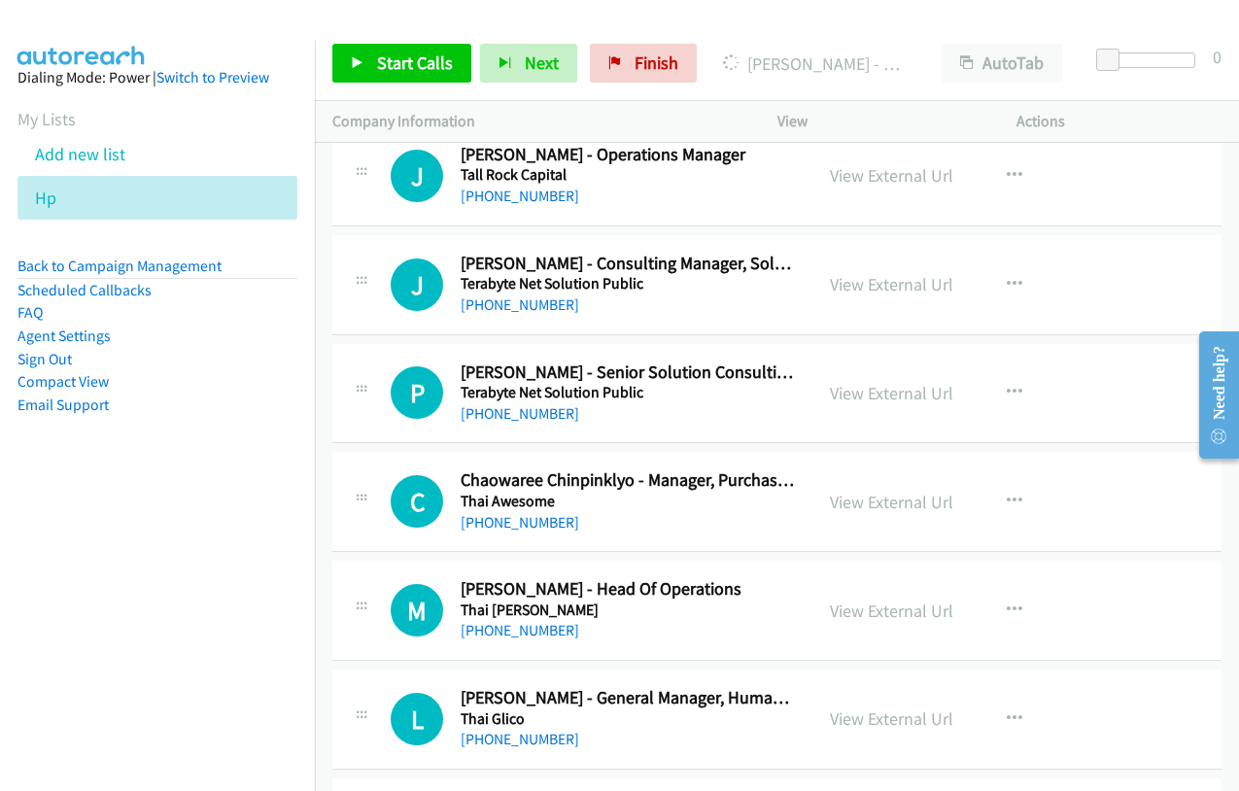
scroll to position [18860, 0]
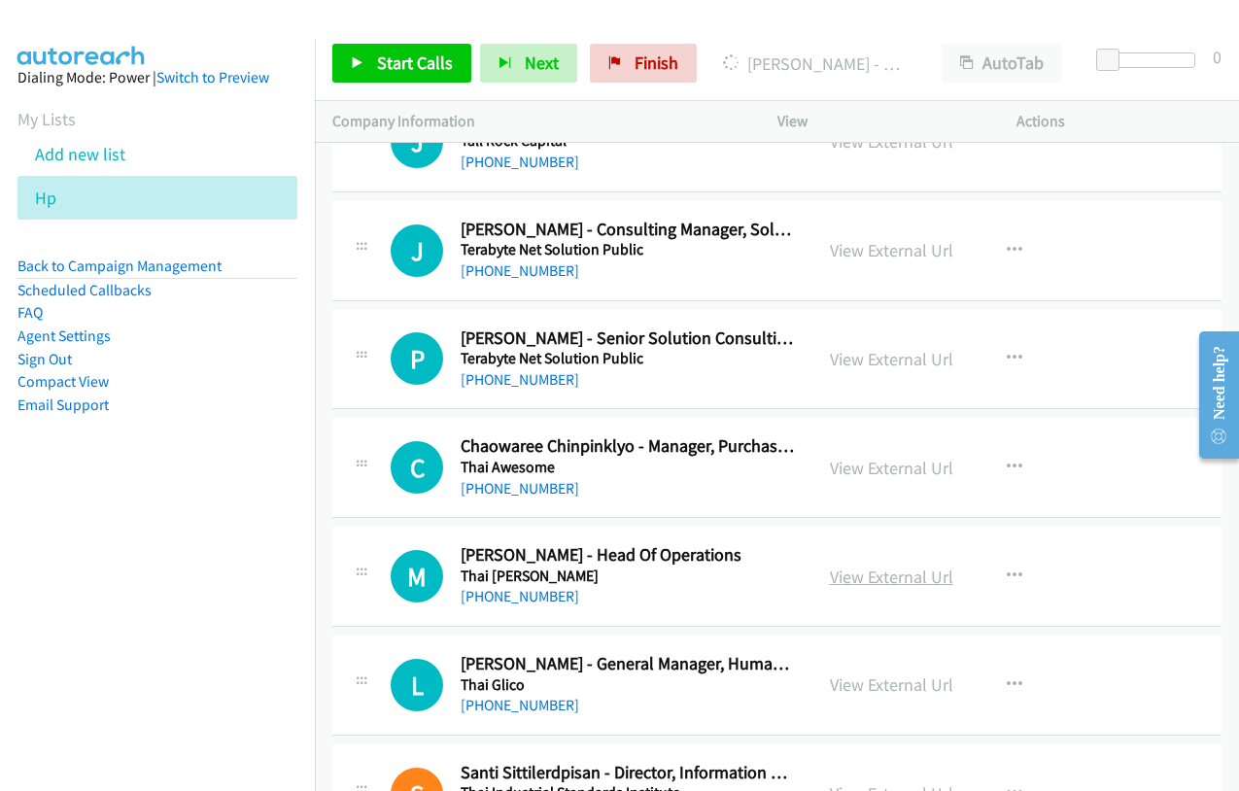
click at [847, 579] on link "View External Url" at bounding box center [891, 577] width 123 height 22
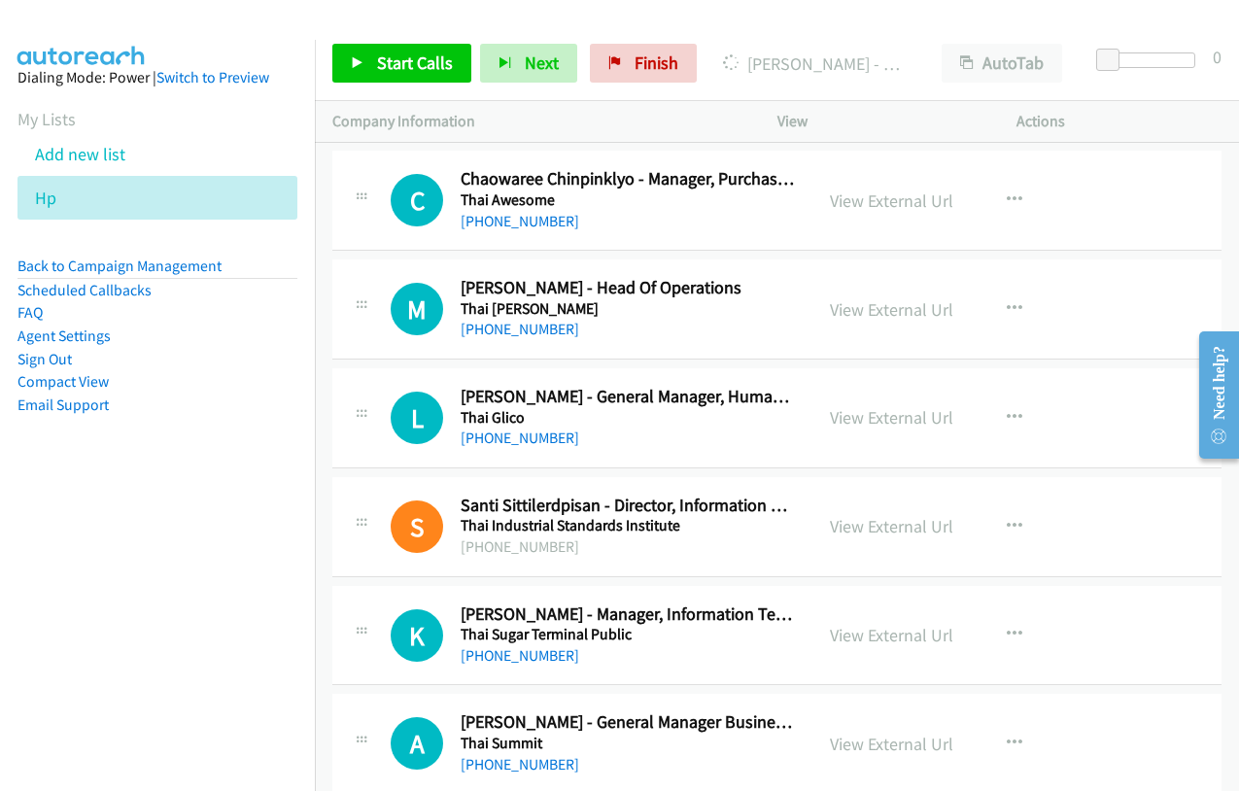
scroll to position [19151, 0]
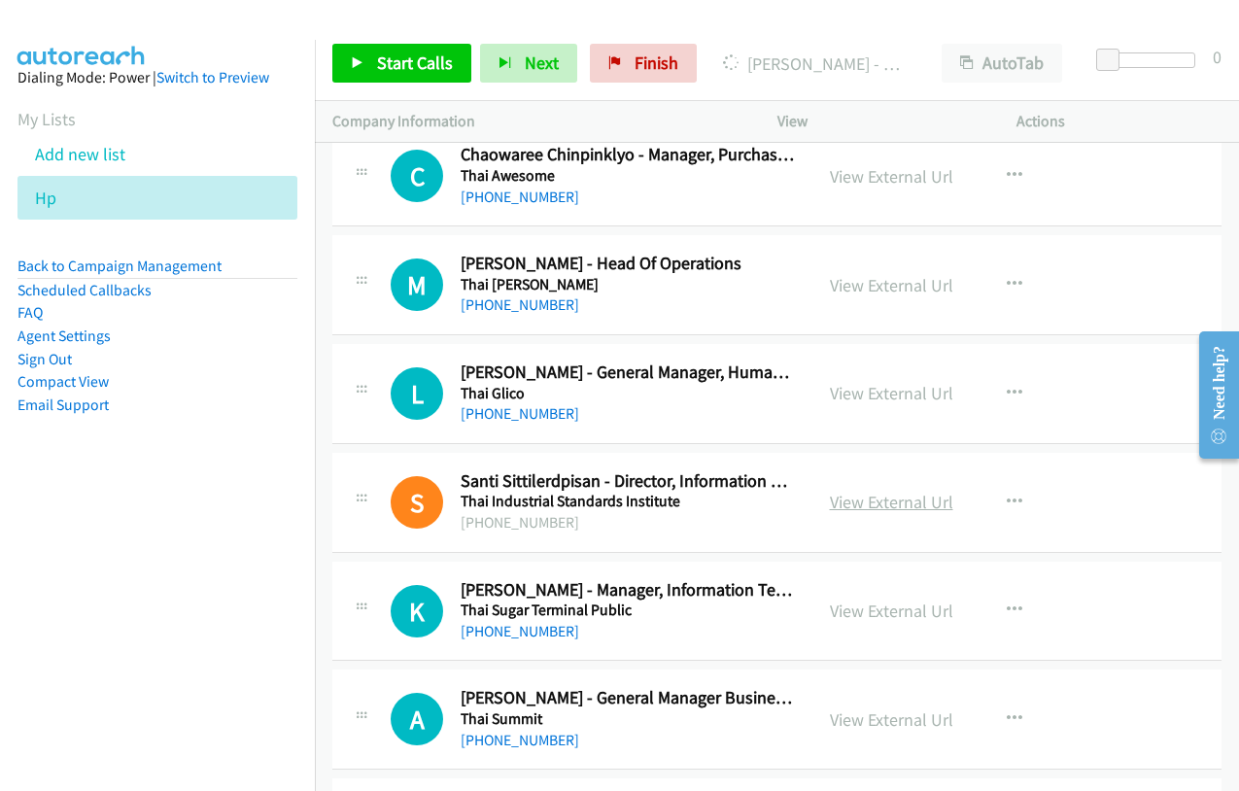
click at [864, 497] on link "View External Url" at bounding box center [891, 502] width 123 height 22
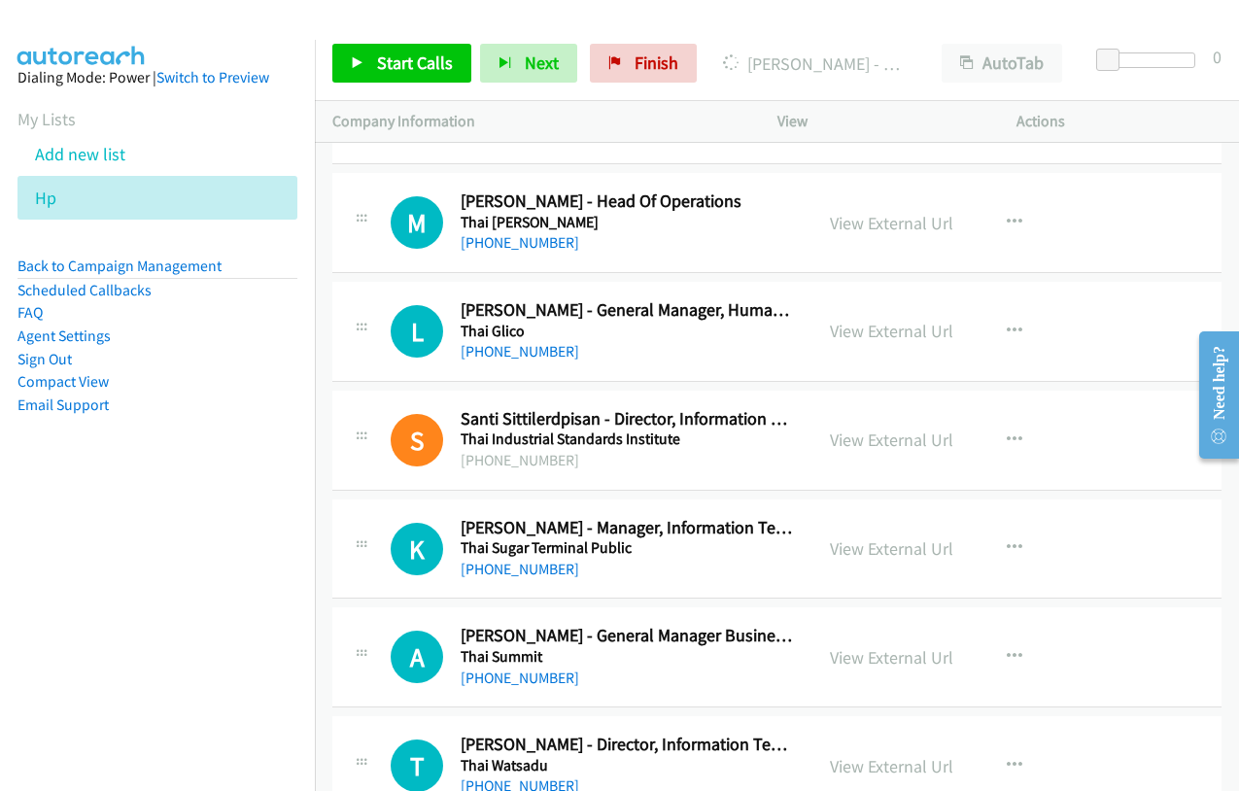
scroll to position [19248, 0]
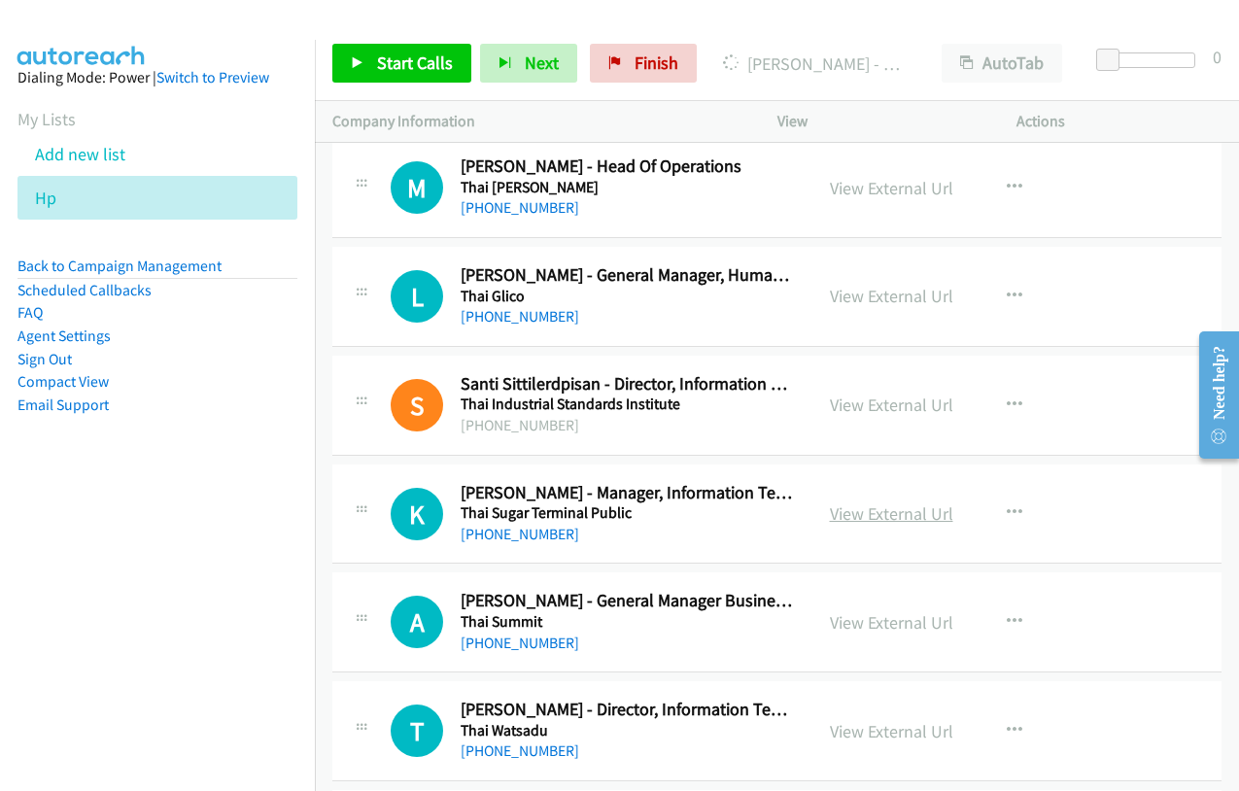
click at [870, 514] on link "View External Url" at bounding box center [891, 514] width 123 height 22
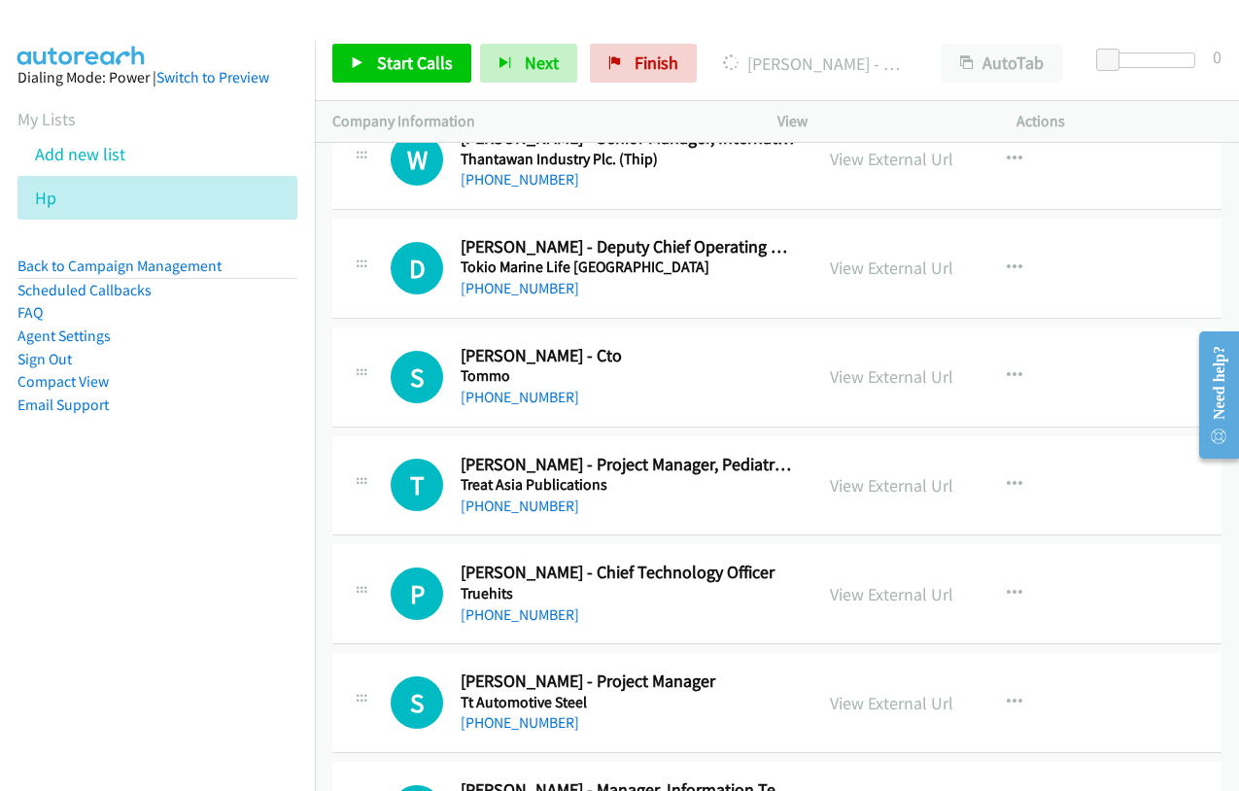
scroll to position [19637, 0]
